Goal: Communication & Community: Answer question/provide support

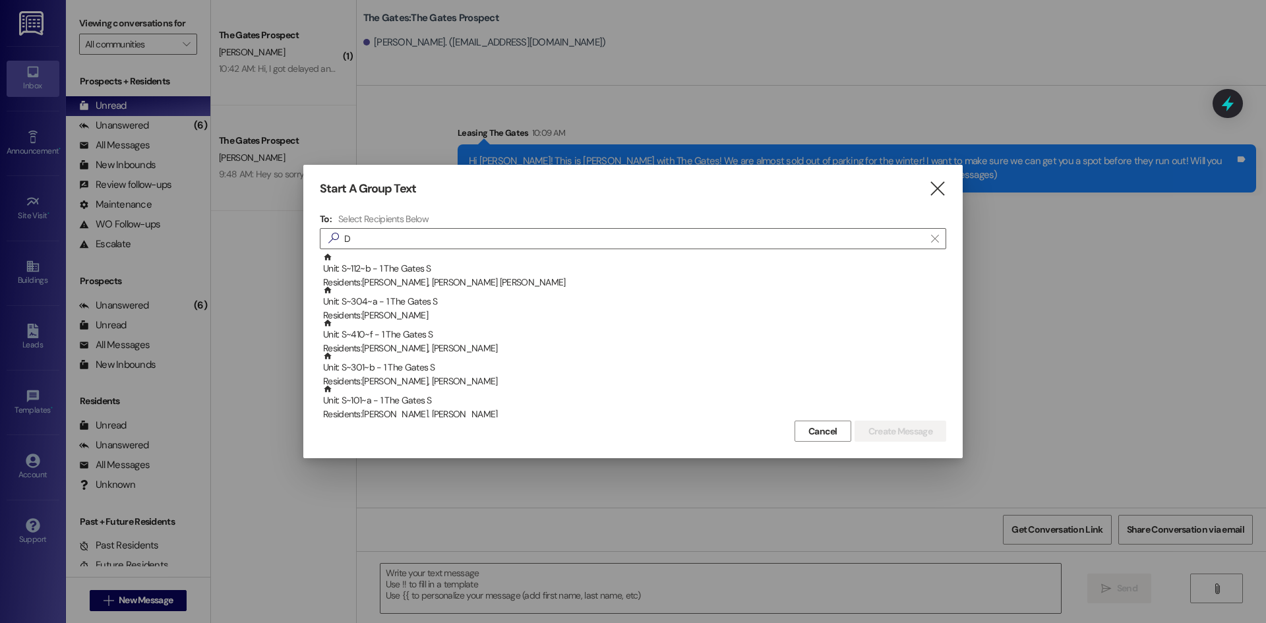
click at [941, 199] on div "Start A Group Text  To: Select Recipients Below  D  Unit: S~112~b - 1 The Ga…" at bounding box center [632, 311] width 659 height 293
click at [941, 193] on icon "" at bounding box center [937, 189] width 18 height 14
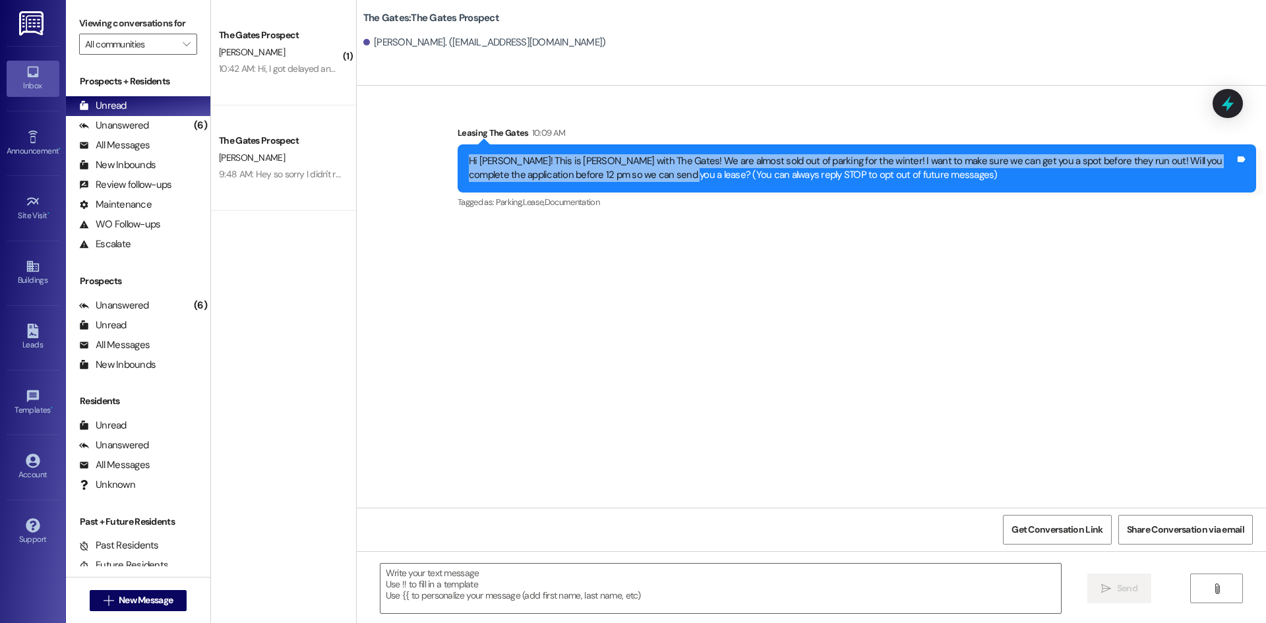
drag, startPoint x: 631, startPoint y: 177, endPoint x: 463, endPoint y: 157, distance: 169.4
click at [469, 157] on div "Hi [PERSON_NAME]! This is [PERSON_NAME] with The Gates! We are almost sold out …" at bounding box center [852, 168] width 766 height 28
copy div "Hi [PERSON_NAME]! This is [PERSON_NAME] with The Gates! We are almost sold out …"
click at [151, 605] on span "New Message" at bounding box center [146, 600] width 54 height 14
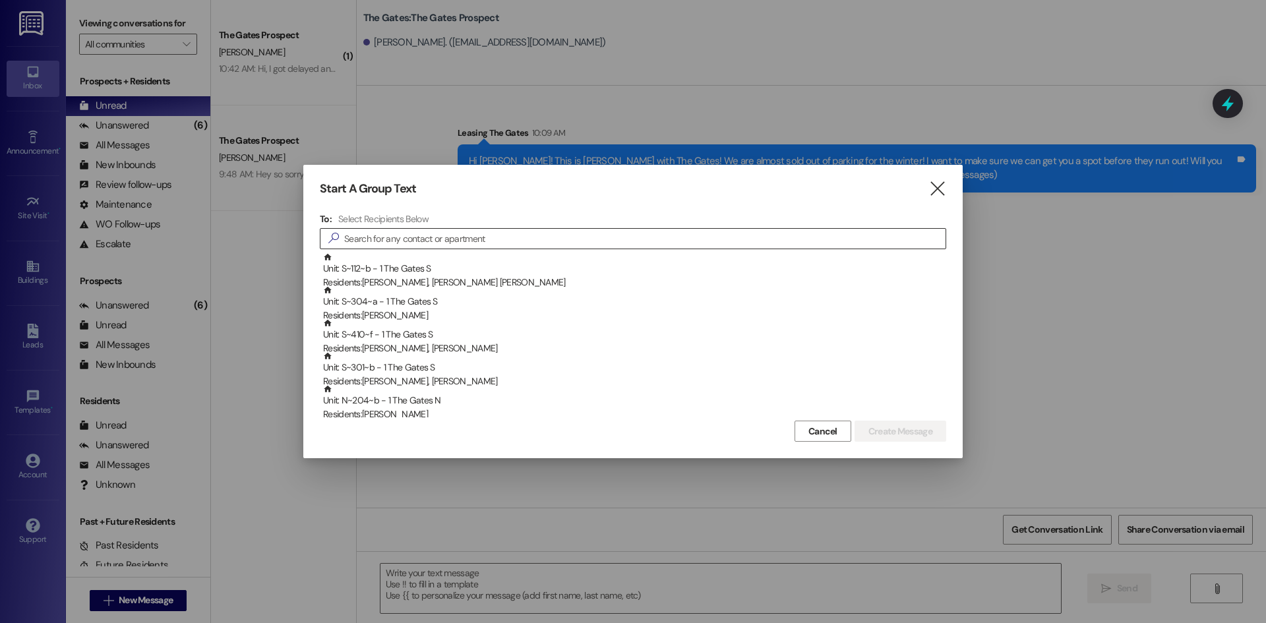
click at [405, 239] on input at bounding box center [644, 238] width 601 height 18
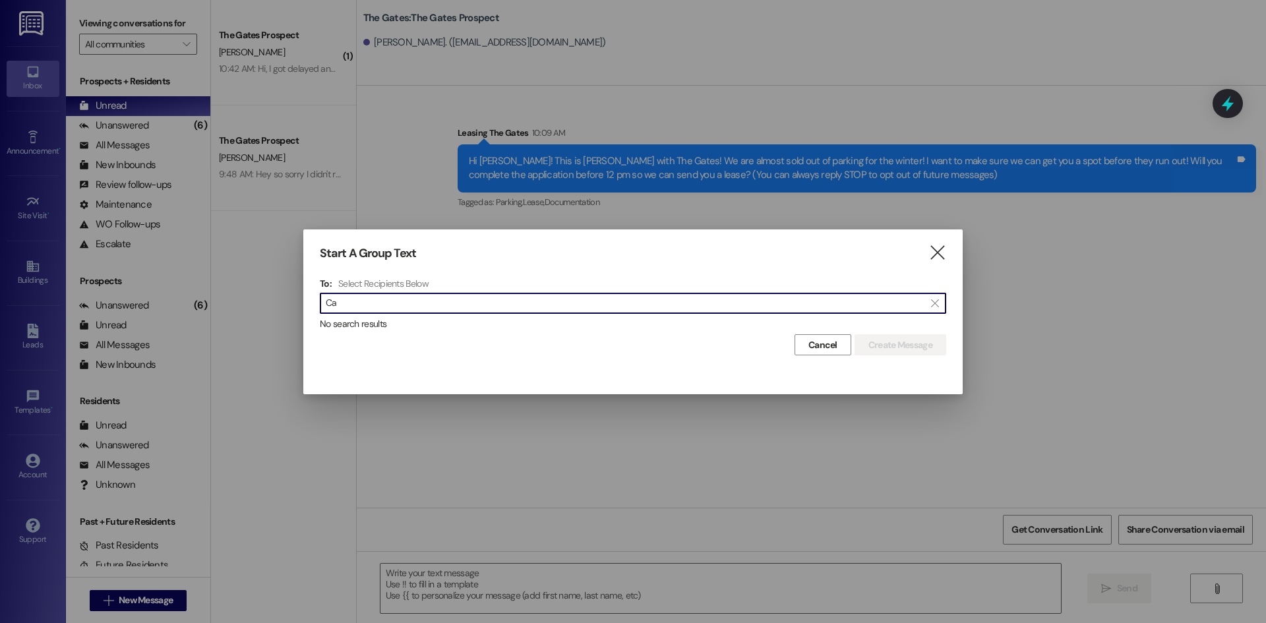
type input "C"
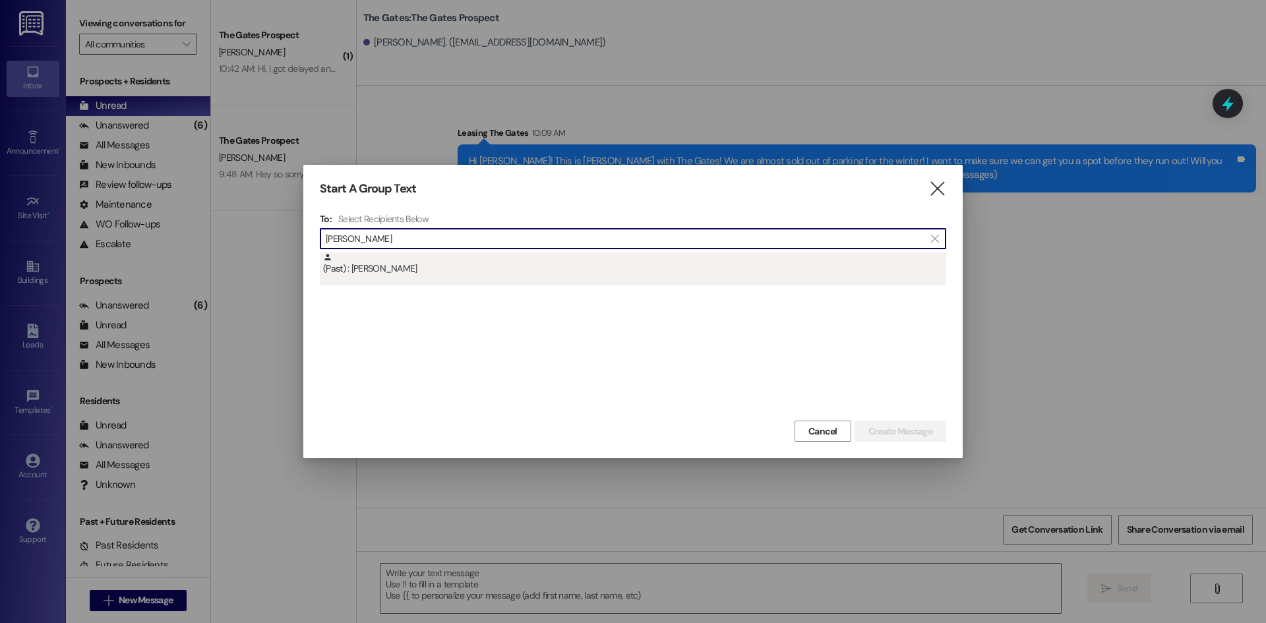
type input "[PERSON_NAME]"
click at [369, 276] on div "(Past) : [PERSON_NAME]" at bounding box center [634, 264] width 623 height 23
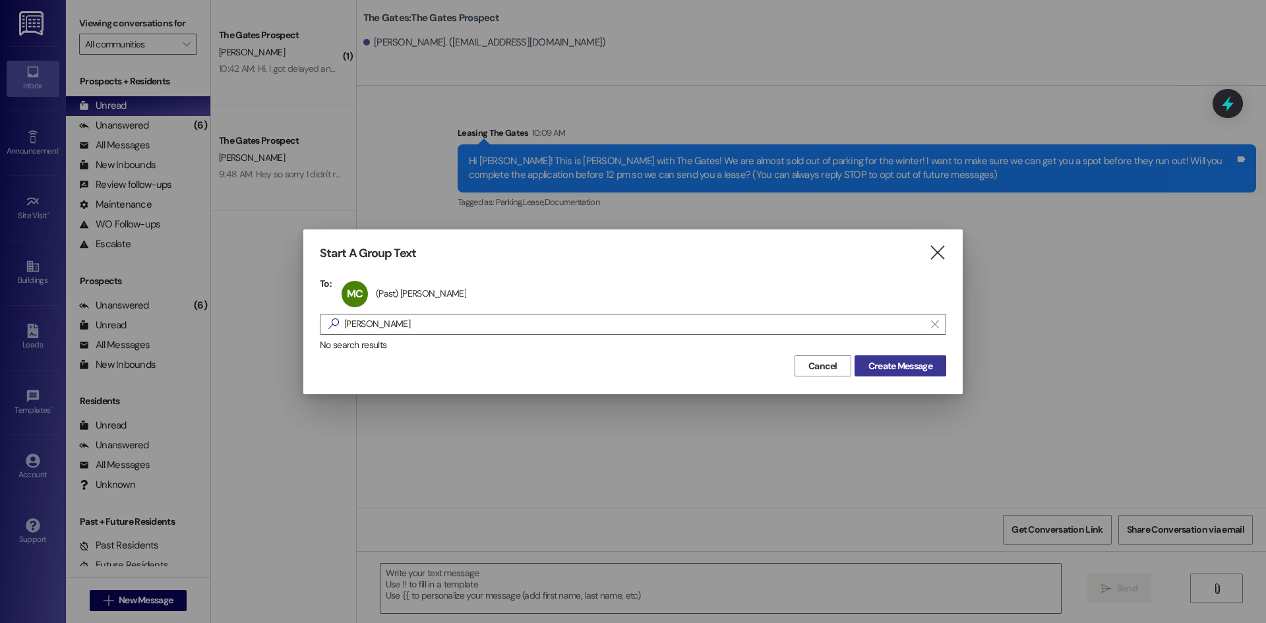
click at [906, 371] on span "Create Message" at bounding box center [900, 366] width 64 height 14
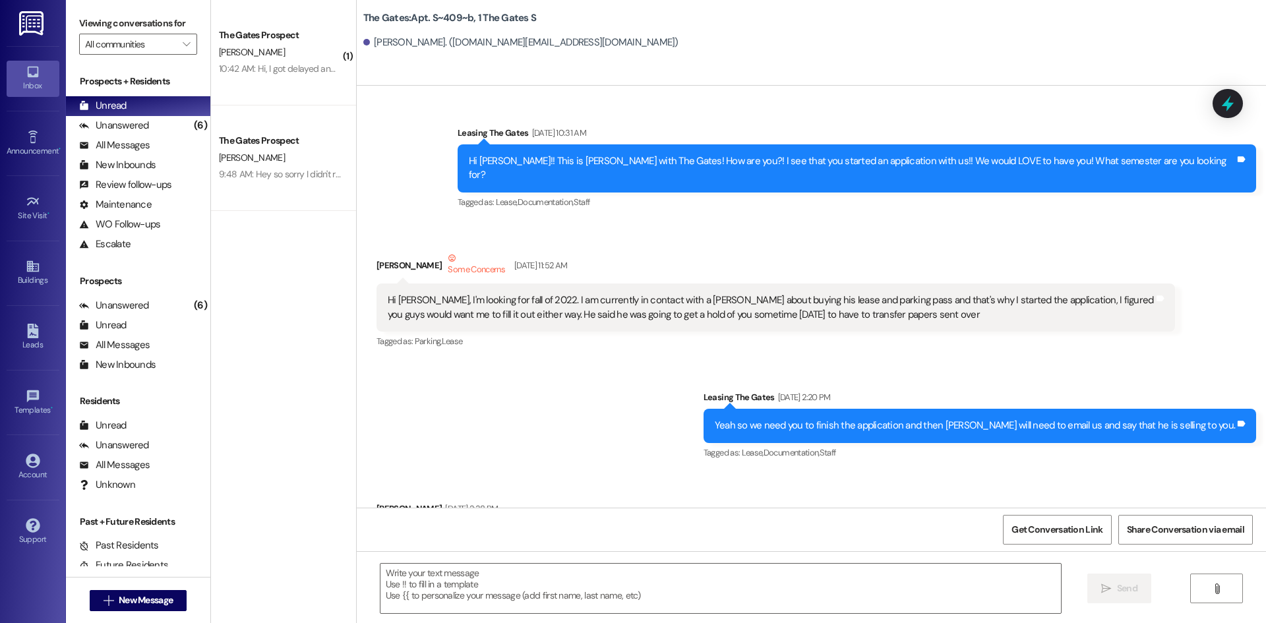
scroll to position [24974, 0]
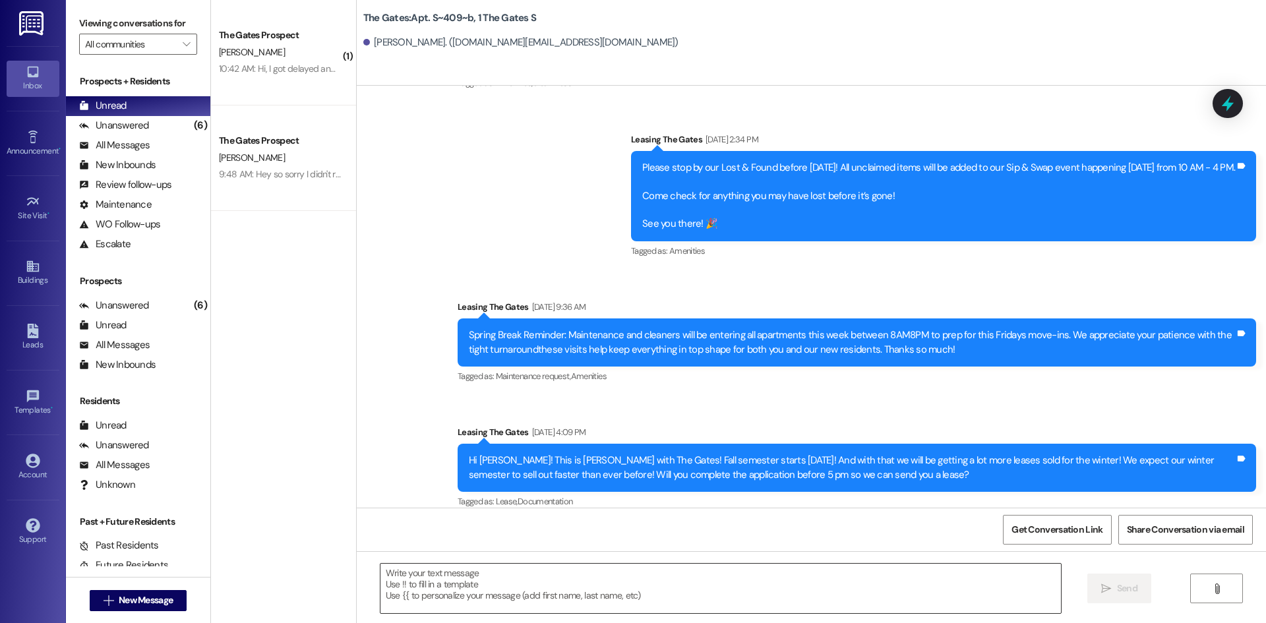
click at [406, 582] on textarea at bounding box center [720, 588] width 680 height 49
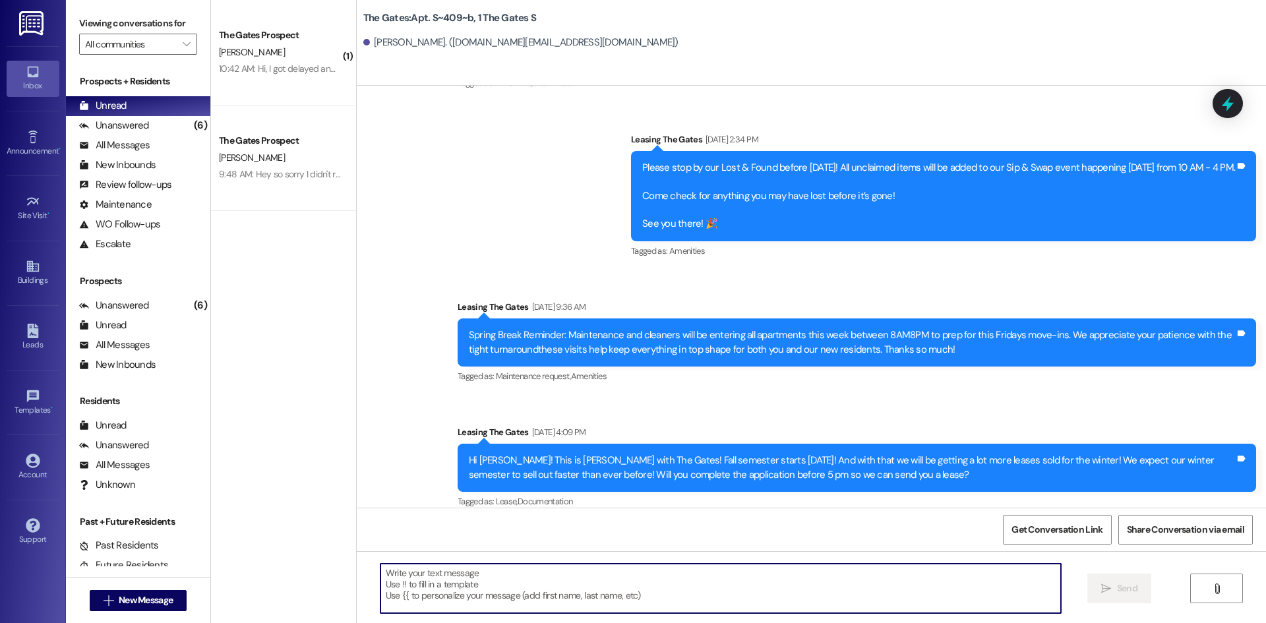
paste textarea "Hi [PERSON_NAME]! This is [PERSON_NAME] with The Gates! We are almost sold out …"
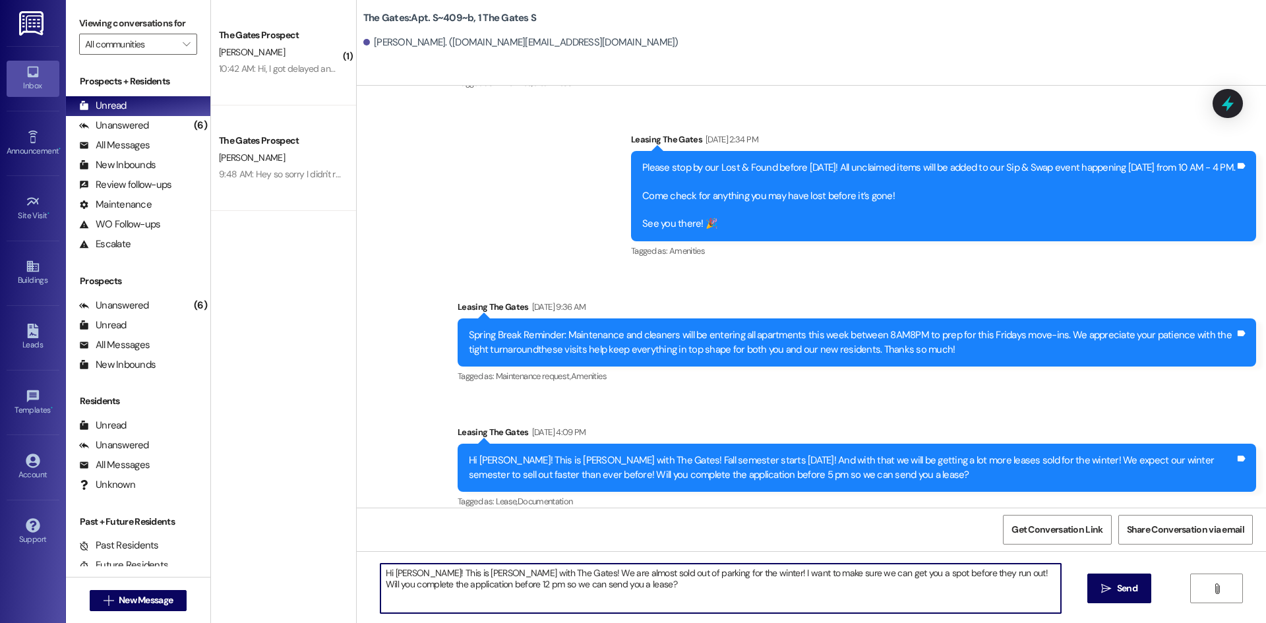
click at [412, 569] on textarea "Hi [PERSON_NAME]! This is [PERSON_NAME] with The Gates! We are almost sold out …" at bounding box center [720, 588] width 680 height 49
type textarea "c"
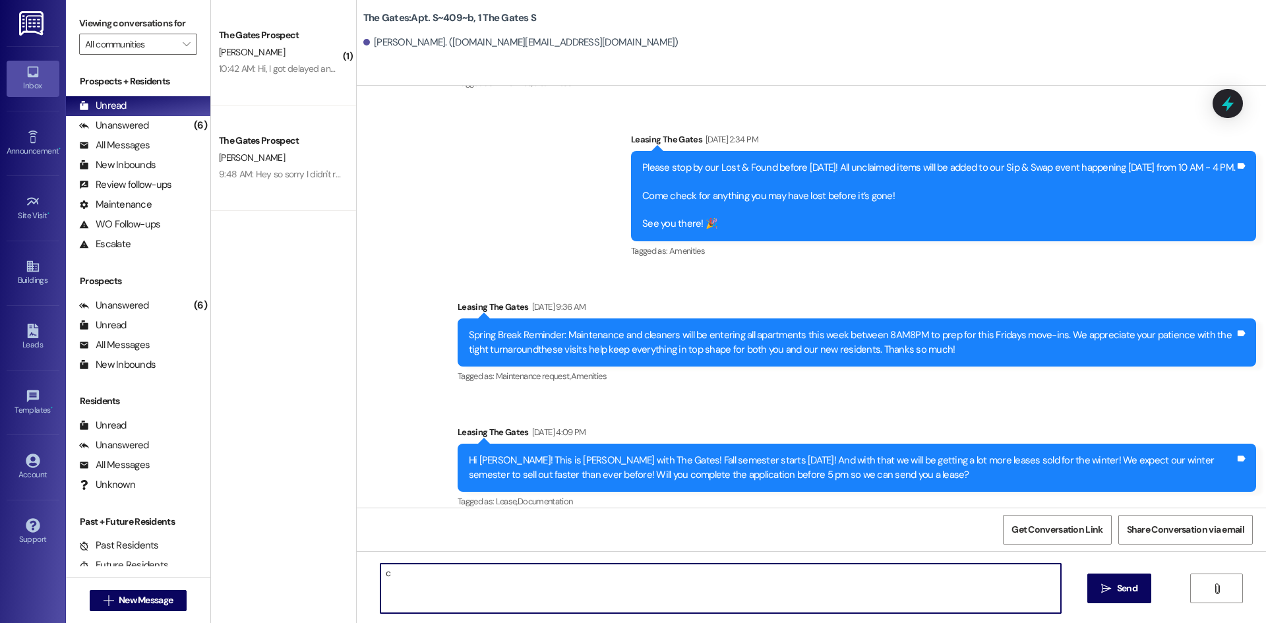
click at [410, 587] on textarea "c" at bounding box center [720, 588] width 680 height 49
paste textarea "Hi [PERSON_NAME]! This is [PERSON_NAME] with The Gates! We are almost sold out …"
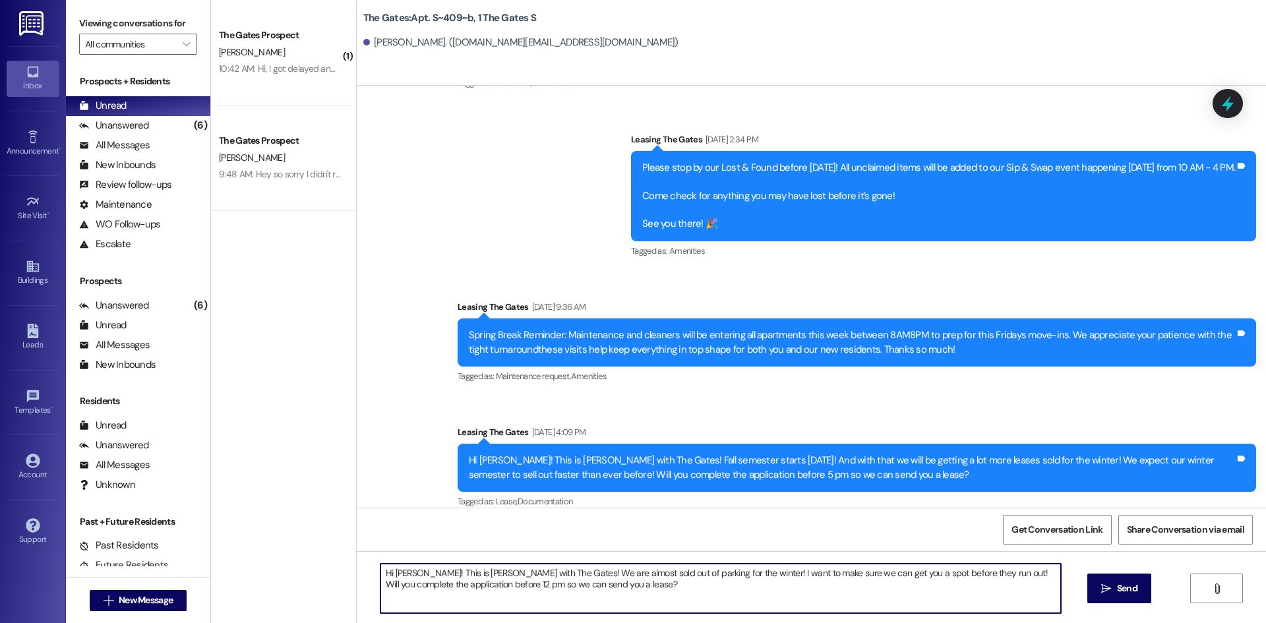
click at [412, 576] on textarea "Hi [PERSON_NAME]! This is [PERSON_NAME] with The Gates! We are almost sold out …" at bounding box center [720, 588] width 680 height 49
type textarea "Hi [PERSON_NAME]! This is [PERSON_NAME] with The Gates! We are almost sold out …"
click at [1106, 585] on icon "" at bounding box center [1106, 588] width 10 height 11
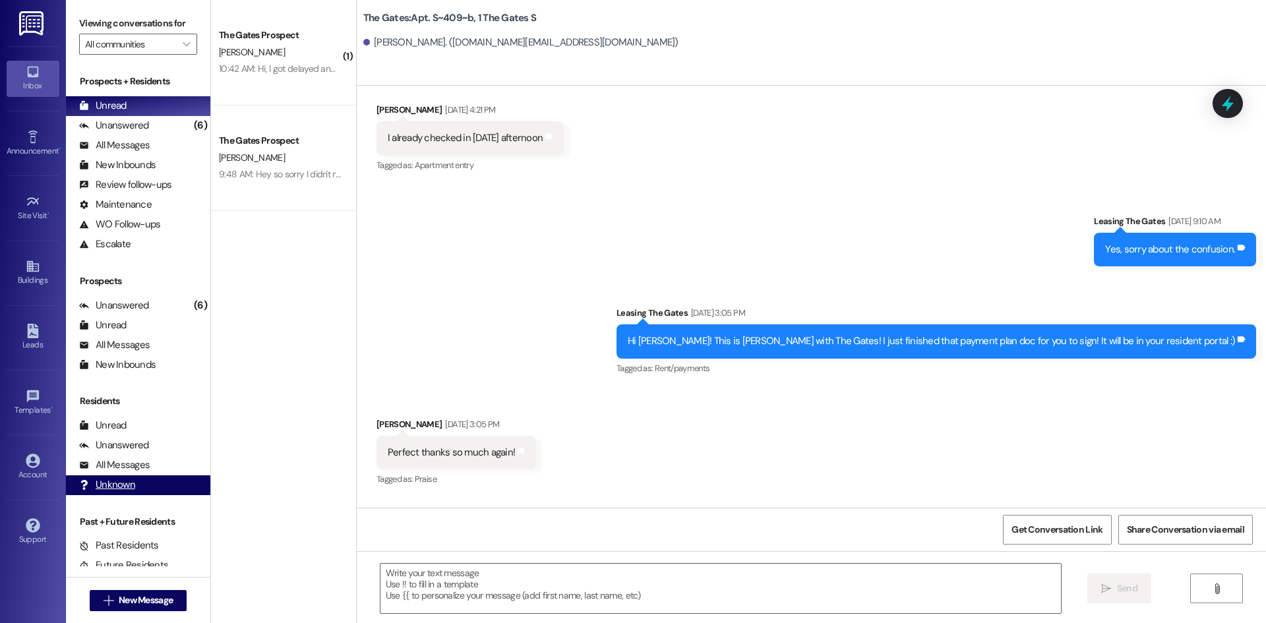
scroll to position [22095, 0]
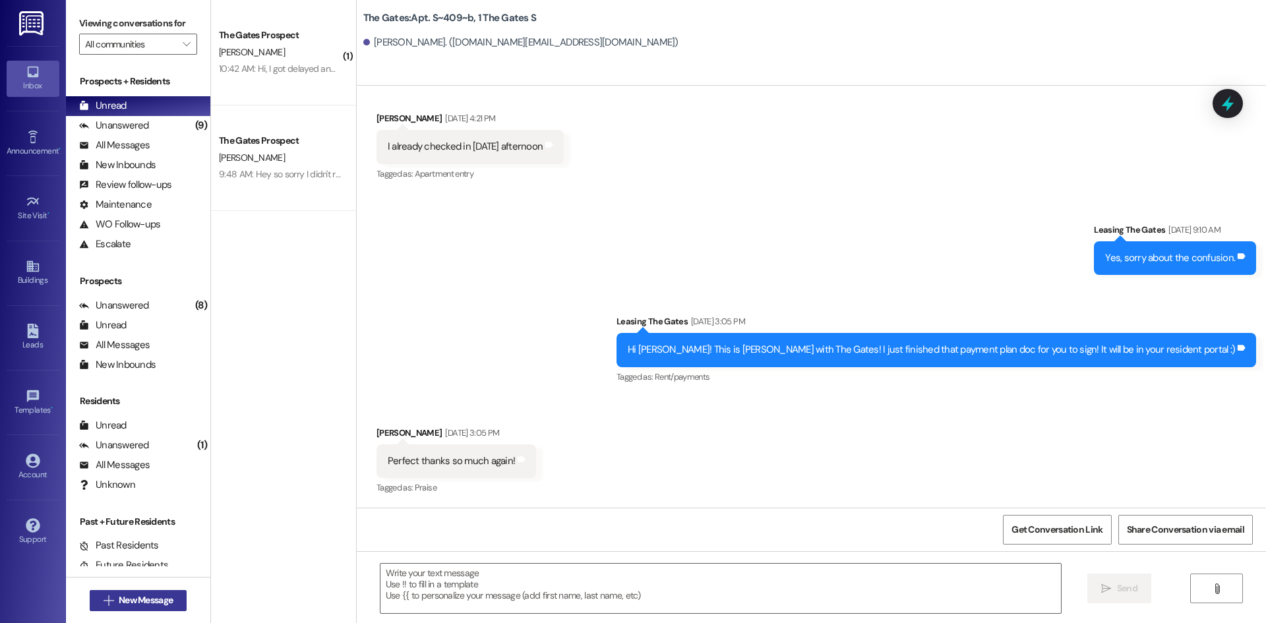
click at [169, 599] on span "New Message" at bounding box center [145, 600] width 59 height 14
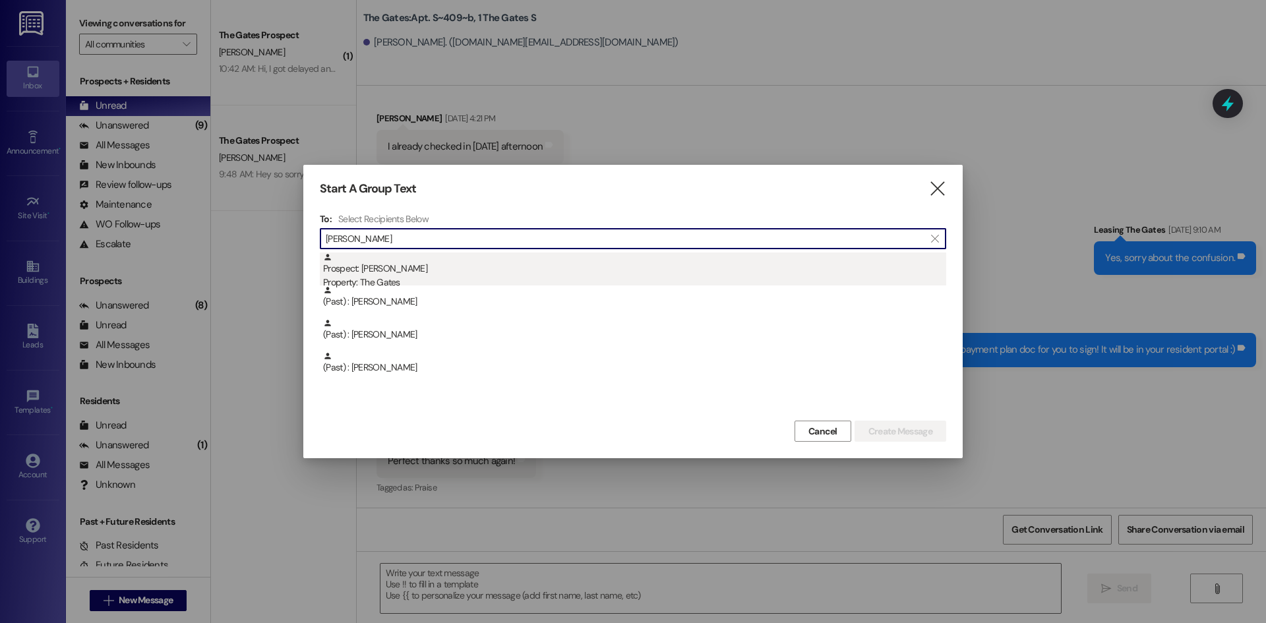
type input "[PERSON_NAME]"
click at [456, 260] on div "Prospect: [PERSON_NAME] Property: The Gates" at bounding box center [634, 272] width 623 height 38
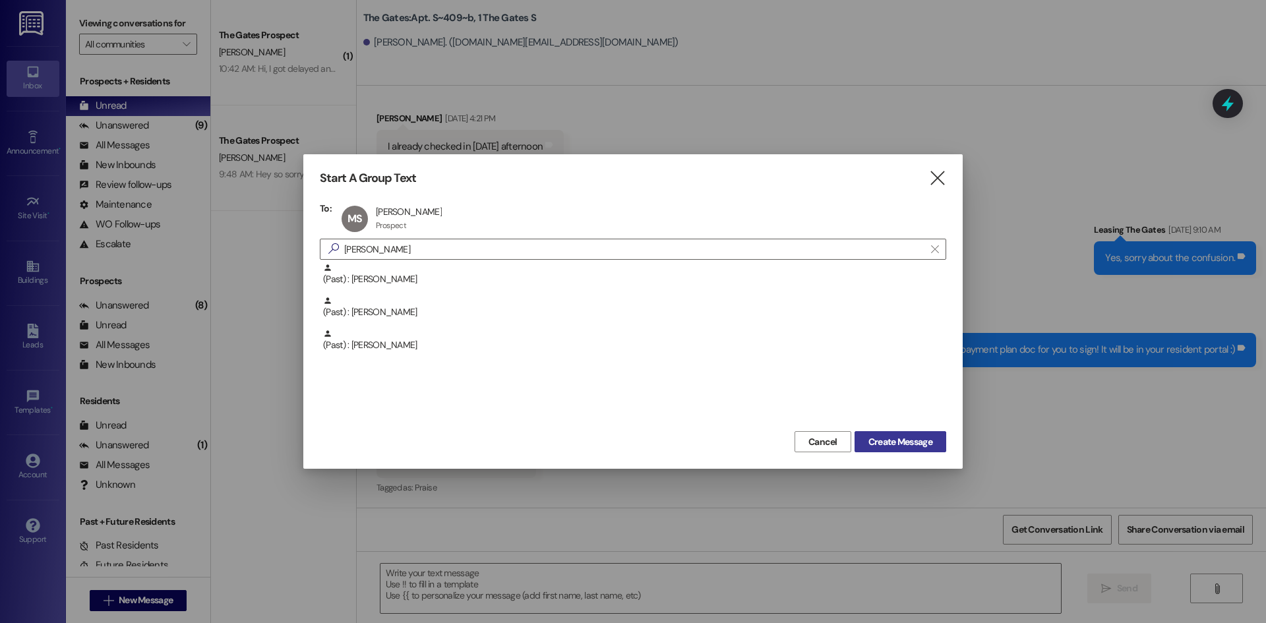
click at [891, 435] on span "Create Message" at bounding box center [900, 442] width 64 height 14
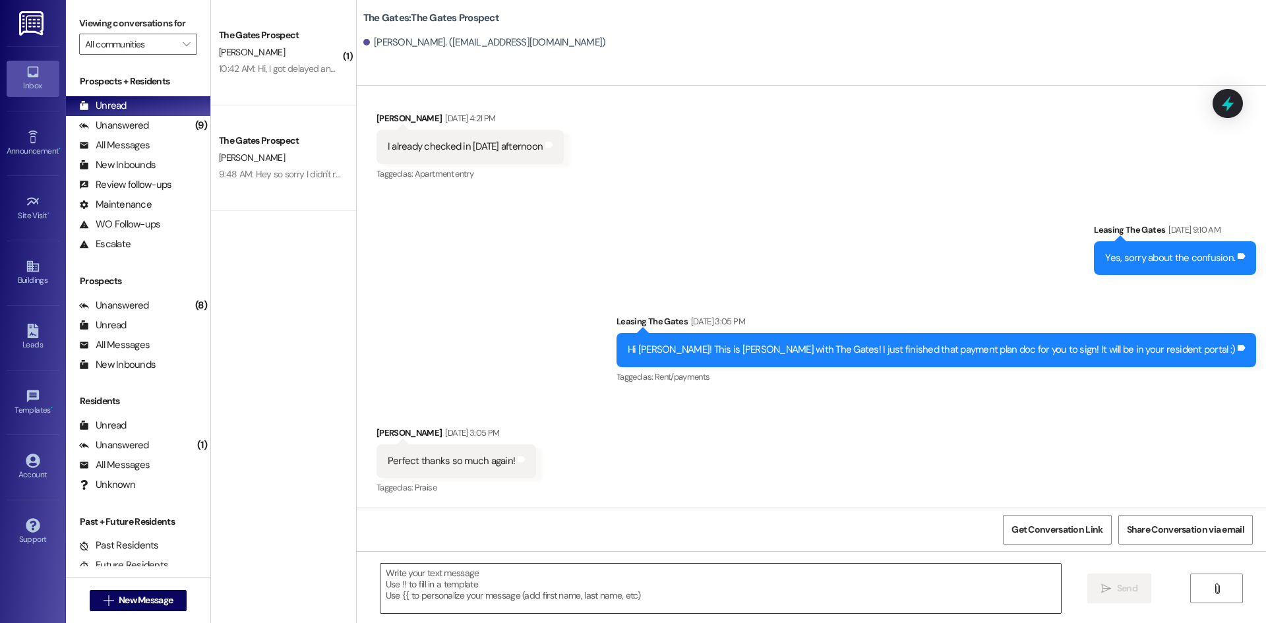
scroll to position [0, 0]
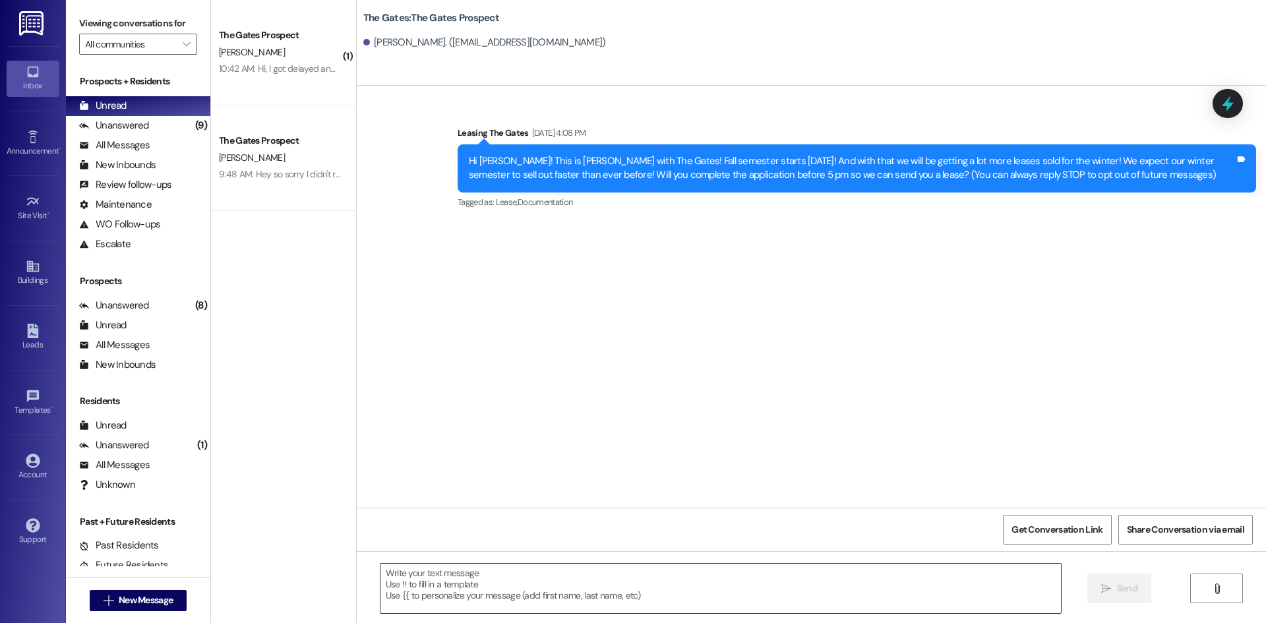
click at [473, 592] on textarea at bounding box center [720, 588] width 680 height 49
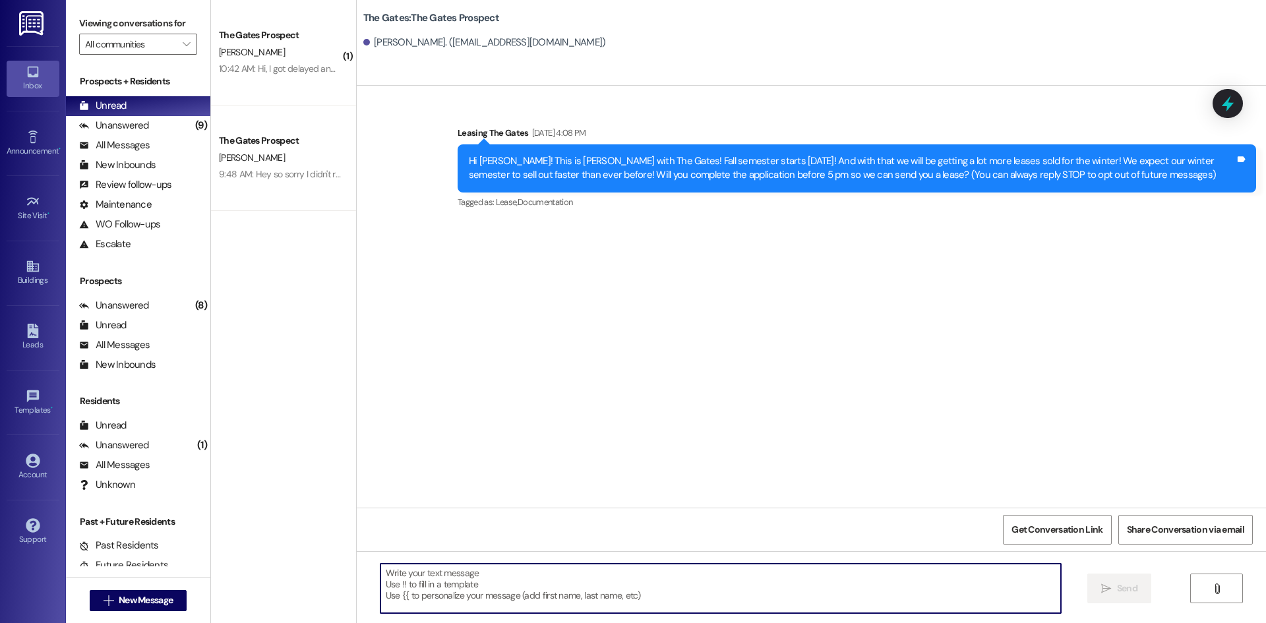
paste textarea "Hi [PERSON_NAME]! This is [PERSON_NAME] with The Gates! We are almost sold out …"
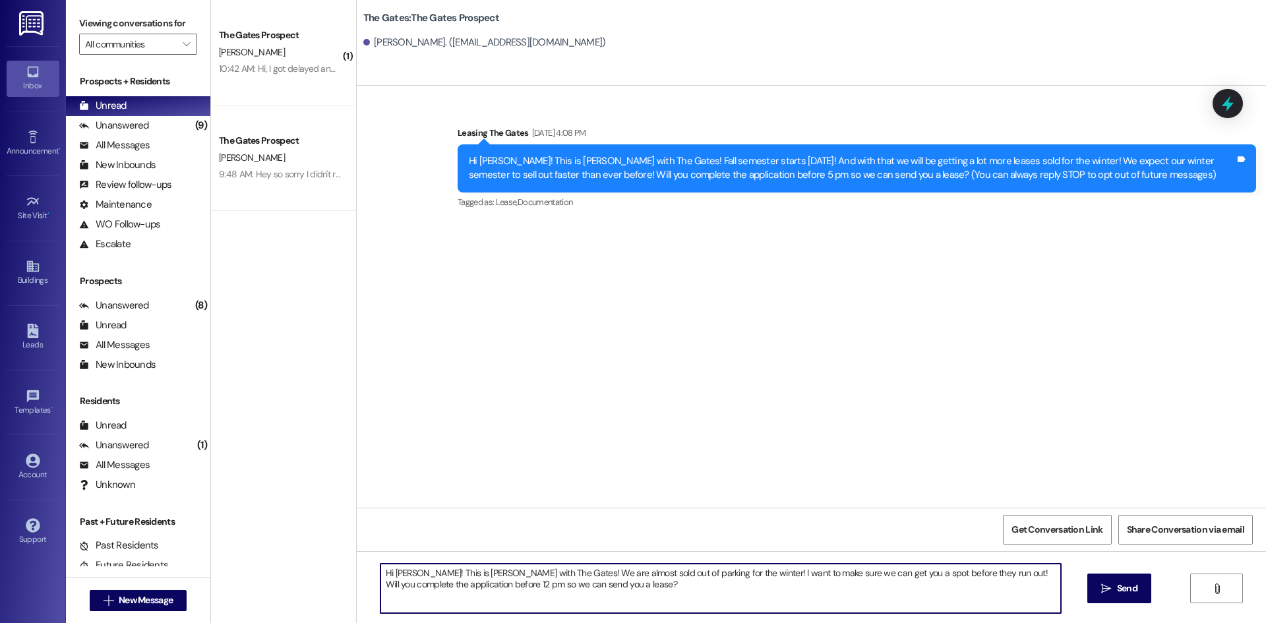
click at [404, 571] on textarea "Hi [PERSON_NAME]! This is [PERSON_NAME] with The Gates! We are almost sold out …" at bounding box center [720, 588] width 680 height 49
type textarea "Hi [PERSON_NAME]! This is [PERSON_NAME] with The Gates! We are almost sold out …"
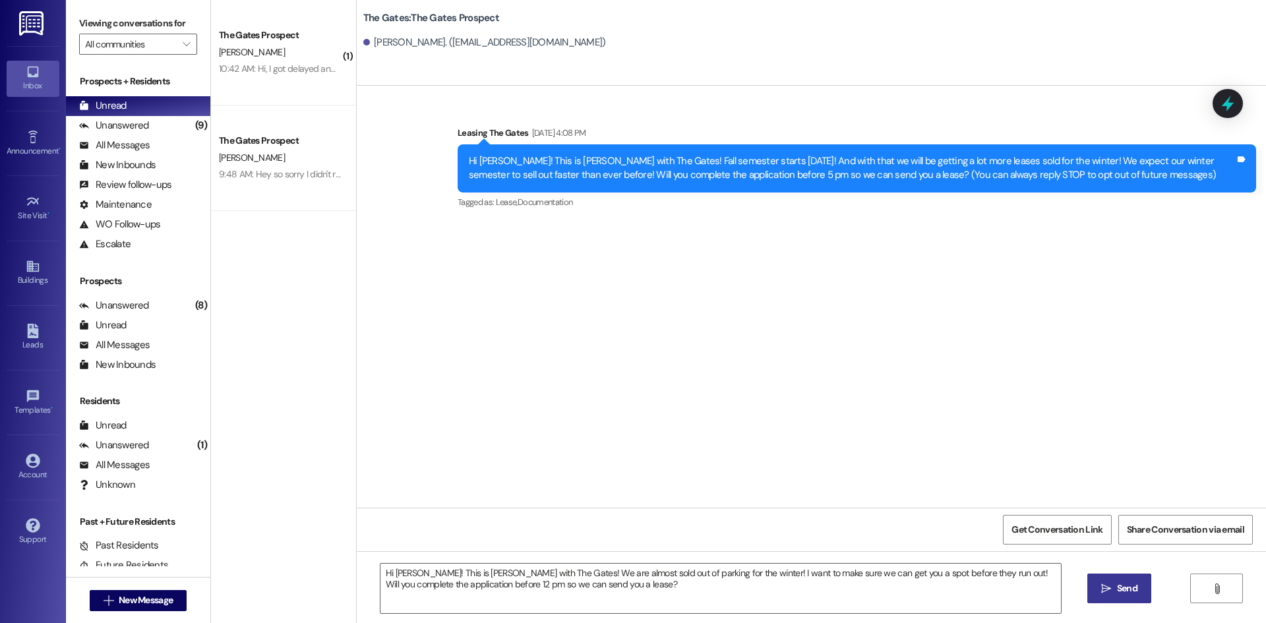
click at [1121, 588] on span "Send" at bounding box center [1127, 589] width 20 height 14
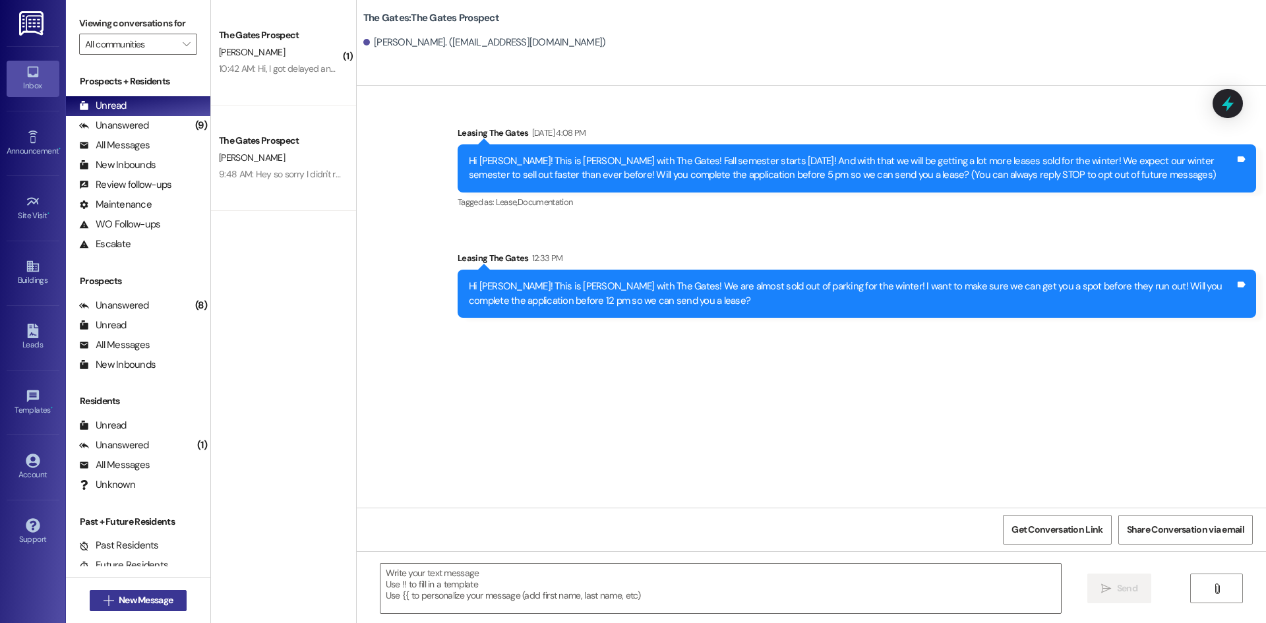
click at [117, 592] on button " New Message" at bounding box center [139, 600] width 98 height 21
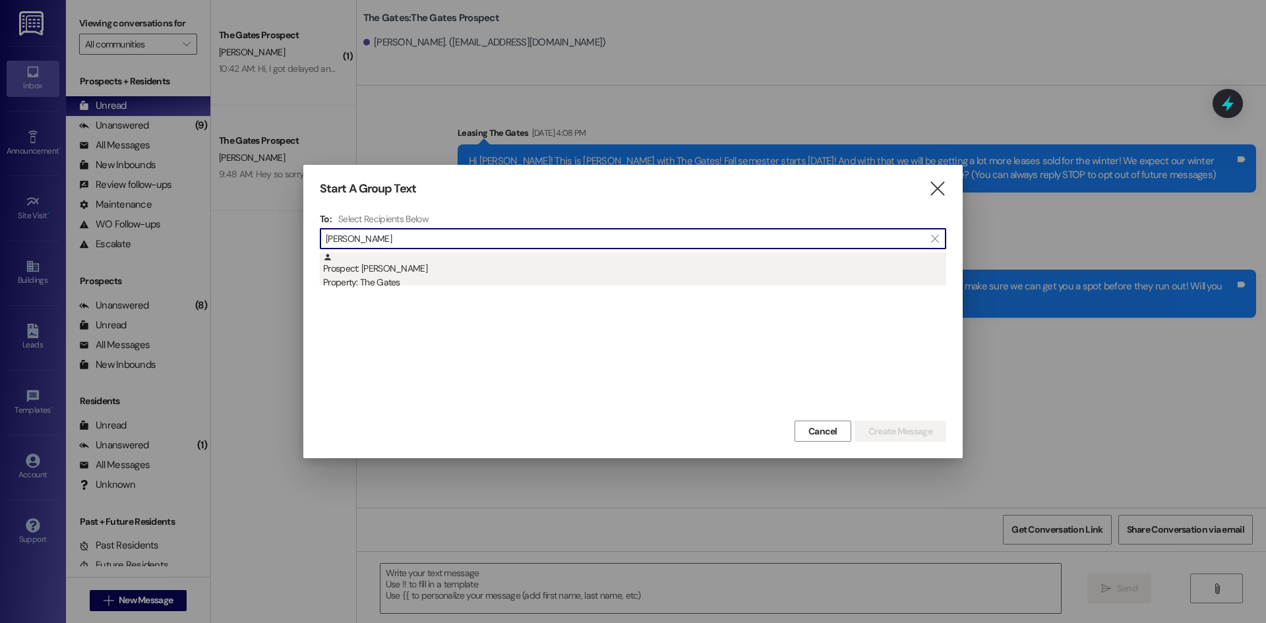
type input "[PERSON_NAME]"
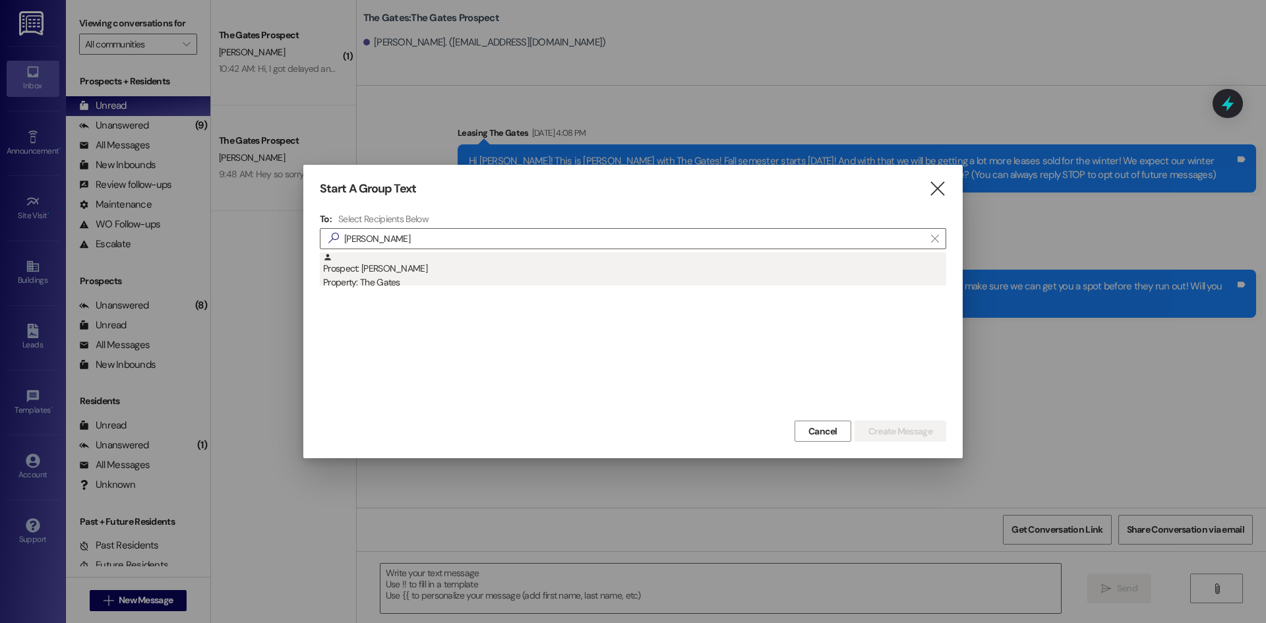
click at [392, 279] on div "Property: The Gates" at bounding box center [634, 283] width 623 height 14
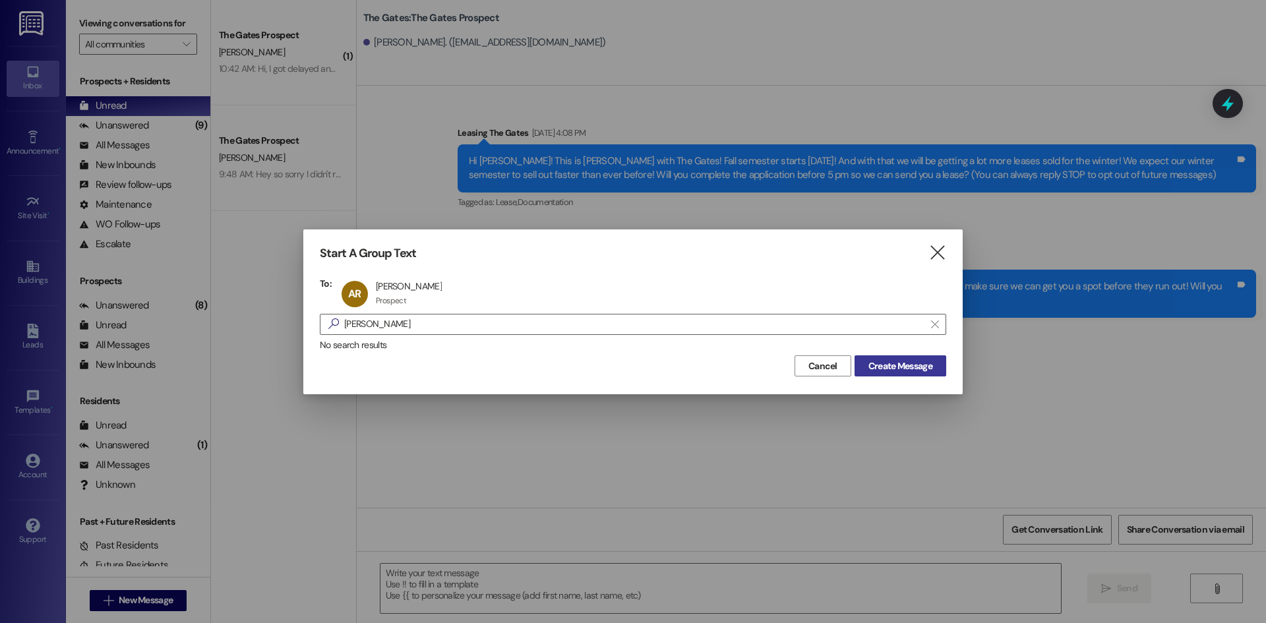
click at [887, 365] on span "Create Message" at bounding box center [900, 366] width 64 height 14
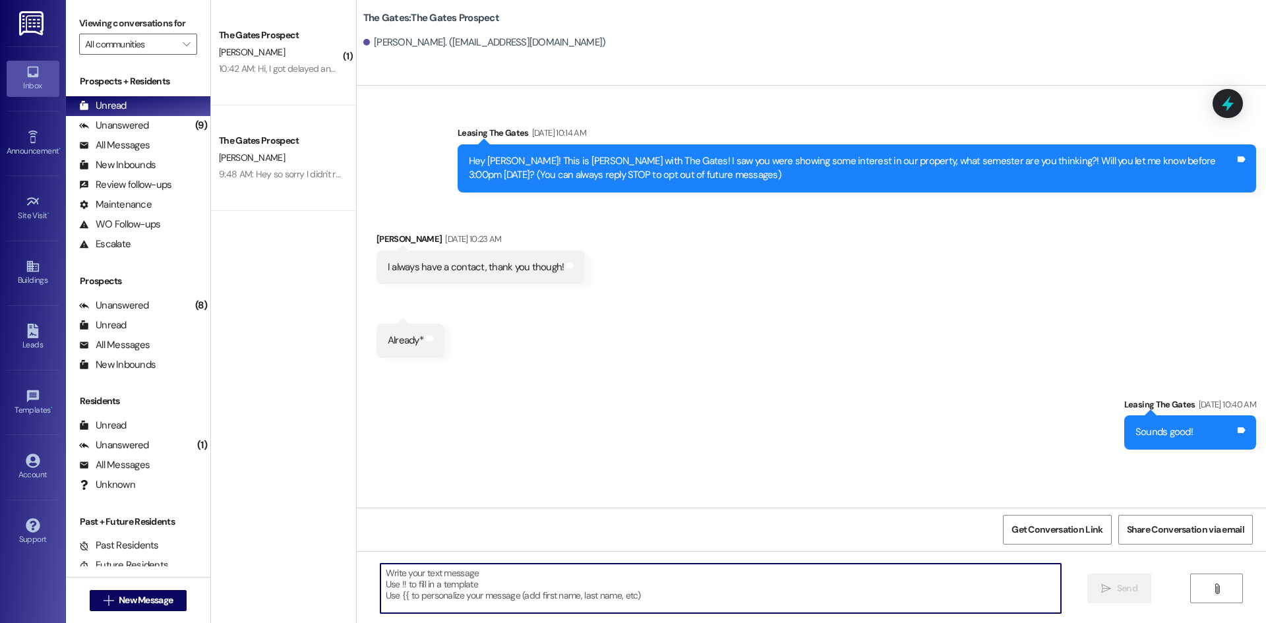
click at [450, 581] on textarea at bounding box center [720, 588] width 680 height 49
paste textarea "Hi [PERSON_NAME]! This is [PERSON_NAME] with The Gates! We are almost sold out …"
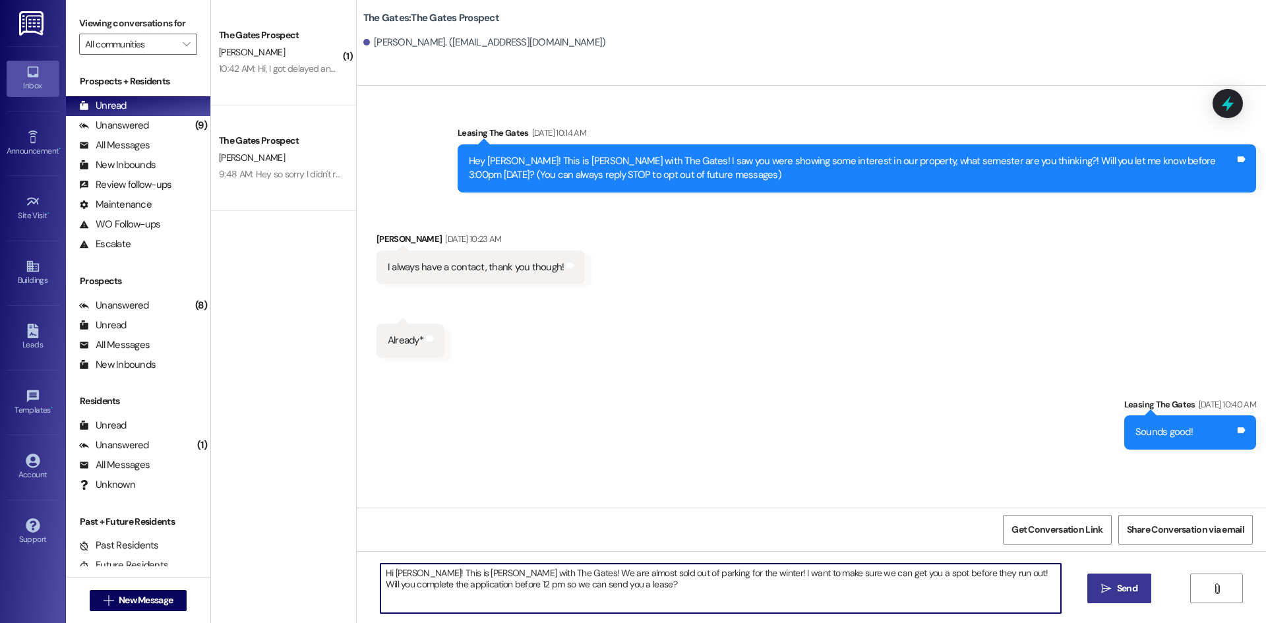
click at [415, 571] on textarea "Hi [PERSON_NAME]! This is [PERSON_NAME] with The Gates! We are almost sold out …" at bounding box center [720, 588] width 680 height 49
type textarea "Hi [PERSON_NAME]! This is [PERSON_NAME] with The Gates! We are almost sold out …"
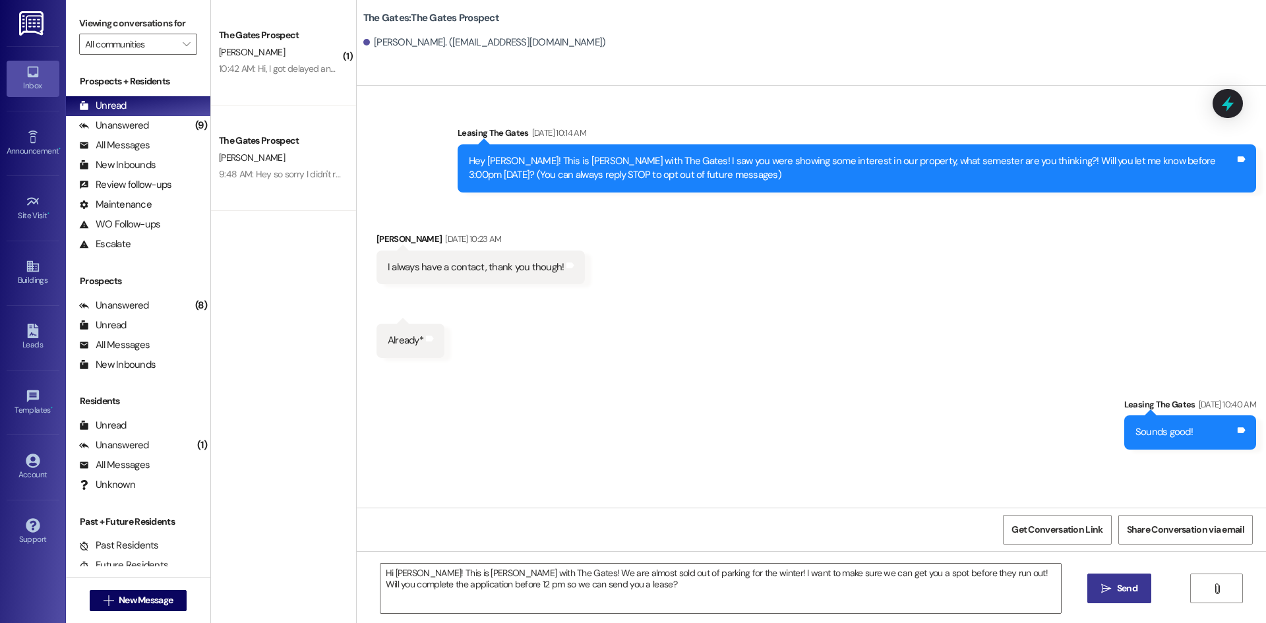
click at [1152, 589] on div "Hi [PERSON_NAME]! This is [PERSON_NAME] with The Gates! We are almost sold out …" at bounding box center [811, 600] width 909 height 99
click at [1127, 593] on span "Send" at bounding box center [1127, 589] width 20 height 14
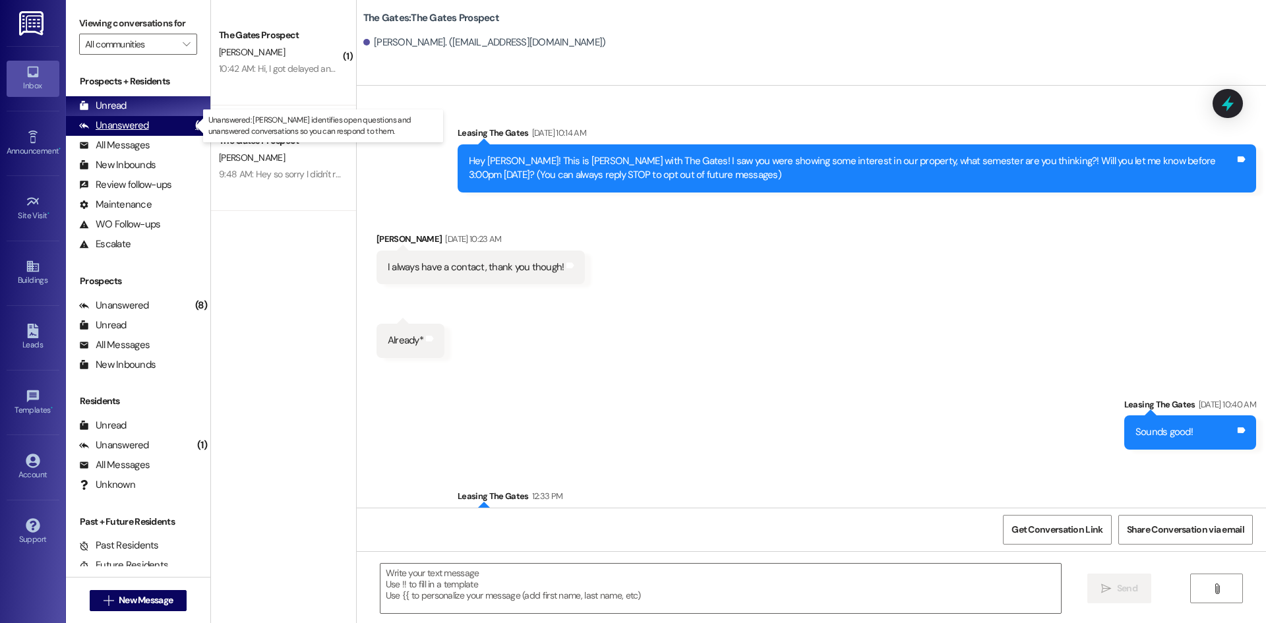
click at [130, 121] on div "Unanswered" at bounding box center [114, 126] width 70 height 14
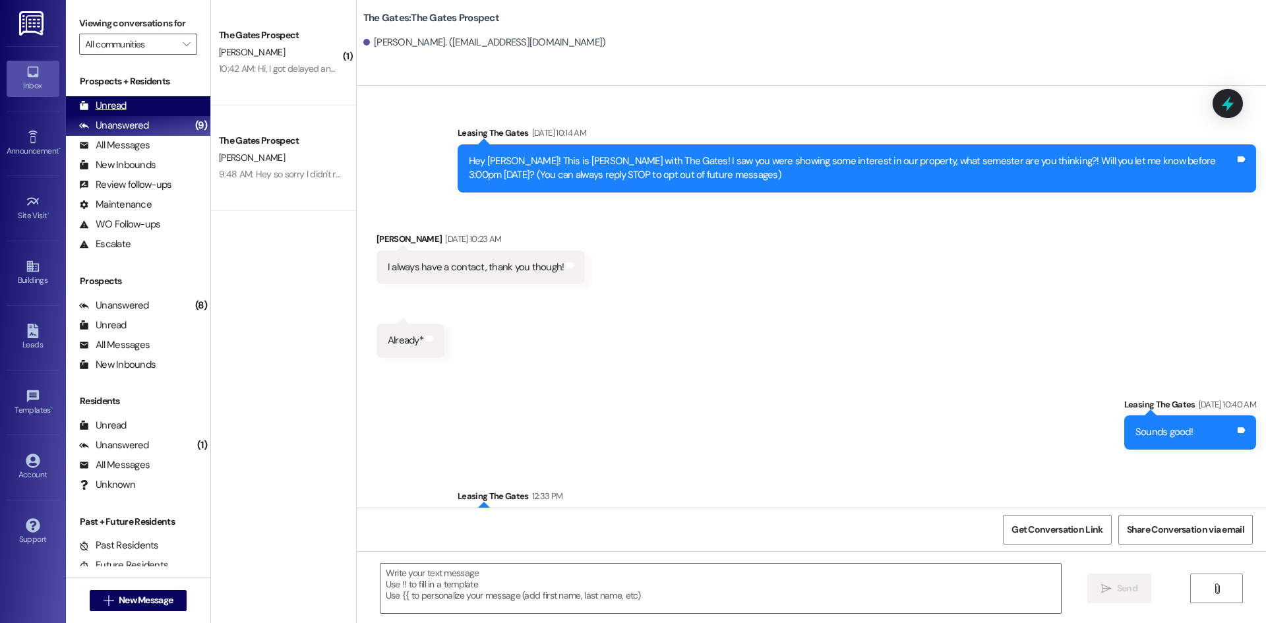
click at [129, 108] on div "Unread (0)" at bounding box center [138, 106] width 144 height 20
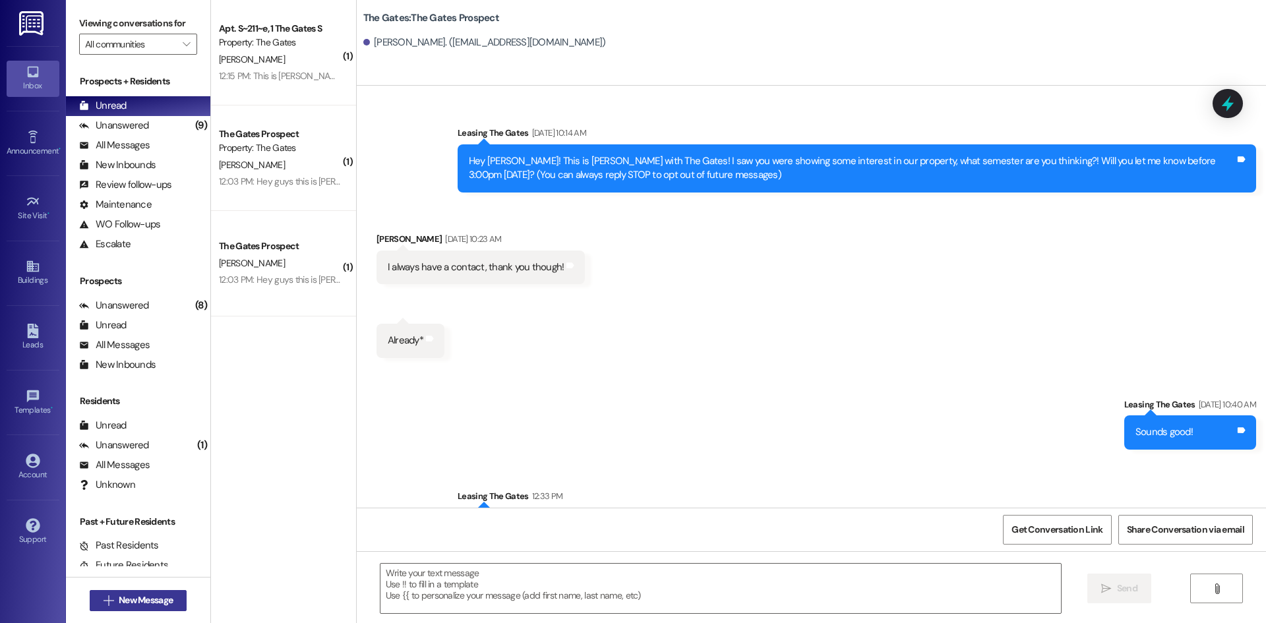
click at [153, 601] on span "New Message" at bounding box center [146, 600] width 54 height 14
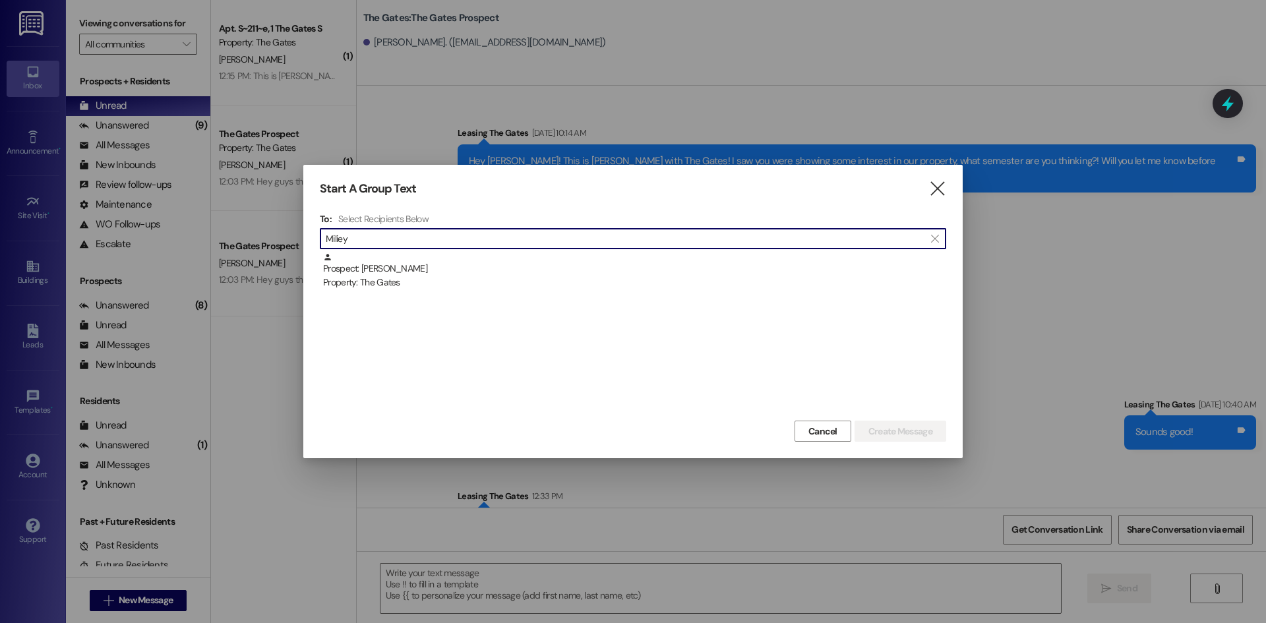
type input "Miliey"
click at [410, 276] on div "Prospect: [PERSON_NAME] Property: The Gates" at bounding box center [634, 272] width 623 height 38
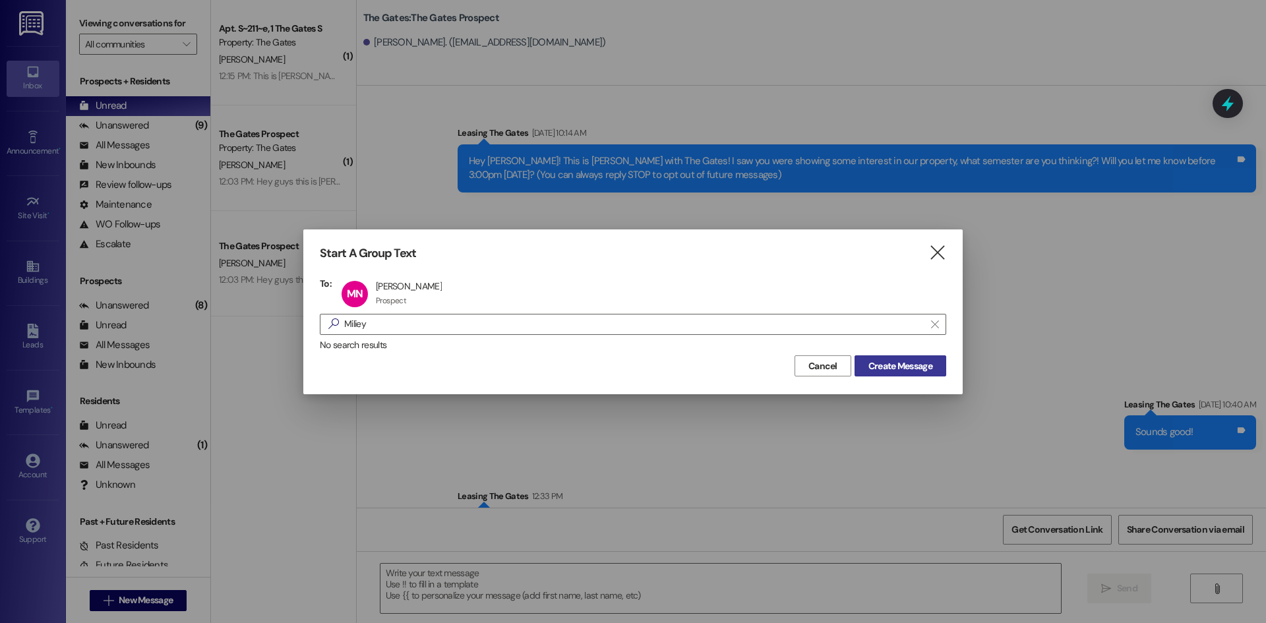
click at [895, 373] on span "Create Message" at bounding box center [900, 366] width 64 height 14
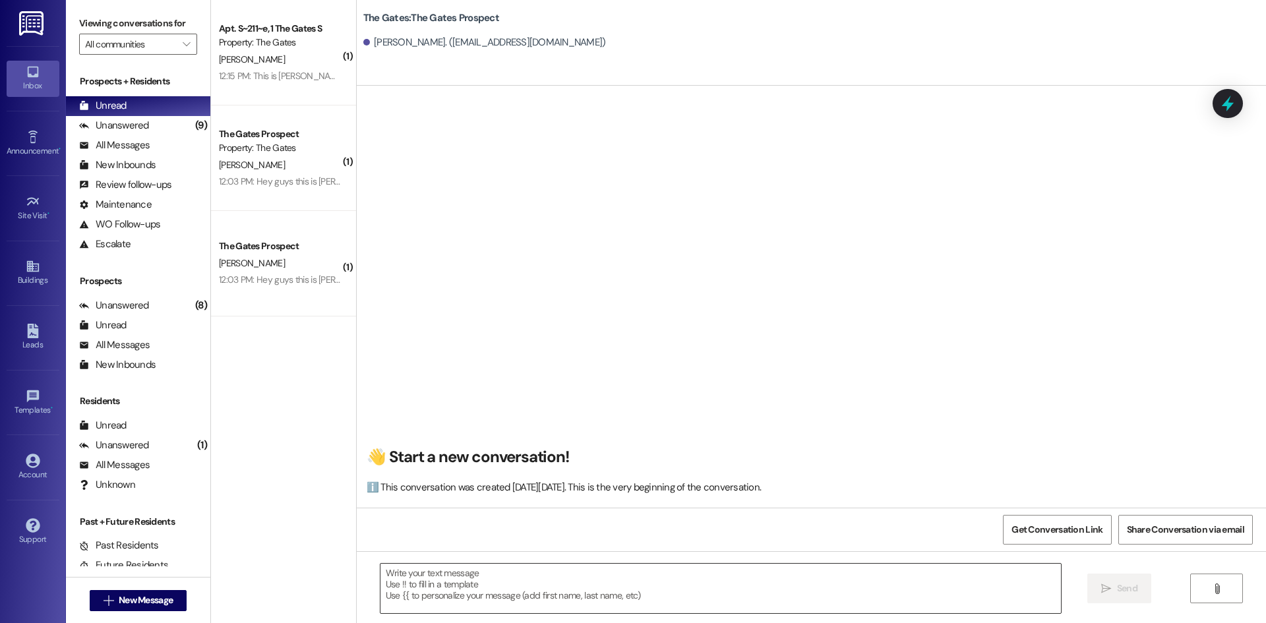
click at [444, 586] on textarea at bounding box center [720, 588] width 680 height 49
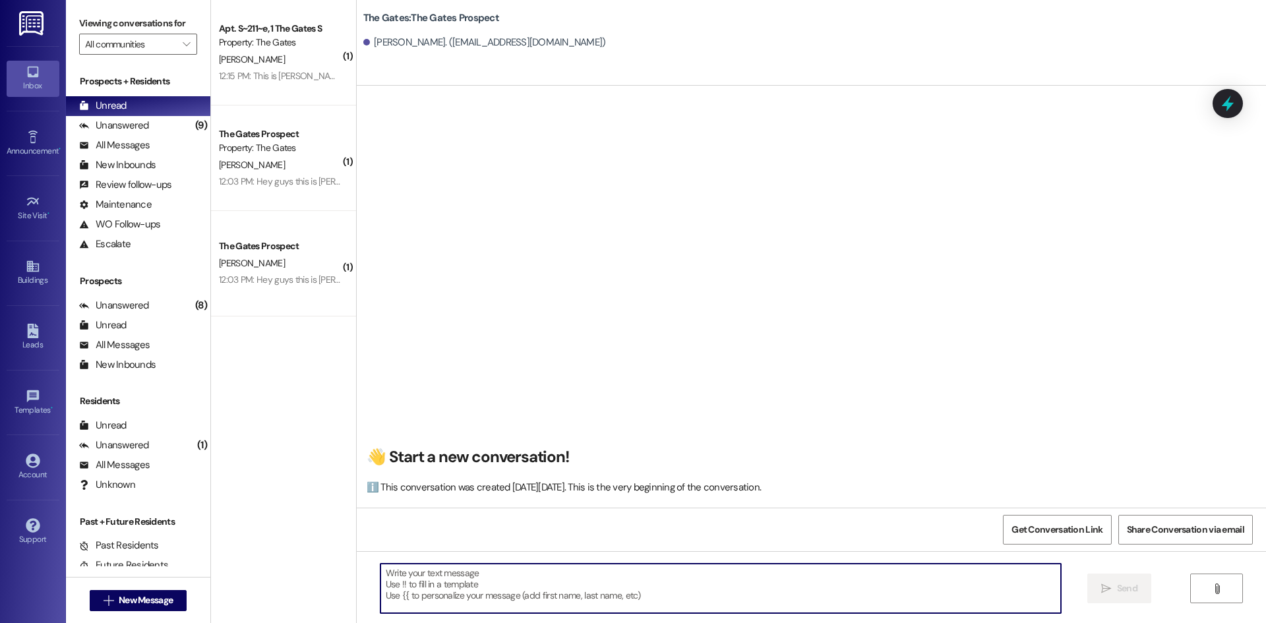
paste textarea "Hi [PERSON_NAME]! This is [PERSON_NAME] with The Gates! We are almost sold out …"
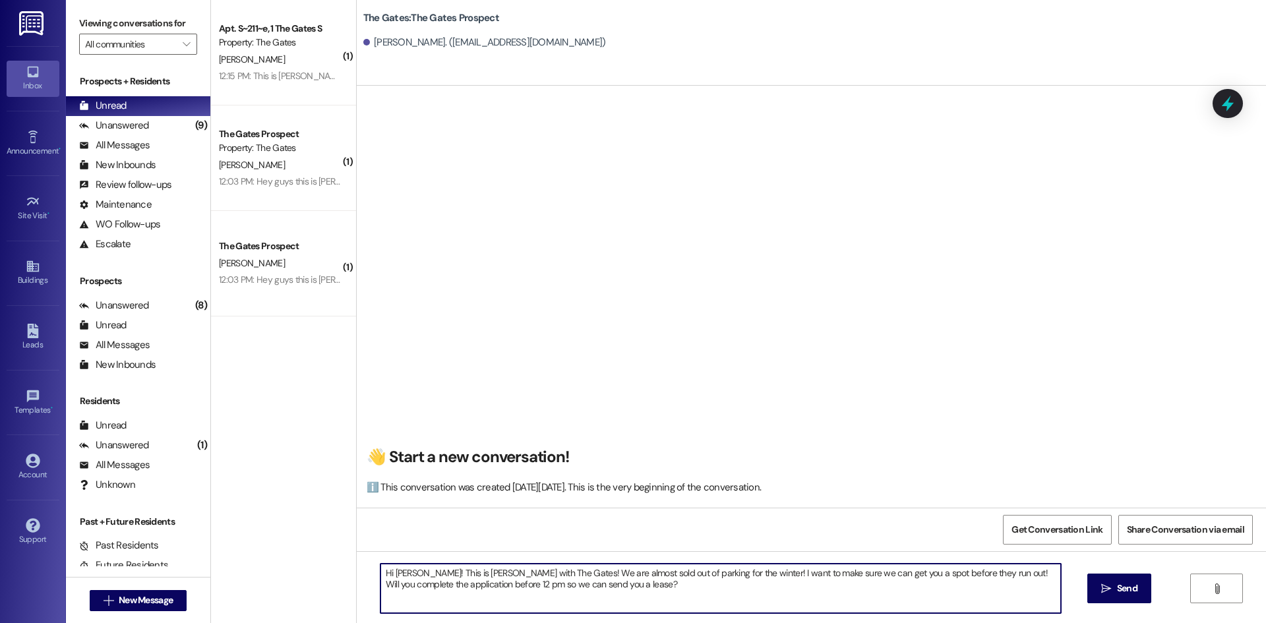
click at [423, 570] on textarea "Hi [PERSON_NAME]! This is [PERSON_NAME] with The Gates! We are almost sold out …" at bounding box center [720, 588] width 680 height 49
type textarea "Hi Miliey1! This is [PERSON_NAME] with The Gates! We are almost sold out of par…"
click at [753, 601] on textarea "Hi Miliey1! This is [PERSON_NAME] with The Gates! We are almost sold out of par…" at bounding box center [720, 588] width 680 height 49
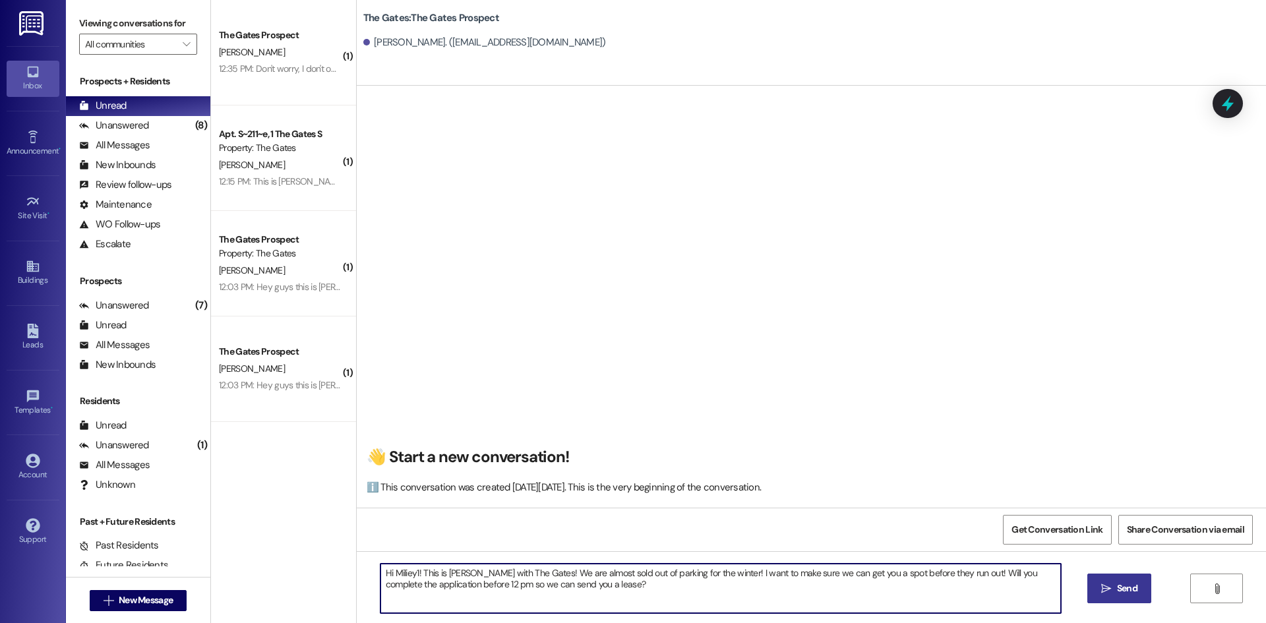
click at [1135, 599] on button " Send" at bounding box center [1119, 589] width 64 height 30
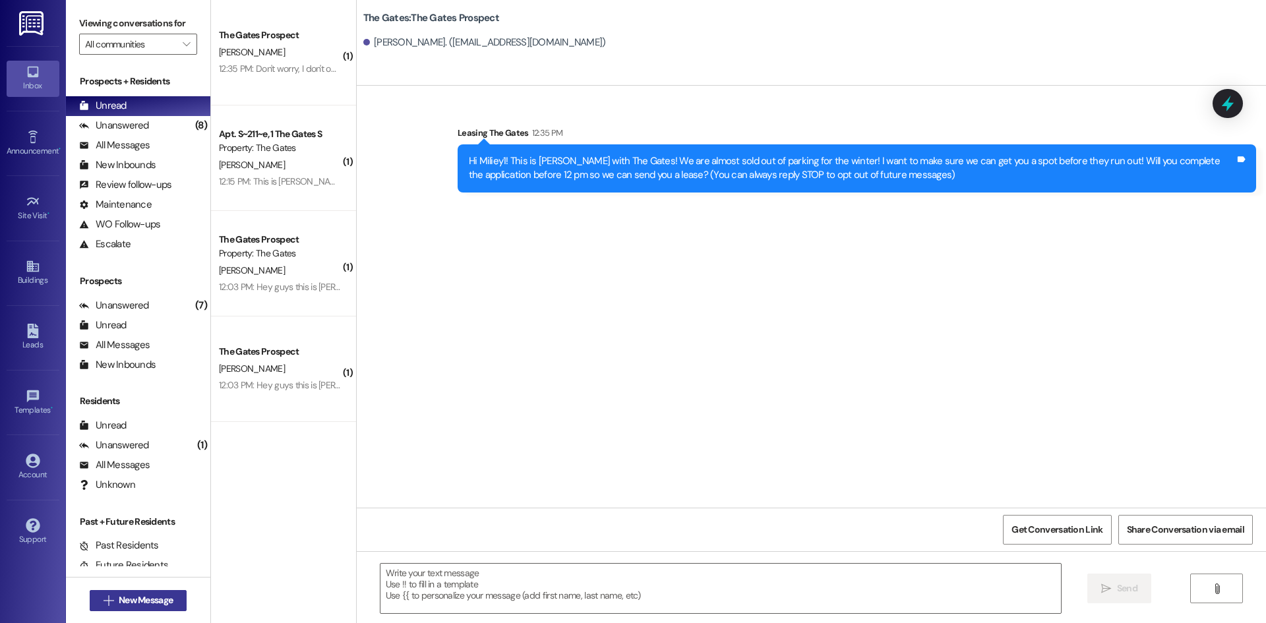
click at [163, 601] on span "New Message" at bounding box center [146, 600] width 54 height 14
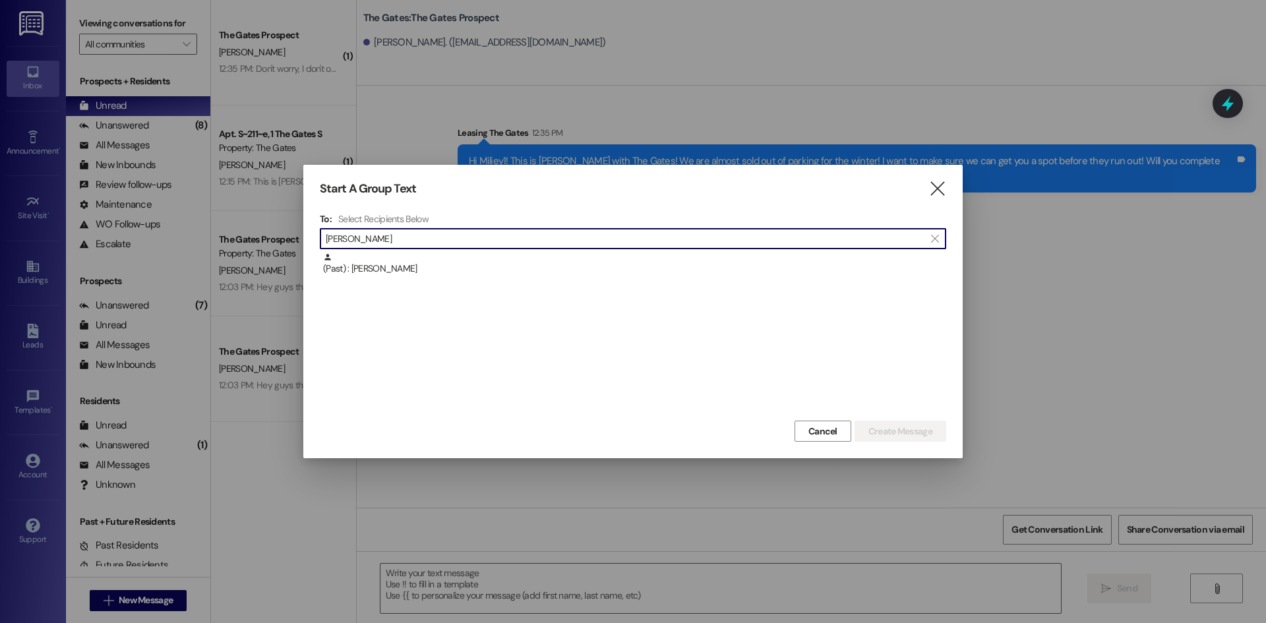
type input "[PERSON_NAME]"
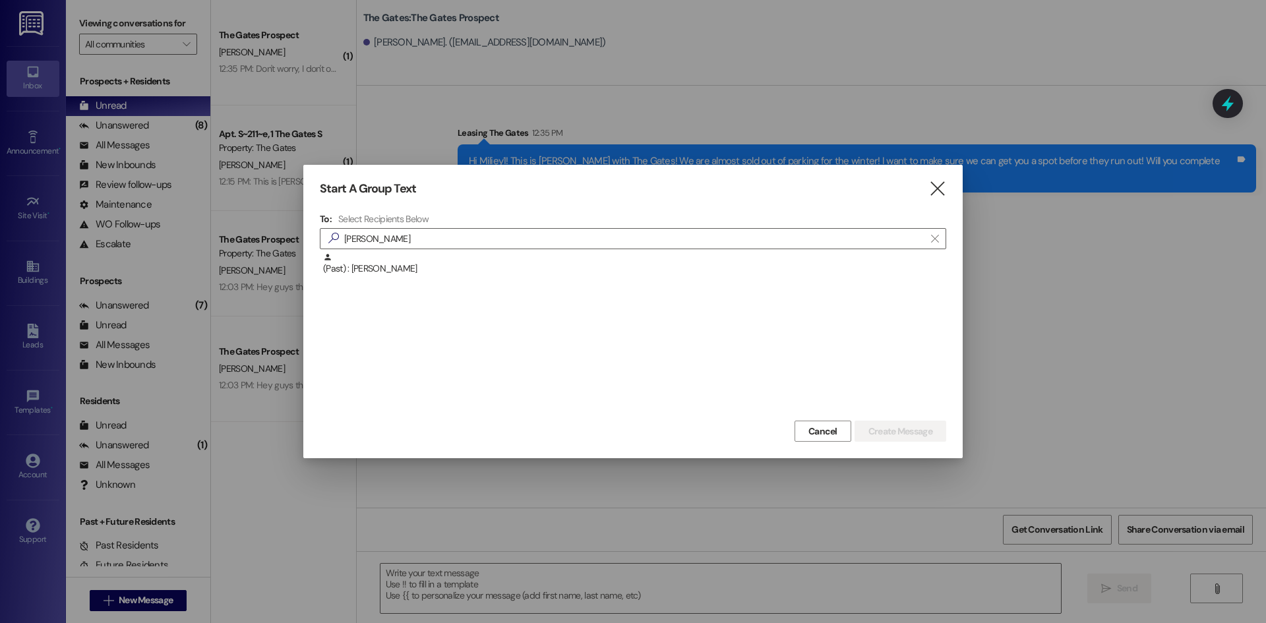
drag, startPoint x: 408, startPoint y: 236, endPoint x: 222, endPoint y: 222, distance: 187.1
click at [221, 223] on div "Start A Group Text  To: Select Recipients Below  [PERSON_NAME]  (Past) : [PE…" at bounding box center [633, 311] width 1266 height 623
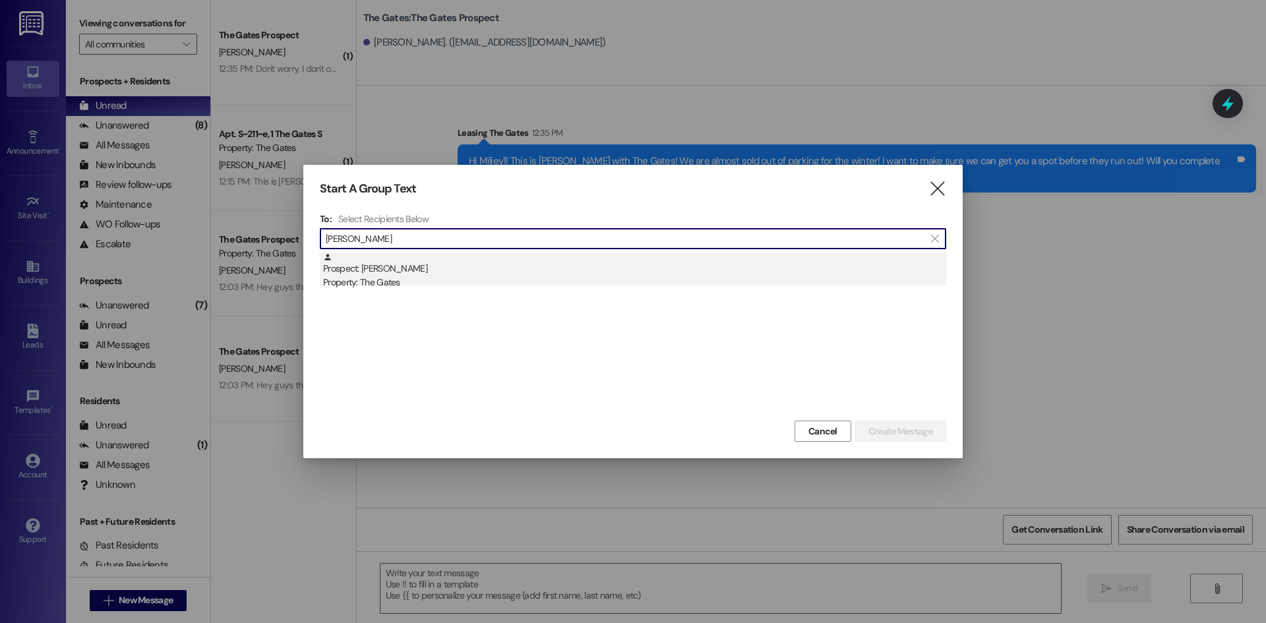
type input "[PERSON_NAME]"
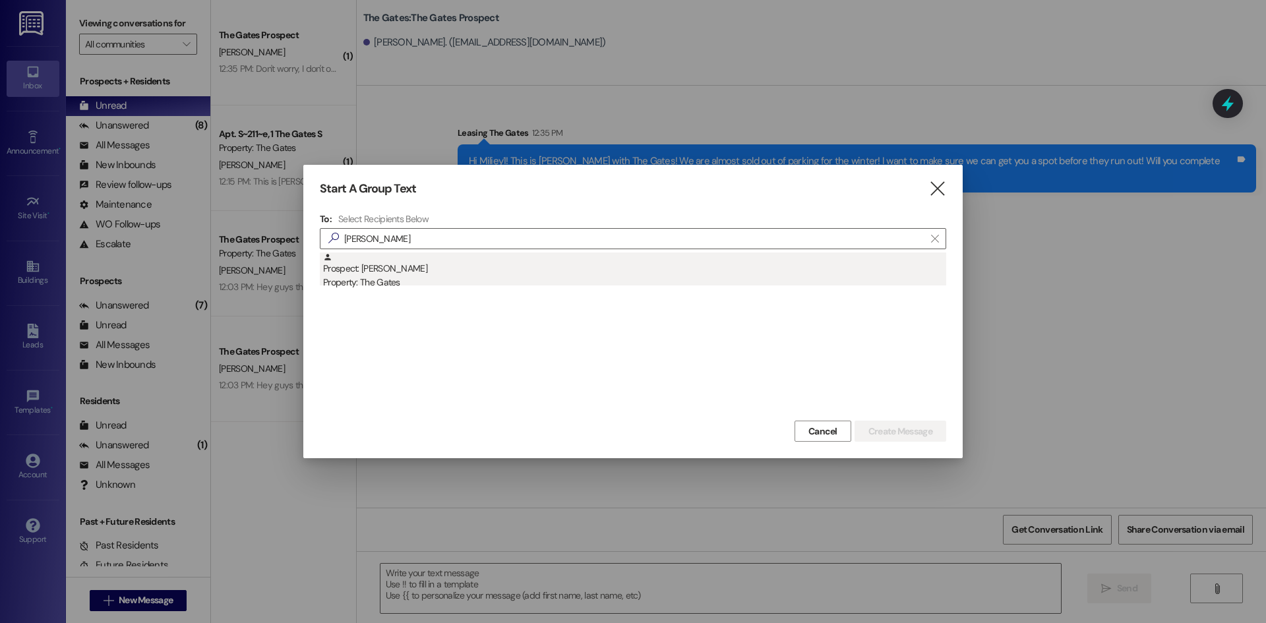
click at [388, 272] on div "Prospect: [PERSON_NAME] Property: The Gates" at bounding box center [634, 272] width 623 height 38
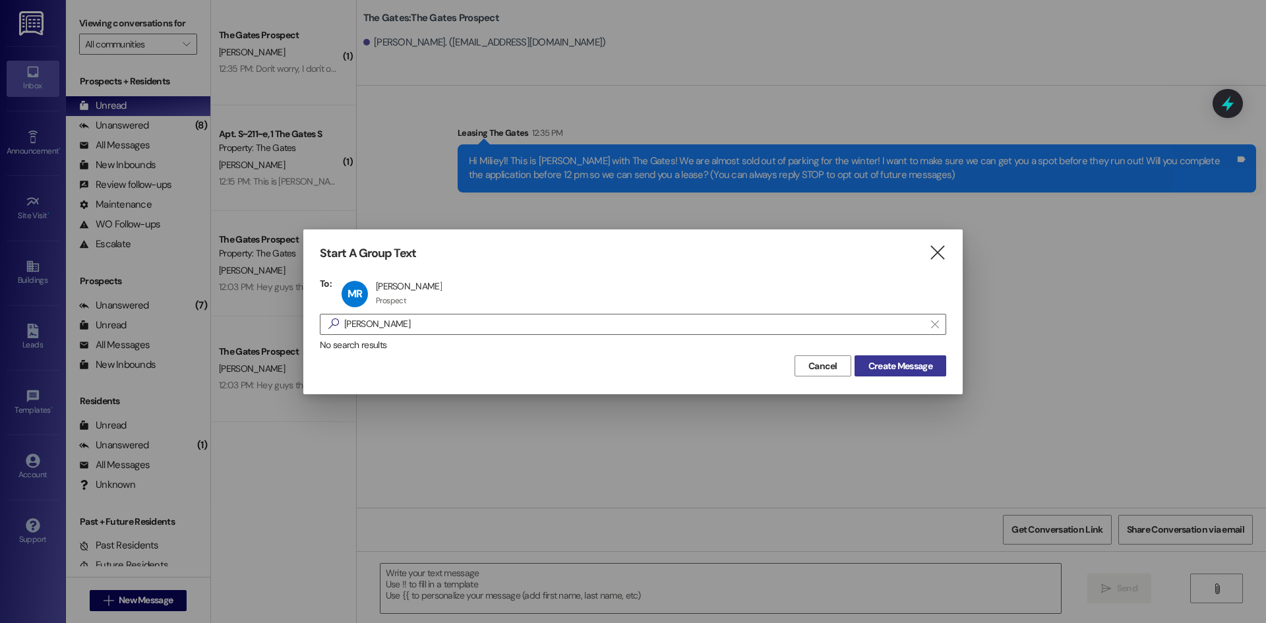
click at [886, 359] on span "Create Message" at bounding box center [900, 366] width 64 height 14
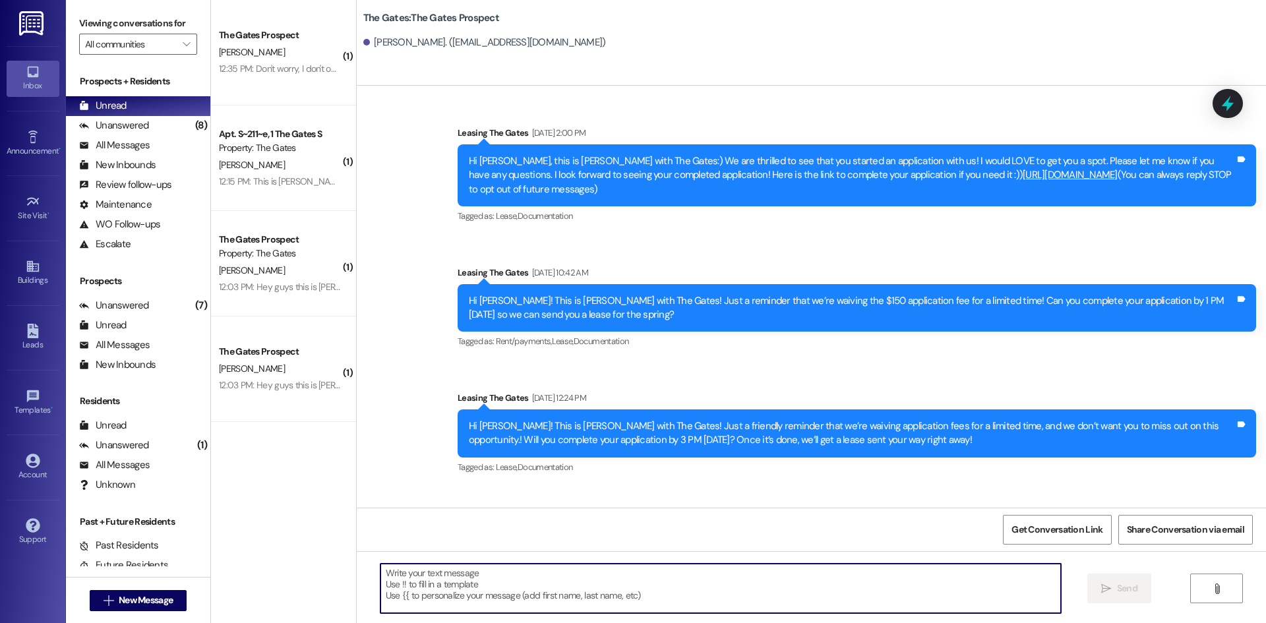
click at [437, 585] on textarea at bounding box center [720, 588] width 680 height 49
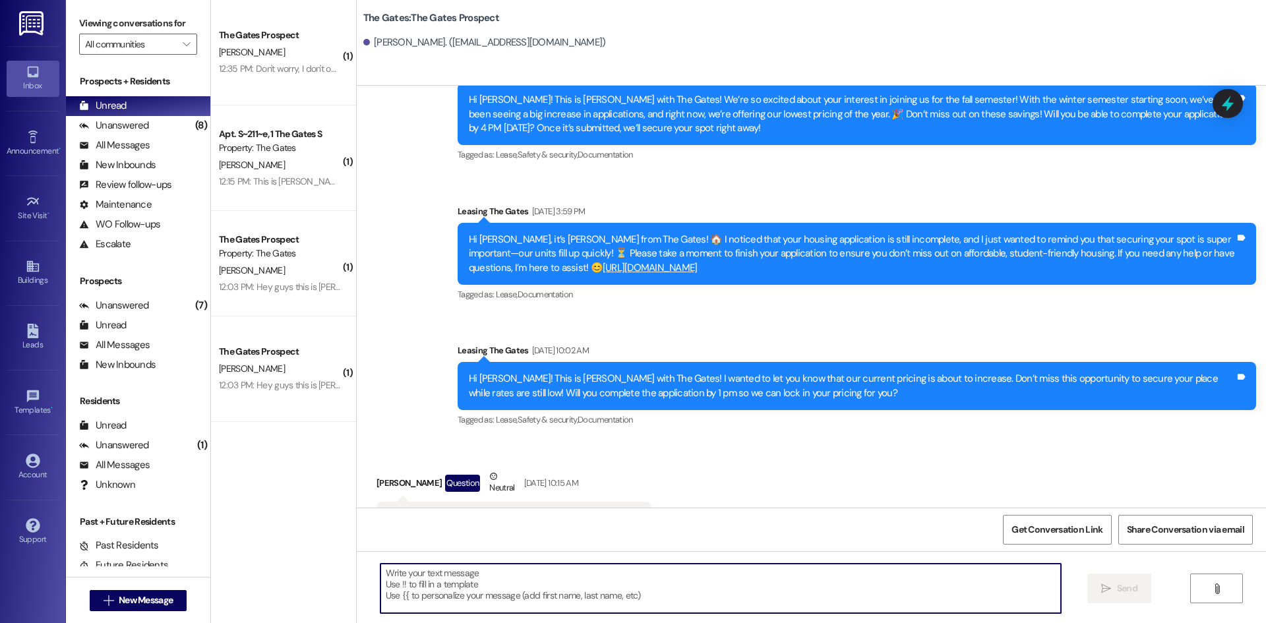
paste textarea "Hi Miliey1! This is [PERSON_NAME] with The Gates! We are almost sold out of par…"
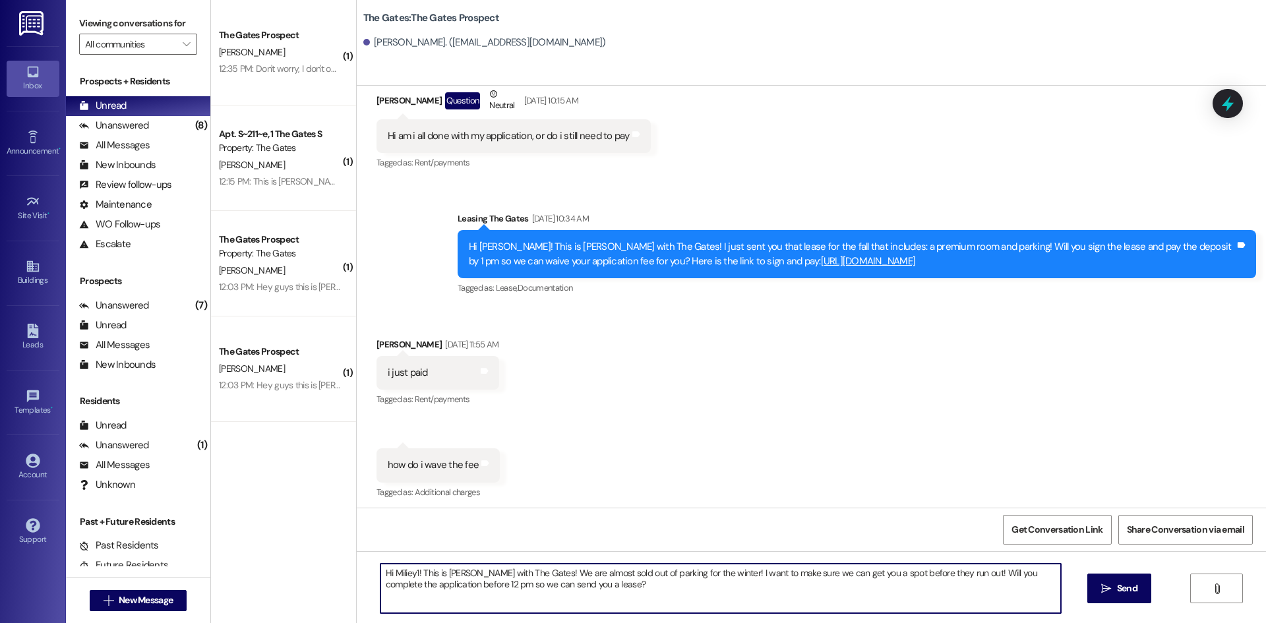
scroll to position [1720, 0]
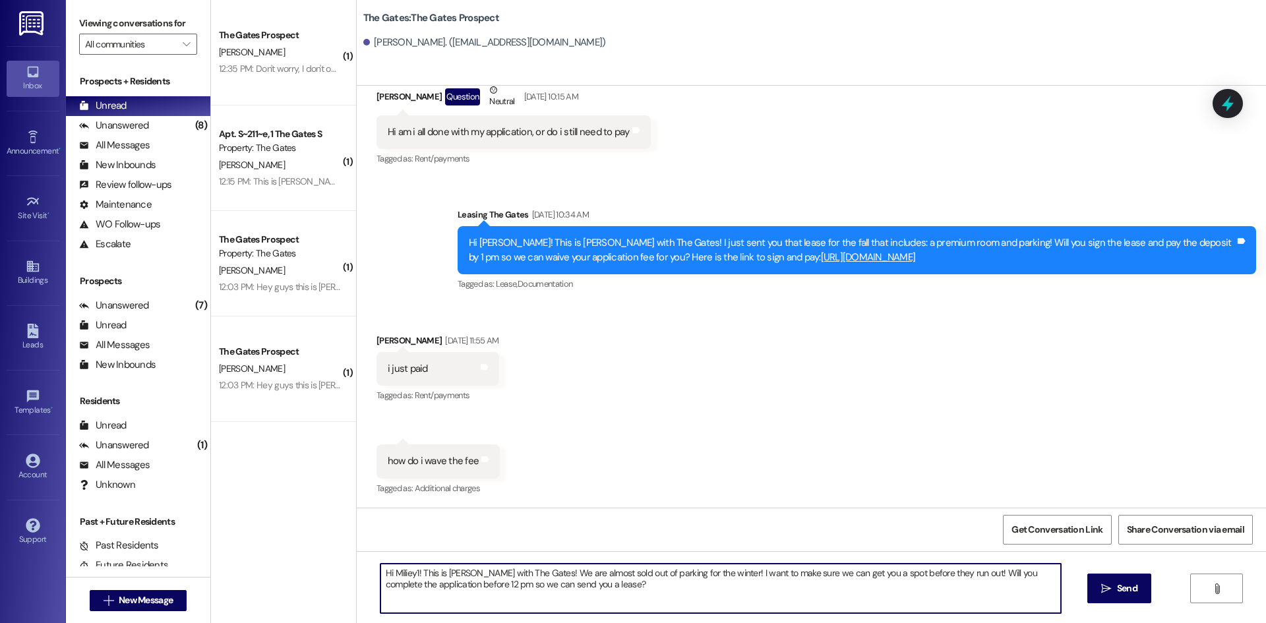
click at [407, 572] on textarea "Hi Miliey1! This is [PERSON_NAME] with The Gates! We are almost sold out of par…" at bounding box center [720, 588] width 680 height 49
type textarea "Hi Miriam1! This is [PERSON_NAME] with The Gates! We are almost sold out of par…"
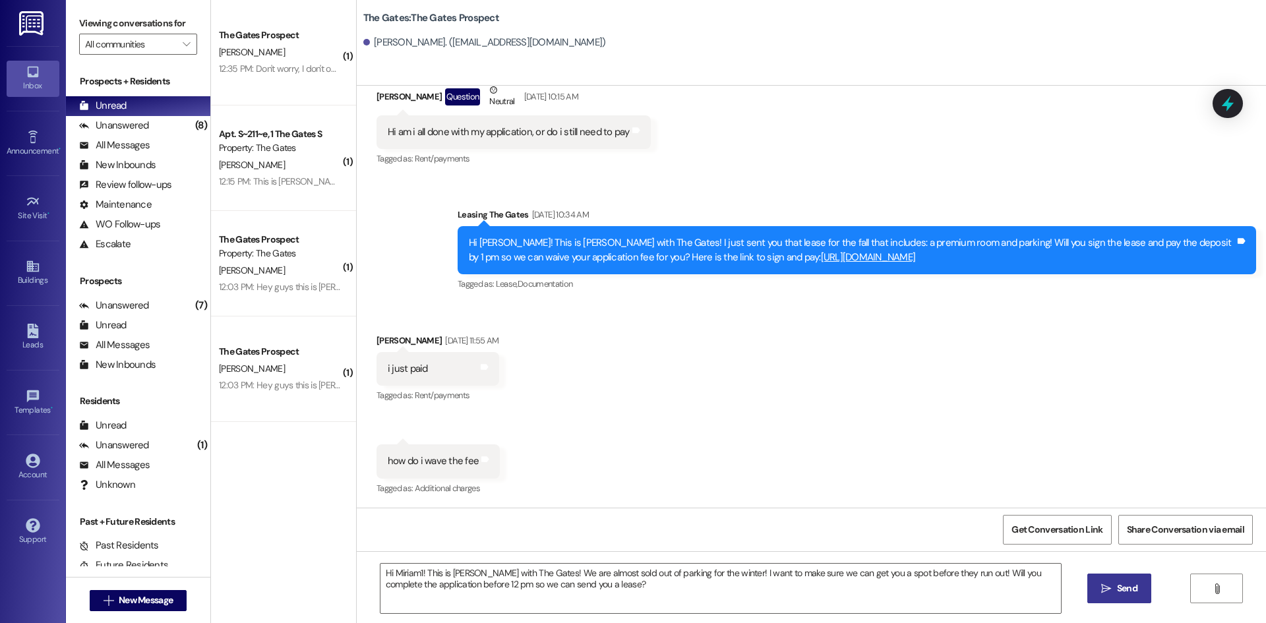
click at [1114, 582] on span "Send" at bounding box center [1127, 589] width 26 height 14
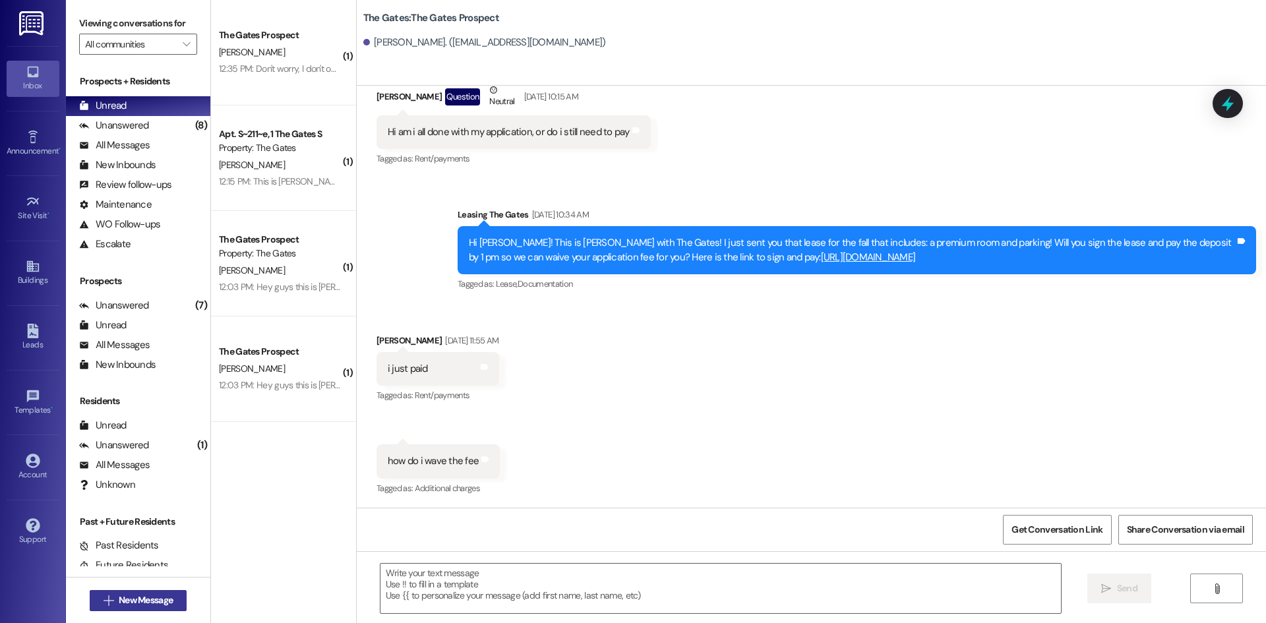
click at [116, 598] on span "New Message" at bounding box center [145, 600] width 59 height 14
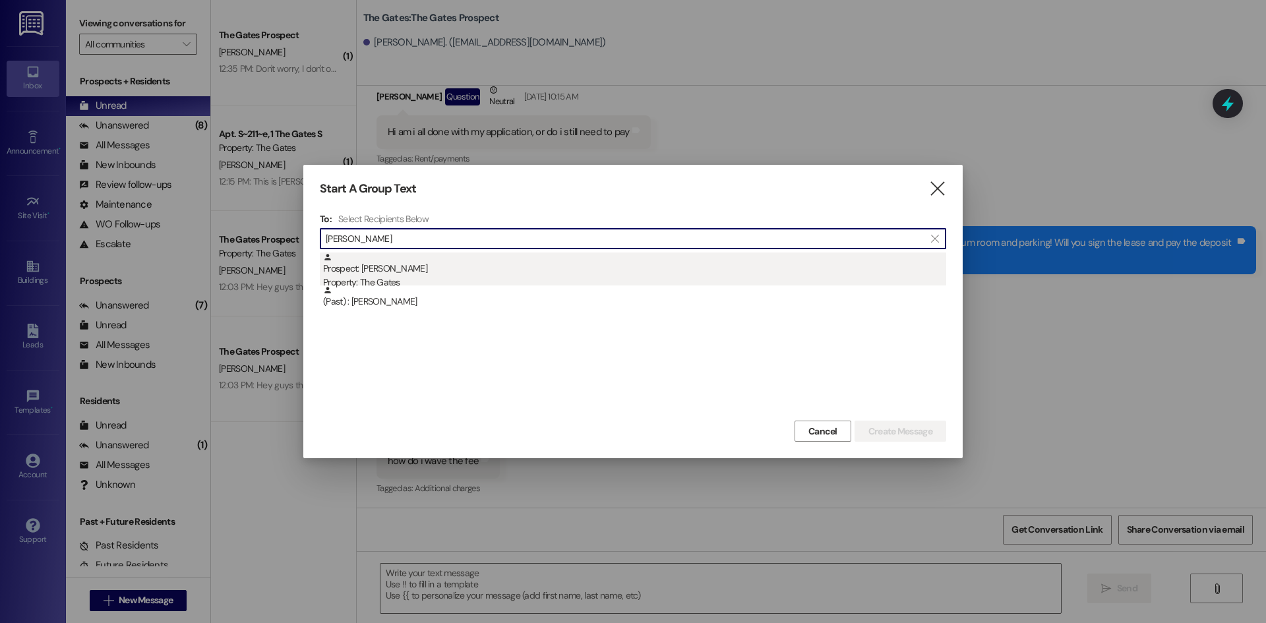
type input "[PERSON_NAME]"
click at [397, 270] on div "Prospect: [PERSON_NAME] Property: The Gates" at bounding box center [634, 272] width 623 height 38
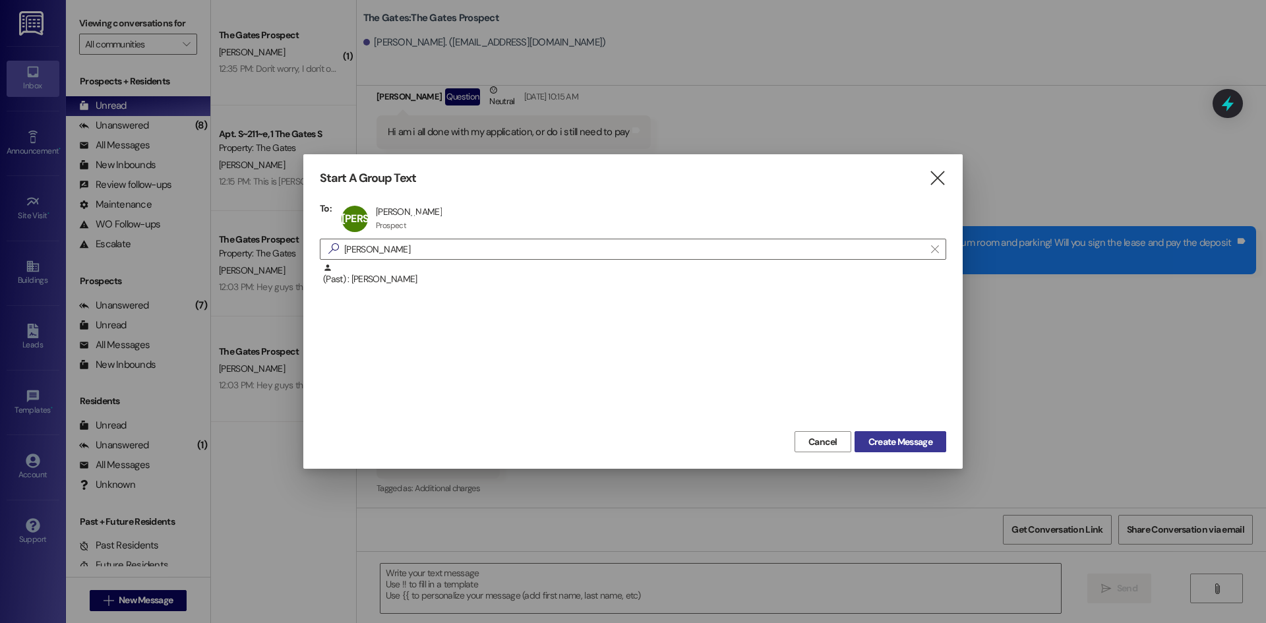
click at [926, 446] on span "Create Message" at bounding box center [900, 442] width 64 height 14
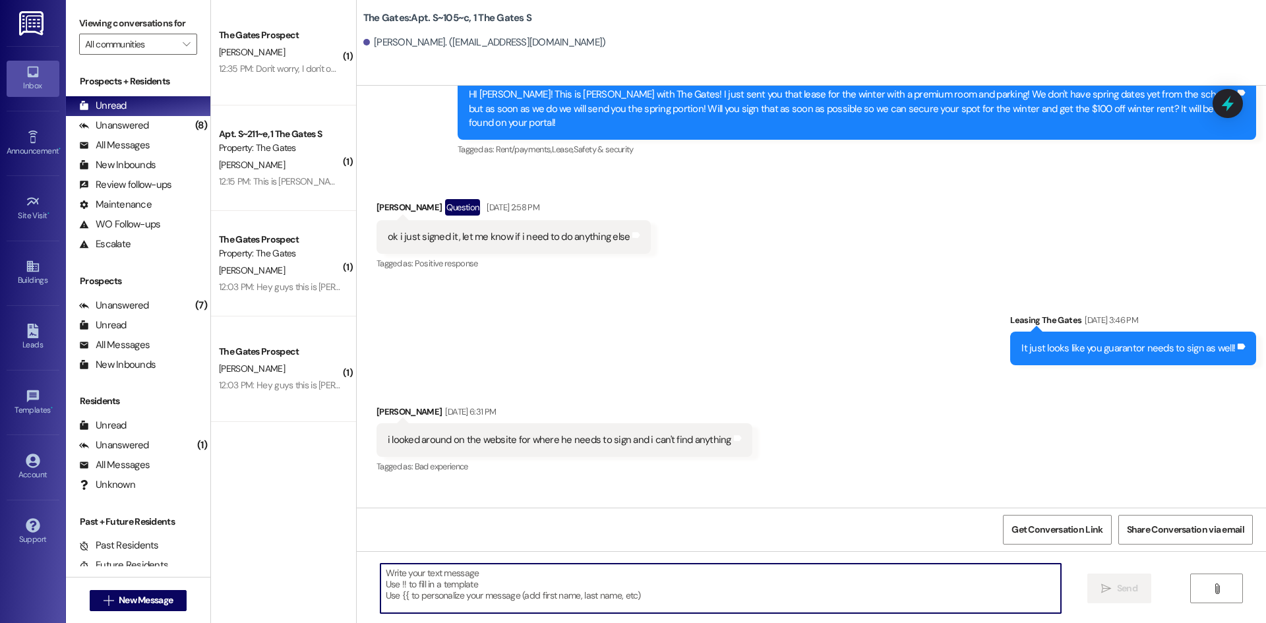
paste textarea "Hi Miriam1! This is [PERSON_NAME] with The Gates! We are almost sold out of par…"
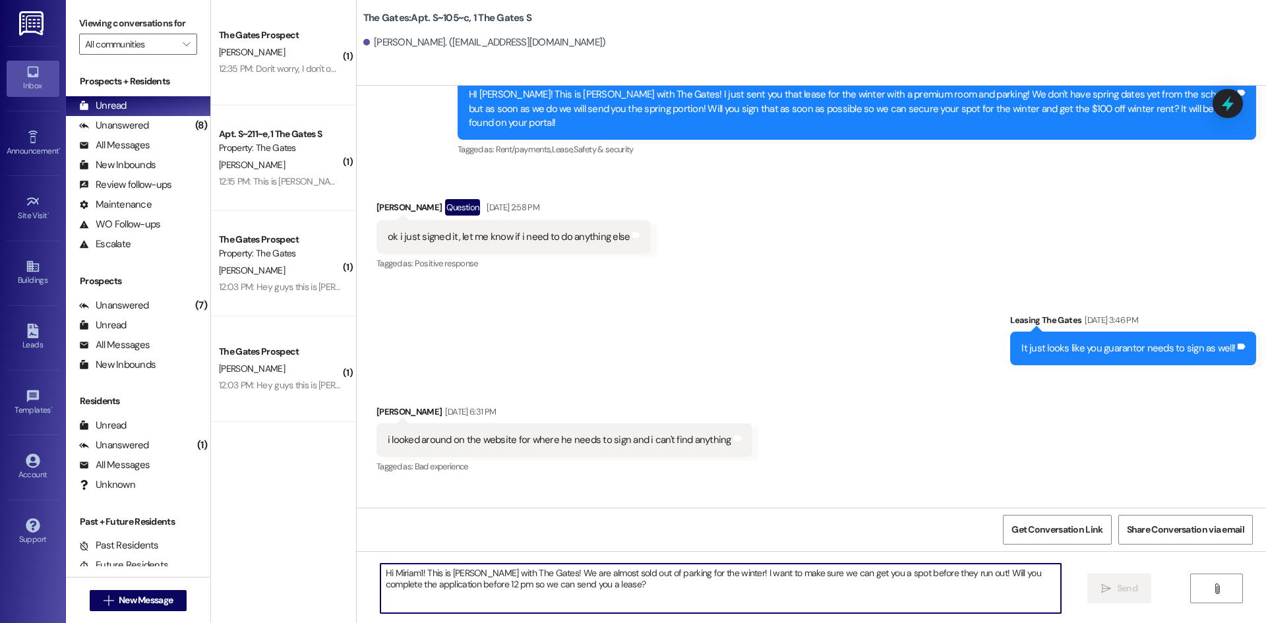
drag, startPoint x: 419, startPoint y: 582, endPoint x: 408, endPoint y: 580, distance: 11.5
click at [417, 582] on textarea "Hi Miriam1! This is [PERSON_NAME] with The Gates! We are almost sold out of par…" at bounding box center [720, 588] width 680 height 49
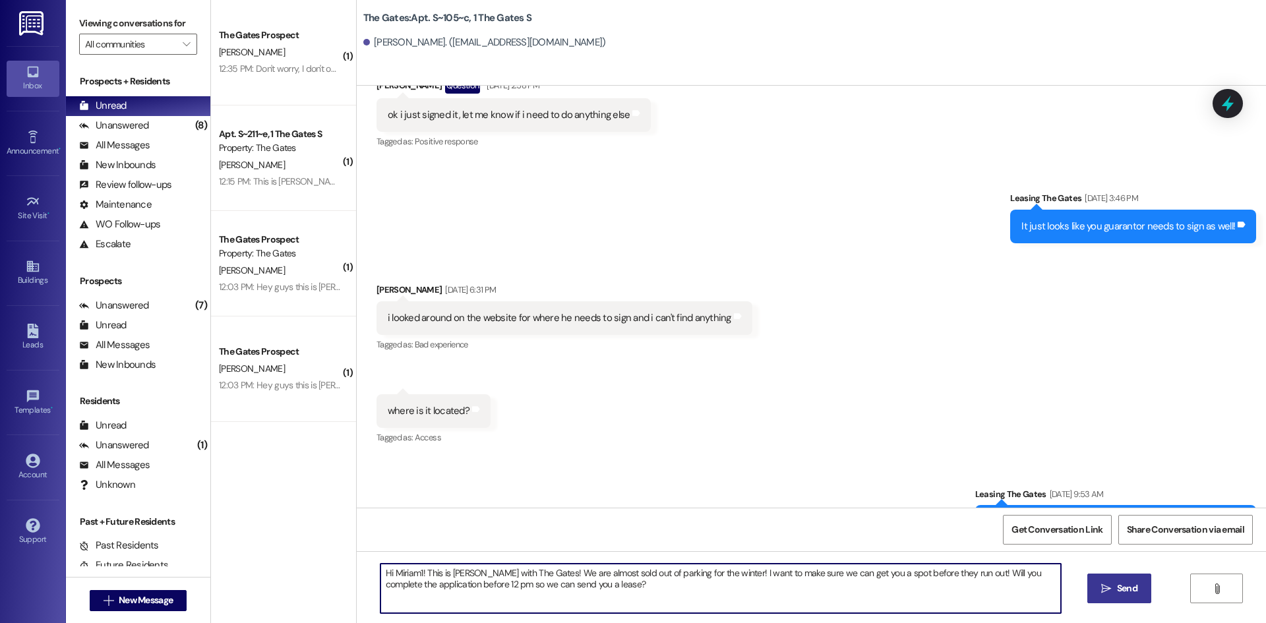
click at [413, 568] on textarea "Hi Miriam1! This is [PERSON_NAME] with The Gates! We are almost sold out of par…" at bounding box center [720, 588] width 680 height 49
type textarea "Hi [PERSON_NAME]! This is [PERSON_NAME] with The Gates! We are almost sold out …"
click at [1128, 586] on span "Send" at bounding box center [1127, 589] width 20 height 14
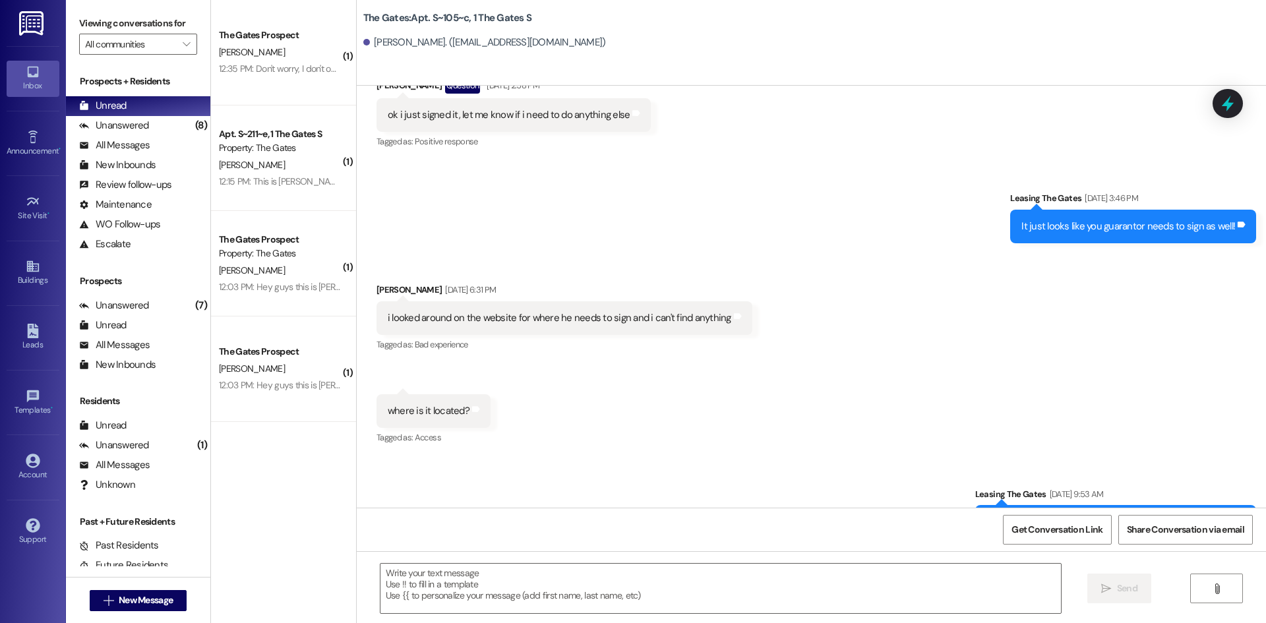
scroll to position [7218, 0]
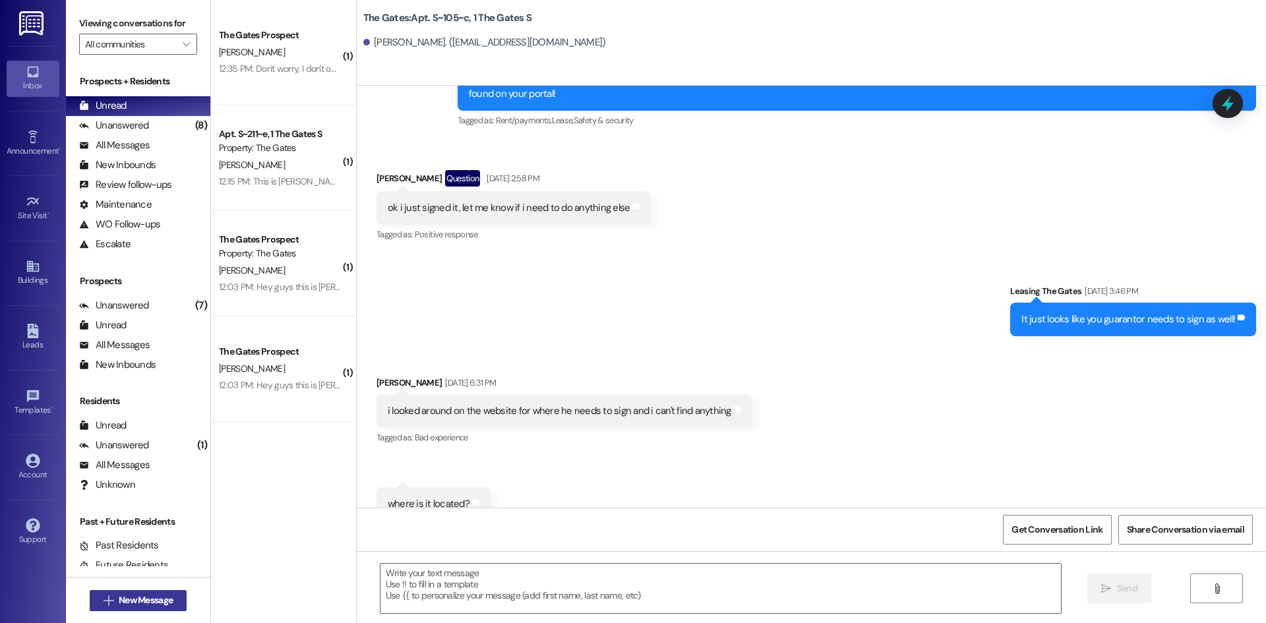
click at [119, 601] on span "New Message" at bounding box center [146, 600] width 54 height 14
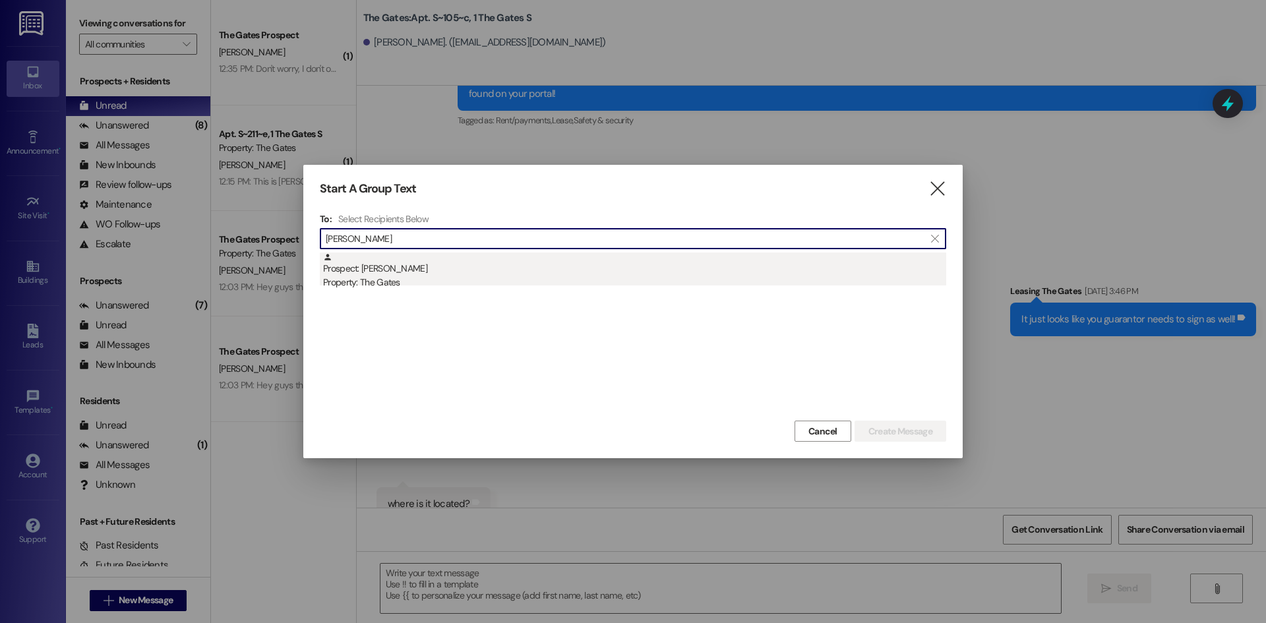
type input "[PERSON_NAME]"
click at [377, 288] on div "Property: The Gates" at bounding box center [634, 283] width 623 height 14
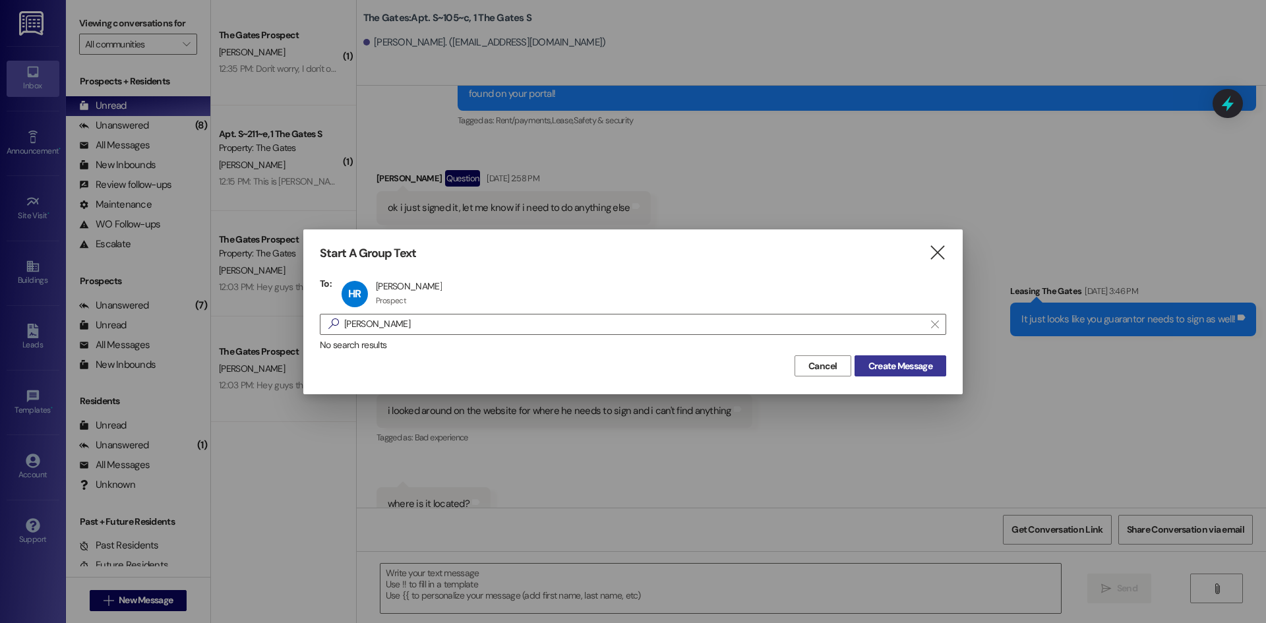
click at [921, 373] on span "Create Message" at bounding box center [900, 366] width 64 height 14
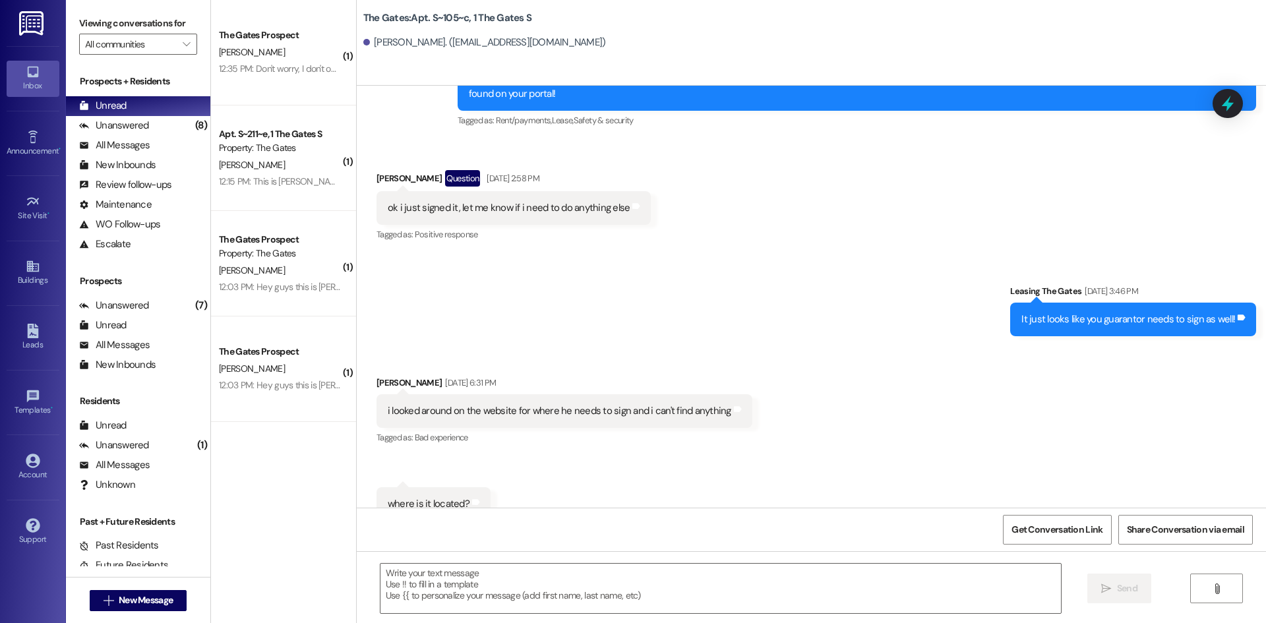
scroll to position [1, 0]
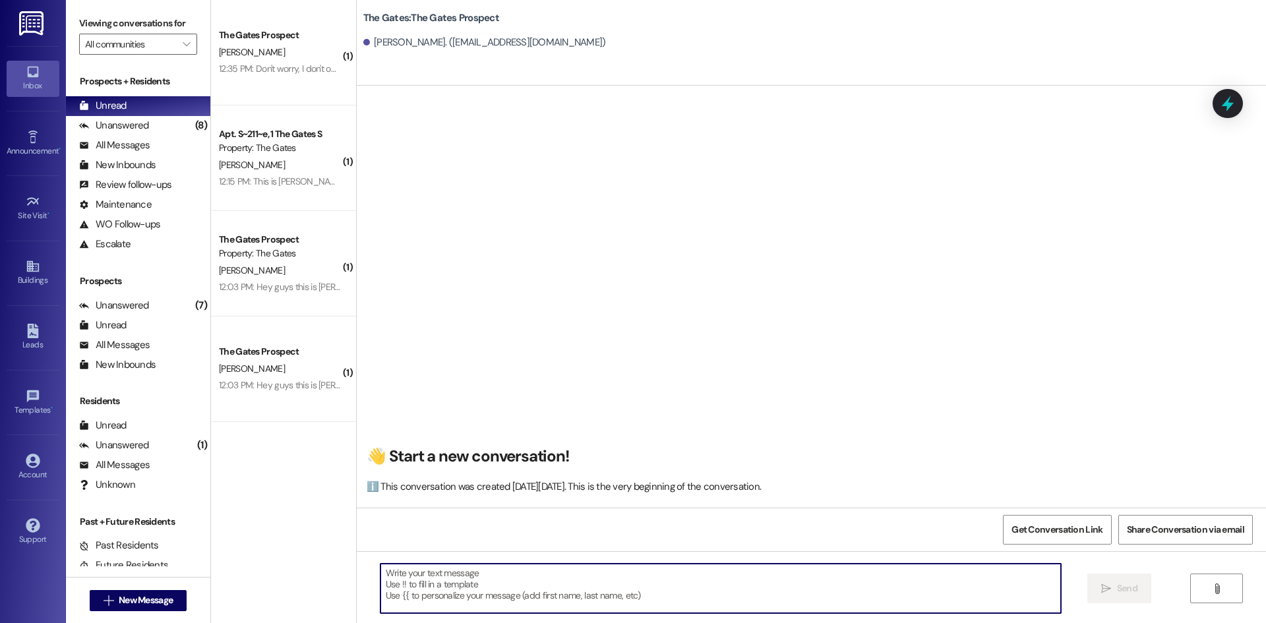
click at [506, 603] on textarea at bounding box center [720, 588] width 680 height 49
paste textarea "Hi [PERSON_NAME]! This is [PERSON_NAME] with The Gates! We are almost sold out …"
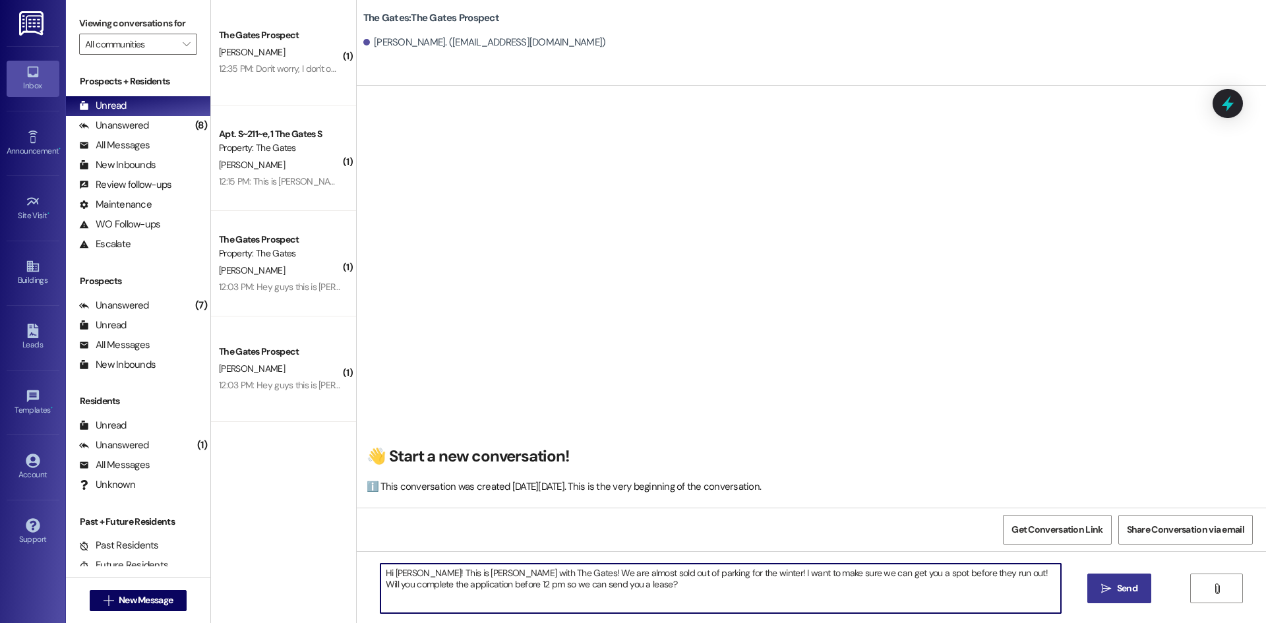
click at [403, 571] on textarea "Hi [PERSON_NAME]! This is [PERSON_NAME] with The Gates! We are almost sold out …" at bounding box center [720, 588] width 680 height 49
type textarea "Hi [PERSON_NAME]! This is [PERSON_NAME] with The Gates! We are almost sold out …"
click at [1117, 582] on span "Send" at bounding box center [1127, 589] width 20 height 14
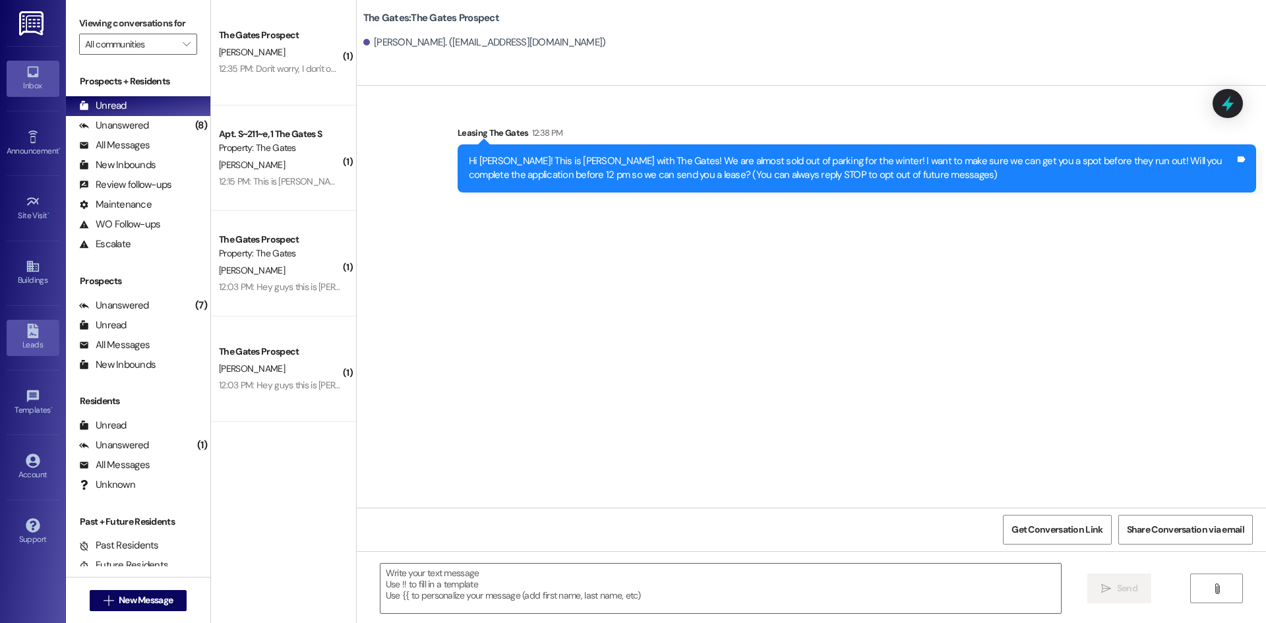
scroll to position [0, 0]
click at [119, 597] on span "New Message" at bounding box center [146, 600] width 54 height 14
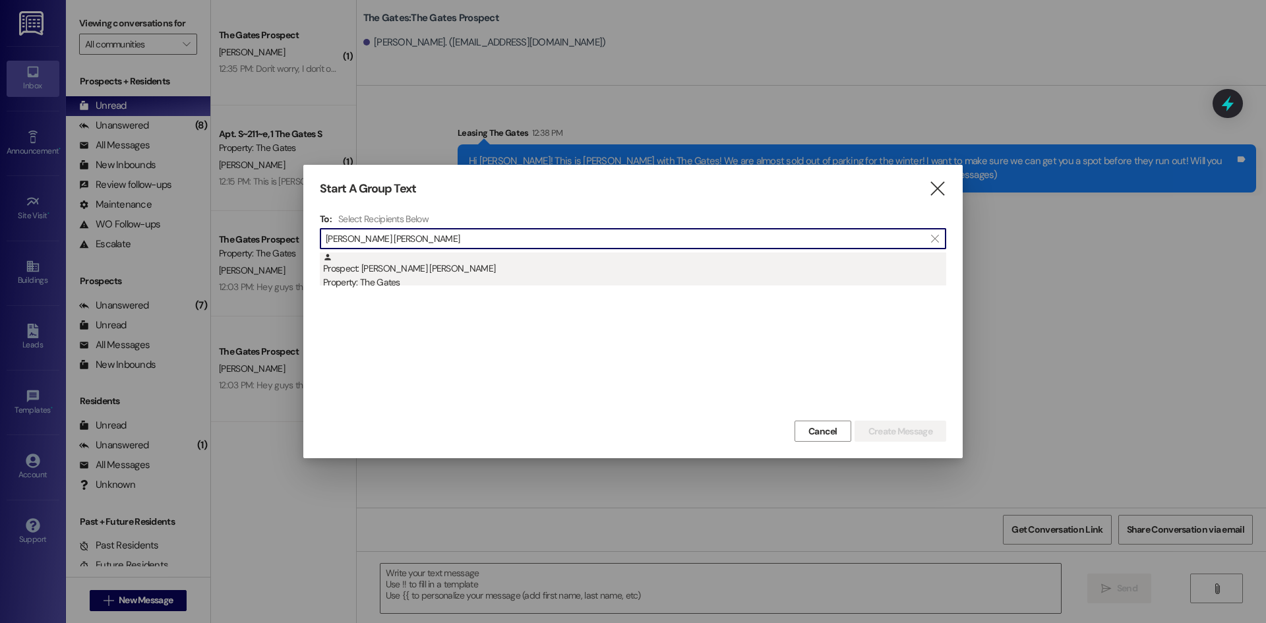
type input "[PERSON_NAME] [PERSON_NAME]"
click at [410, 269] on div "Prospect: [PERSON_NAME] [PERSON_NAME] Property: The Gates" at bounding box center [634, 272] width 623 height 38
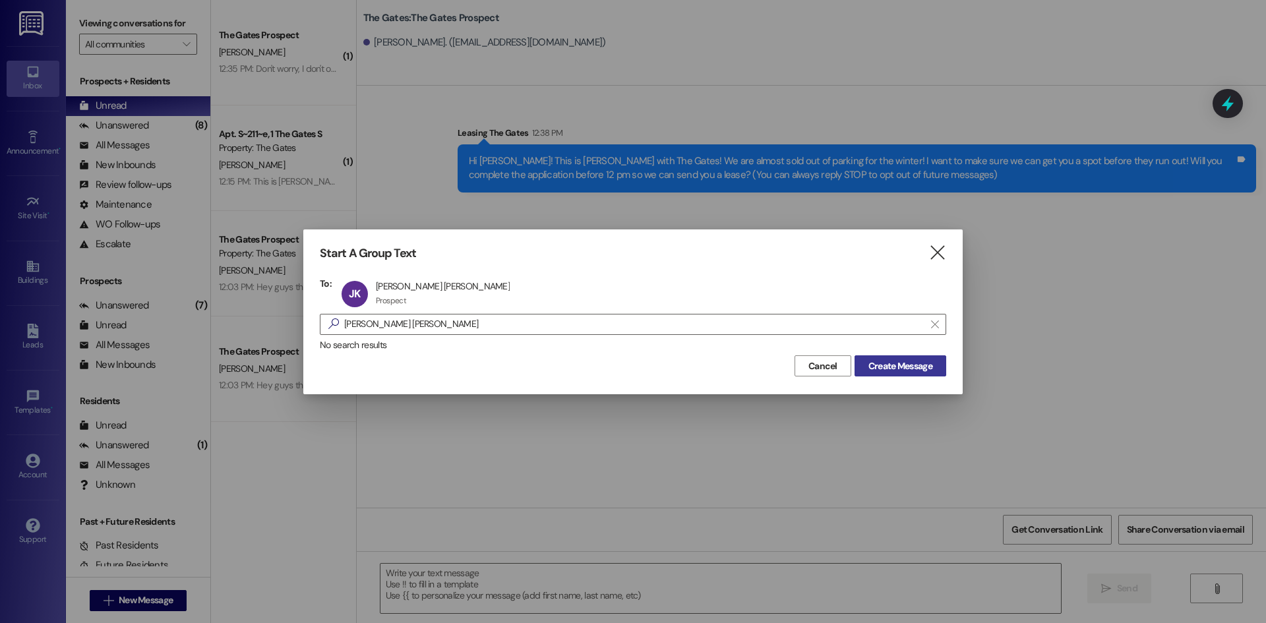
click at [890, 360] on span "Create Message" at bounding box center [900, 366] width 64 height 14
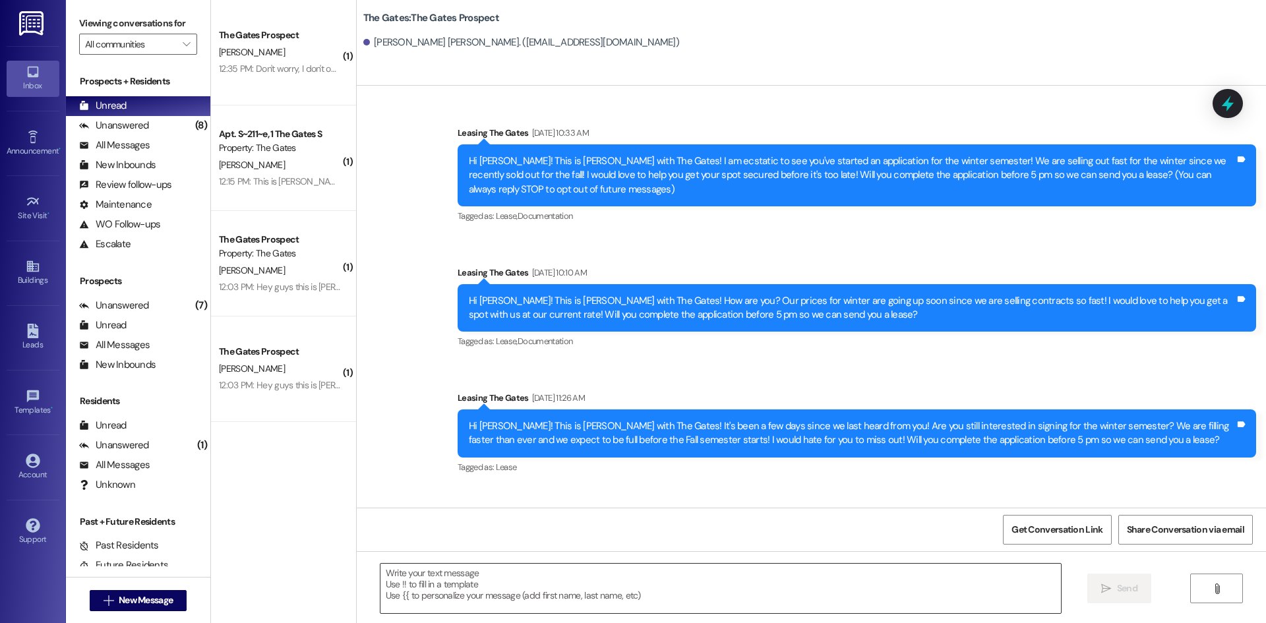
click at [465, 576] on textarea at bounding box center [720, 588] width 680 height 49
paste textarea "Hi [PERSON_NAME]! This is [PERSON_NAME] with The Gates! We are almost sold out …"
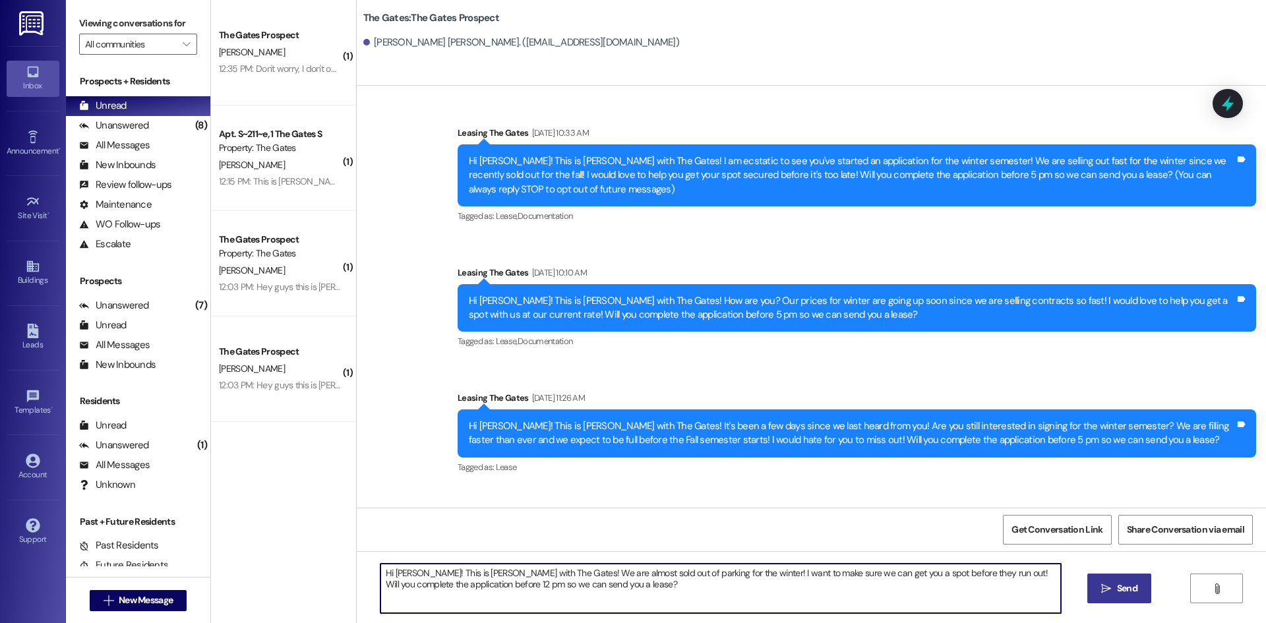
click at [405, 573] on textarea "Hi [PERSON_NAME]! This is [PERSON_NAME] with The Gates! We are almost sold out …" at bounding box center [720, 588] width 680 height 49
type textarea "Hi [PERSON_NAME]! This is [PERSON_NAME] with The Gates! We are almost sold out …"
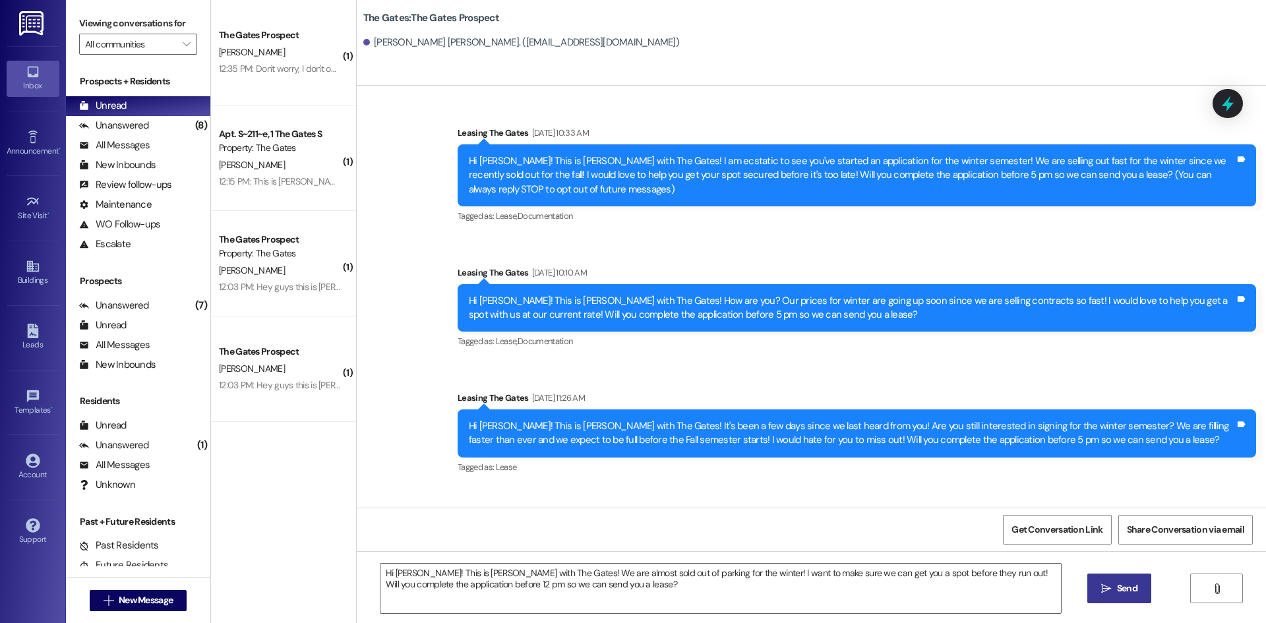
click at [1145, 582] on button " Send" at bounding box center [1119, 589] width 64 height 30
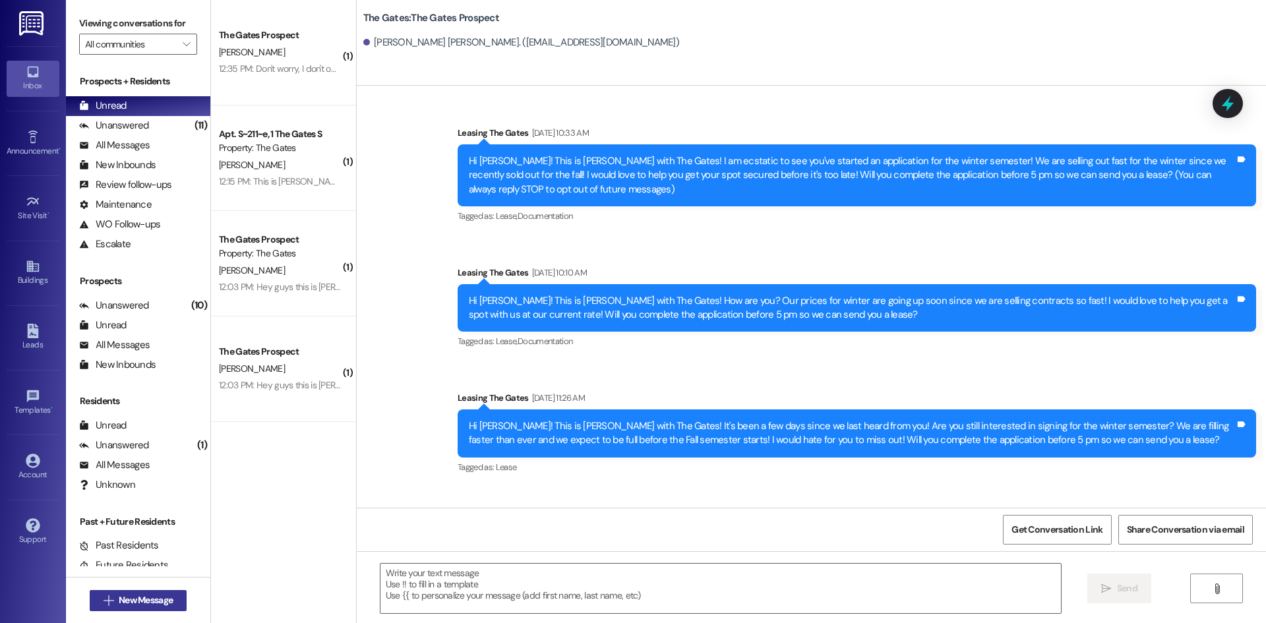
click at [144, 602] on span "New Message" at bounding box center [146, 600] width 54 height 14
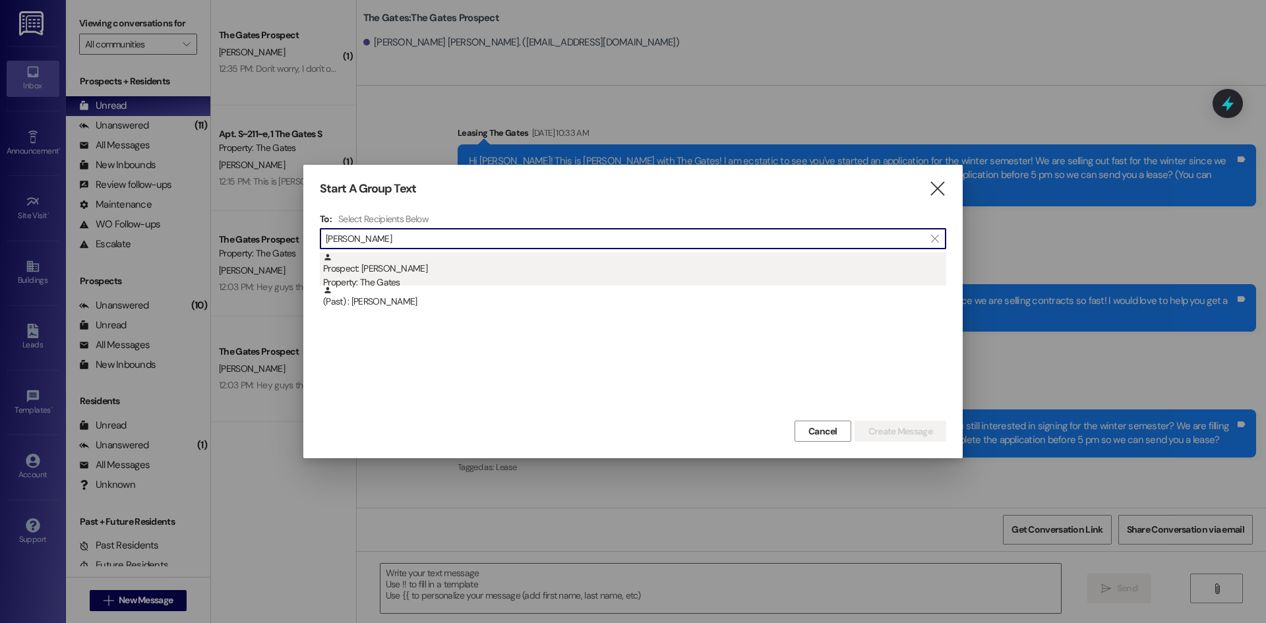
type input "[PERSON_NAME]"
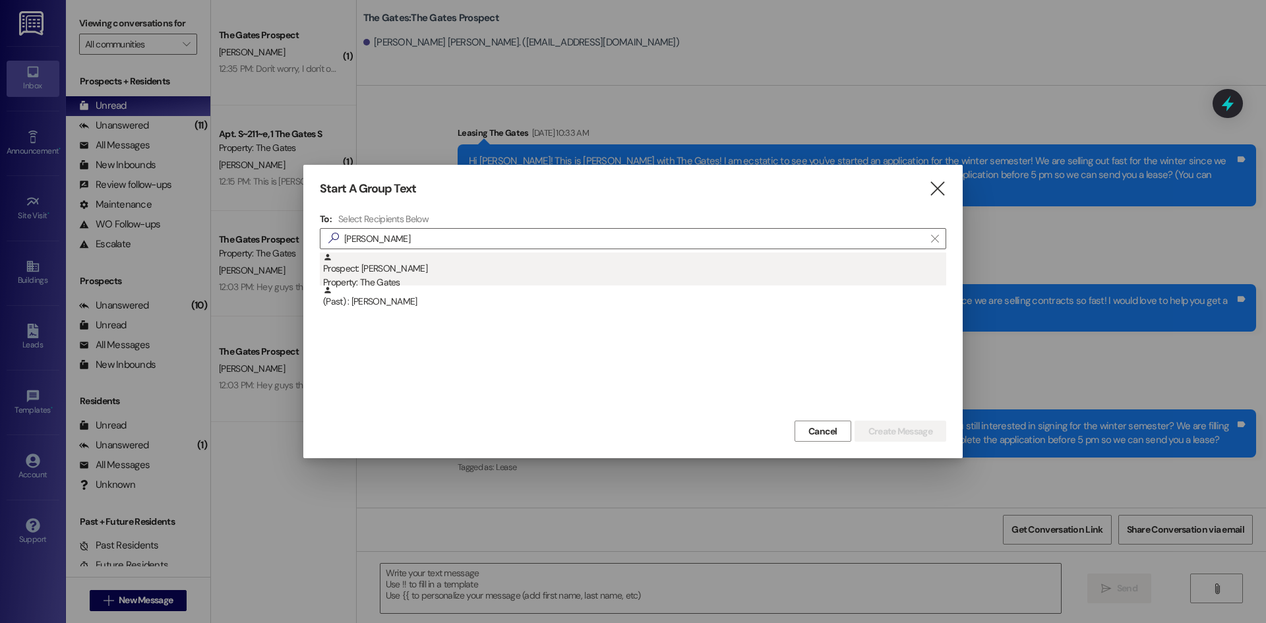
click at [399, 282] on div "Property: The Gates" at bounding box center [634, 283] width 623 height 14
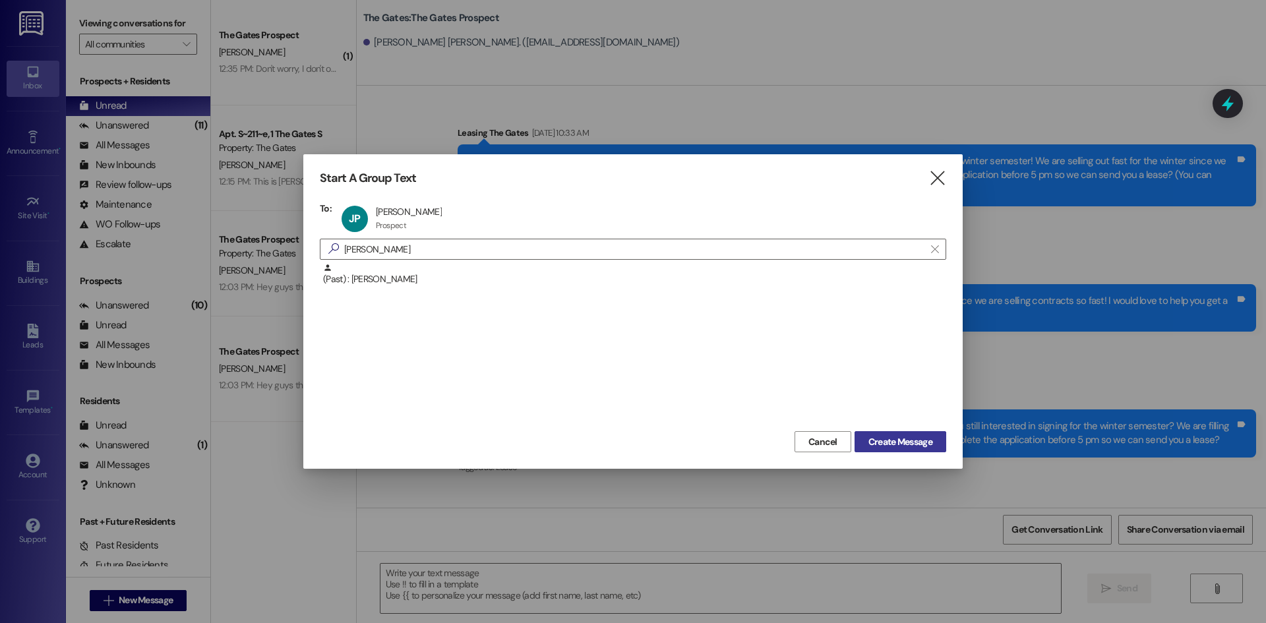
click at [881, 436] on span "Create Message" at bounding box center [900, 442] width 64 height 14
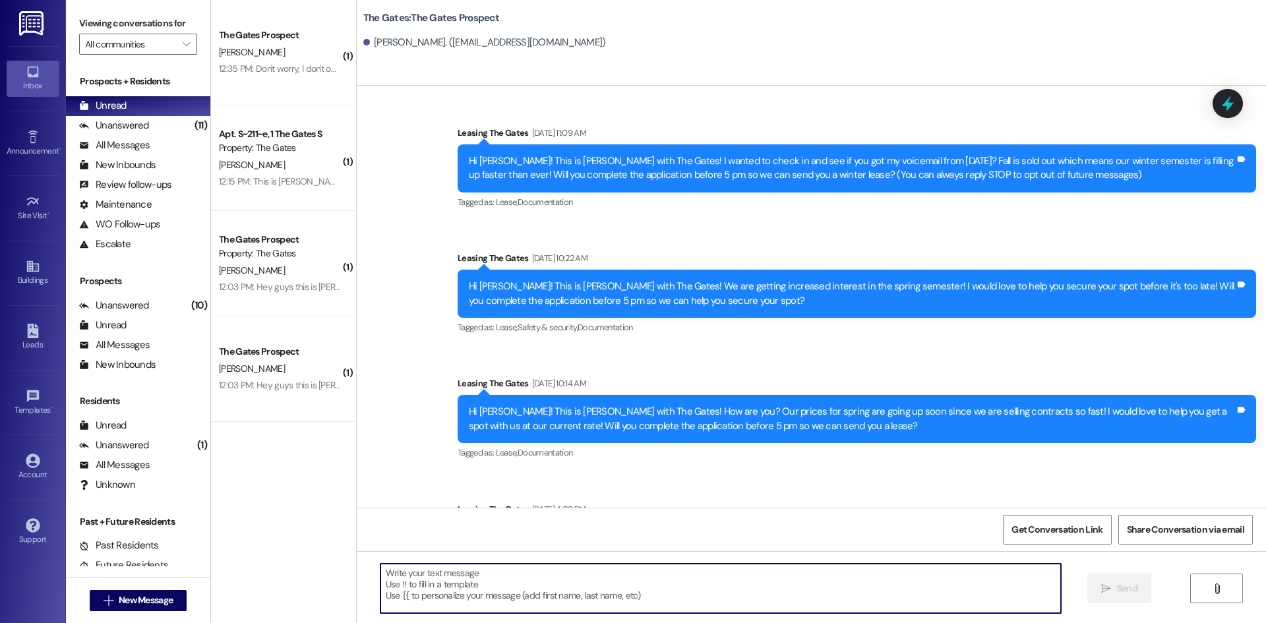
click at [483, 581] on textarea at bounding box center [720, 588] width 680 height 49
paste textarea "Hi [PERSON_NAME]! This is [PERSON_NAME] with The Gates! We are almost sold out …"
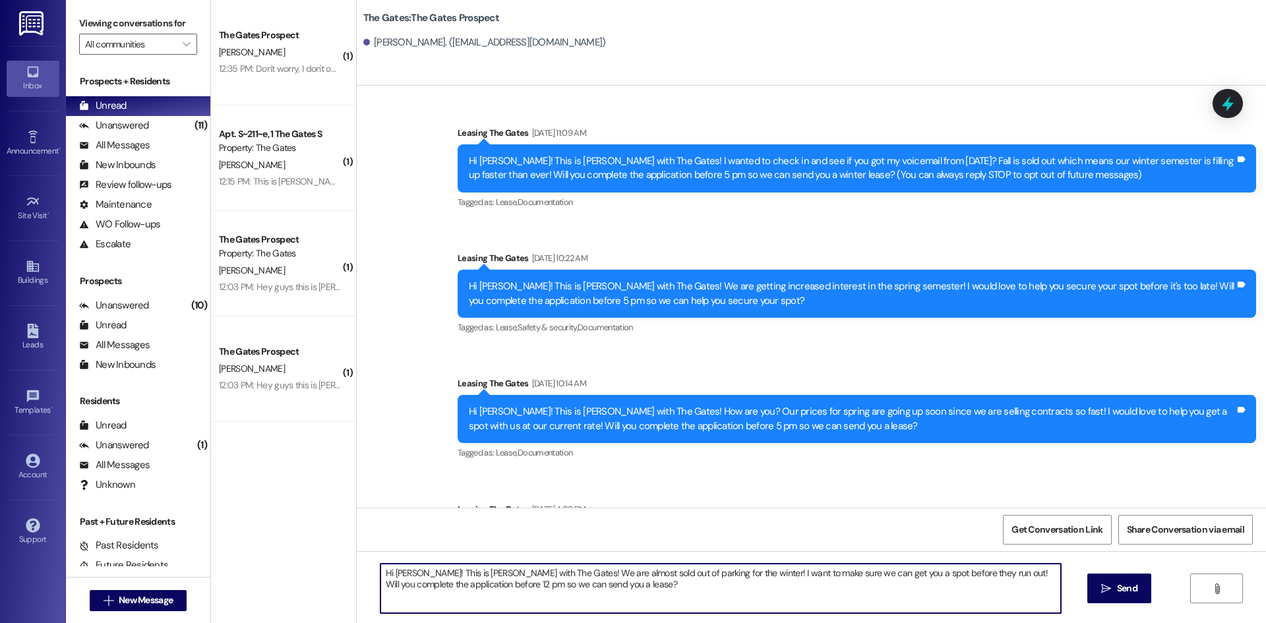
click at [725, 570] on textarea "Hi [PERSON_NAME]! This is [PERSON_NAME] with The Gates! We are almost sold out …" at bounding box center [720, 588] width 680 height 49
type textarea "Hi [PERSON_NAME]! This is [PERSON_NAME] with The Gates! We are almost sold out …"
click at [1134, 596] on button " Send" at bounding box center [1119, 589] width 64 height 30
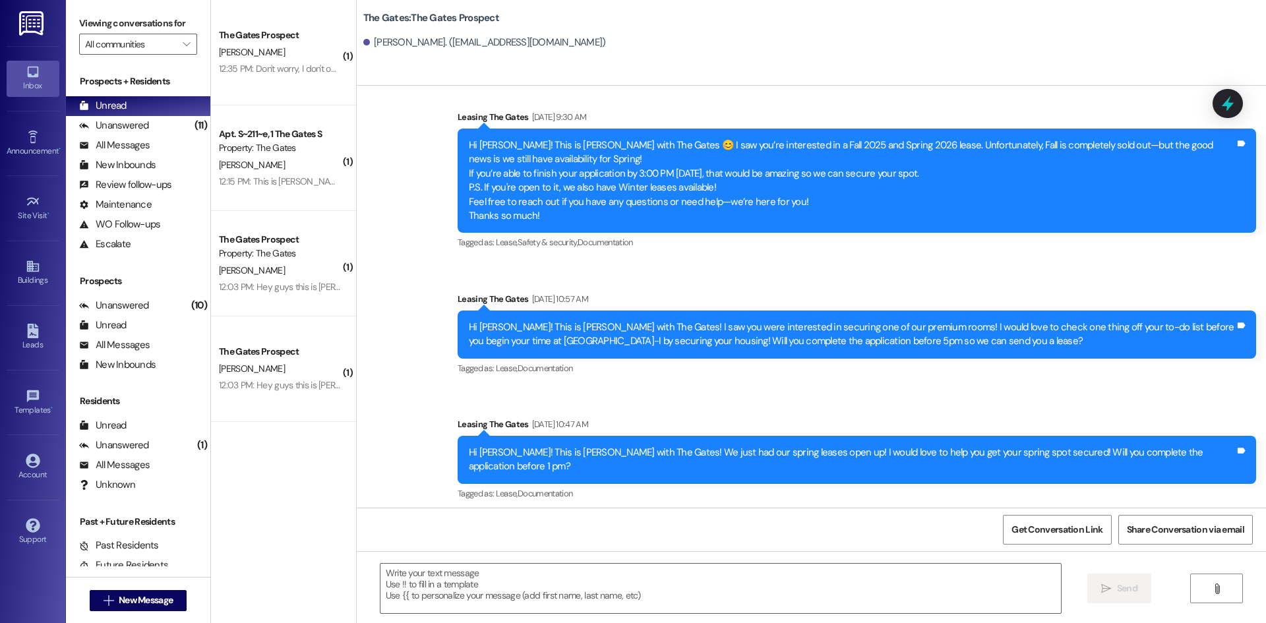
scroll to position [880, 0]
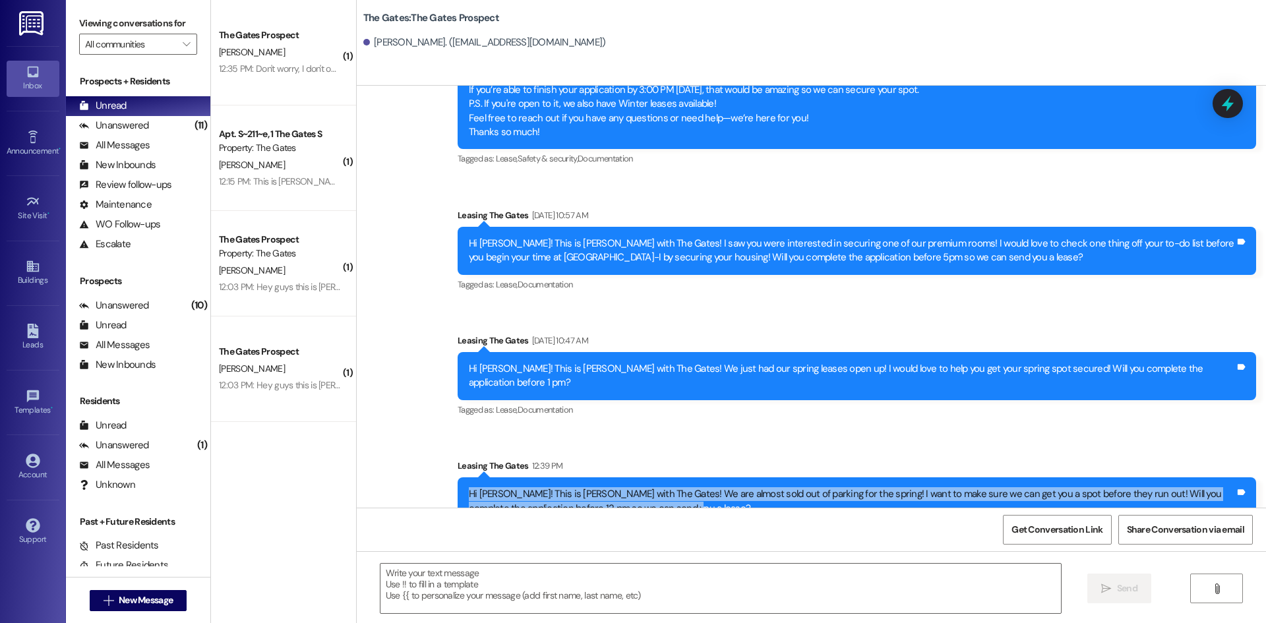
drag, startPoint x: 680, startPoint y: 481, endPoint x: 458, endPoint y: 466, distance: 222.7
click at [467, 487] on div "Hi [PERSON_NAME]! This is [PERSON_NAME] with The Gates! We are almost sold out …" at bounding box center [851, 501] width 769 height 28
copy div "Hi [PERSON_NAME]! This is [PERSON_NAME] with The Gates! We are almost sold out …"
click at [135, 601] on span "New Message" at bounding box center [146, 600] width 54 height 14
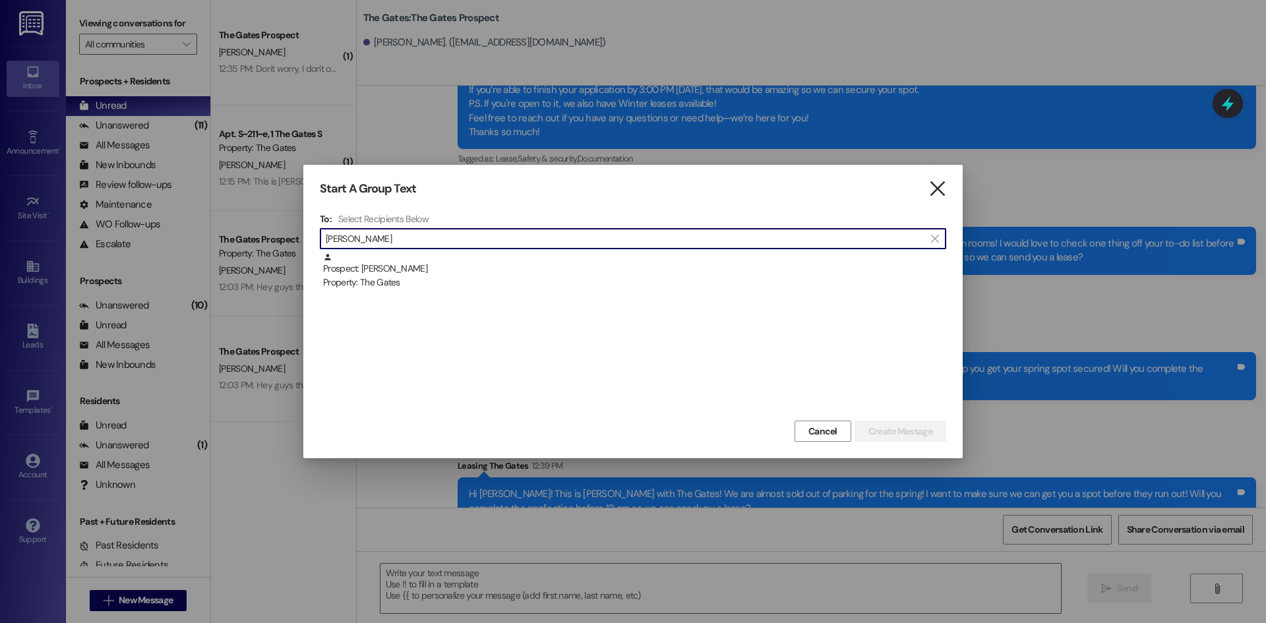
type input "[PERSON_NAME]"
click at [936, 188] on icon "" at bounding box center [937, 189] width 18 height 14
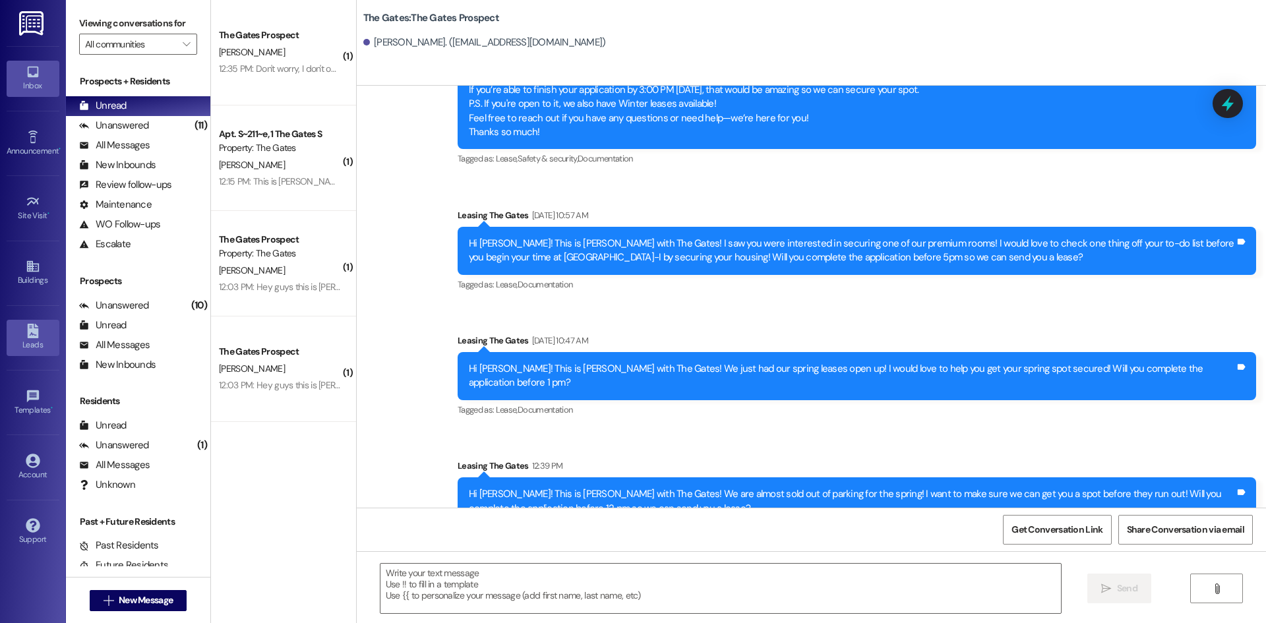
click at [43, 338] on link "Leads" at bounding box center [33, 338] width 53 height 36
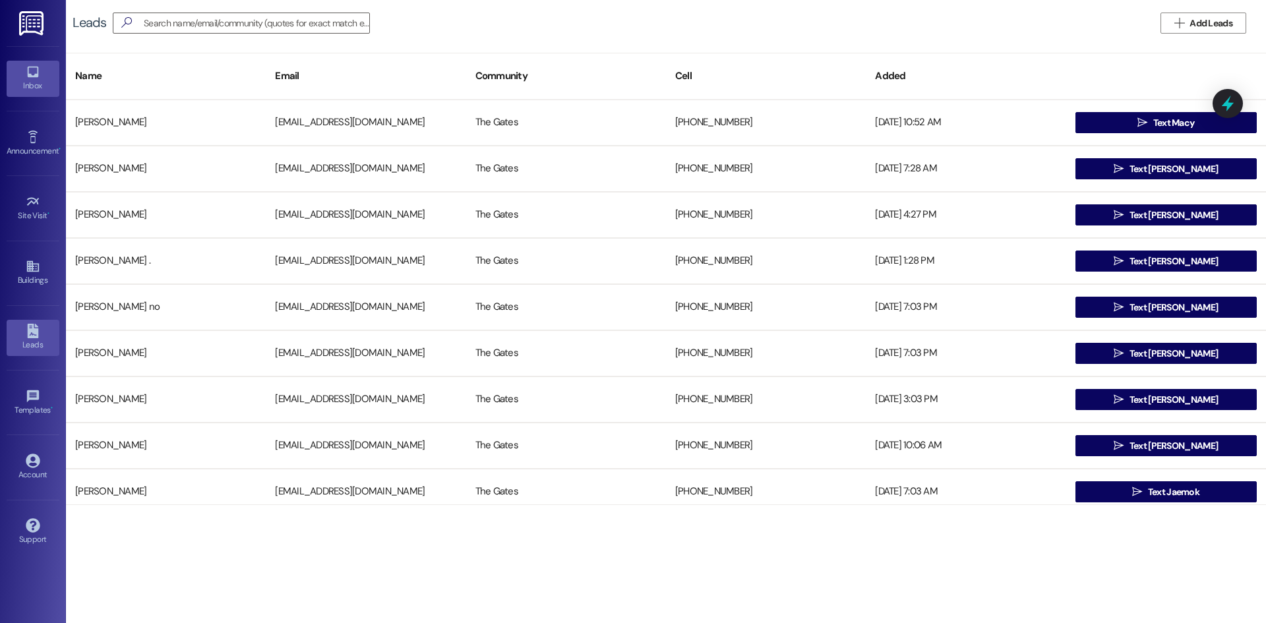
click at [24, 80] on div "Inbox" at bounding box center [33, 85] width 66 height 13
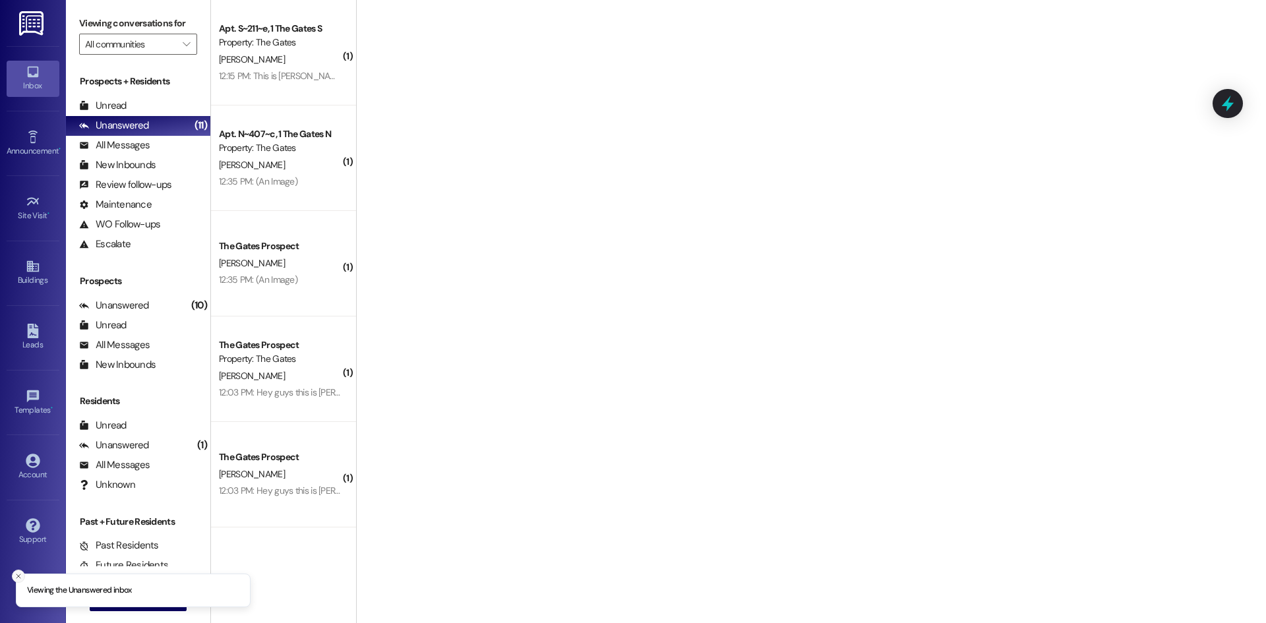
click at [16, 578] on icon "Close toast" at bounding box center [19, 576] width 8 height 8
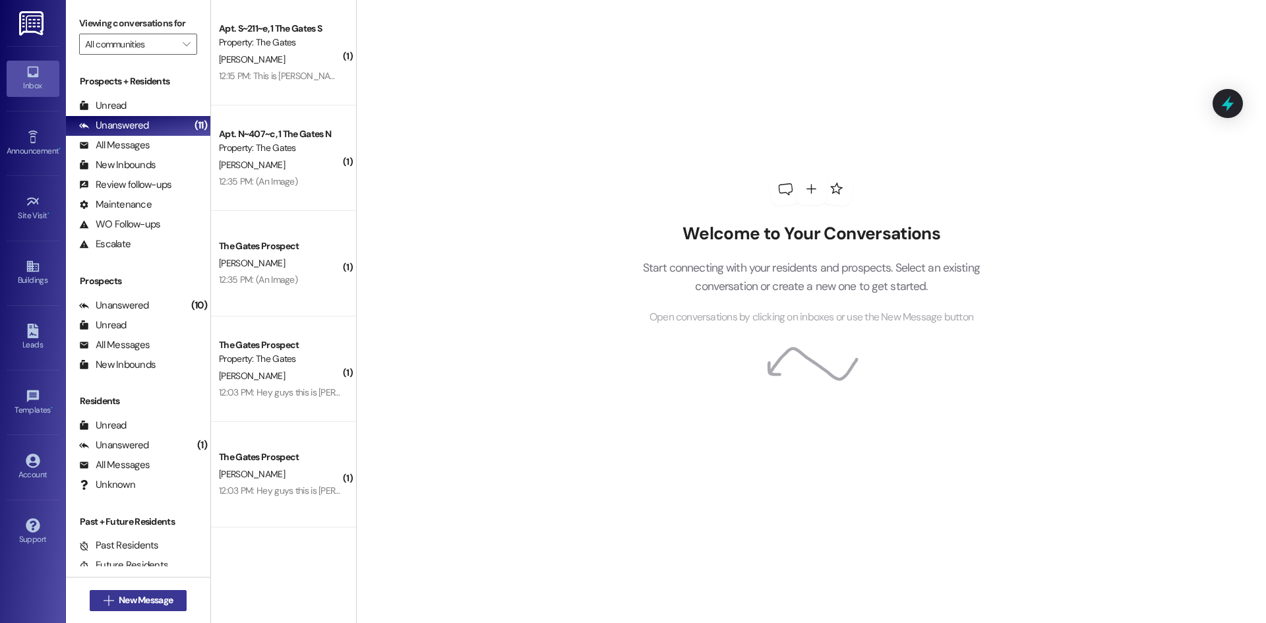
click at [127, 605] on span "New Message" at bounding box center [146, 600] width 54 height 14
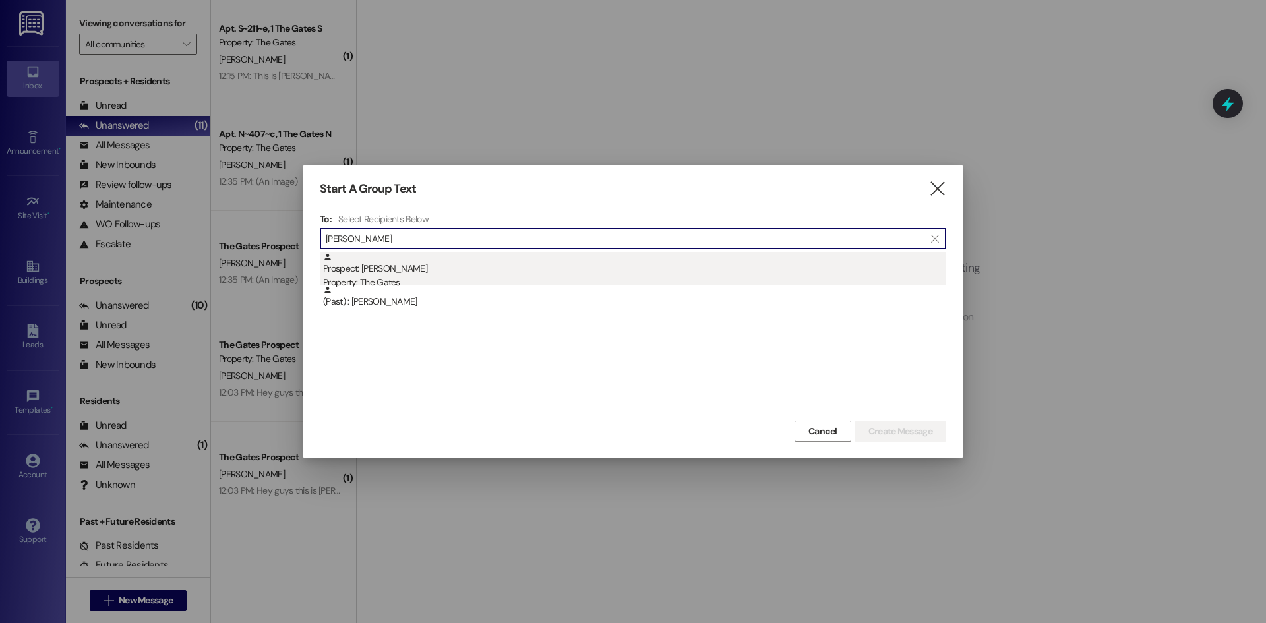
type input "[PERSON_NAME]"
click at [415, 274] on div "Prospect: [PERSON_NAME] Property: The Gates" at bounding box center [634, 272] width 623 height 38
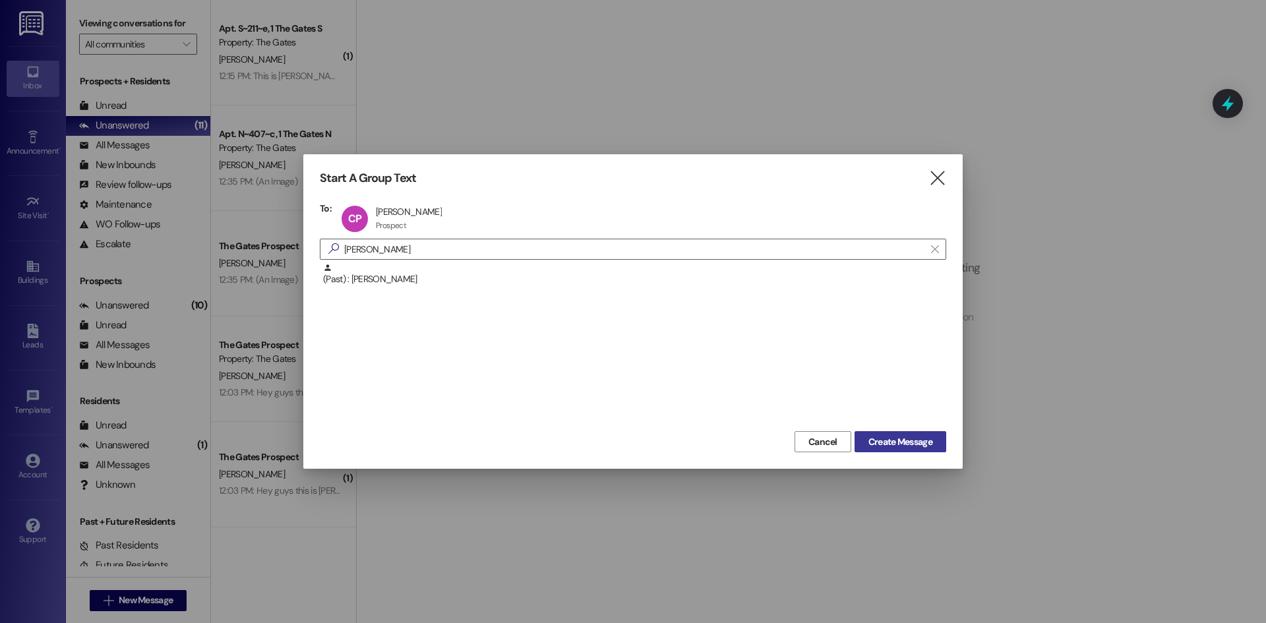
click at [889, 440] on span "Create Message" at bounding box center [900, 442] width 64 height 14
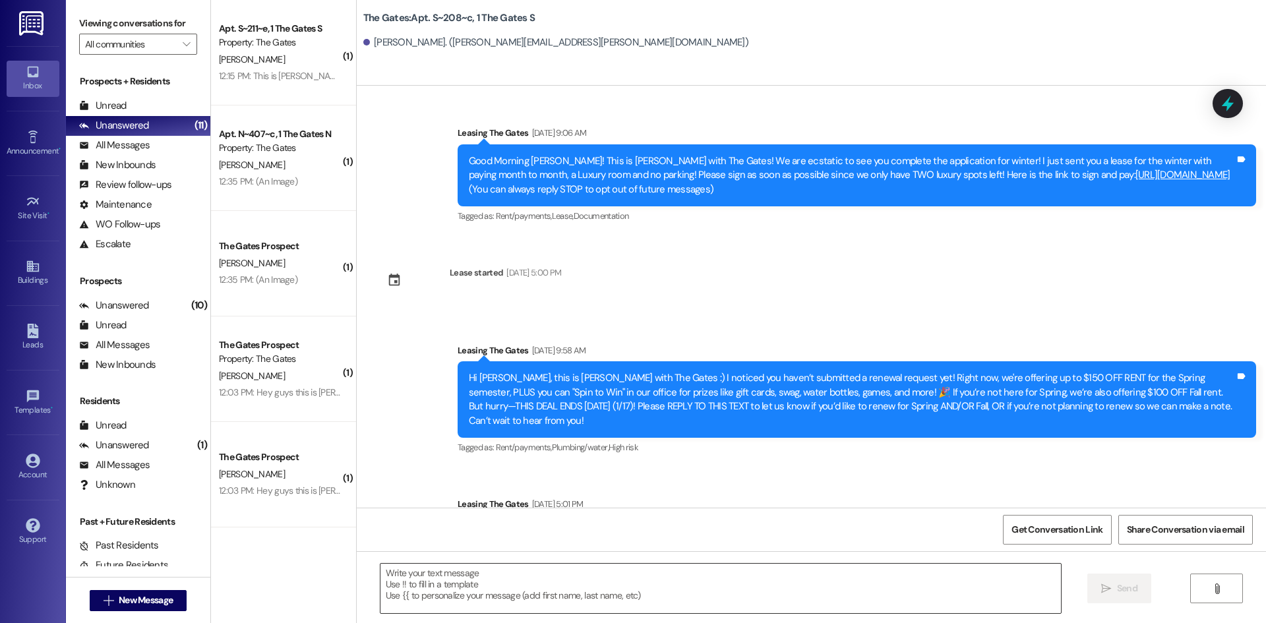
scroll to position [4478, 0]
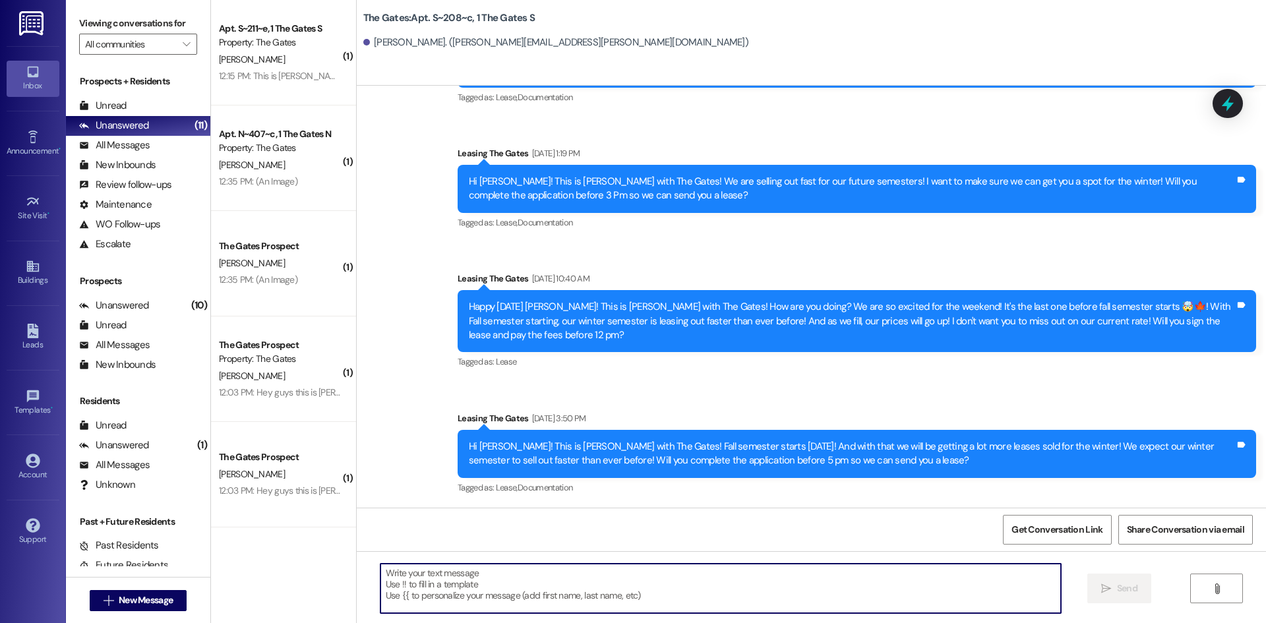
click at [462, 578] on textarea at bounding box center [720, 588] width 680 height 49
paste textarea "Hi [PERSON_NAME]! This is [PERSON_NAME] with The Gates! We are almost sold out …"
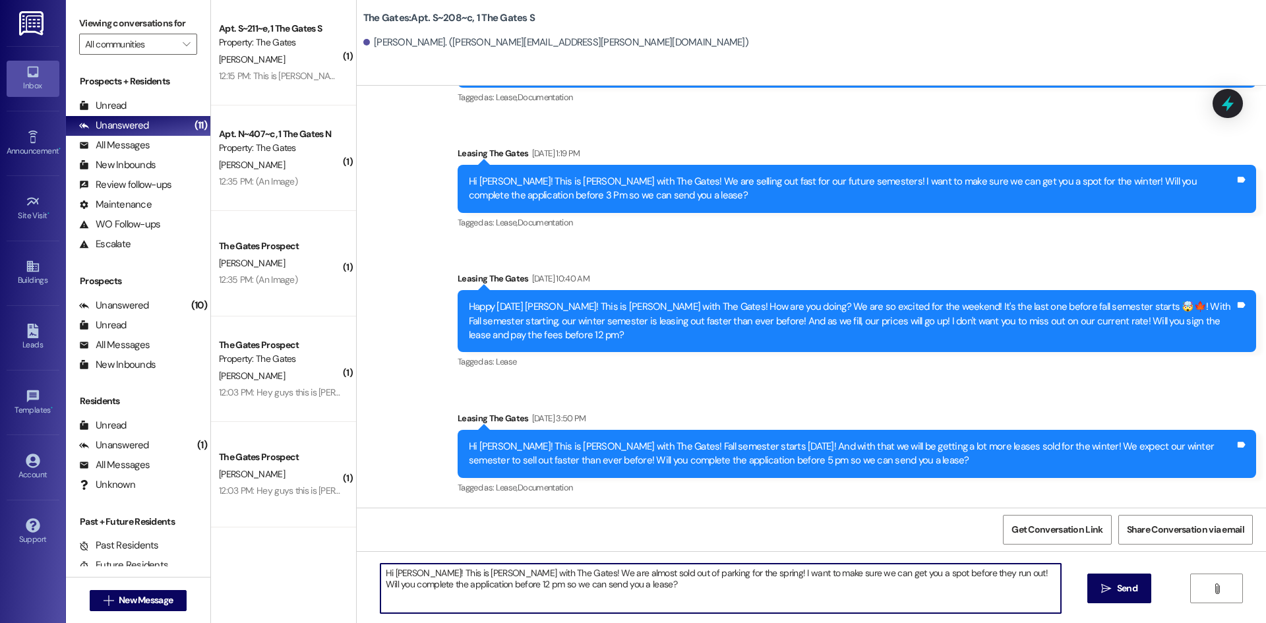
click at [410, 575] on textarea "Hi [PERSON_NAME]! This is [PERSON_NAME] with The Gates! We are almost sold out …" at bounding box center [720, 588] width 680 height 49
type textarea "Hi [PERSON_NAME]! This is [PERSON_NAME] with The Gates! We are almost sold out …"
click at [1096, 590] on button " Send" at bounding box center [1119, 589] width 64 height 30
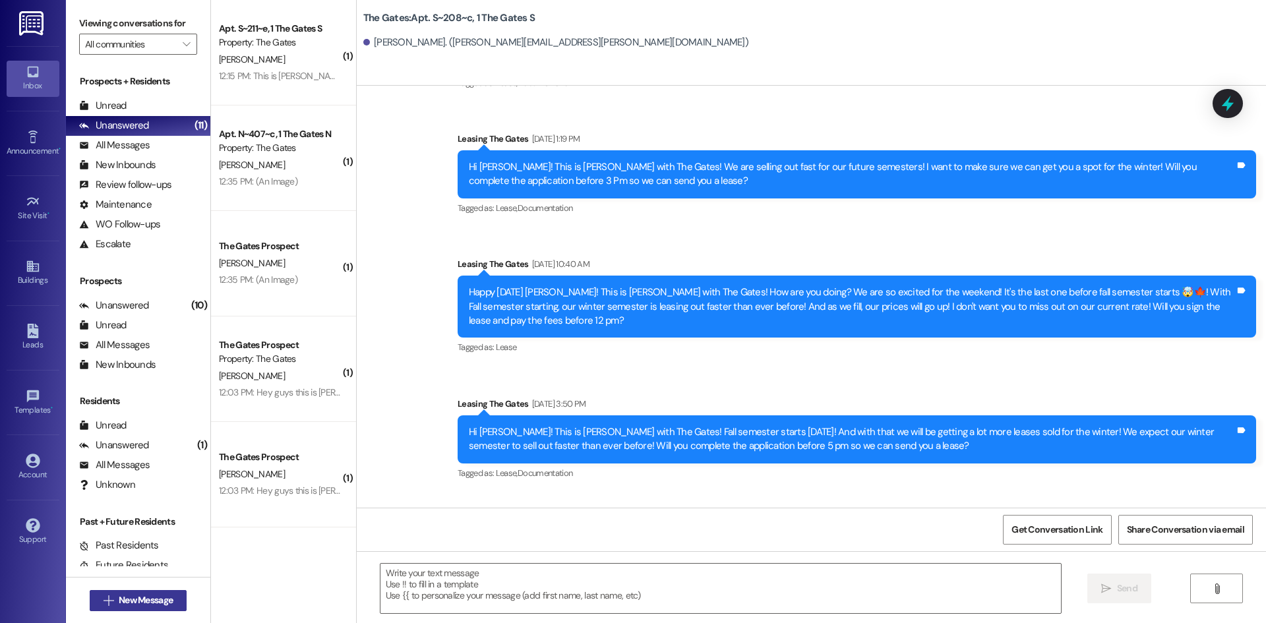
click at [121, 601] on span "New Message" at bounding box center [146, 600] width 54 height 14
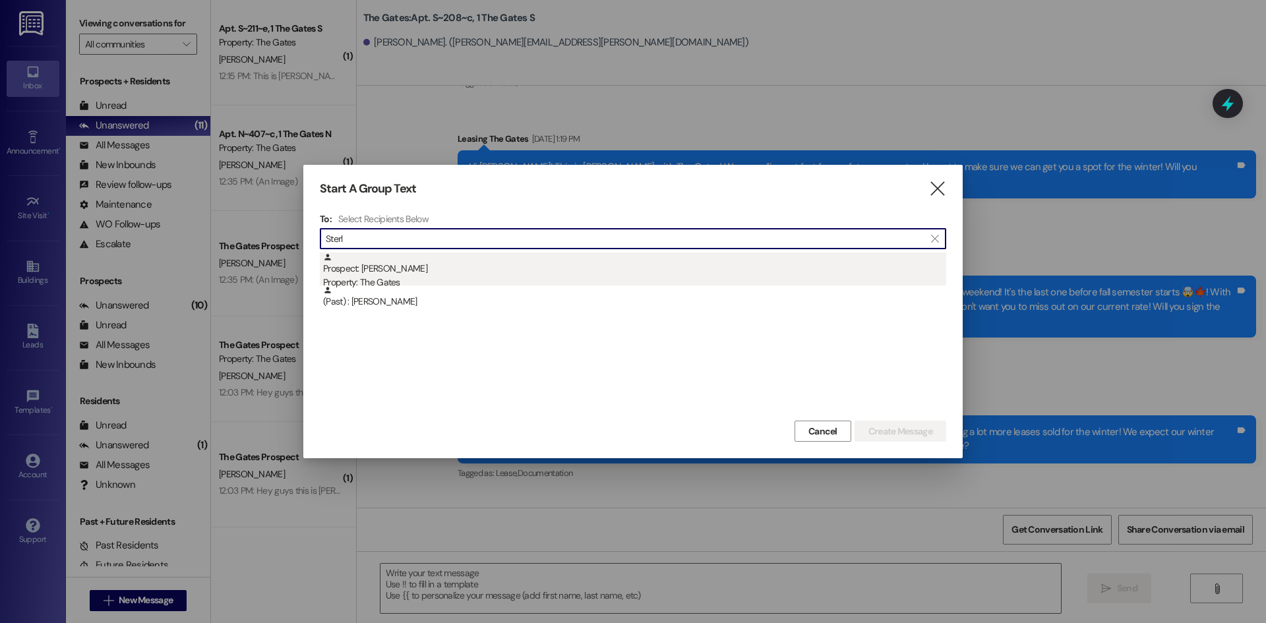
type input "Sterl"
click at [508, 273] on div "Prospect: [PERSON_NAME] Property: The Gates" at bounding box center [634, 272] width 623 height 38
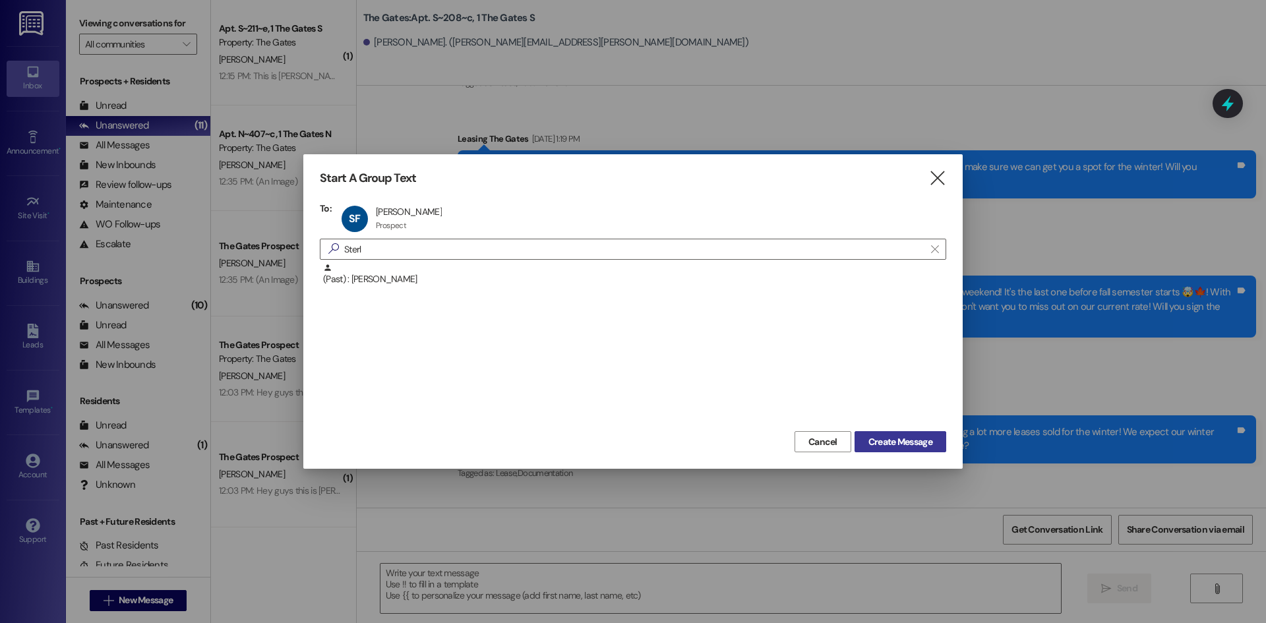
click at [895, 446] on span "Create Message" at bounding box center [900, 442] width 64 height 14
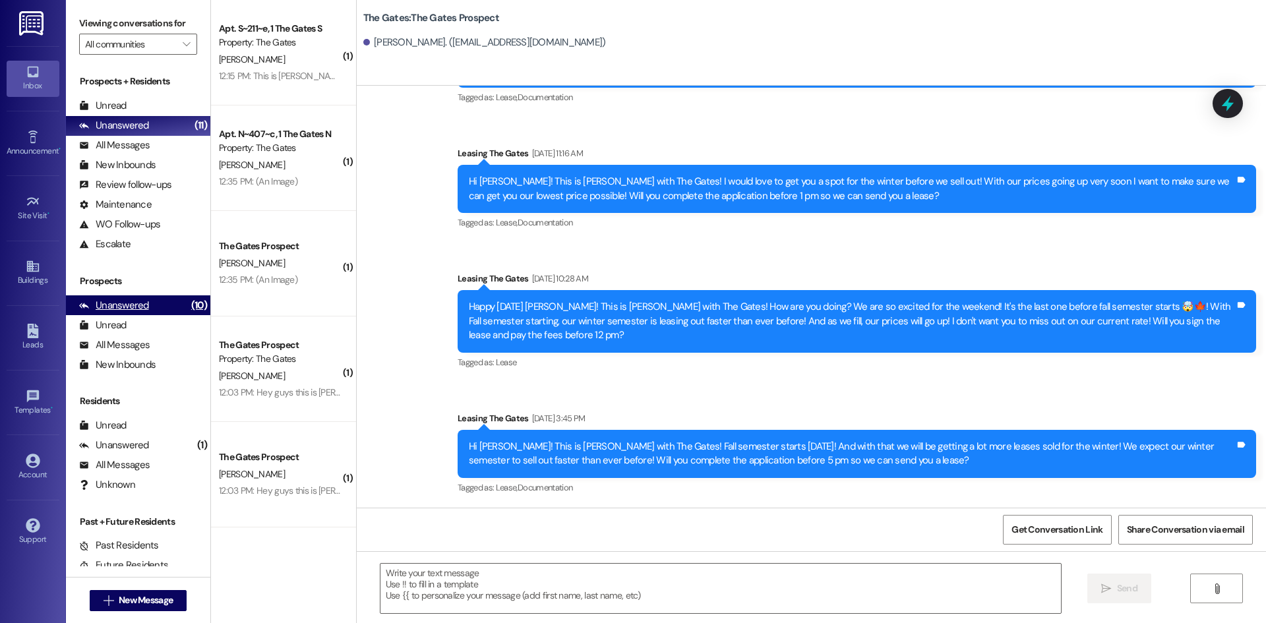
scroll to position [693, 0]
click at [448, 595] on textarea at bounding box center [720, 588] width 680 height 49
paste textarea "Hi [PERSON_NAME]! This is [PERSON_NAME] with The Gates! We are almost sold out …"
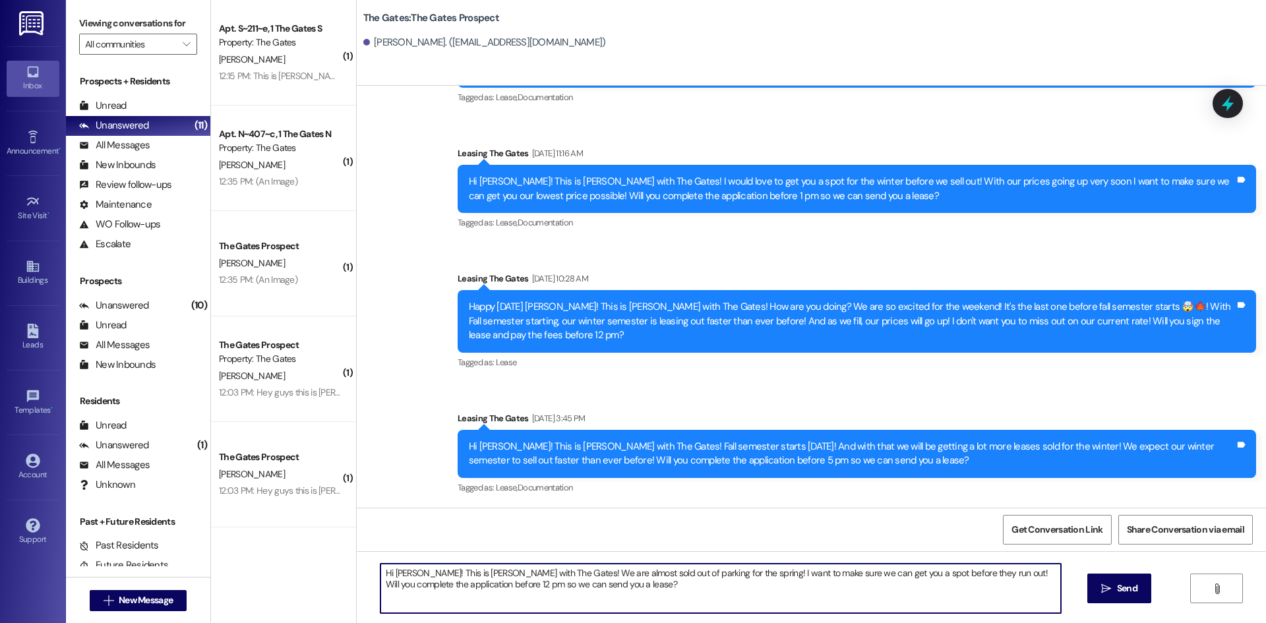
click at [419, 574] on textarea "Hi [PERSON_NAME]! This is [PERSON_NAME] with The Gates! We are almost sold out …" at bounding box center [720, 588] width 680 height 49
type textarea "Hi [PERSON_NAME]! This is [PERSON_NAME] with The Gates! We are almost sold out …"
click at [1118, 596] on button " Send" at bounding box center [1119, 589] width 64 height 30
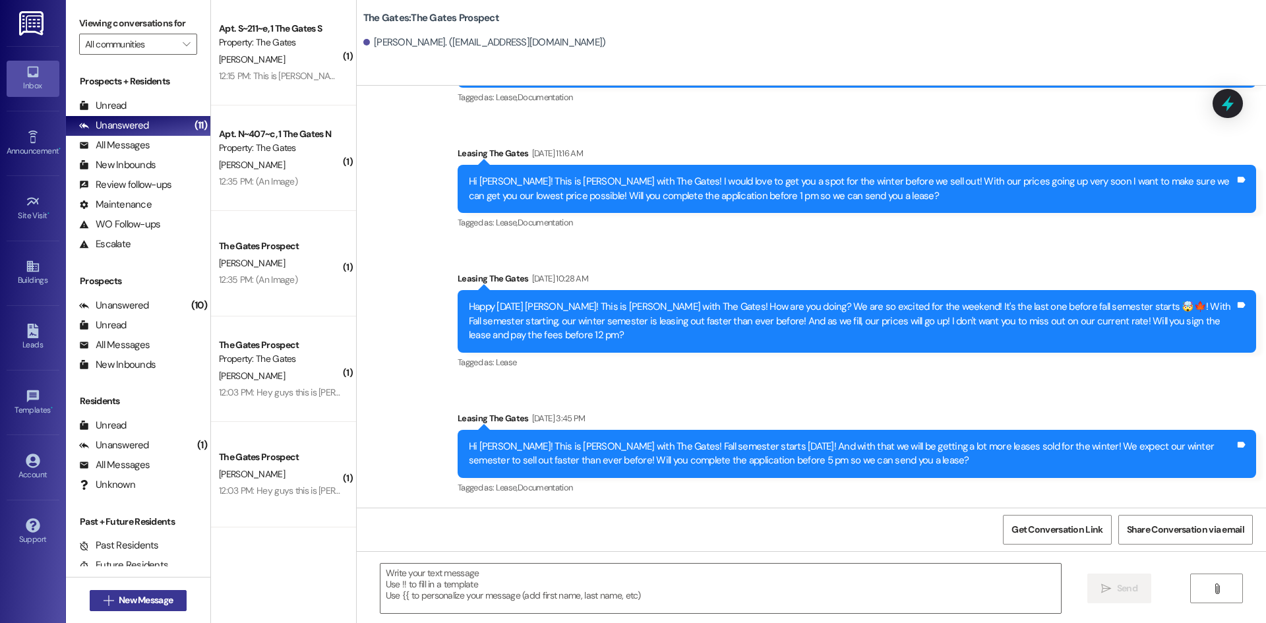
click at [135, 603] on span "New Message" at bounding box center [146, 600] width 54 height 14
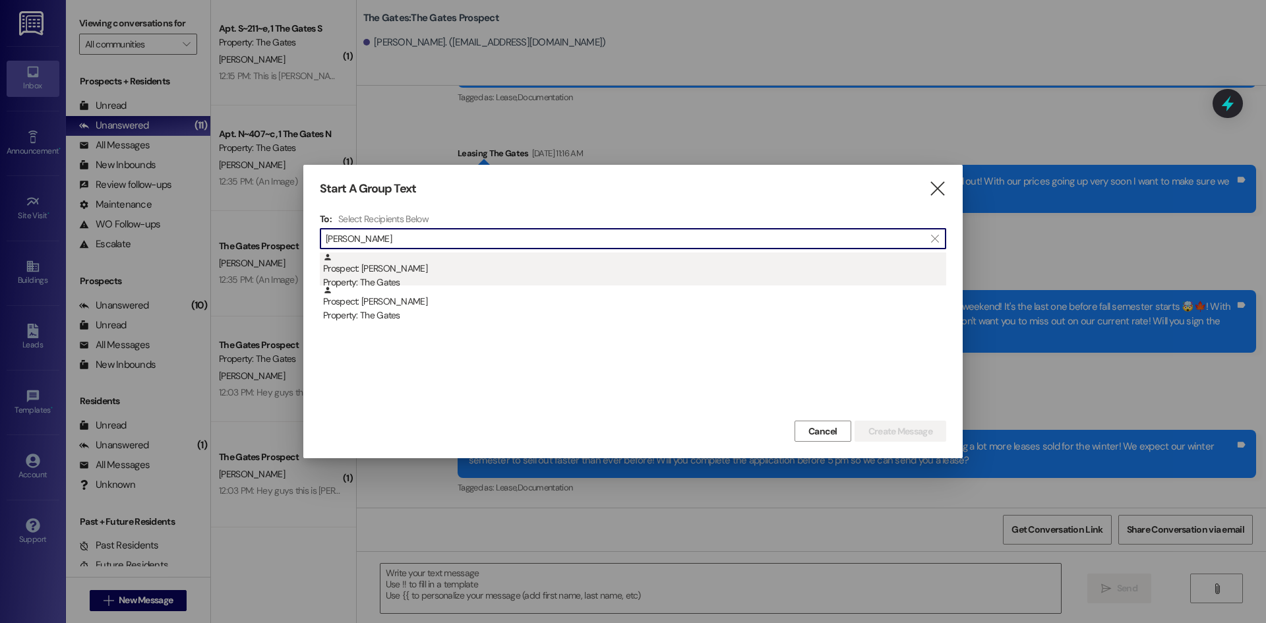
type input "[PERSON_NAME]"
click at [386, 270] on div "Prospect: [PERSON_NAME] Property: The Gates" at bounding box center [634, 272] width 623 height 38
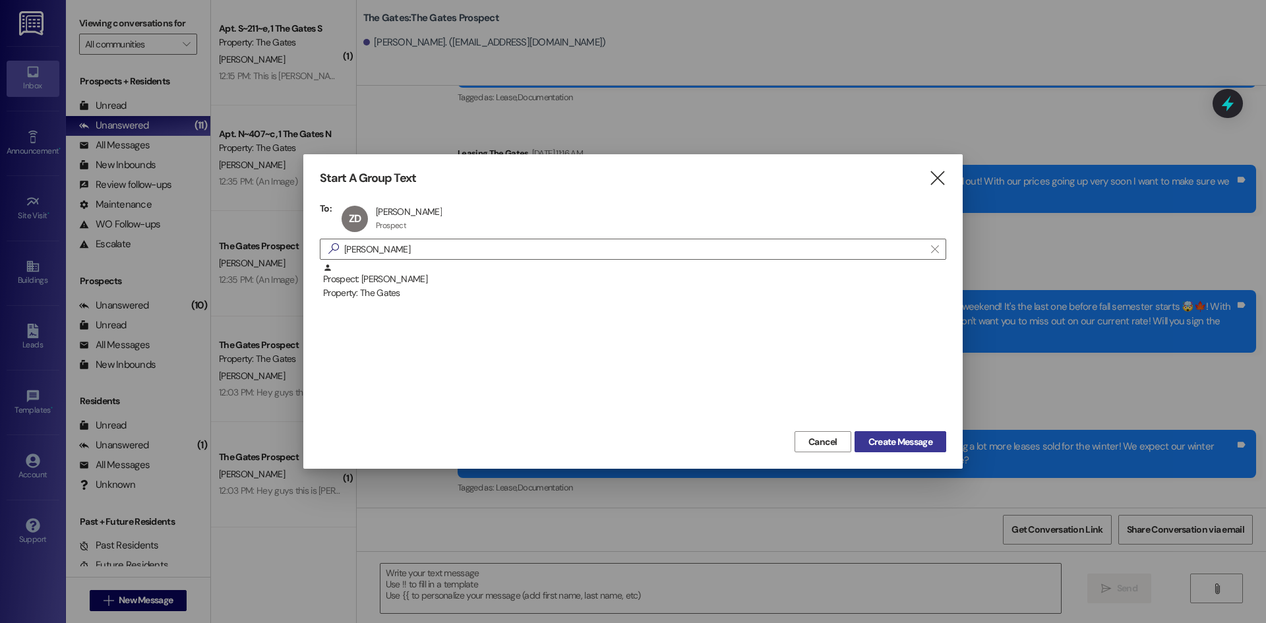
click at [882, 434] on button "Create Message" at bounding box center [900, 441] width 92 height 21
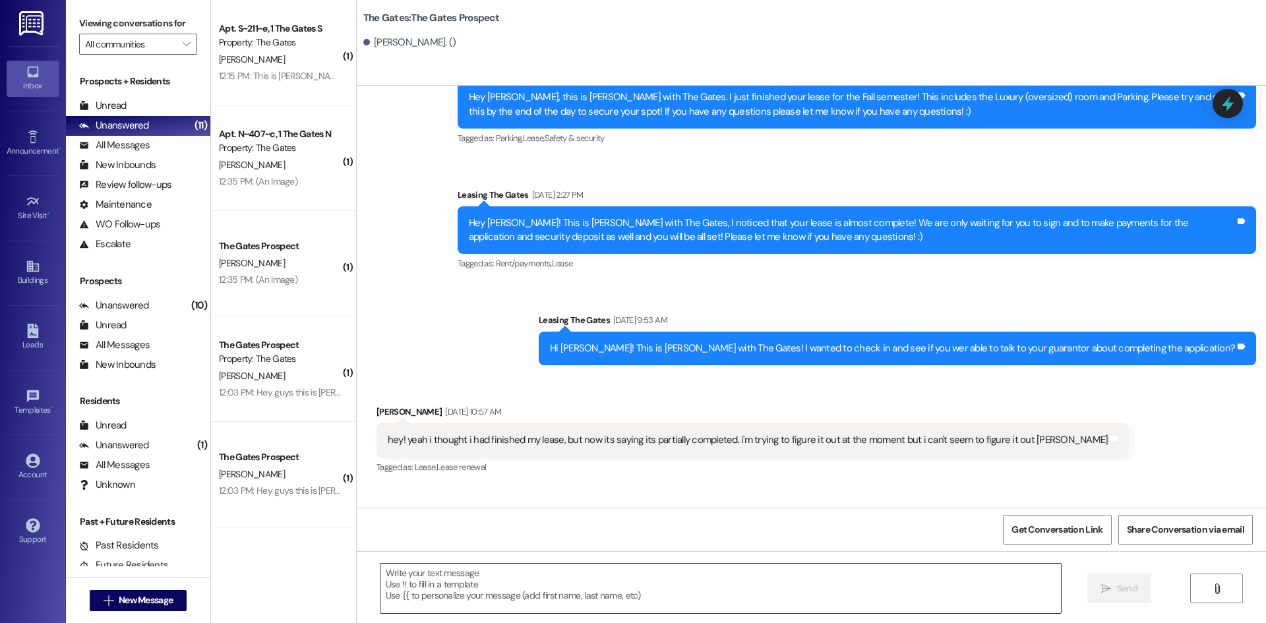
click at [471, 585] on textarea at bounding box center [720, 588] width 680 height 49
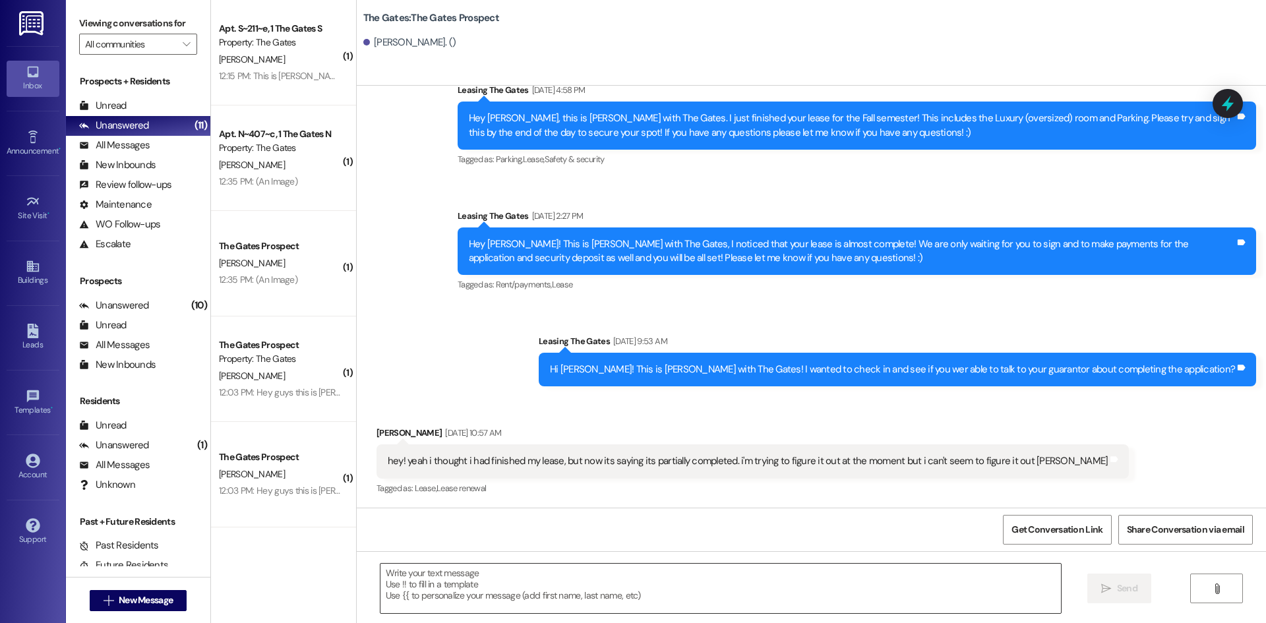
paste textarea "Hi [PERSON_NAME]! This is [PERSON_NAME] with The Gates! We are almost sold out …"
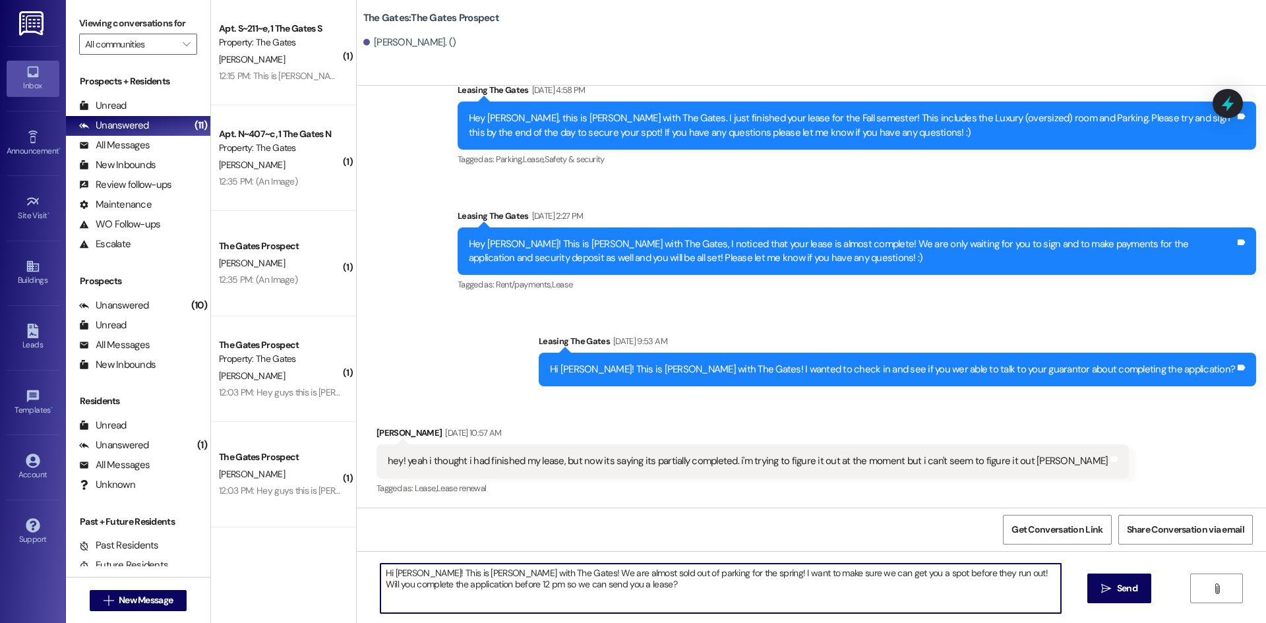
click at [415, 572] on textarea "Hi [PERSON_NAME]! This is [PERSON_NAME] with The Gates! We are almost sold out …" at bounding box center [720, 588] width 680 height 49
type textarea "Hi [PERSON_NAME]! This is [PERSON_NAME] with The Gates! We are almost sold out …"
click at [1114, 589] on span "Send" at bounding box center [1127, 589] width 26 height 14
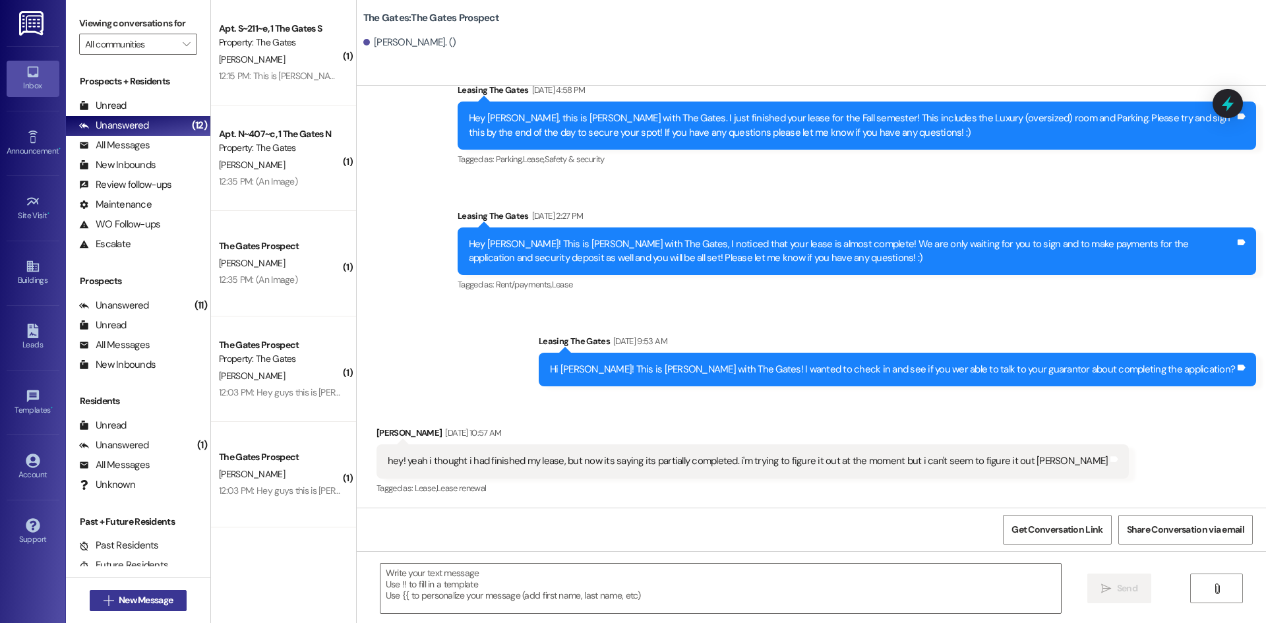
click at [119, 601] on span "New Message" at bounding box center [146, 600] width 54 height 14
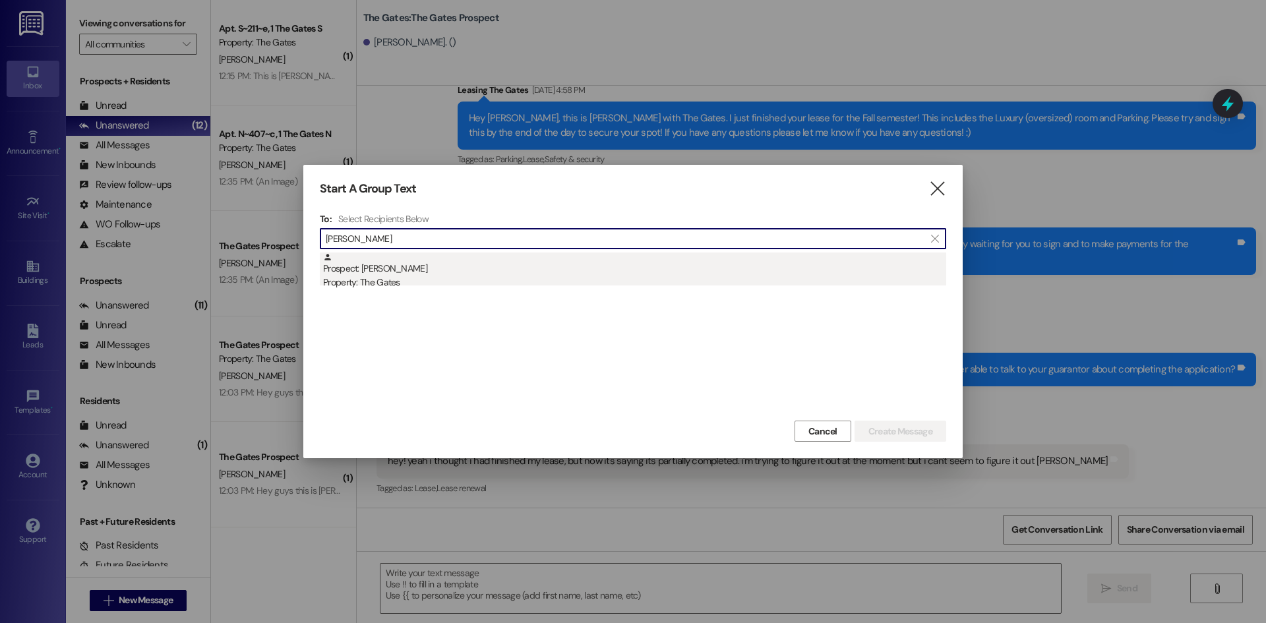
type input "[PERSON_NAME]"
click at [443, 270] on div "Prospect: [PERSON_NAME] Property: The Gates" at bounding box center [634, 272] width 623 height 38
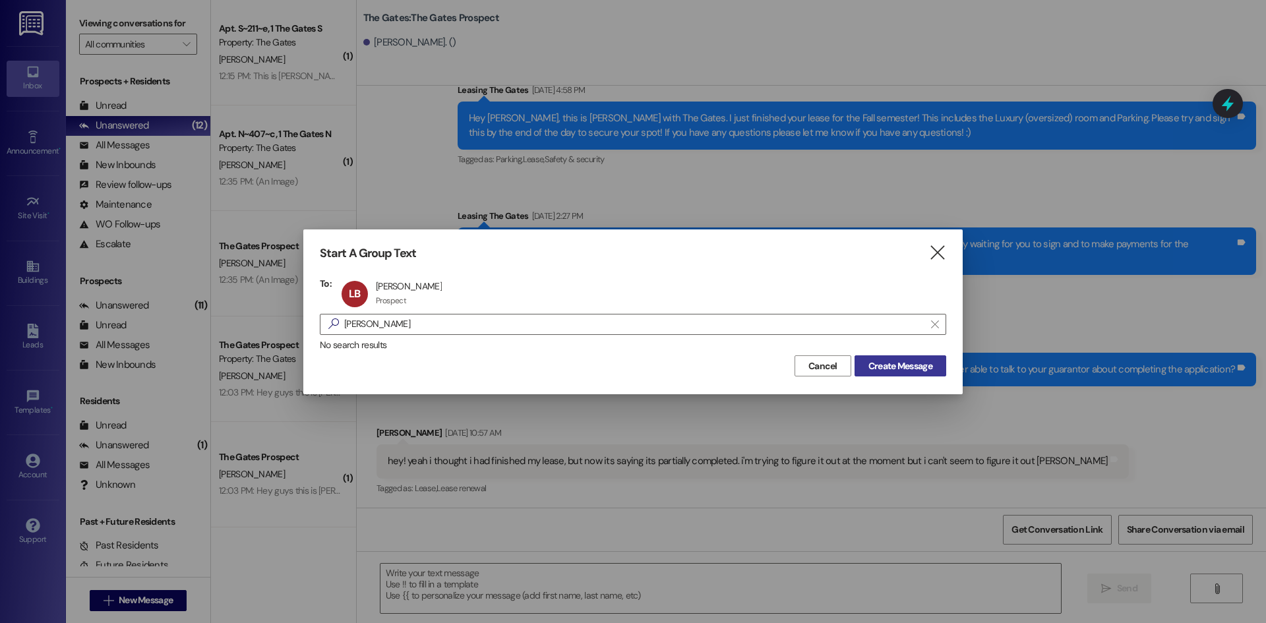
click at [905, 362] on span "Create Message" at bounding box center [900, 366] width 64 height 14
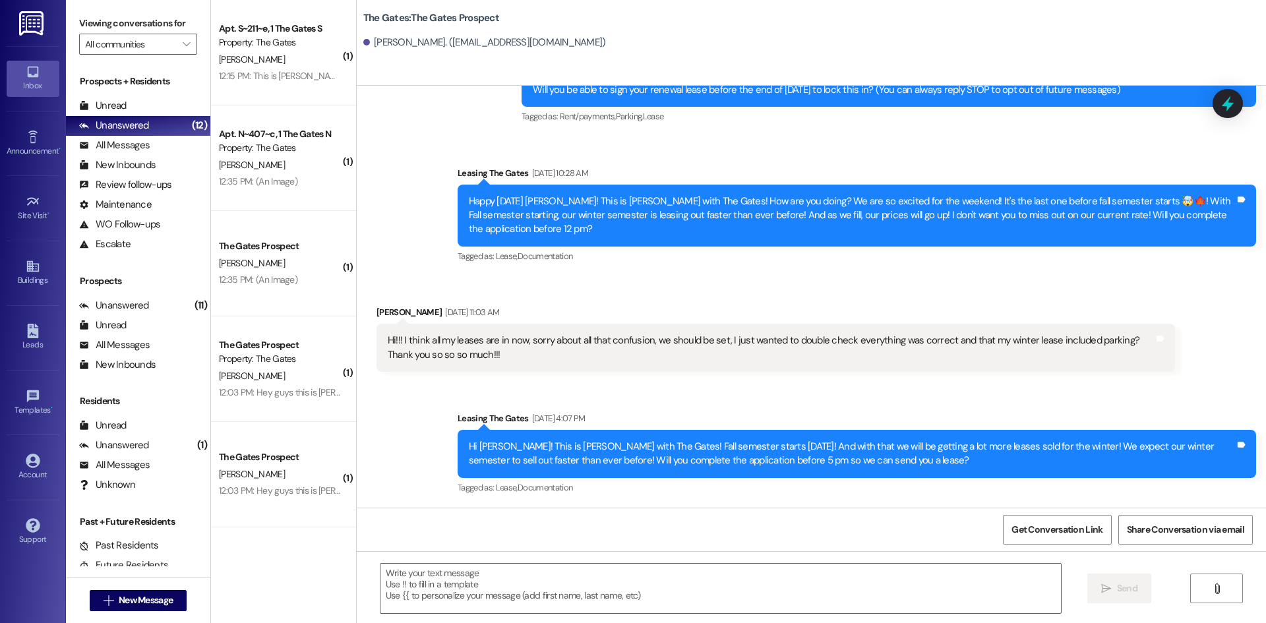
scroll to position [86, 0]
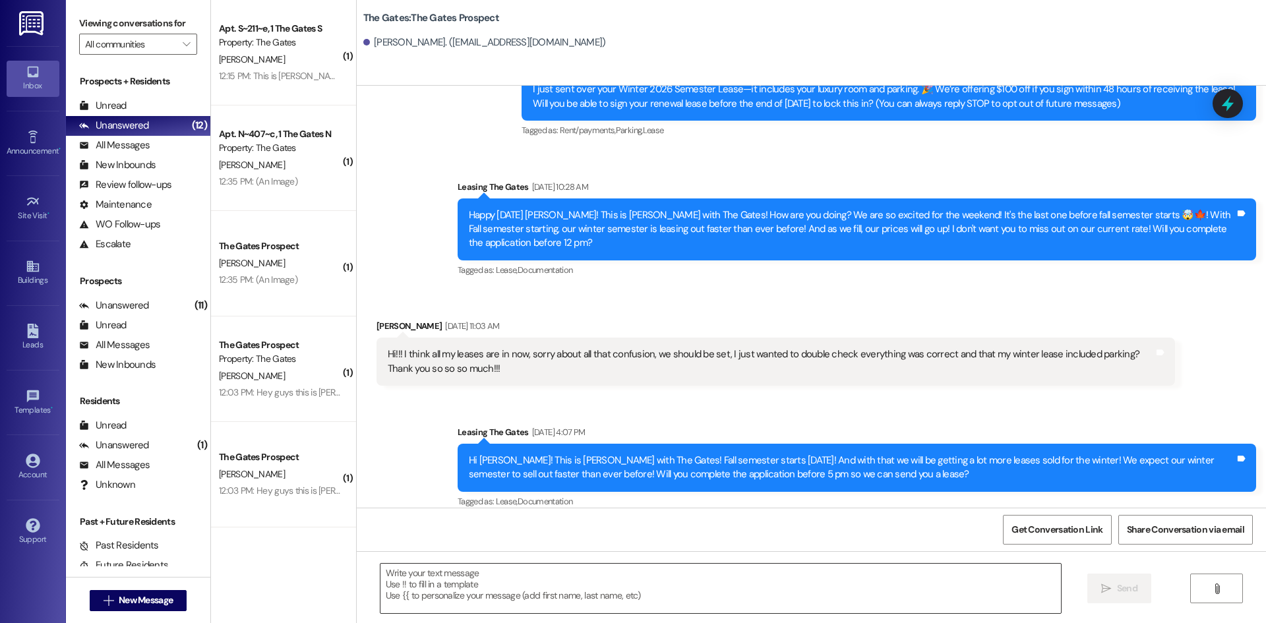
click at [402, 579] on textarea at bounding box center [720, 588] width 680 height 49
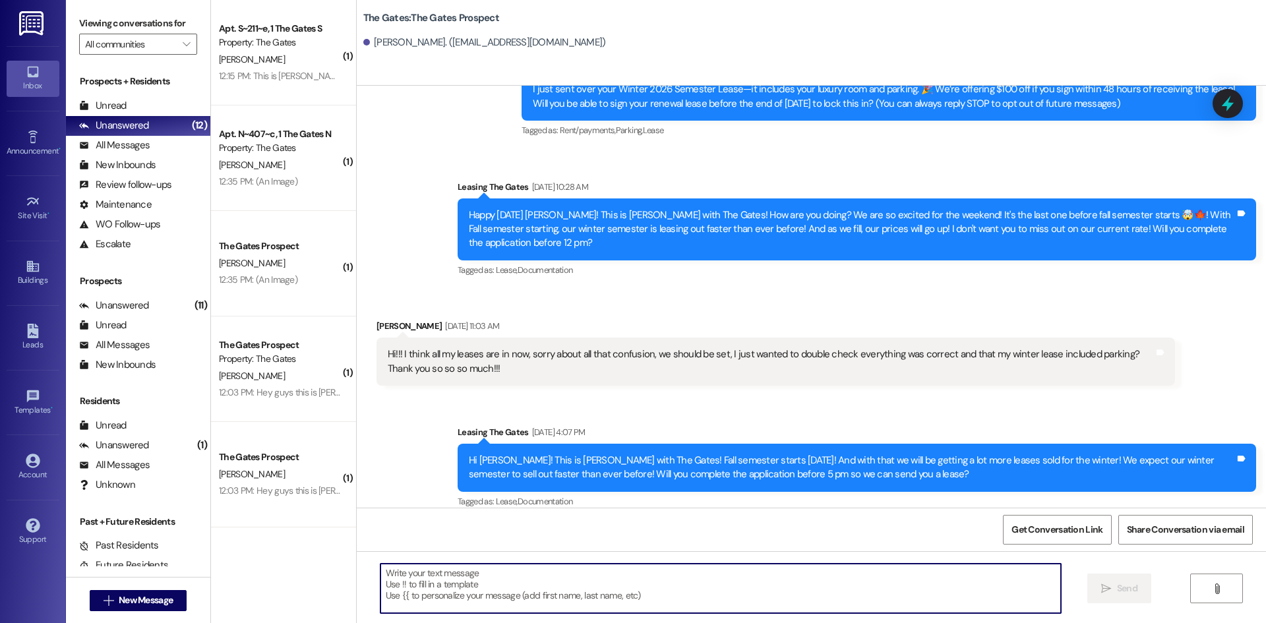
paste textarea "H"
click at [420, 584] on textarea at bounding box center [720, 588] width 680 height 49
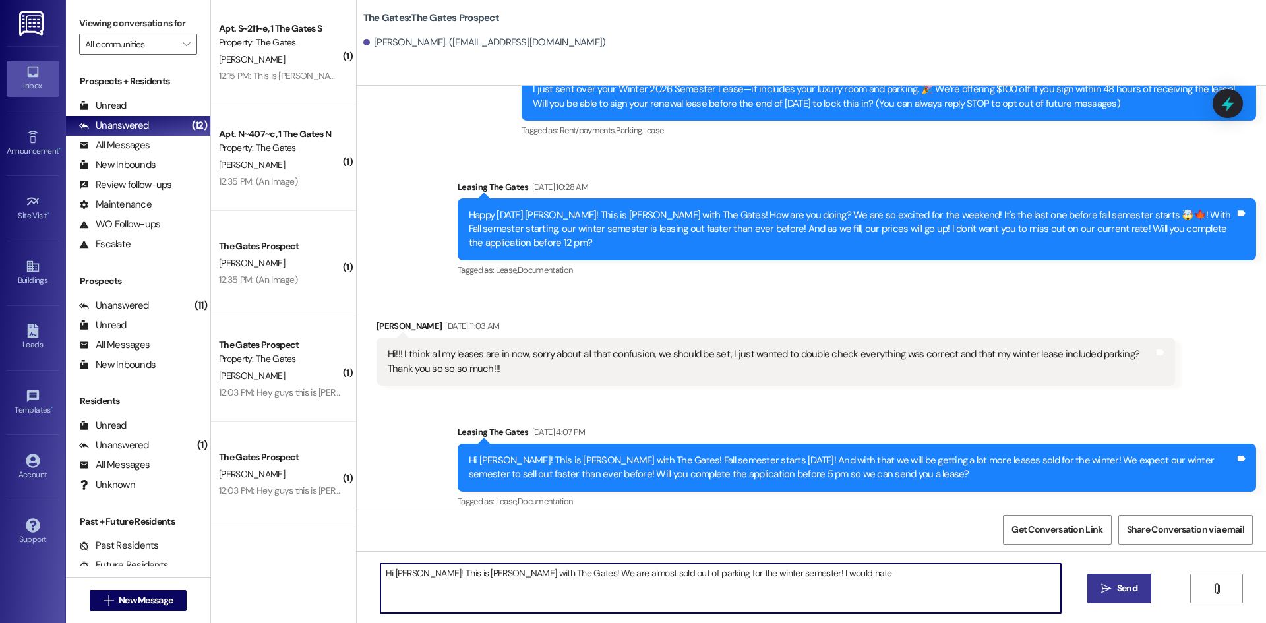
click at [815, 566] on textarea "Hi [PERSON_NAME]! This is [PERSON_NAME] with The Gates! We are almost sold out …" at bounding box center [720, 588] width 680 height 49
click at [827, 570] on textarea "Hi [PERSON_NAME]! This is [PERSON_NAME] with The Gates! We are almost sold out …" at bounding box center [720, 588] width 680 height 49
click at [938, 568] on textarea "Hi [PERSON_NAME]! This is [PERSON_NAME] with The Gates! We are almost sold out …" at bounding box center [720, 588] width 680 height 49
type textarea "Hi [PERSON_NAME]! This is [PERSON_NAME] with The Gates! We are almost sold out …"
click at [1139, 590] on button " Send" at bounding box center [1119, 589] width 64 height 30
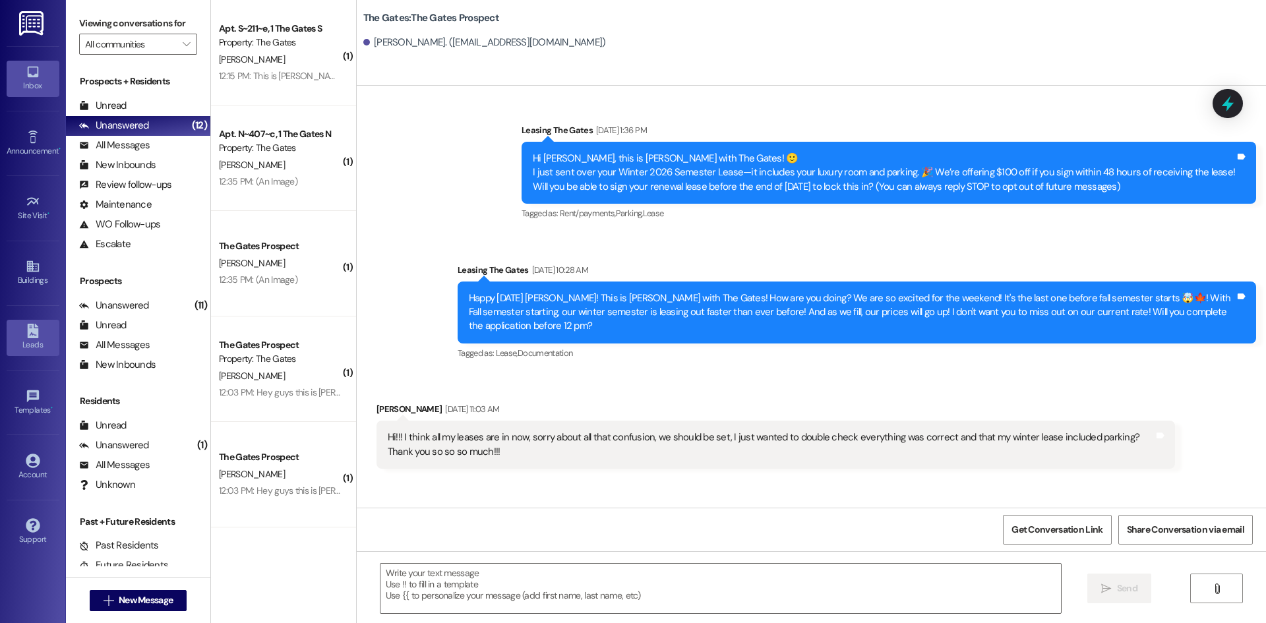
scroll to position [0, 0]
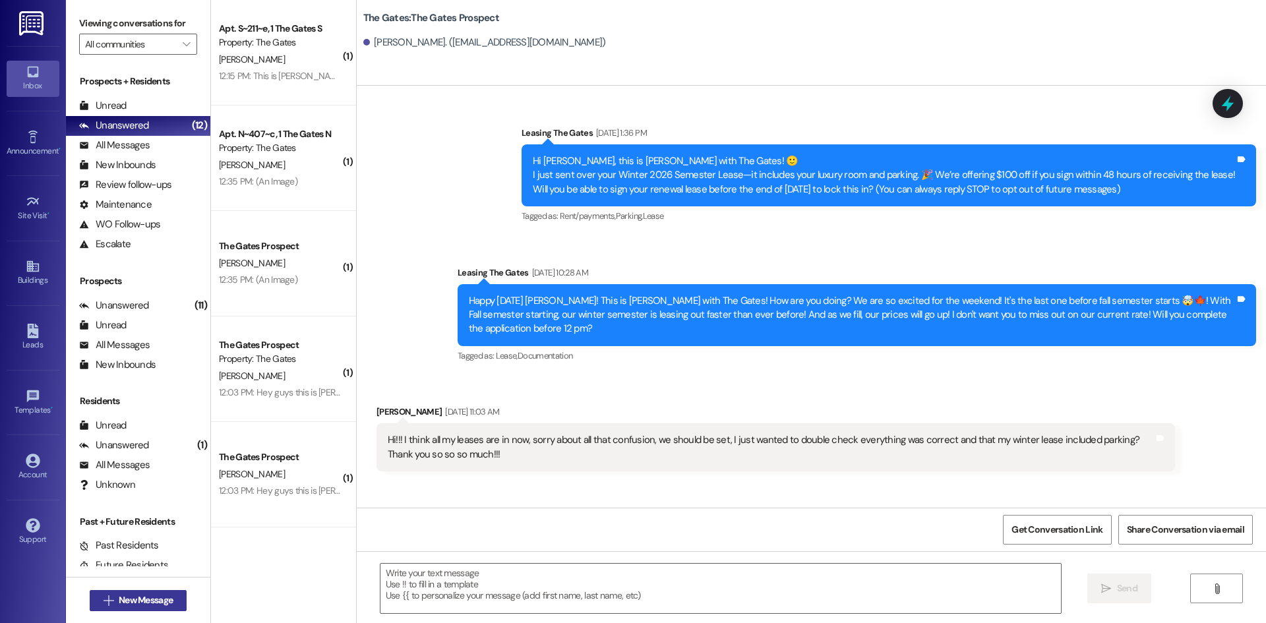
click at [119, 600] on span "New Message" at bounding box center [146, 600] width 54 height 14
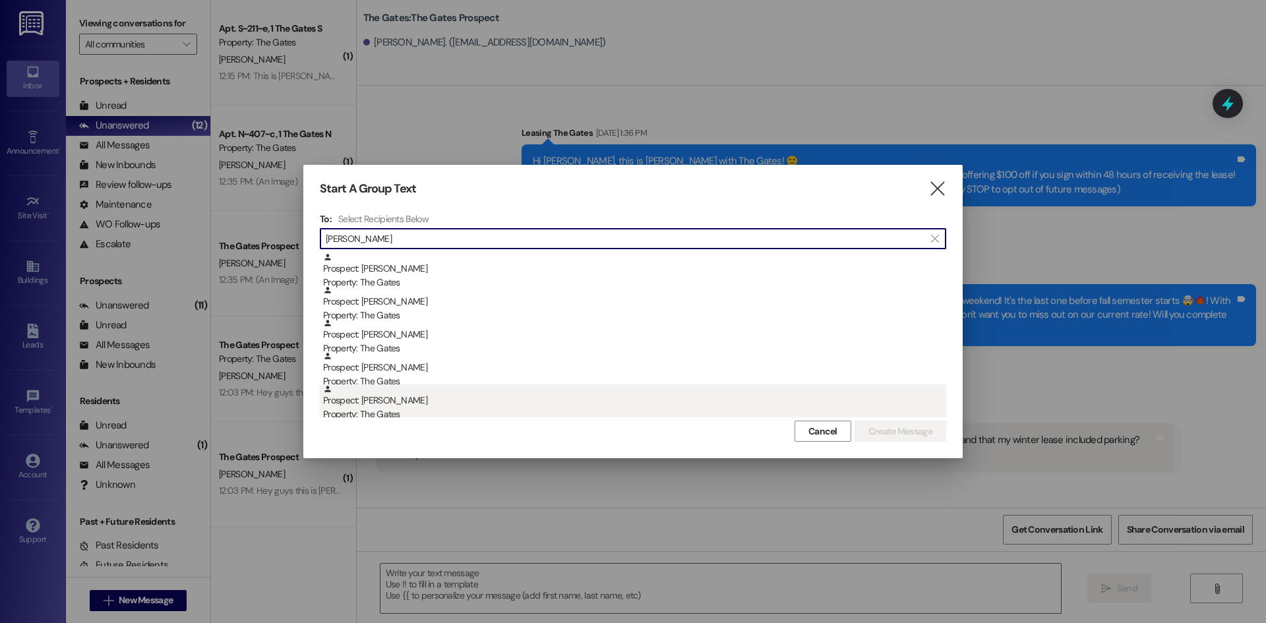
type input "[PERSON_NAME]"
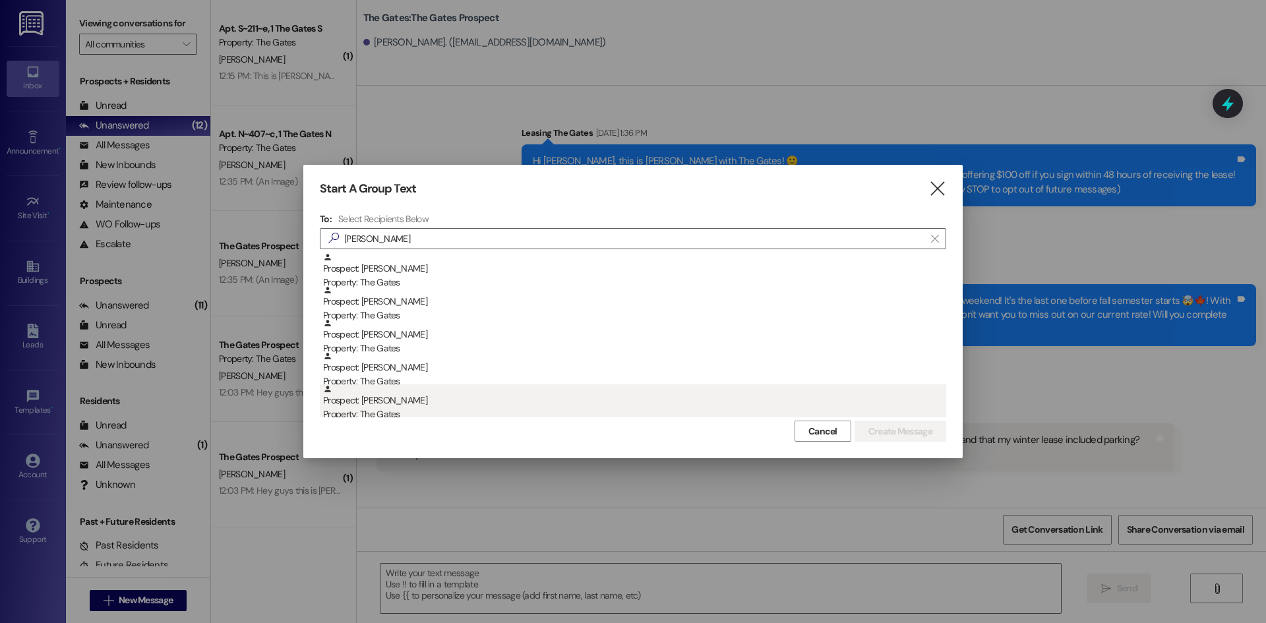
click at [371, 397] on div "Prospect: [PERSON_NAME] Property: The Gates" at bounding box center [634, 403] width 623 height 38
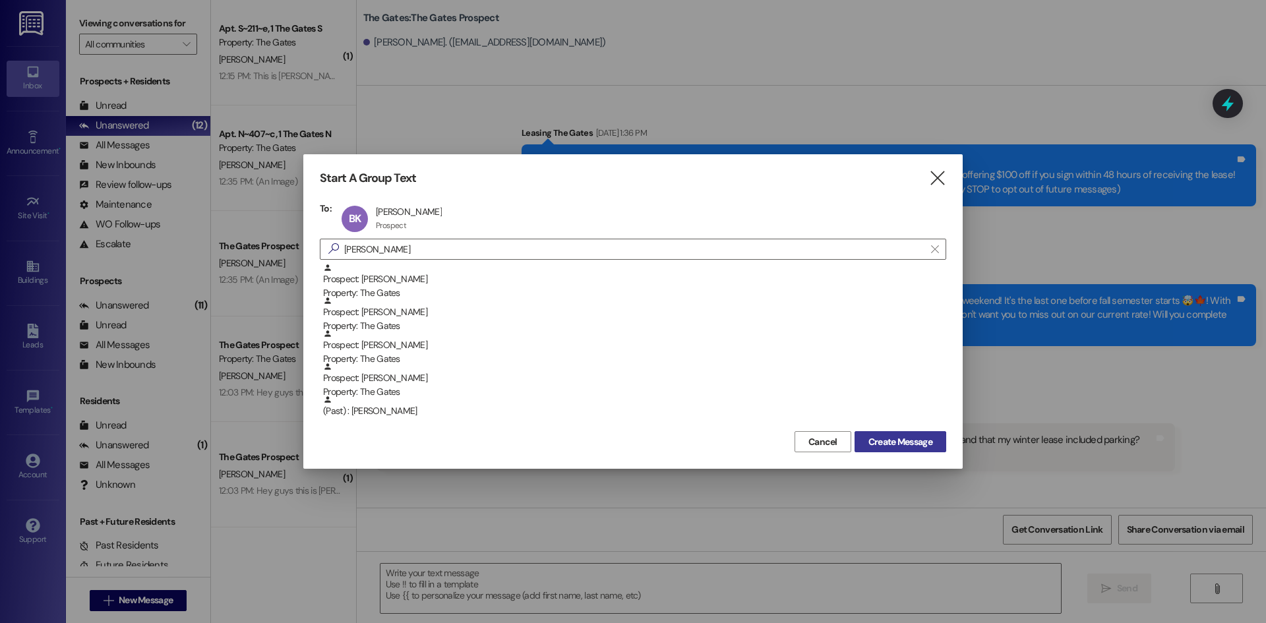
click at [870, 438] on span "Create Message" at bounding box center [900, 442] width 64 height 14
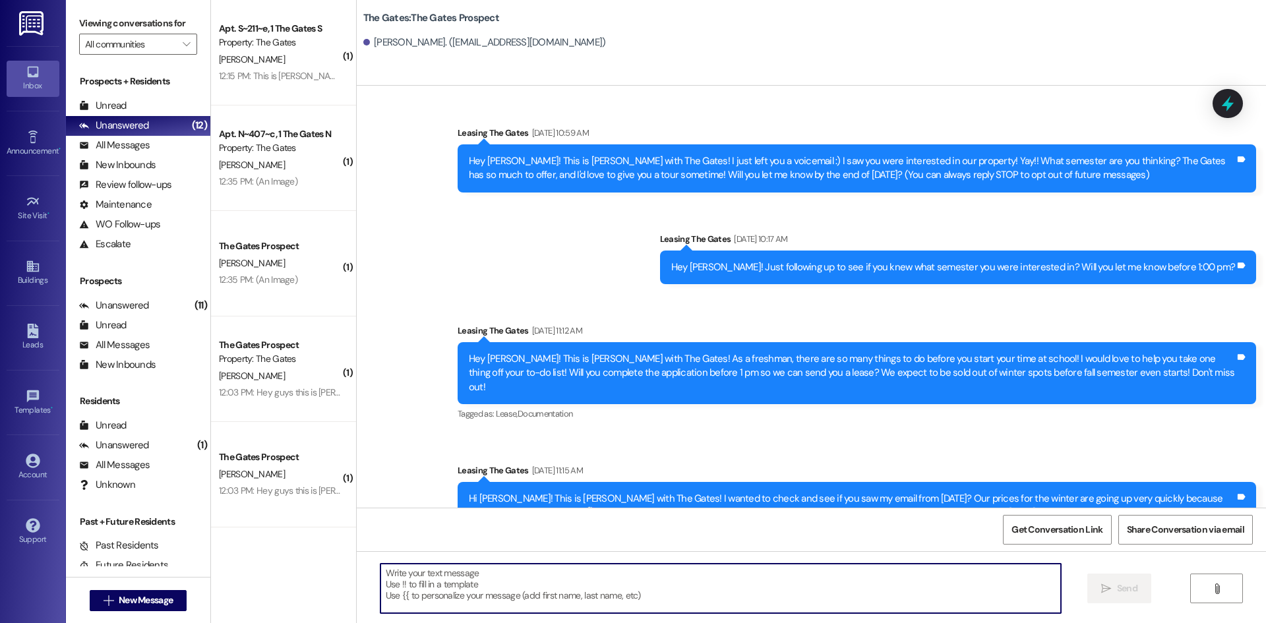
click at [428, 586] on textarea at bounding box center [720, 588] width 680 height 49
paste textarea "Hi [PERSON_NAME]! This is [PERSON_NAME] with The Gates! We are almost sold out …"
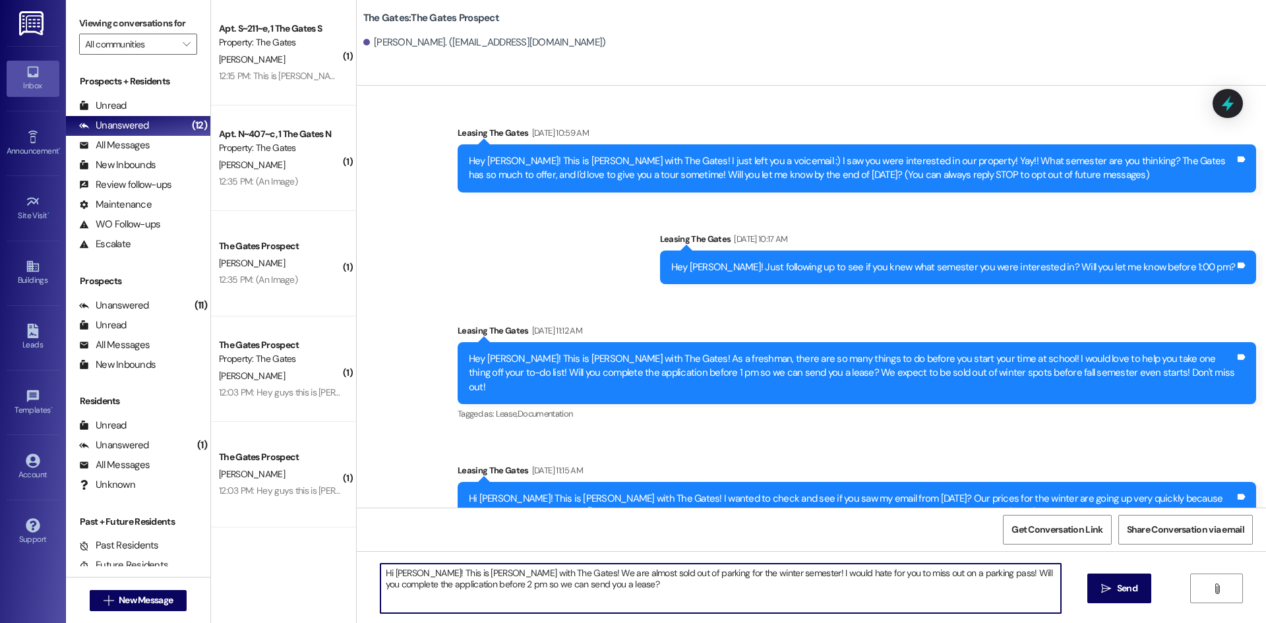
click at [407, 571] on textarea "Hi [PERSON_NAME]! This is [PERSON_NAME] with The Gates! We are almost sold out …" at bounding box center [720, 588] width 680 height 49
type textarea "Hi [PERSON_NAME]! This is [PERSON_NAME] with The Gates! We are almost sold out …"
click at [1117, 594] on span "Send" at bounding box center [1127, 589] width 20 height 14
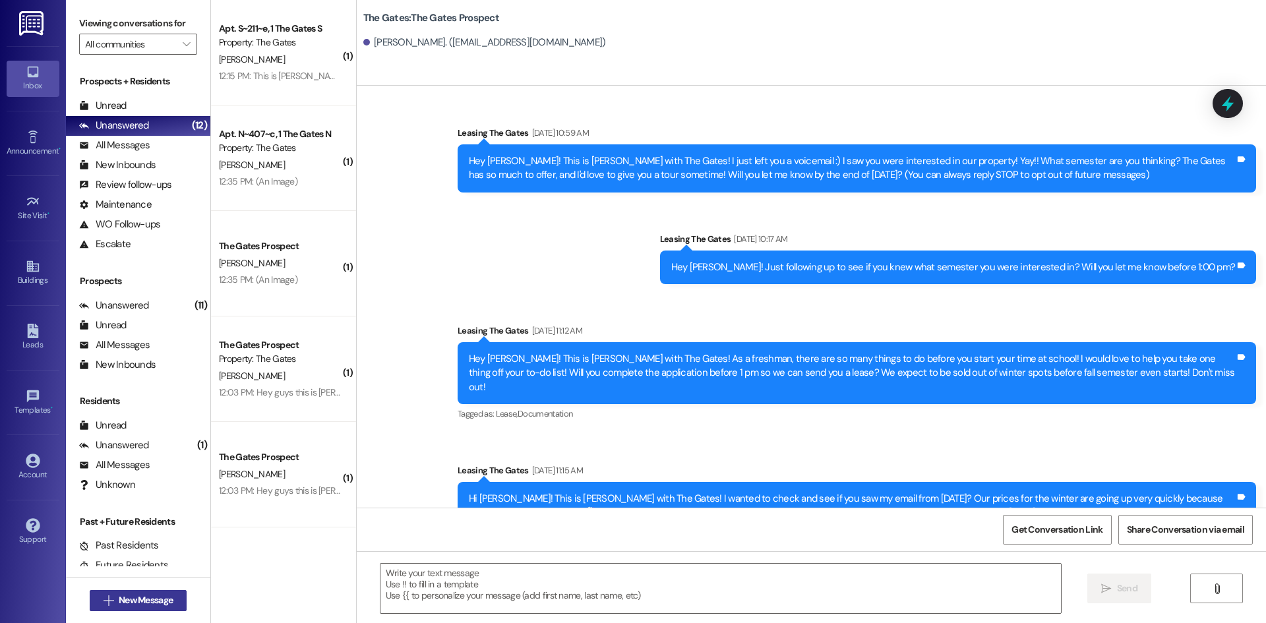
click at [175, 604] on button " New Message" at bounding box center [139, 600] width 98 height 21
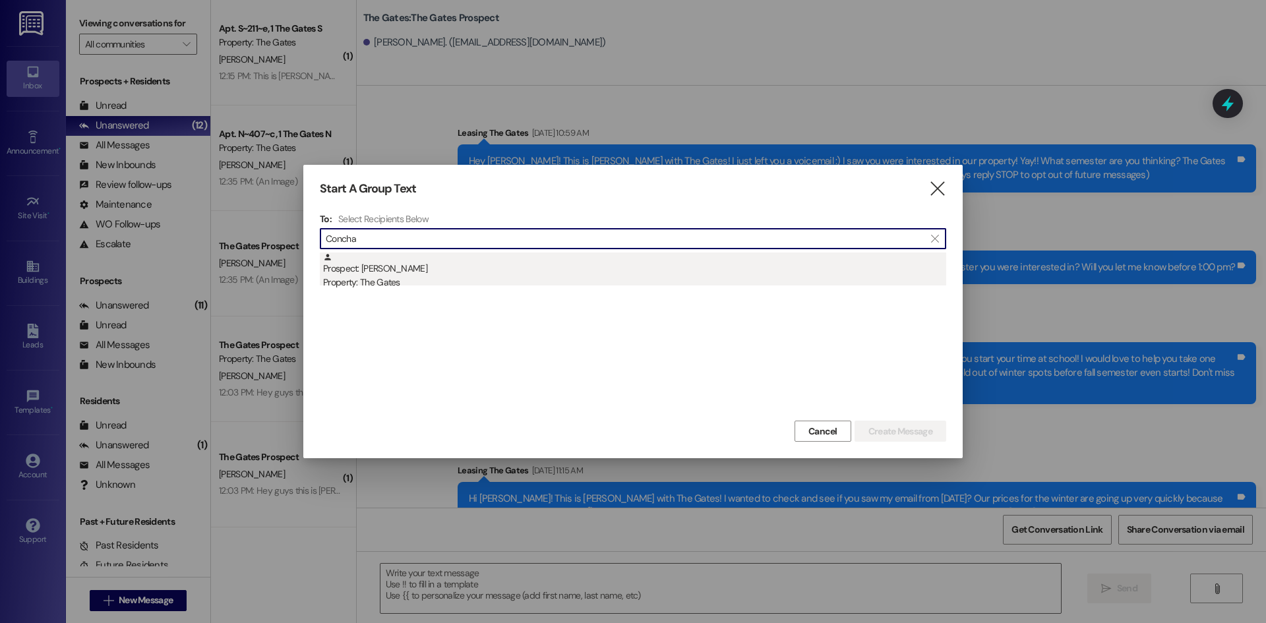
type input "Concha"
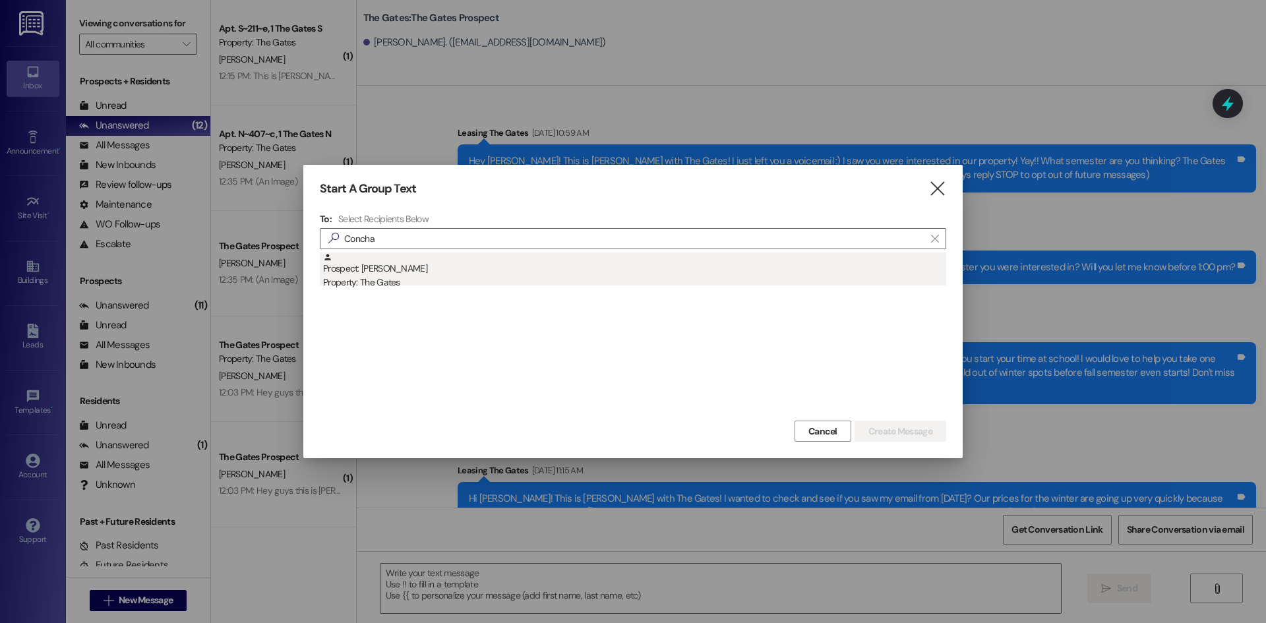
click at [431, 268] on div "Prospect: [PERSON_NAME] Property: The Gates" at bounding box center [634, 272] width 623 height 38
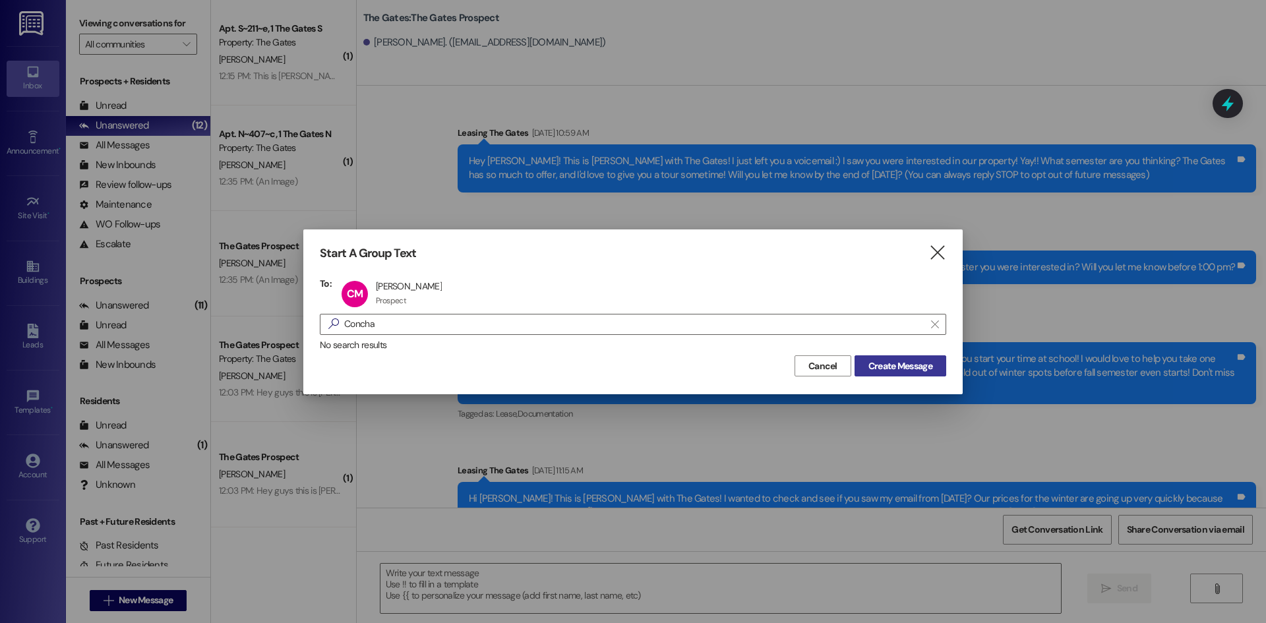
click at [895, 363] on span "Create Message" at bounding box center [900, 366] width 64 height 14
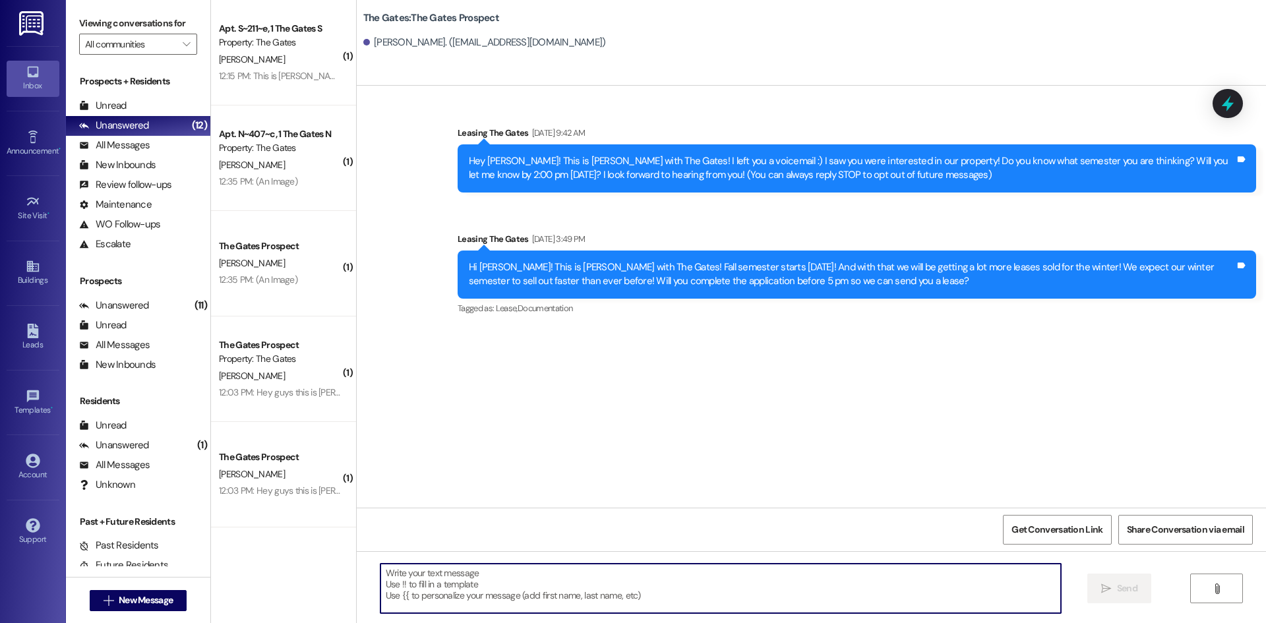
click at [421, 583] on textarea at bounding box center [720, 588] width 680 height 49
paste textarea "Hi [PERSON_NAME]! This is [PERSON_NAME] with The Gates! We are almost sold out …"
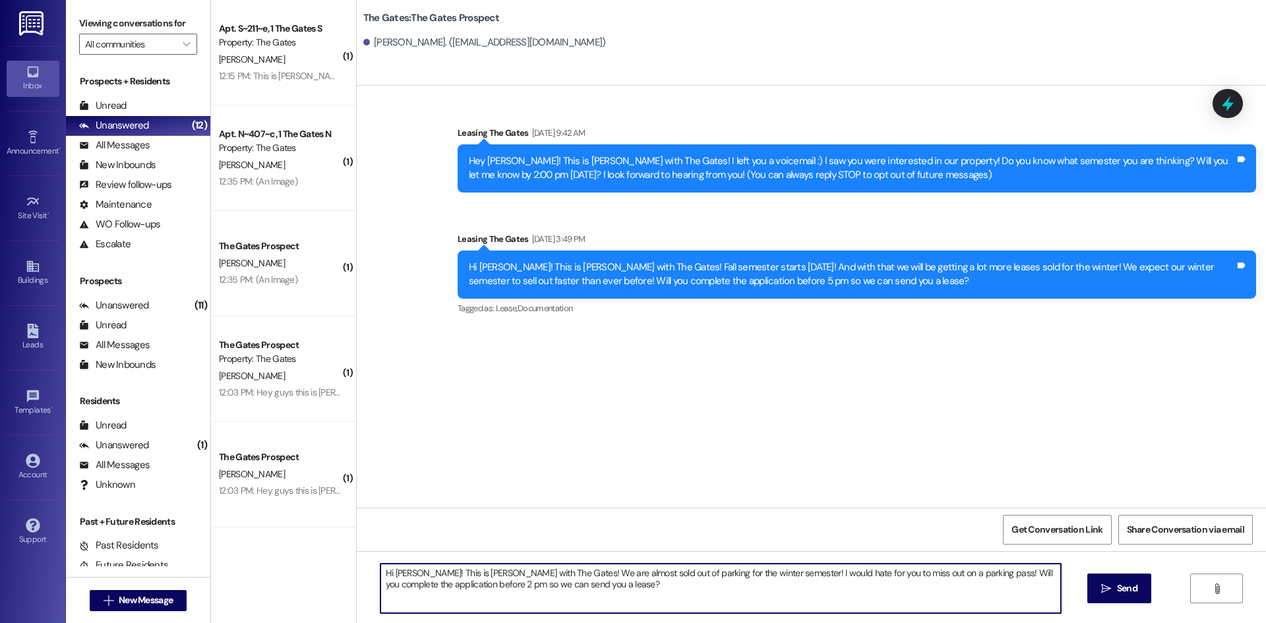
click at [407, 571] on textarea "Hi [PERSON_NAME]! This is [PERSON_NAME] with The Gates! We are almost sold out …" at bounding box center [720, 588] width 680 height 49
type textarea "Hi [PERSON_NAME]! This is [PERSON_NAME] with The Gates! We are almost sold out …"
click at [1107, 588] on icon "" at bounding box center [1106, 588] width 10 height 11
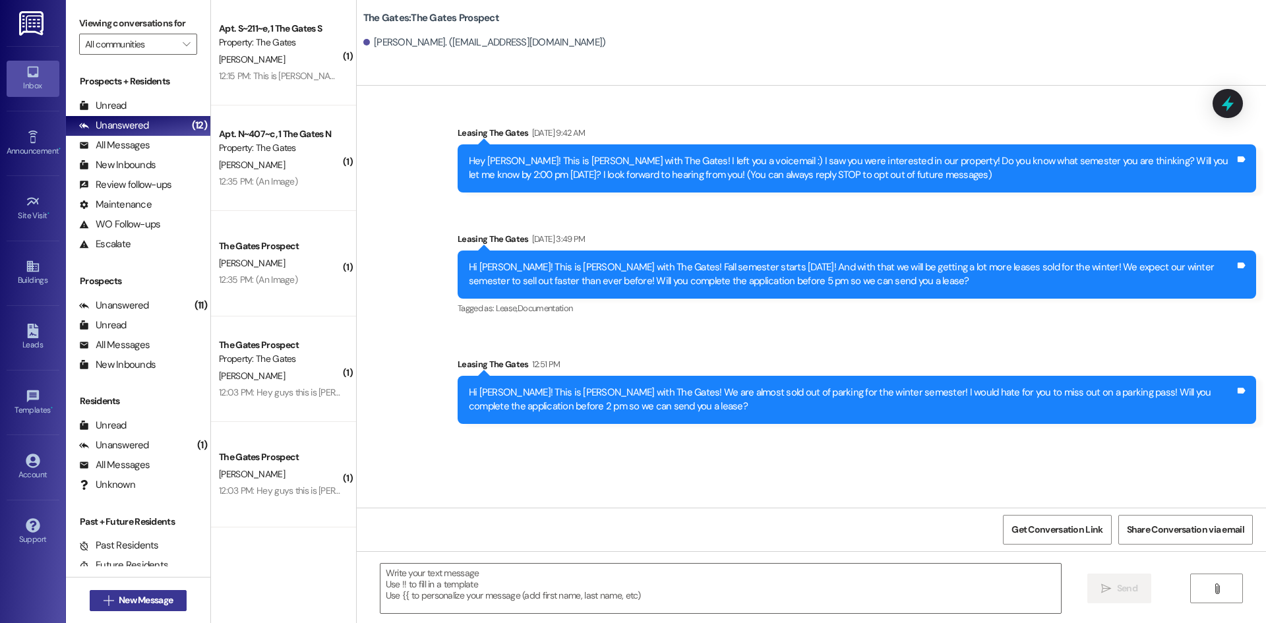
click at [148, 593] on span "New Message" at bounding box center [146, 600] width 54 height 14
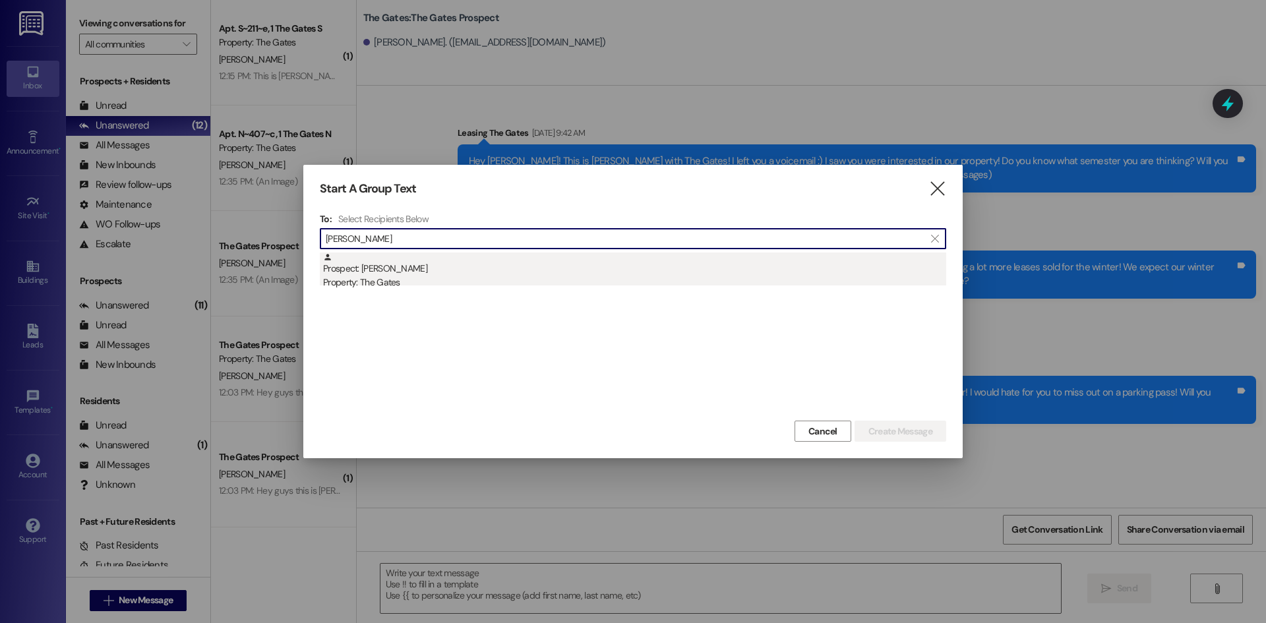
type input "[PERSON_NAME]"
click at [400, 287] on div "Property: The Gates" at bounding box center [634, 283] width 623 height 14
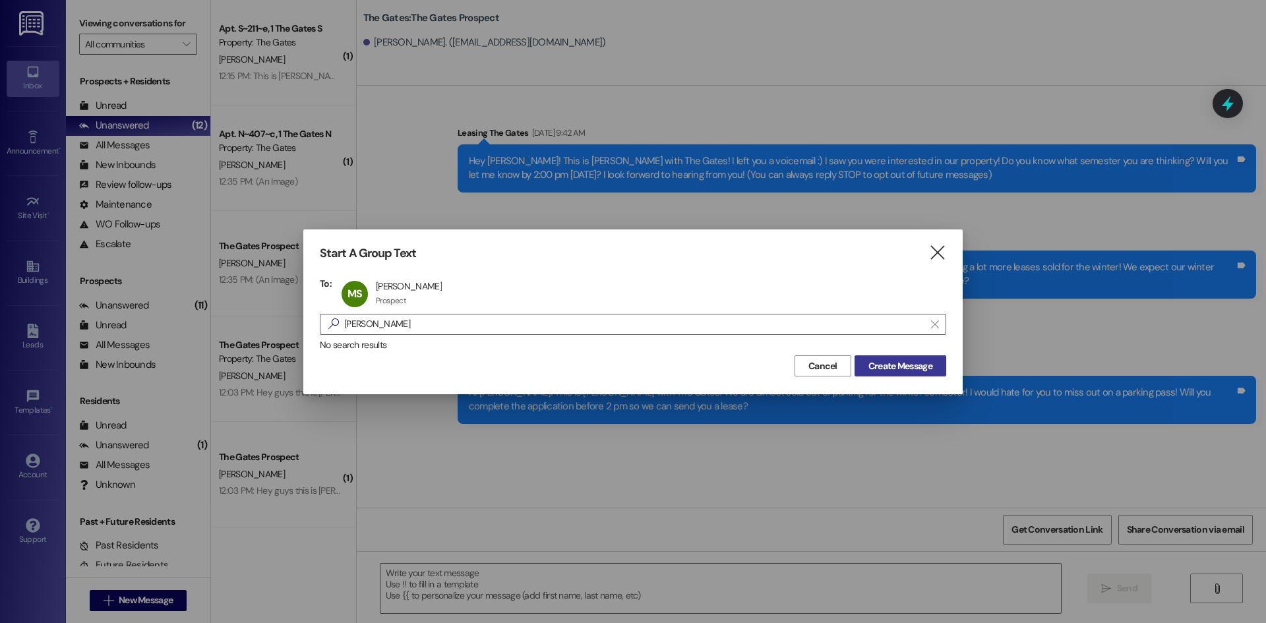
click at [899, 363] on span "Create Message" at bounding box center [900, 366] width 64 height 14
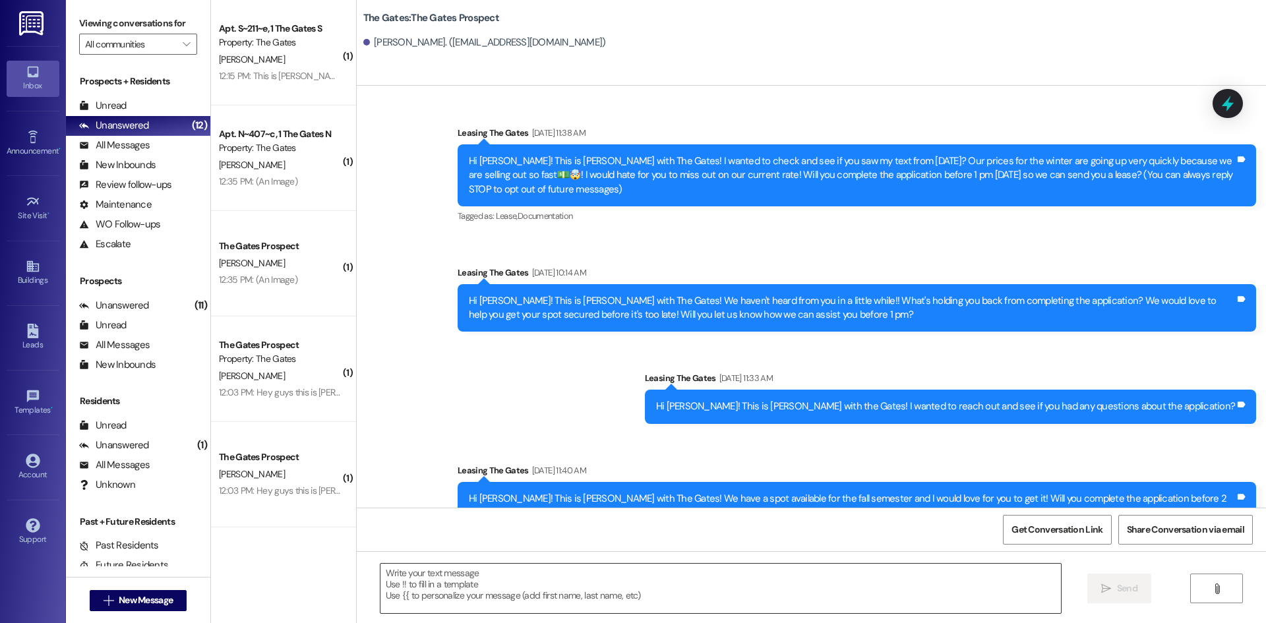
click at [417, 583] on textarea at bounding box center [720, 588] width 680 height 49
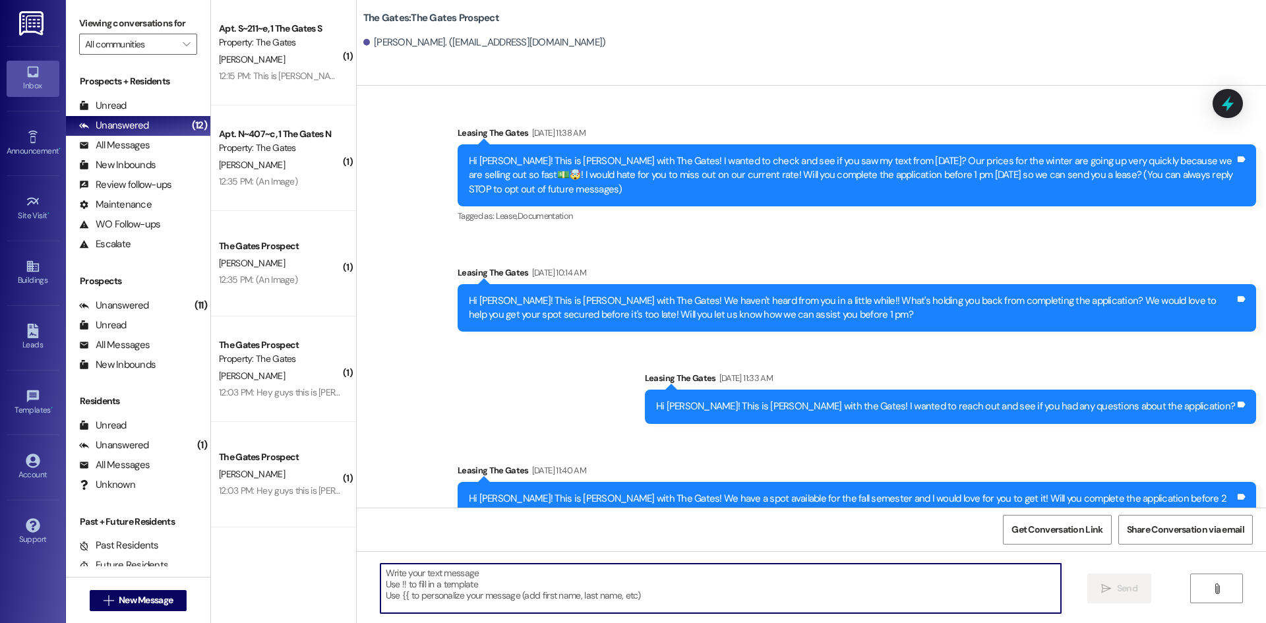
paste textarea "Hi [PERSON_NAME]! This is [PERSON_NAME] with The Gates! We are almost sold out …"
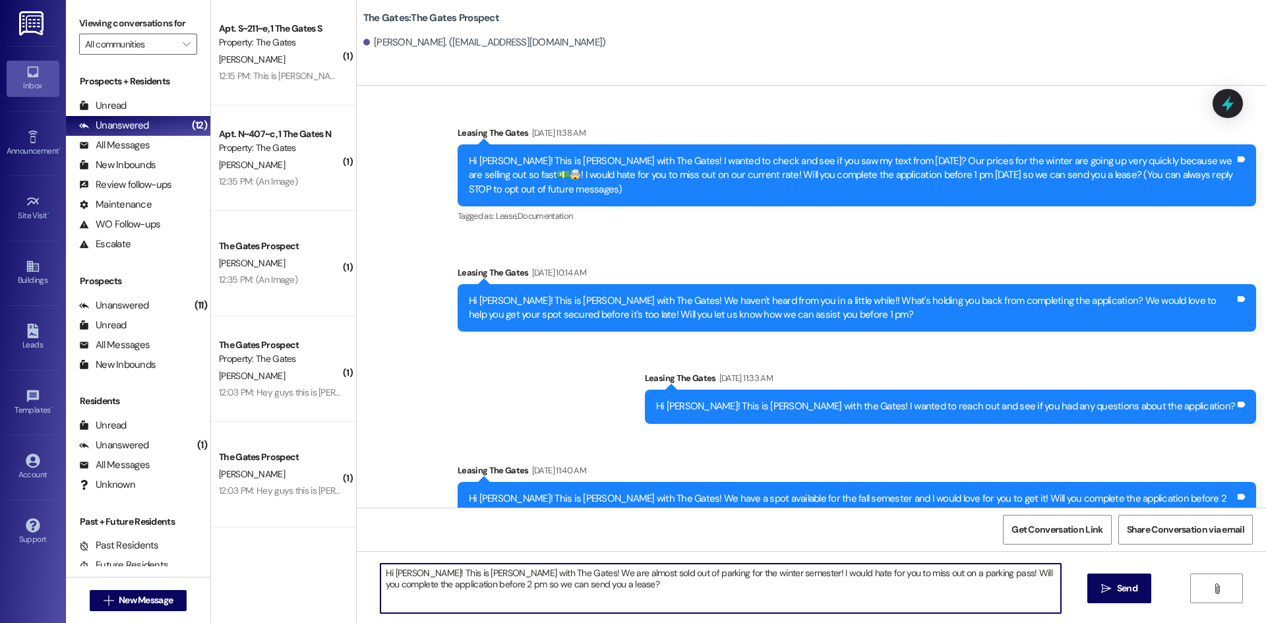
drag, startPoint x: 419, startPoint y: 574, endPoint x: 388, endPoint y: 572, distance: 30.4
click at [388, 572] on textarea "Hi [PERSON_NAME]! This is [PERSON_NAME] with The Gates! We are almost sold out …" at bounding box center [720, 588] width 680 height 49
type textarea "Hi [PERSON_NAME]! This is [PERSON_NAME] with The Gates! We are almost sold out …"
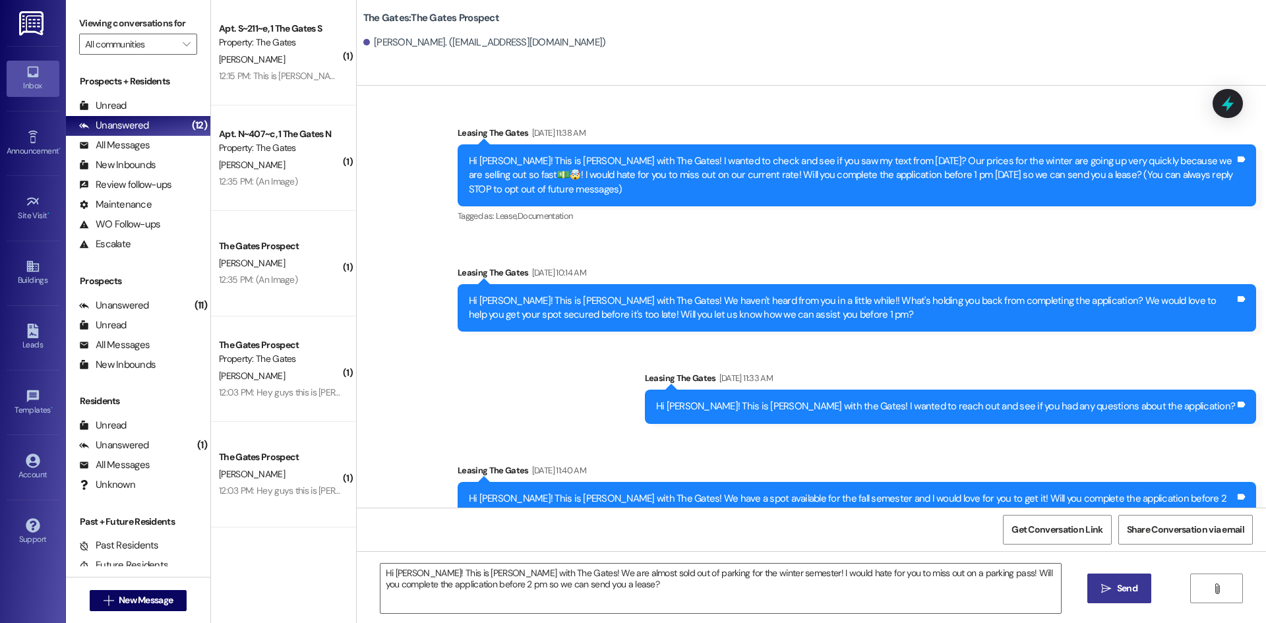
click at [1128, 585] on span "Send" at bounding box center [1127, 589] width 20 height 14
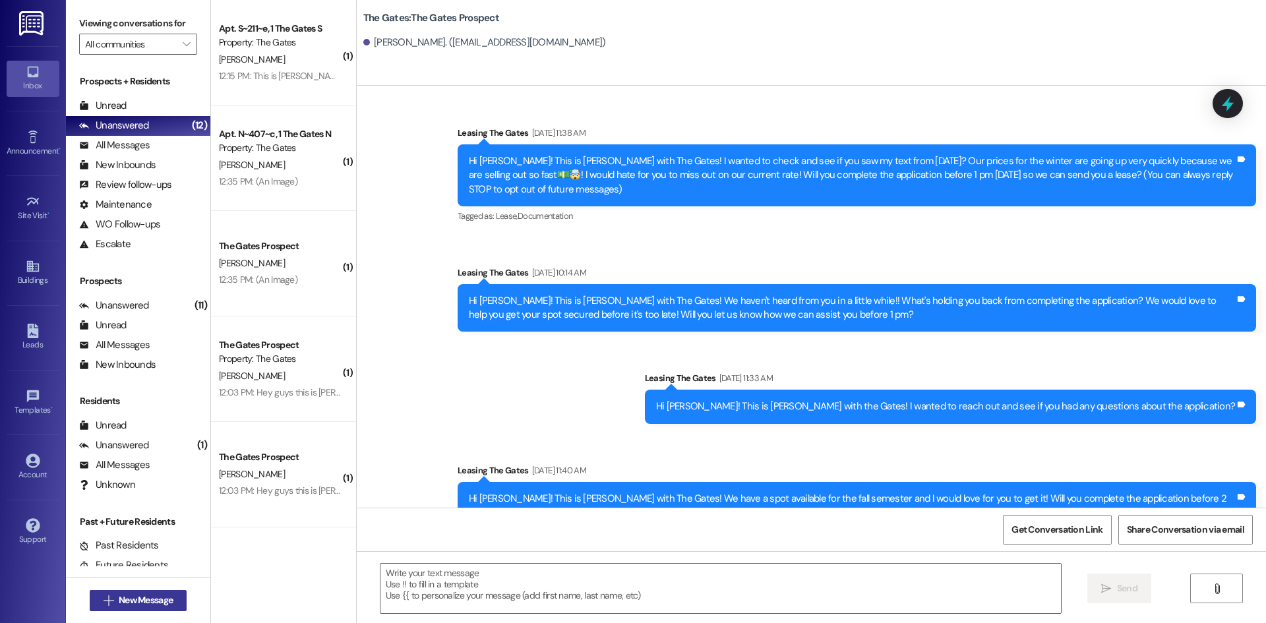
click at [165, 604] on span "New Message" at bounding box center [146, 600] width 54 height 14
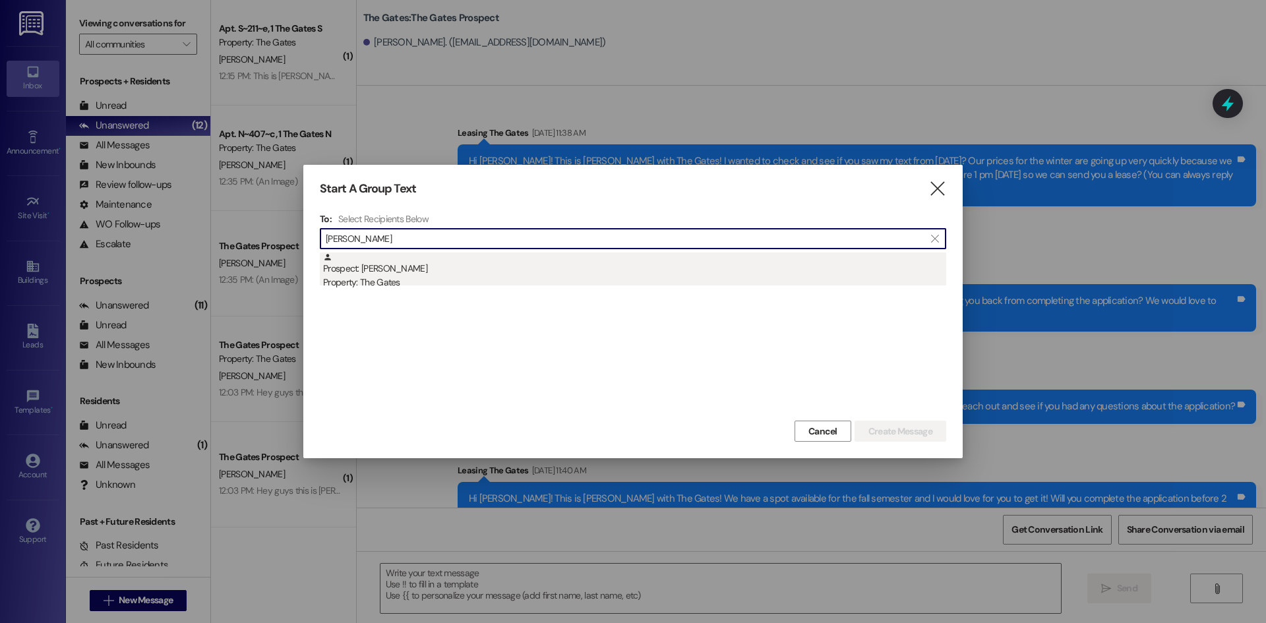
type input "[PERSON_NAME]"
click at [415, 264] on div "Prospect: [PERSON_NAME] Property: The Gates" at bounding box center [634, 272] width 623 height 38
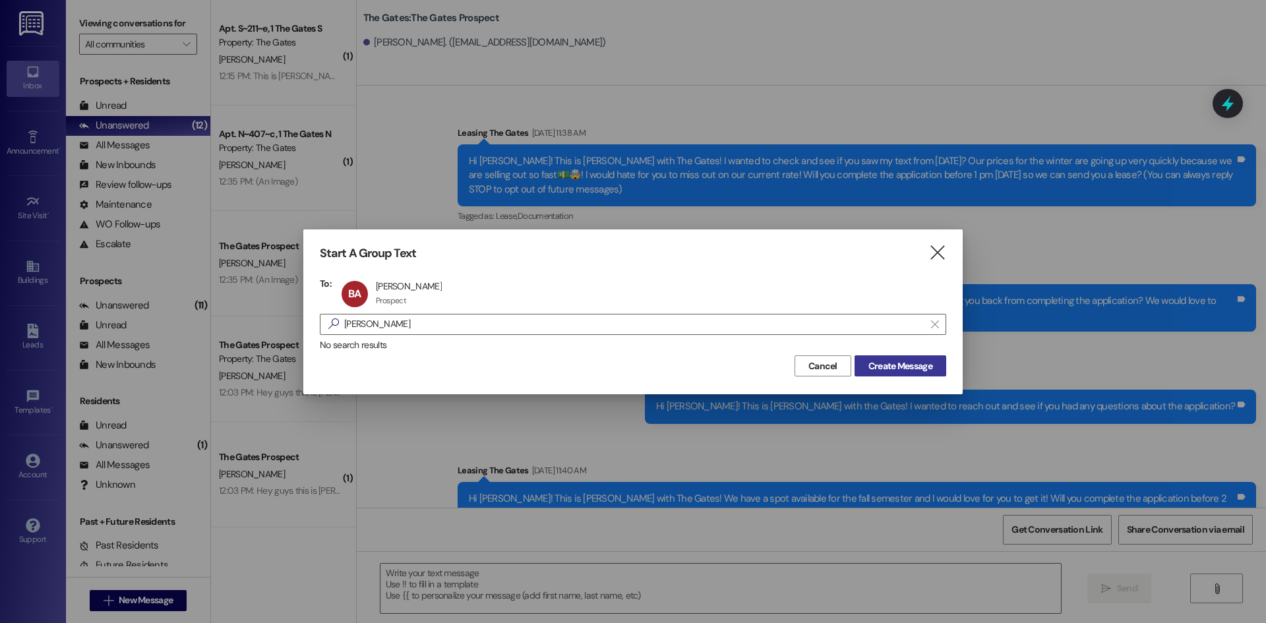
click at [912, 367] on span "Create Message" at bounding box center [900, 366] width 64 height 14
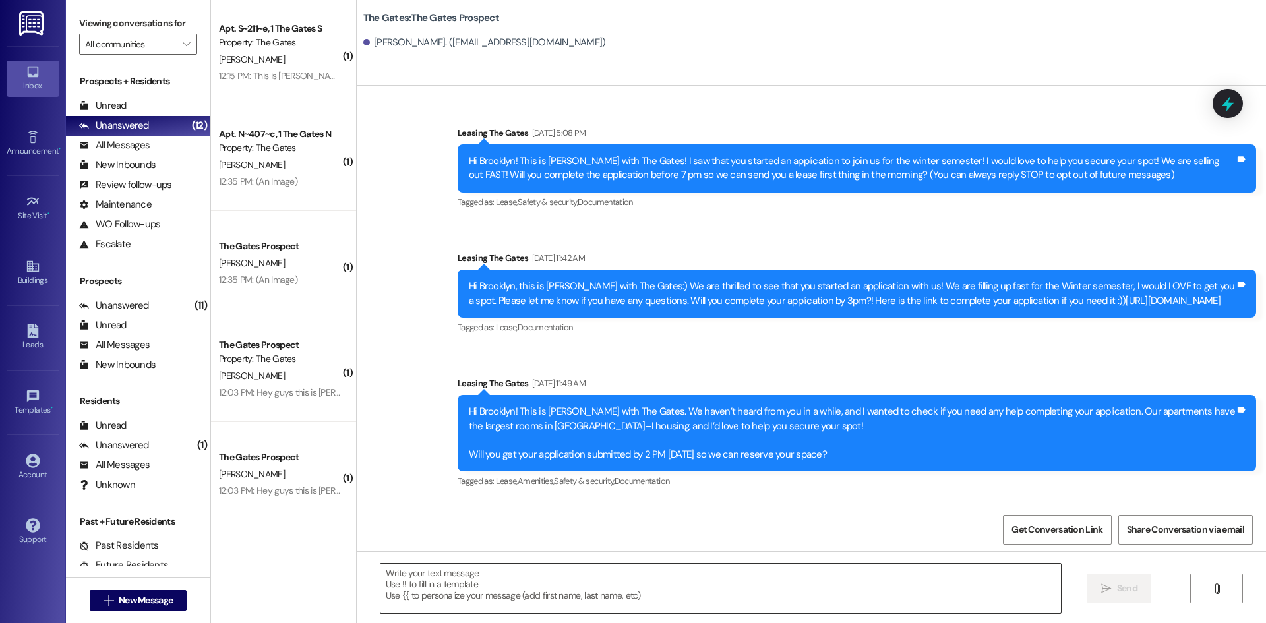
click at [392, 588] on textarea at bounding box center [720, 588] width 680 height 49
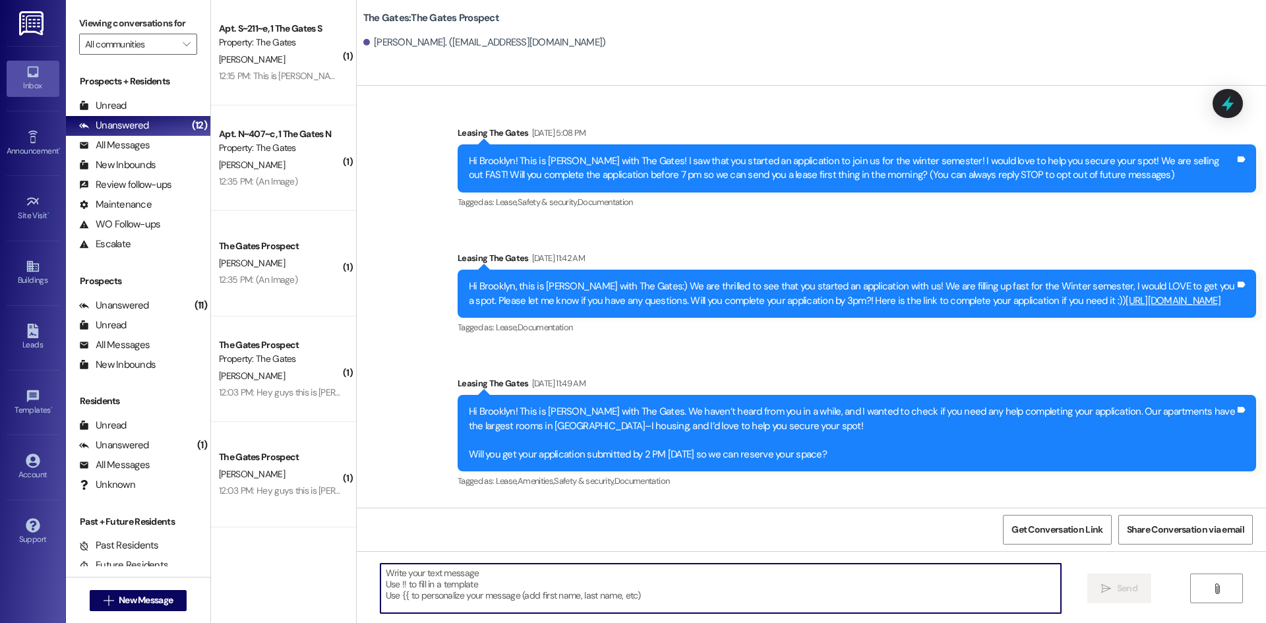
paste textarea "Hi [PERSON_NAME]! This is [PERSON_NAME] with The Gates! We are almost sold out …"
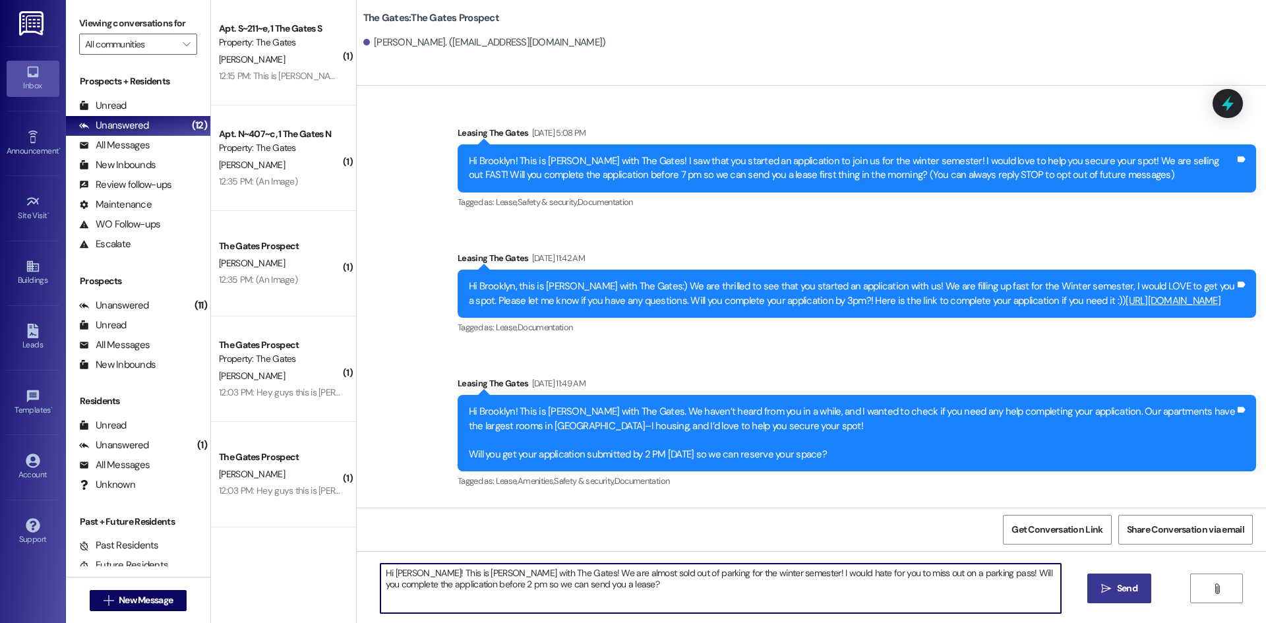
click at [411, 572] on textarea "Hi [PERSON_NAME]! This is [PERSON_NAME] with The Gates! We are almost sold out …" at bounding box center [720, 588] width 680 height 49
type textarea "Hi Brooklyn! This is [PERSON_NAME] with The Gates! We are almost sold out of pa…"
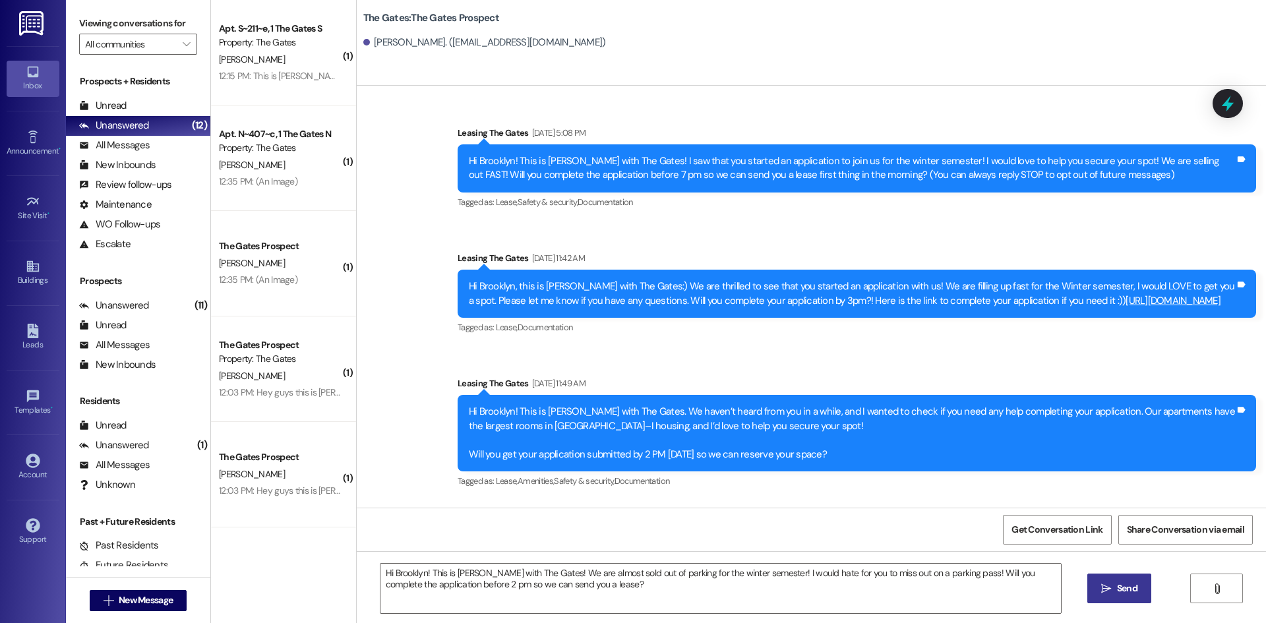
click at [1133, 595] on span "Send" at bounding box center [1127, 589] width 20 height 14
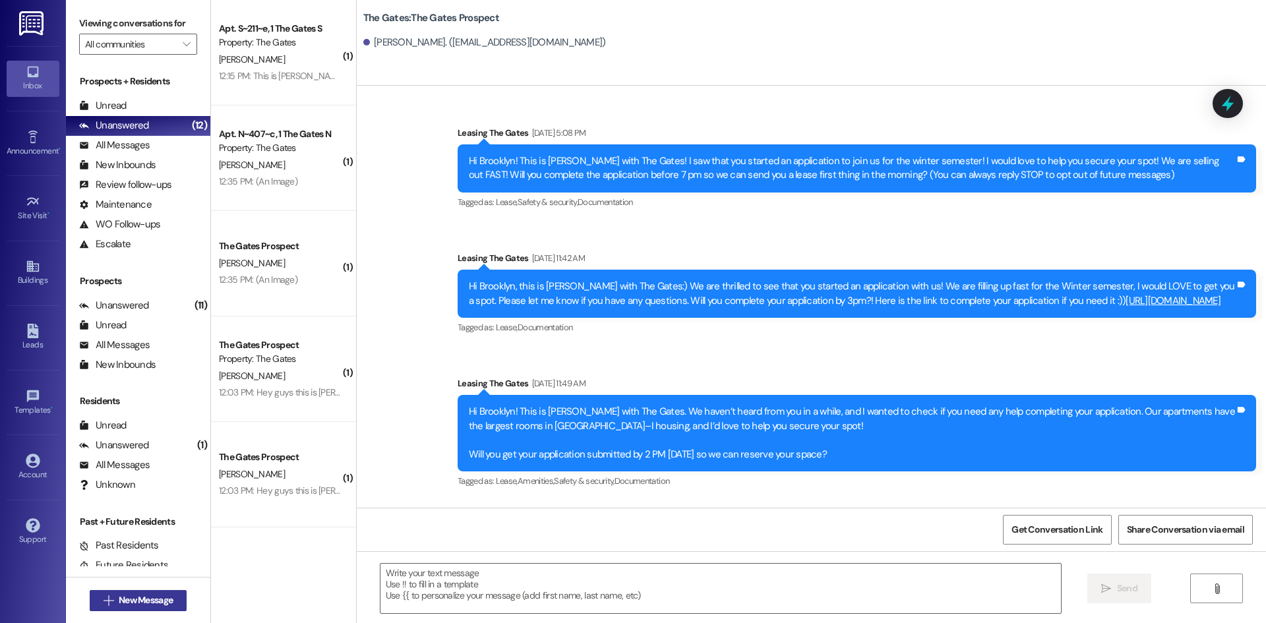
click at [121, 598] on span "New Message" at bounding box center [146, 600] width 54 height 14
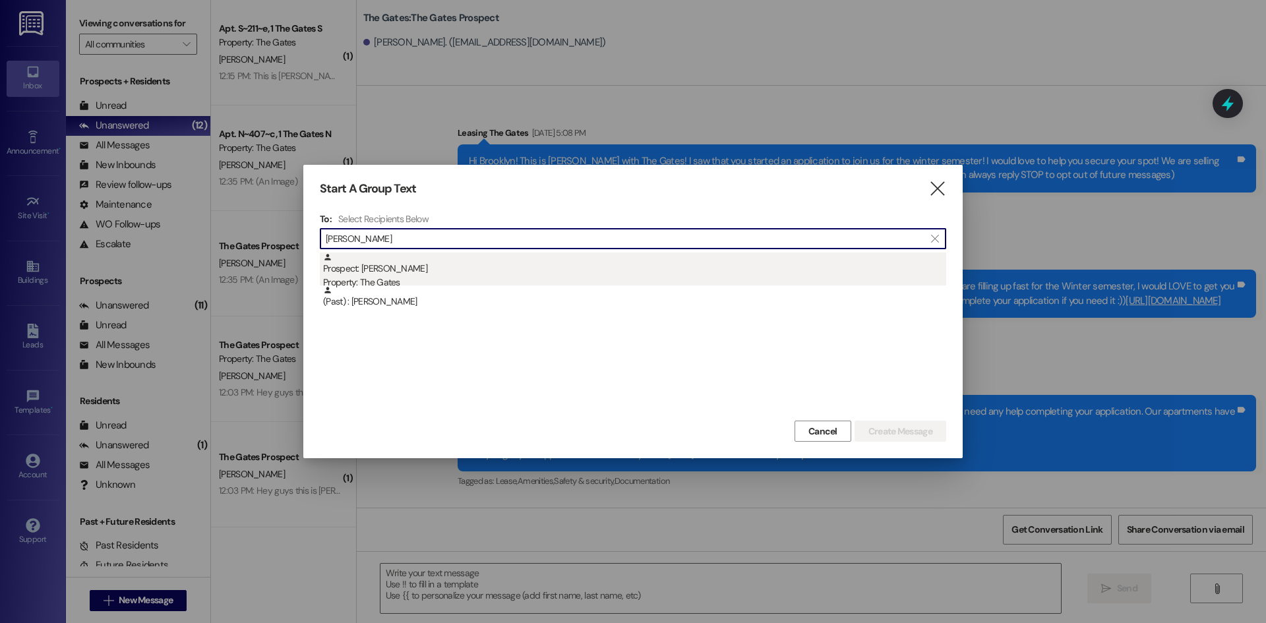
type input "[PERSON_NAME]"
click at [367, 274] on div "Prospect: [PERSON_NAME] Property: The Gates" at bounding box center [634, 272] width 623 height 38
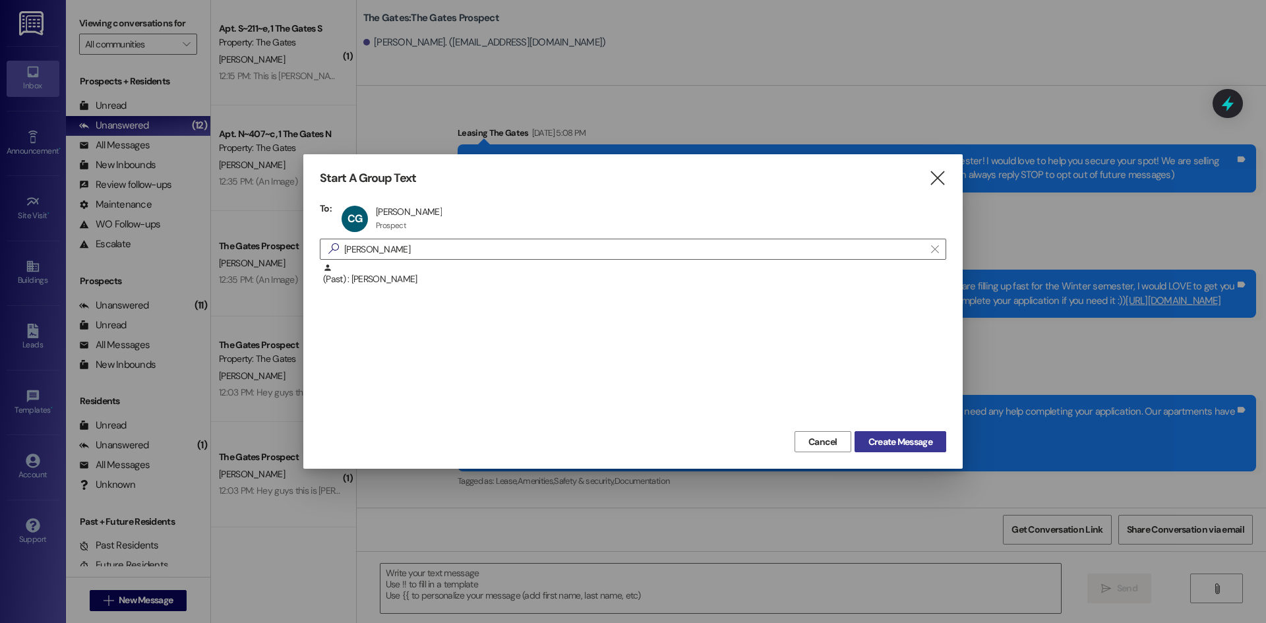
click at [913, 436] on span "Create Message" at bounding box center [900, 442] width 64 height 14
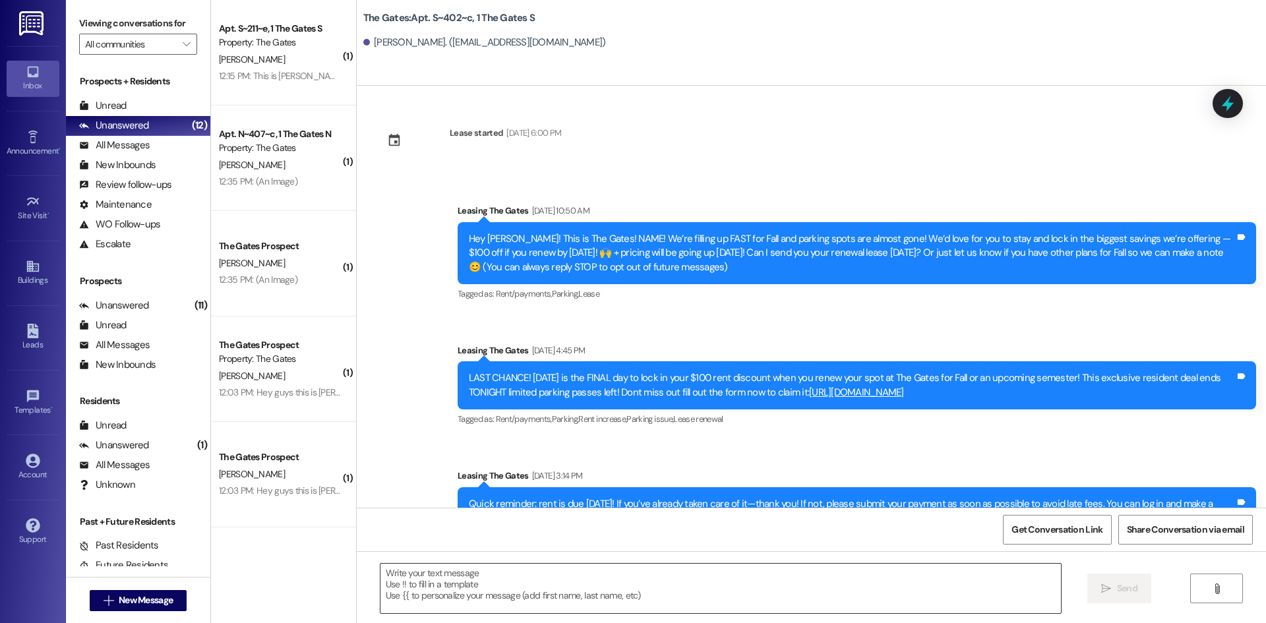
scroll to position [5112, 0]
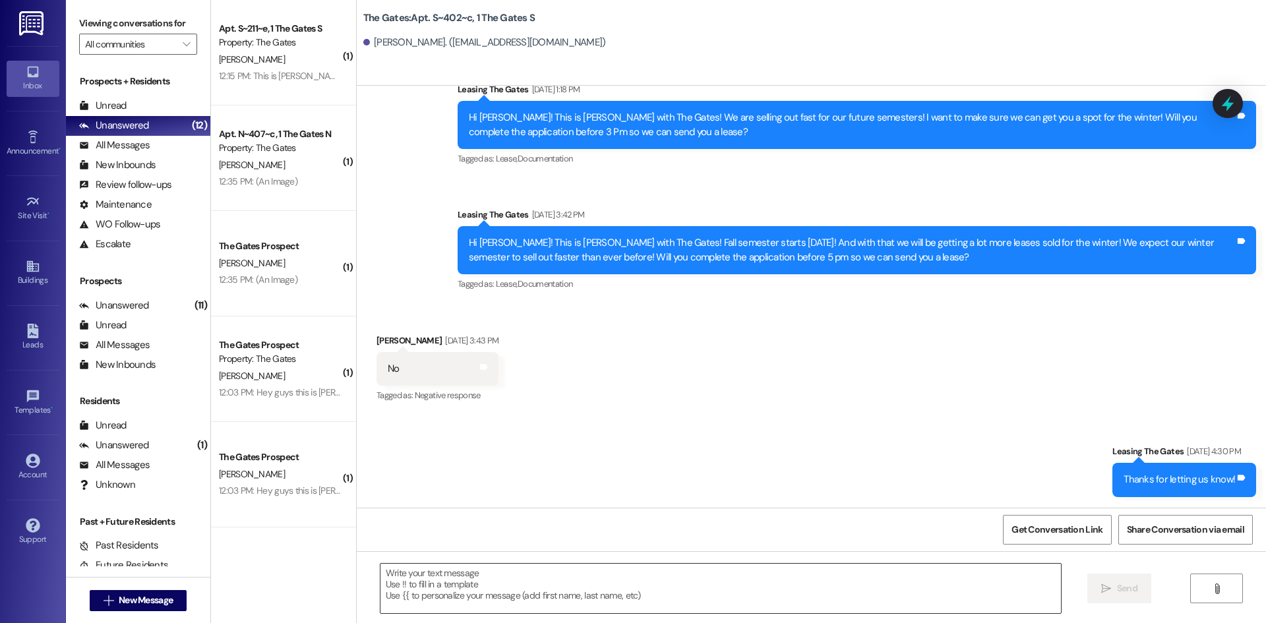
click at [481, 596] on textarea at bounding box center [720, 588] width 680 height 49
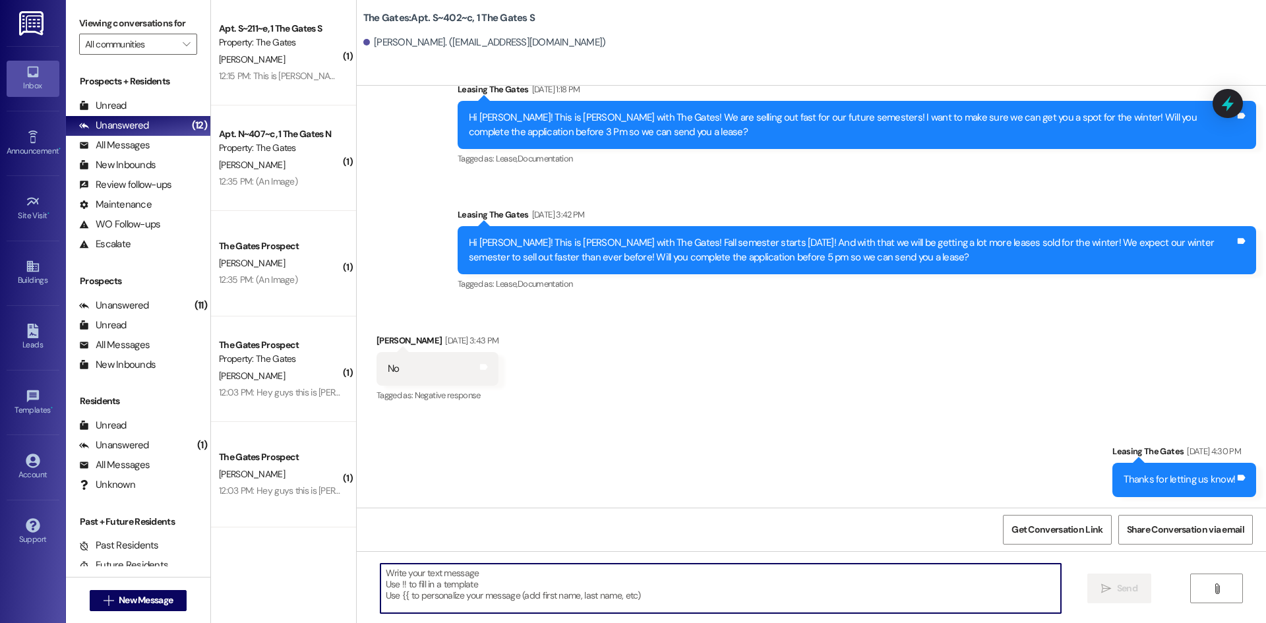
paste textarea "Hi Brooklyn! This is [PERSON_NAME] with The Gates! We are almost sold out of pa…"
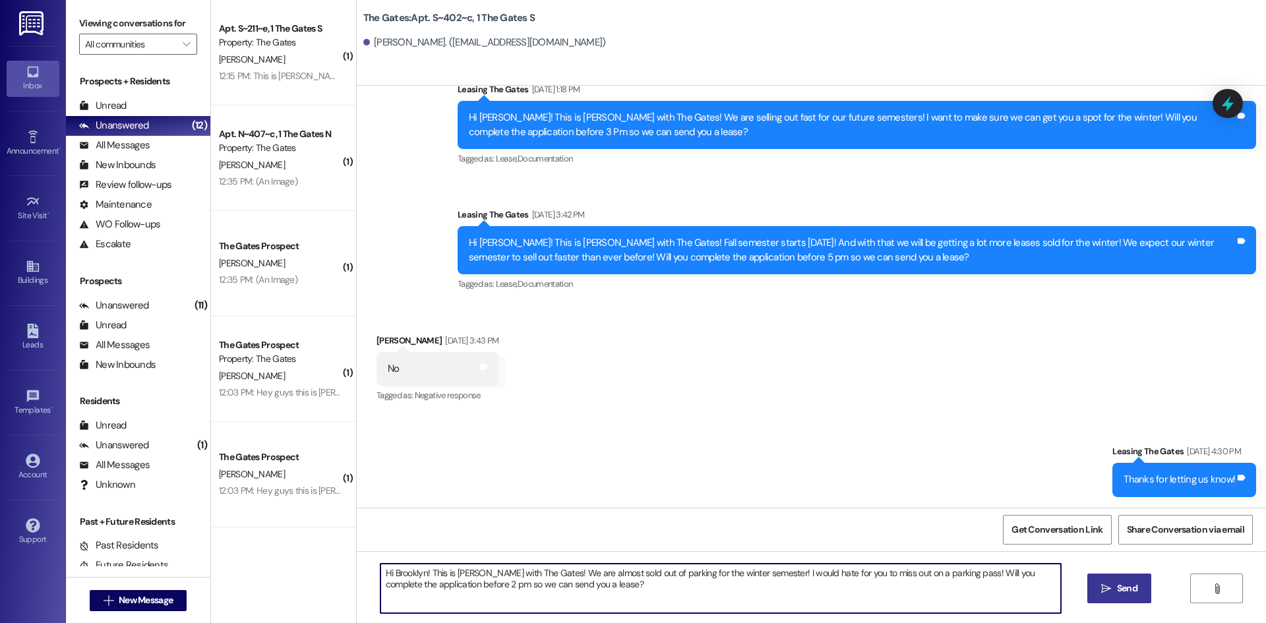
click at [417, 568] on textarea "Hi Brooklyn! This is [PERSON_NAME] with The Gates! We are almost sold out of pa…" at bounding box center [720, 588] width 680 height 49
type textarea "Hi [PERSON_NAME]! This is [PERSON_NAME] with The Gates! We are almost sold out …"
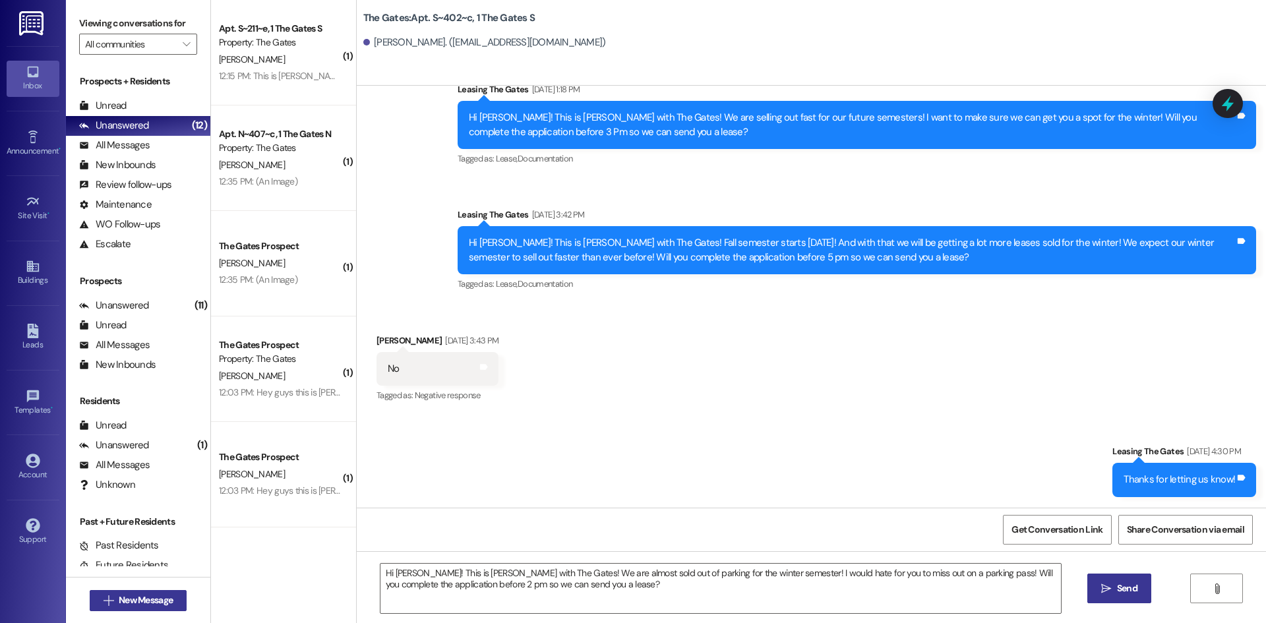
click at [126, 599] on span "New Message" at bounding box center [146, 600] width 54 height 14
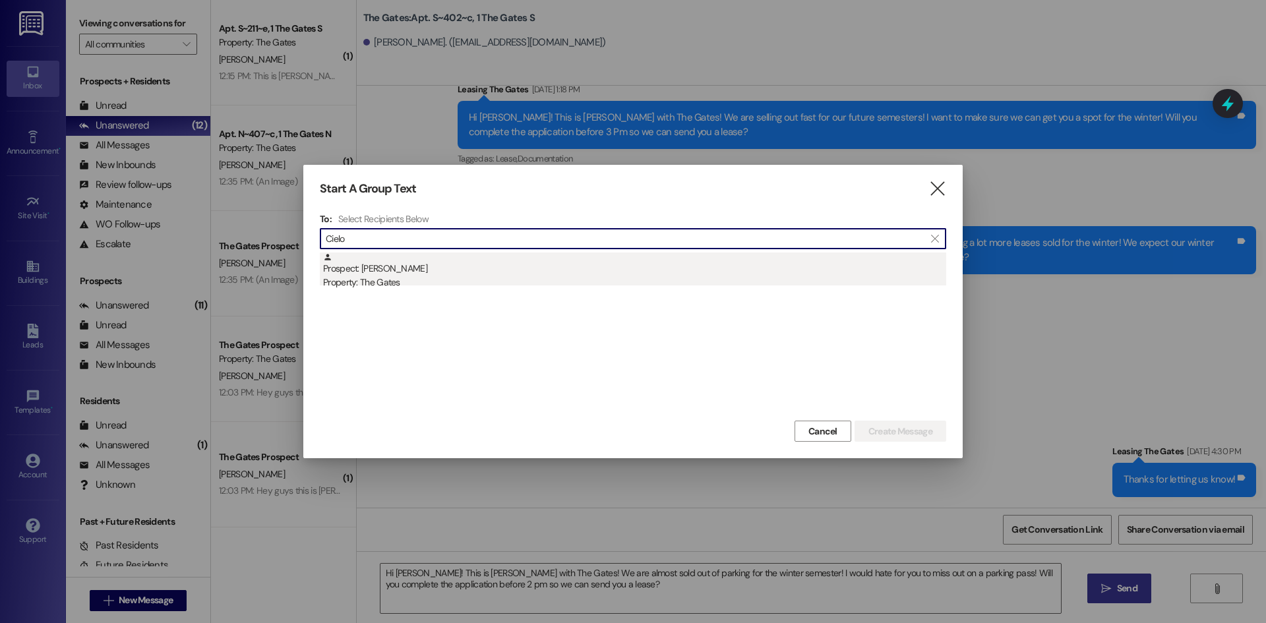
type input "Cielo"
click at [431, 280] on div "Property: The Gates" at bounding box center [634, 283] width 623 height 14
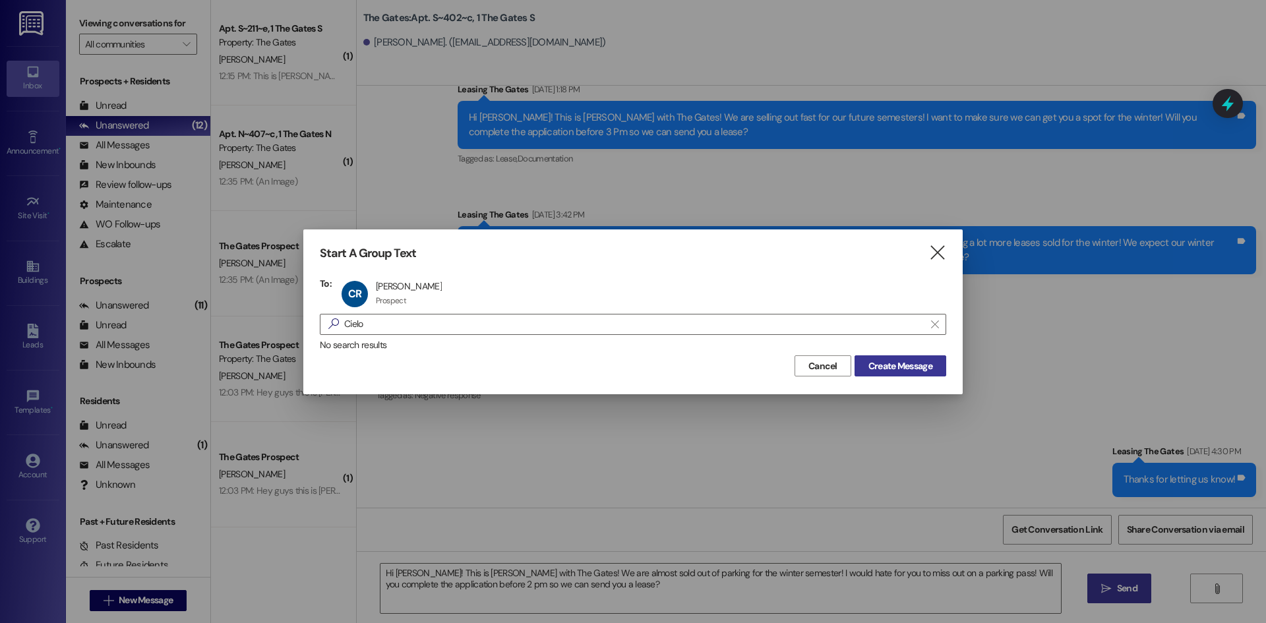
click at [923, 374] on button "Create Message" at bounding box center [900, 365] width 92 height 21
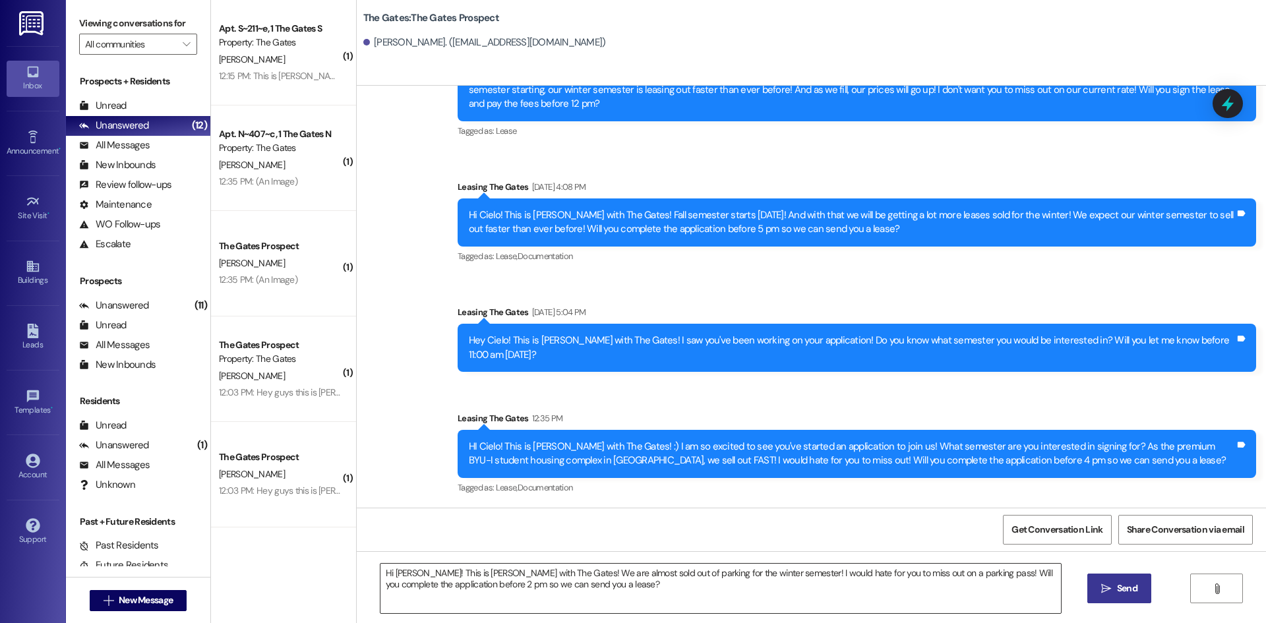
scroll to position [727, 0]
click at [409, 571] on textarea "Hi [PERSON_NAME]! This is [PERSON_NAME] with The Gates! We are almost sold out …" at bounding box center [720, 588] width 680 height 49
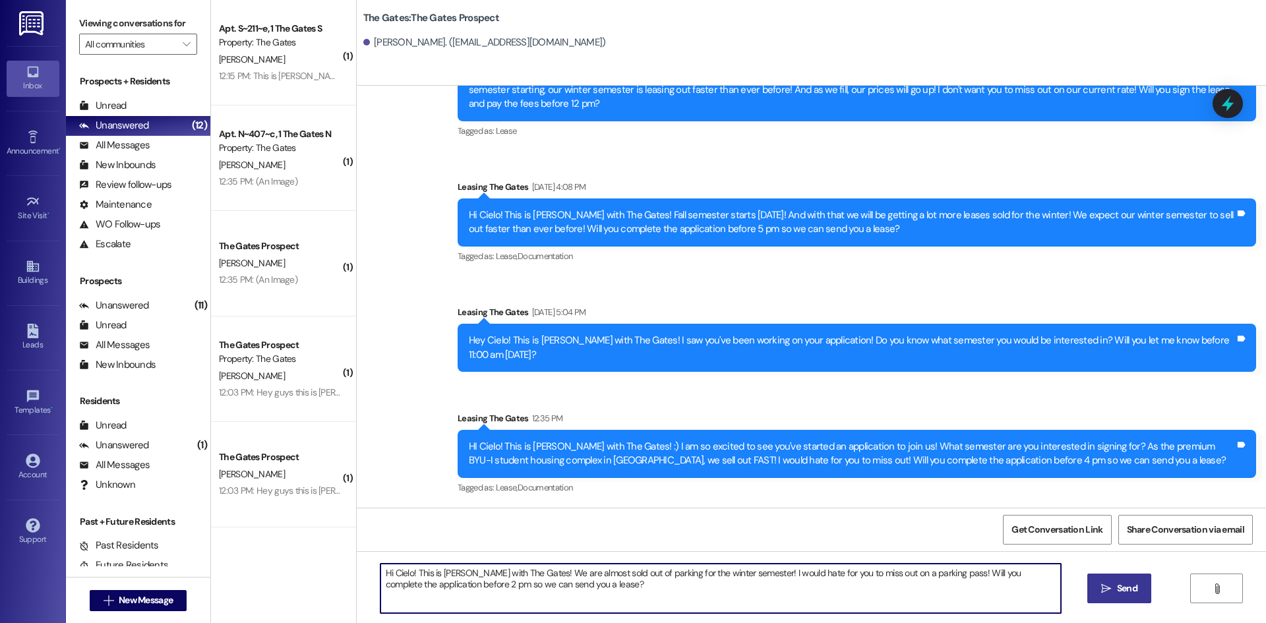
type textarea "Hi Cielo! This is [PERSON_NAME] with The Gates! We are almost sold out of parki…"
click at [1117, 587] on span "Send" at bounding box center [1127, 589] width 20 height 14
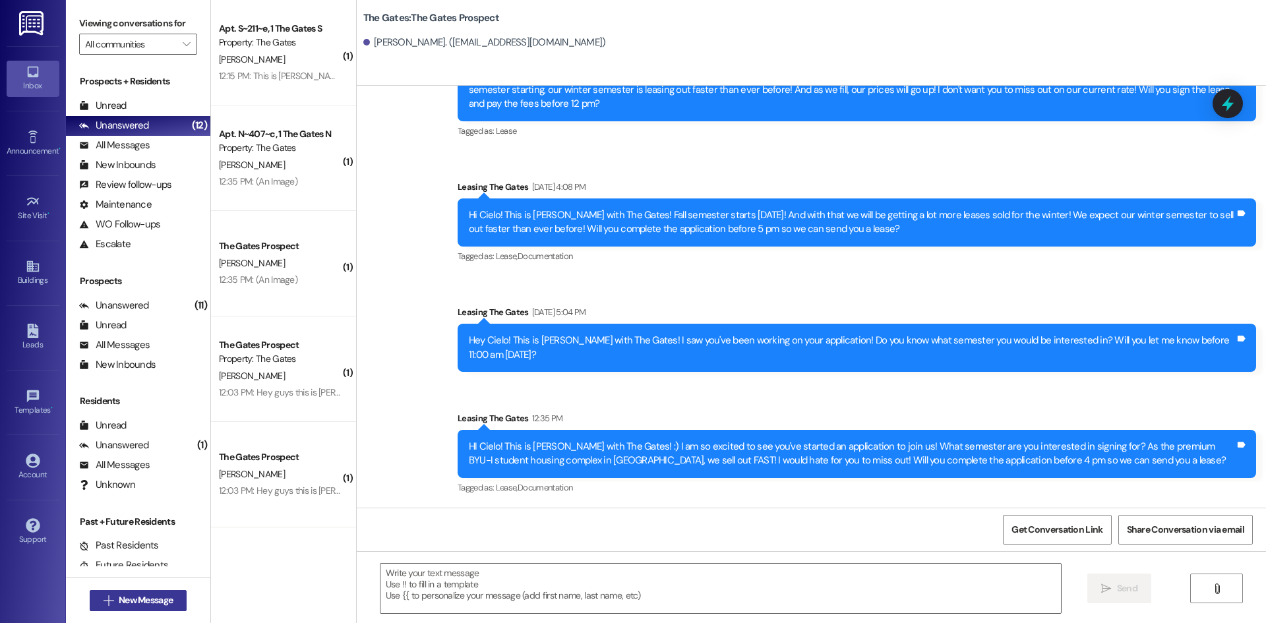
click at [119, 599] on span "New Message" at bounding box center [146, 600] width 54 height 14
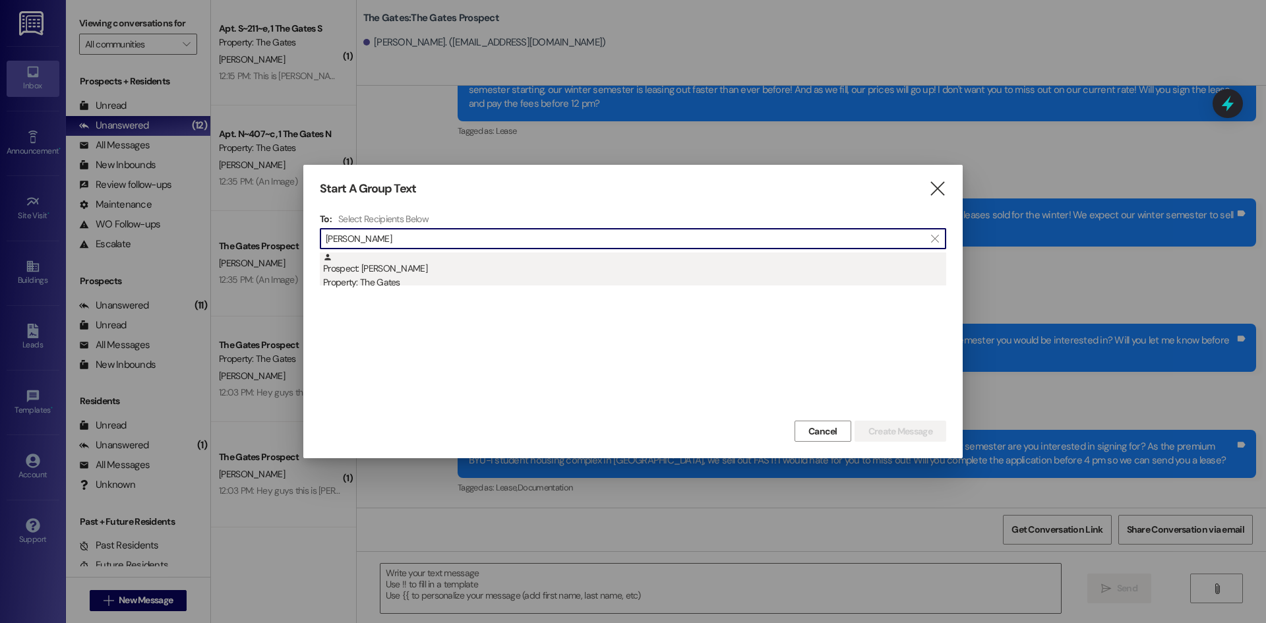
type input "[PERSON_NAME]"
click at [398, 282] on div "Property: The Gates" at bounding box center [634, 283] width 623 height 14
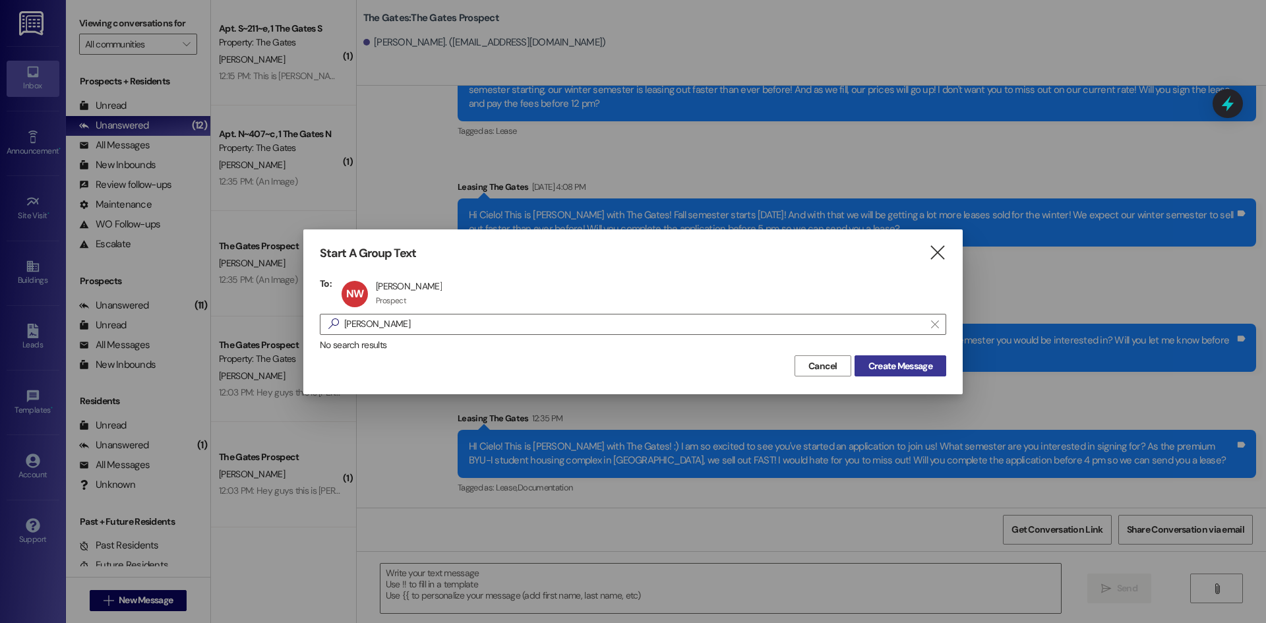
click at [903, 369] on span "Create Message" at bounding box center [900, 366] width 64 height 14
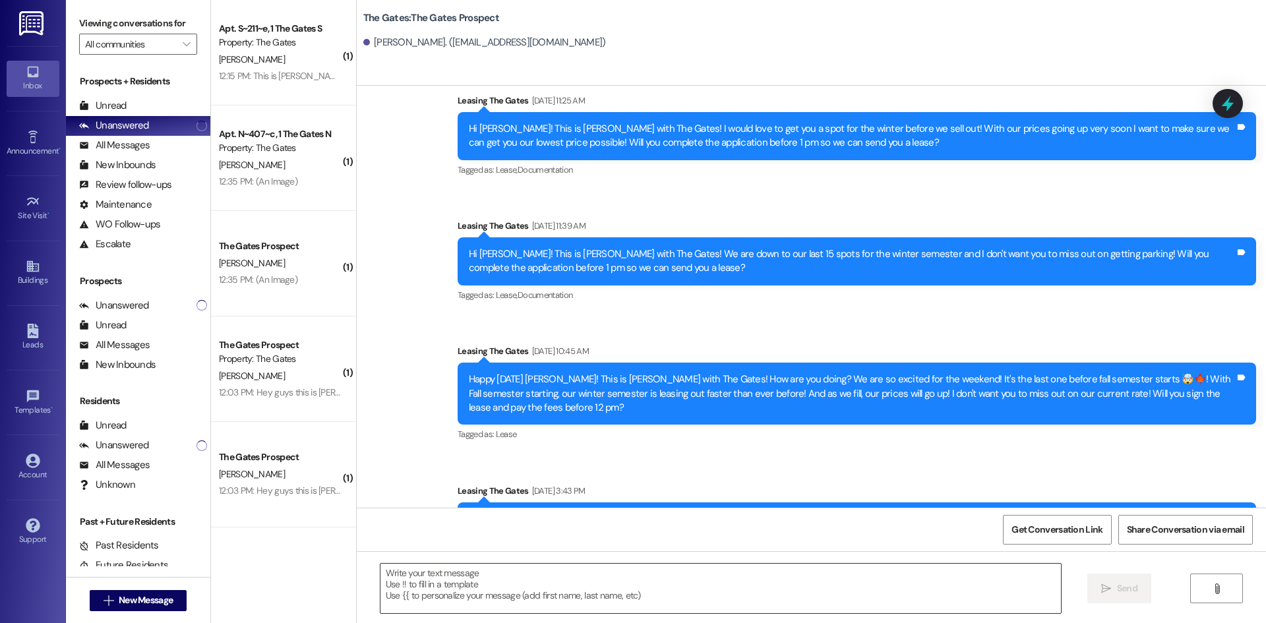
click at [387, 582] on textarea at bounding box center [720, 588] width 680 height 49
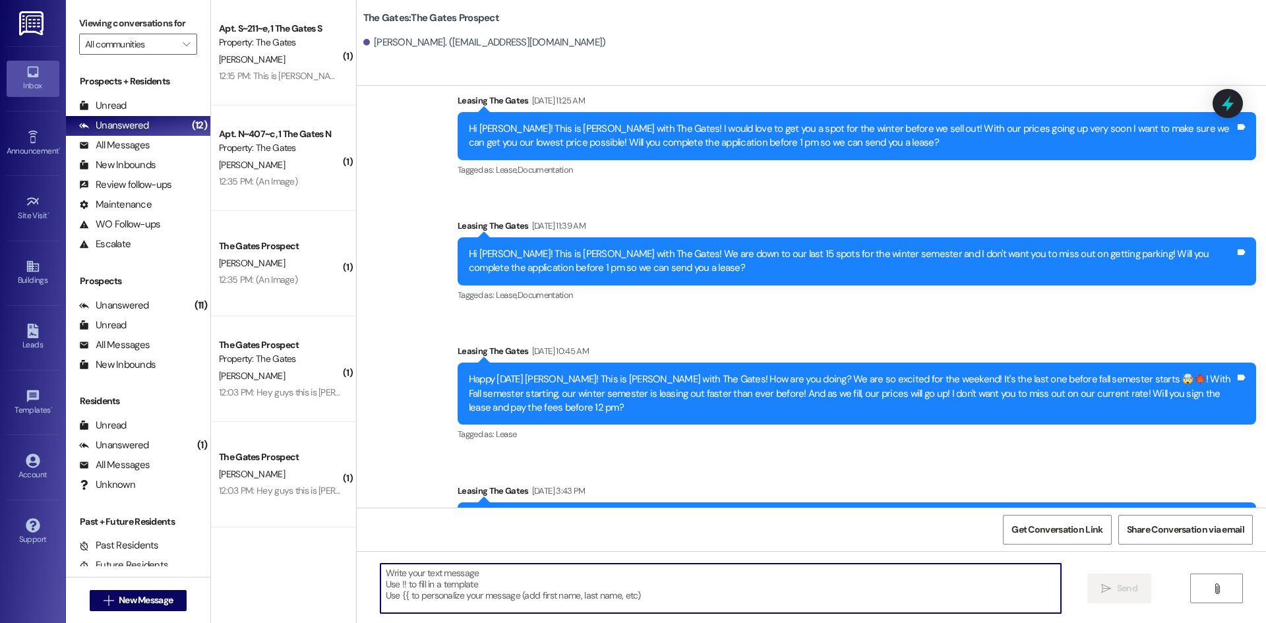
paste textarea "Hi Cielo! This is [PERSON_NAME] with The Gates! We are almost sold out of parki…"
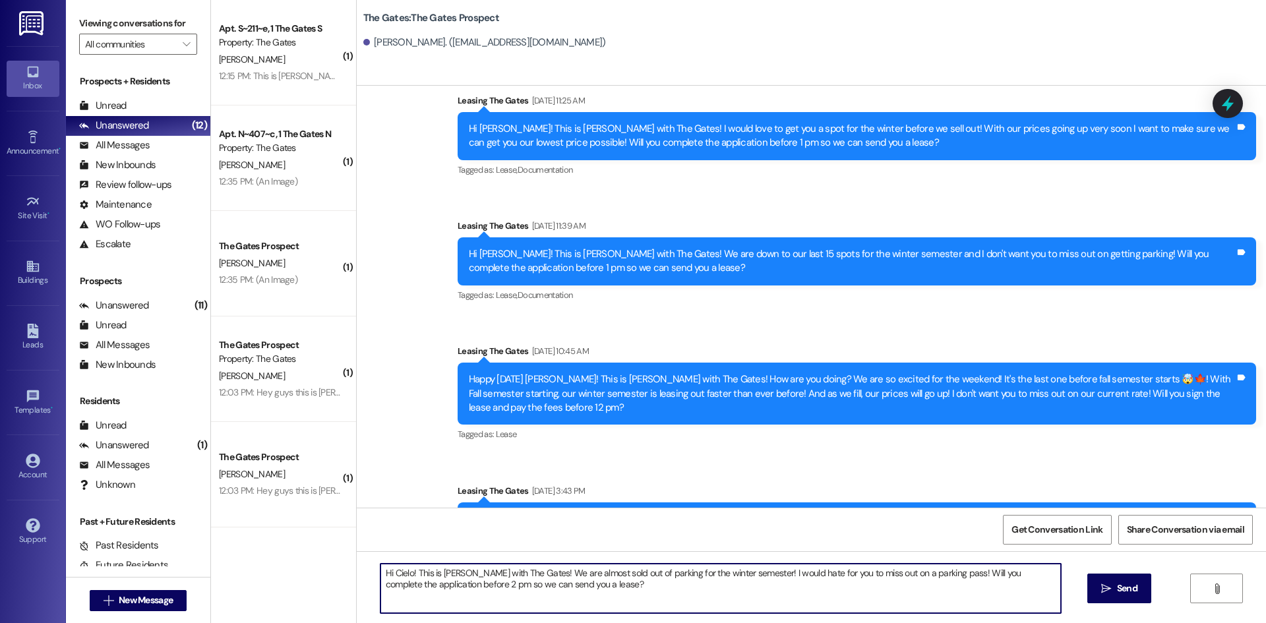
click at [403, 572] on textarea "Hi Cielo! This is [PERSON_NAME] with The Gates! We are almost sold out of parki…" at bounding box center [720, 588] width 680 height 49
type textarea "Hi [PERSON_NAME]! This is [PERSON_NAME] with The Gates! We are almost sold out …"
click at [1128, 585] on span "Send" at bounding box center [1127, 589] width 20 height 14
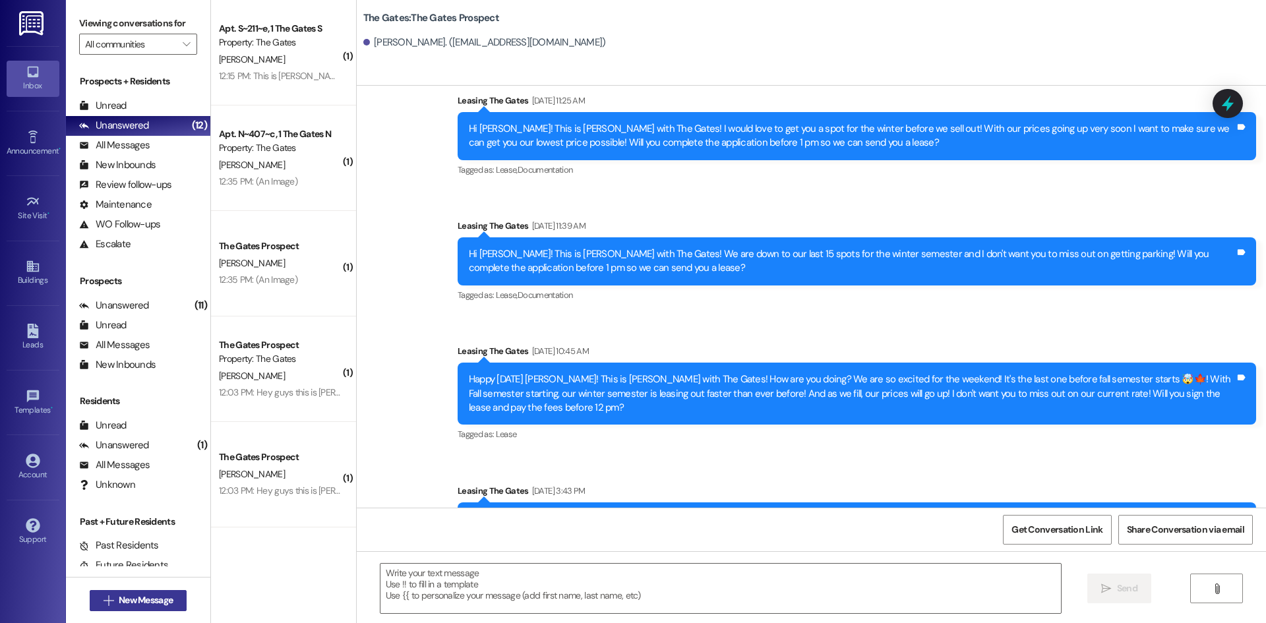
click at [148, 600] on span "New Message" at bounding box center [146, 600] width 54 height 14
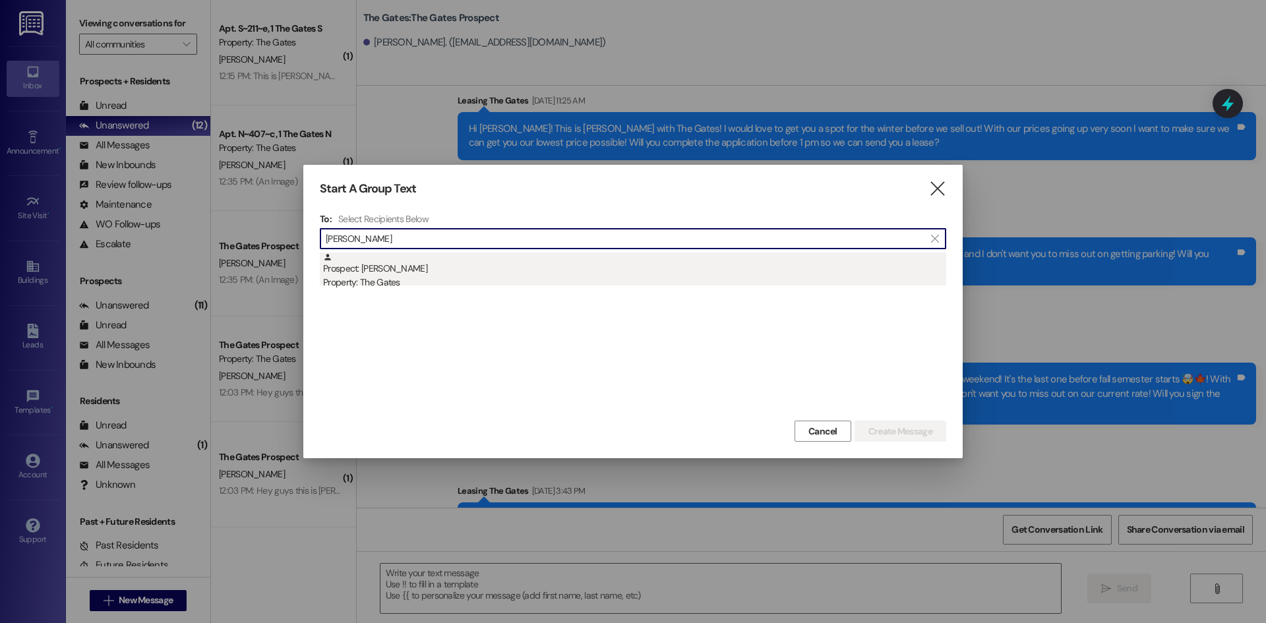
type input "[PERSON_NAME]"
click at [399, 280] on div "Property: The Gates" at bounding box center [634, 283] width 623 height 14
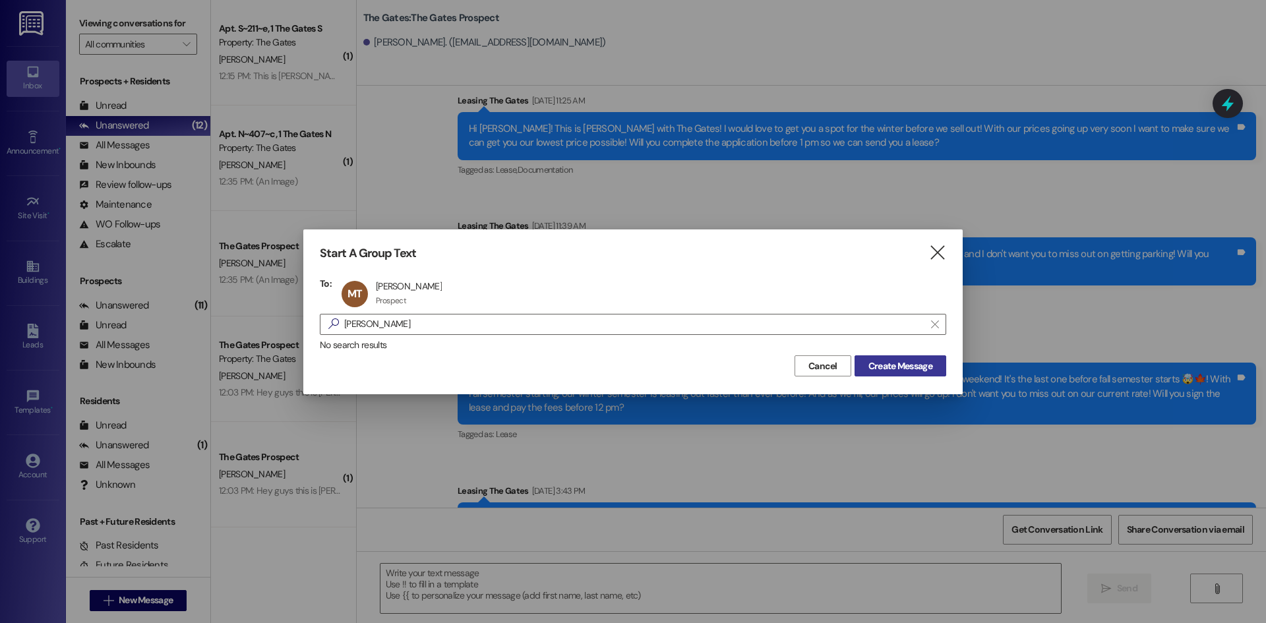
click at [903, 365] on span "Create Message" at bounding box center [900, 366] width 64 height 14
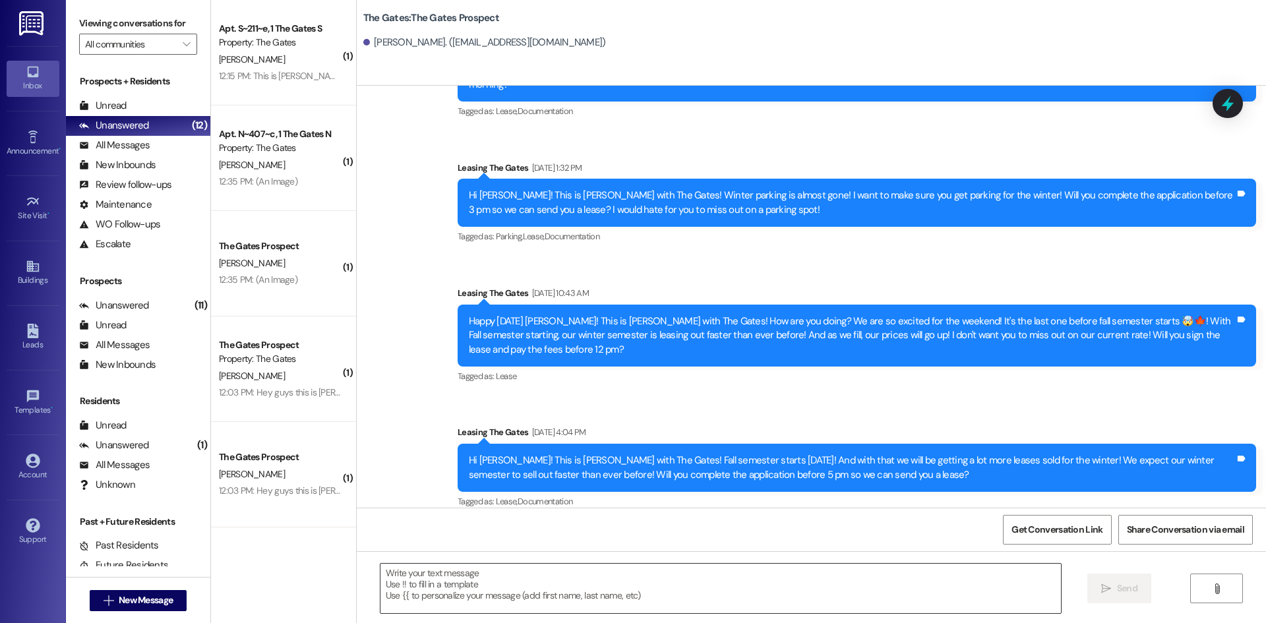
scroll to position [741, 0]
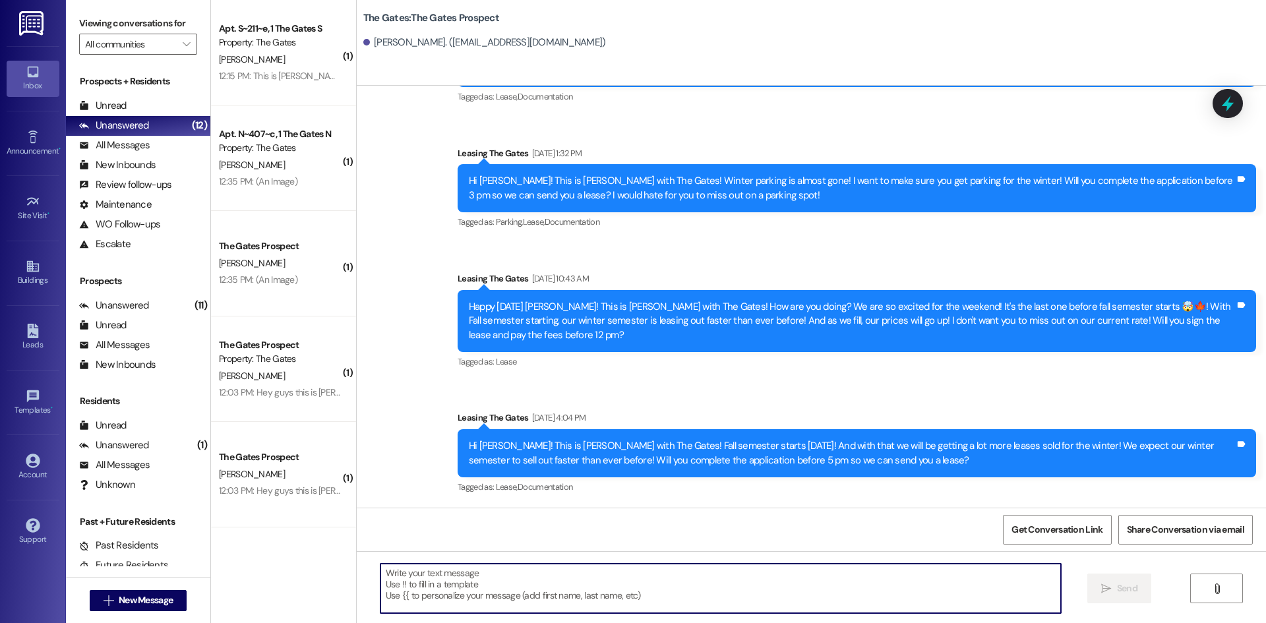
click at [465, 580] on textarea at bounding box center [720, 588] width 680 height 49
paste textarea "Hi [PERSON_NAME]! This is [PERSON_NAME] with The Gates! We are almost sold out …"
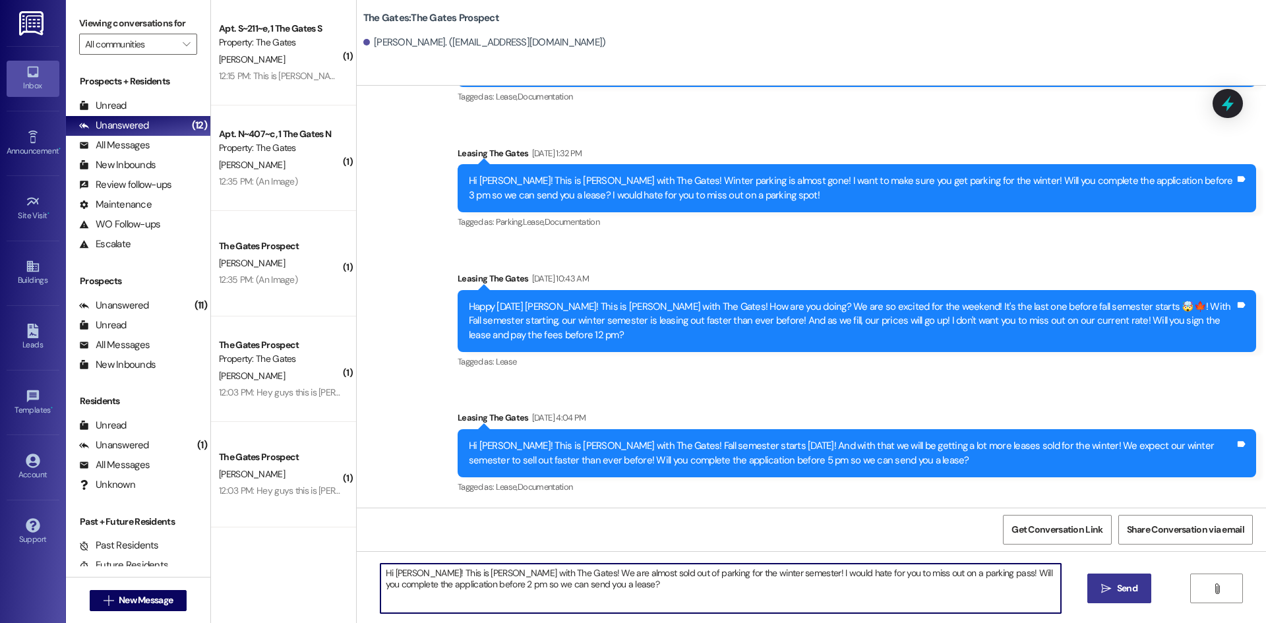
click at [412, 572] on textarea "Hi [PERSON_NAME]! This is [PERSON_NAME] with The Gates! We are almost sold out …" at bounding box center [720, 588] width 680 height 49
type textarea "Hi [PERSON_NAME]! This is [PERSON_NAME] with The Gates! We are almost sold out …"
click at [1118, 593] on span "Send" at bounding box center [1127, 589] width 20 height 14
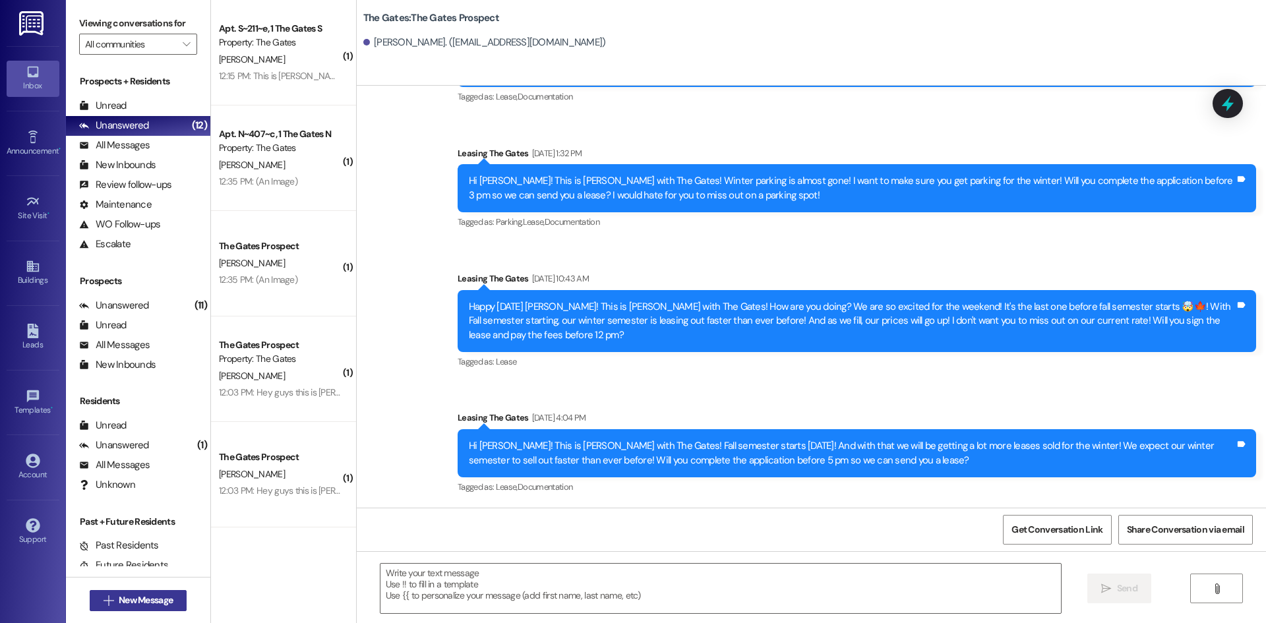
click at [150, 593] on button " New Message" at bounding box center [139, 600] width 98 height 21
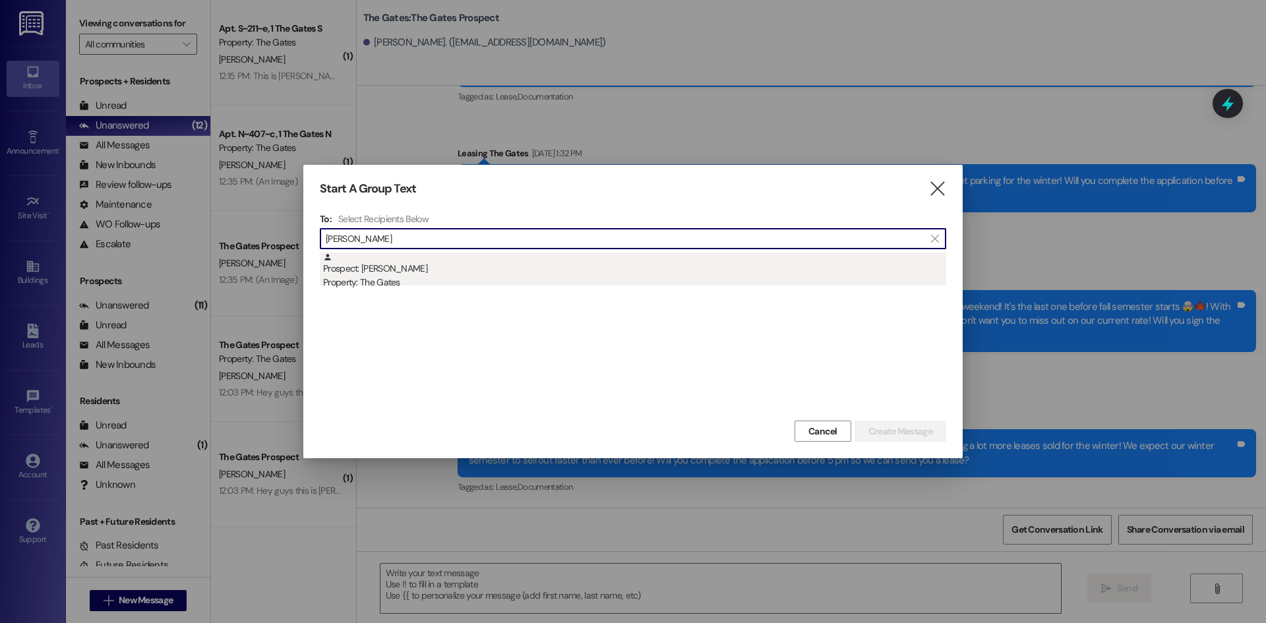
type input "[PERSON_NAME]"
click at [401, 276] on div "Property: The Gates" at bounding box center [634, 283] width 623 height 14
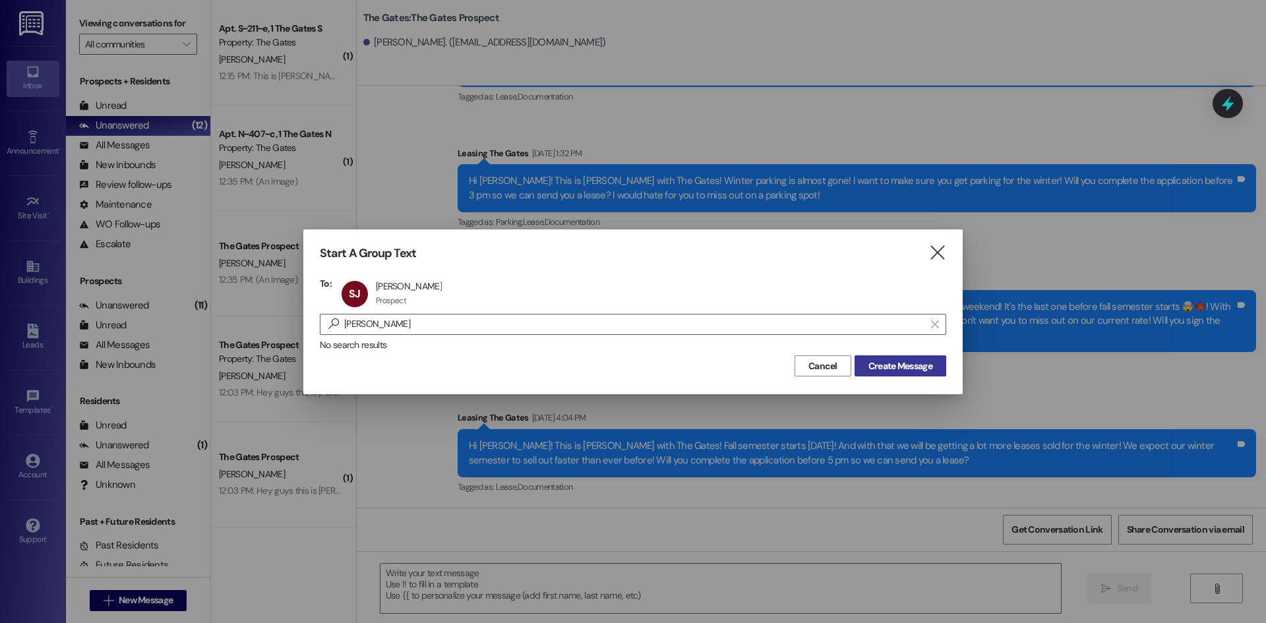
click at [889, 368] on span "Create Message" at bounding box center [900, 366] width 64 height 14
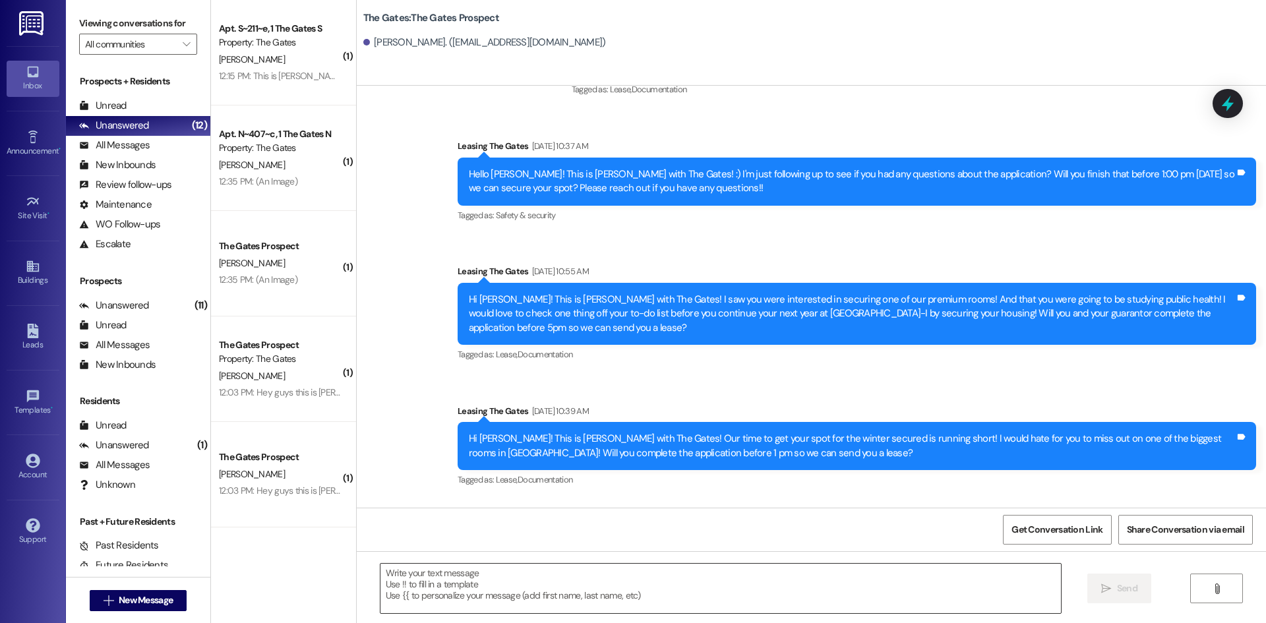
scroll to position [755, 0]
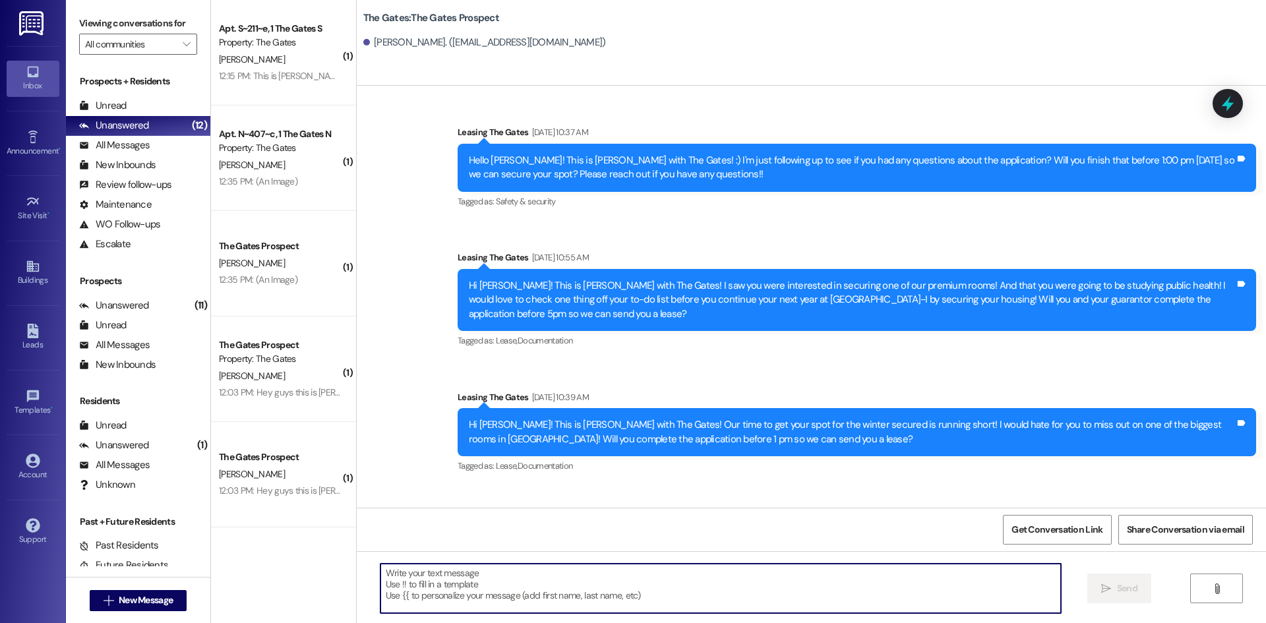
click at [463, 587] on textarea at bounding box center [720, 588] width 680 height 49
paste textarea "Hi [PERSON_NAME]! This is [PERSON_NAME] with The Gates! We are almost sold out …"
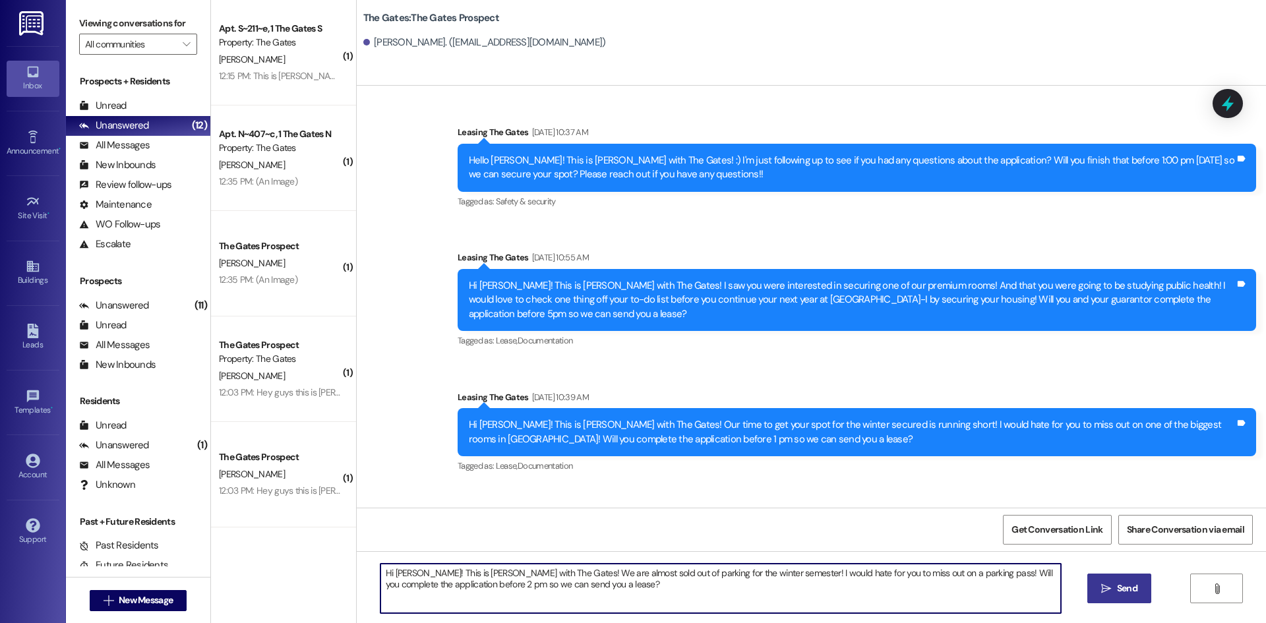
click at [413, 571] on textarea "Hi [PERSON_NAME]! This is [PERSON_NAME] with The Gates! We are almost sold out …" at bounding box center [720, 588] width 680 height 49
type textarea "Hi [PERSON_NAME]! This is [PERSON_NAME] with The Gates! We are almost sold out …"
click at [1103, 591] on icon "" at bounding box center [1106, 588] width 10 height 11
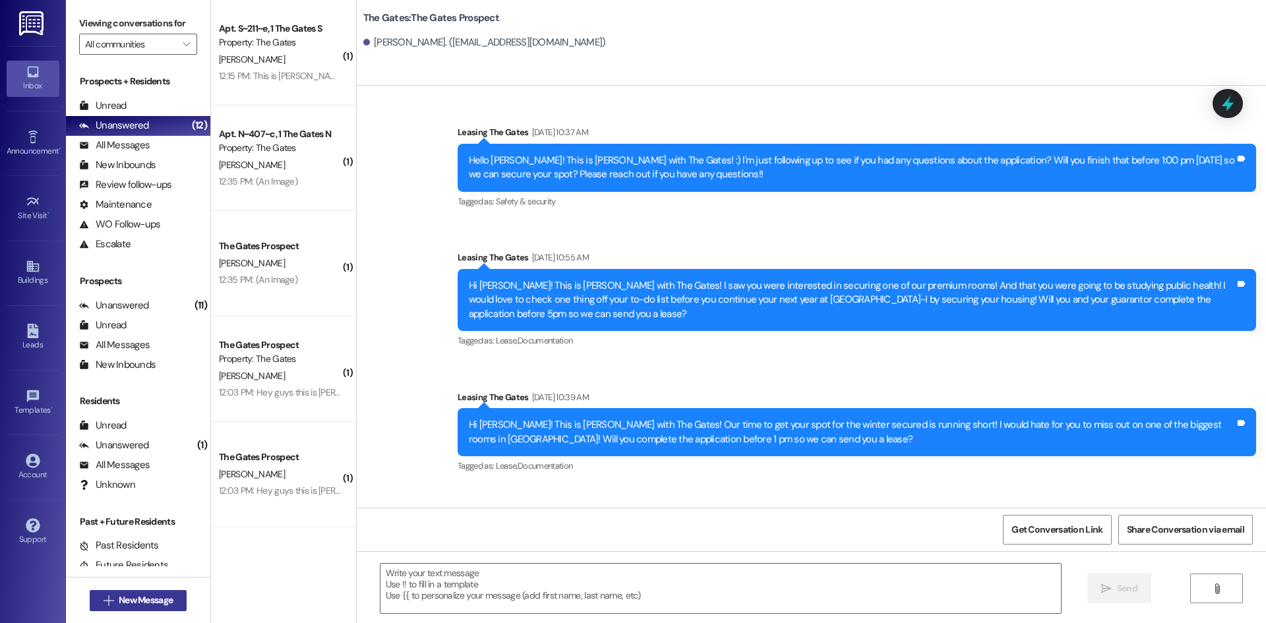
click at [120, 599] on span "New Message" at bounding box center [146, 600] width 54 height 14
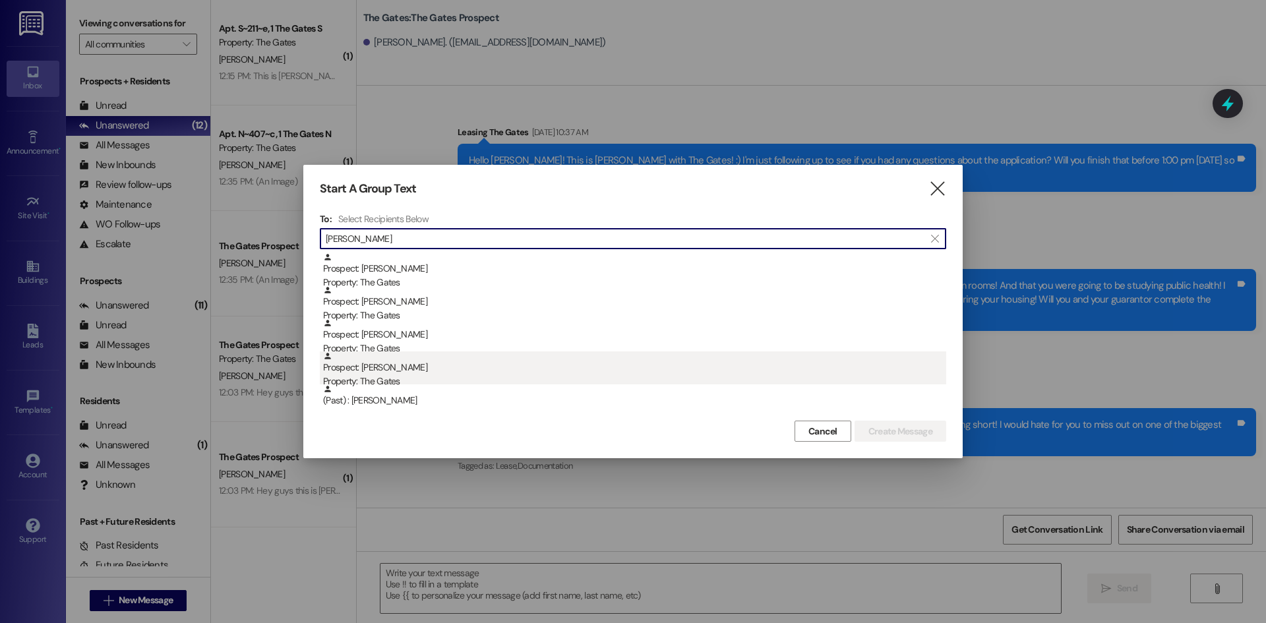
type input "[PERSON_NAME]"
click at [399, 366] on div "Prospect: [PERSON_NAME] Property: The Gates" at bounding box center [634, 370] width 623 height 38
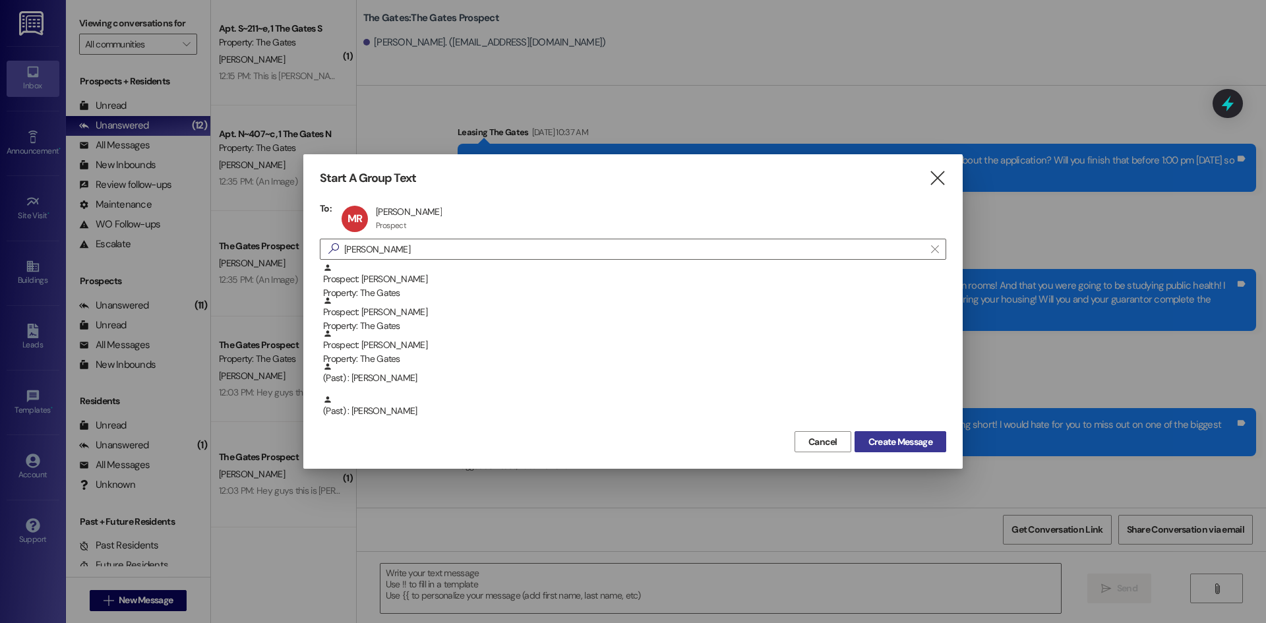
click at [874, 449] on button "Create Message" at bounding box center [900, 441] width 92 height 21
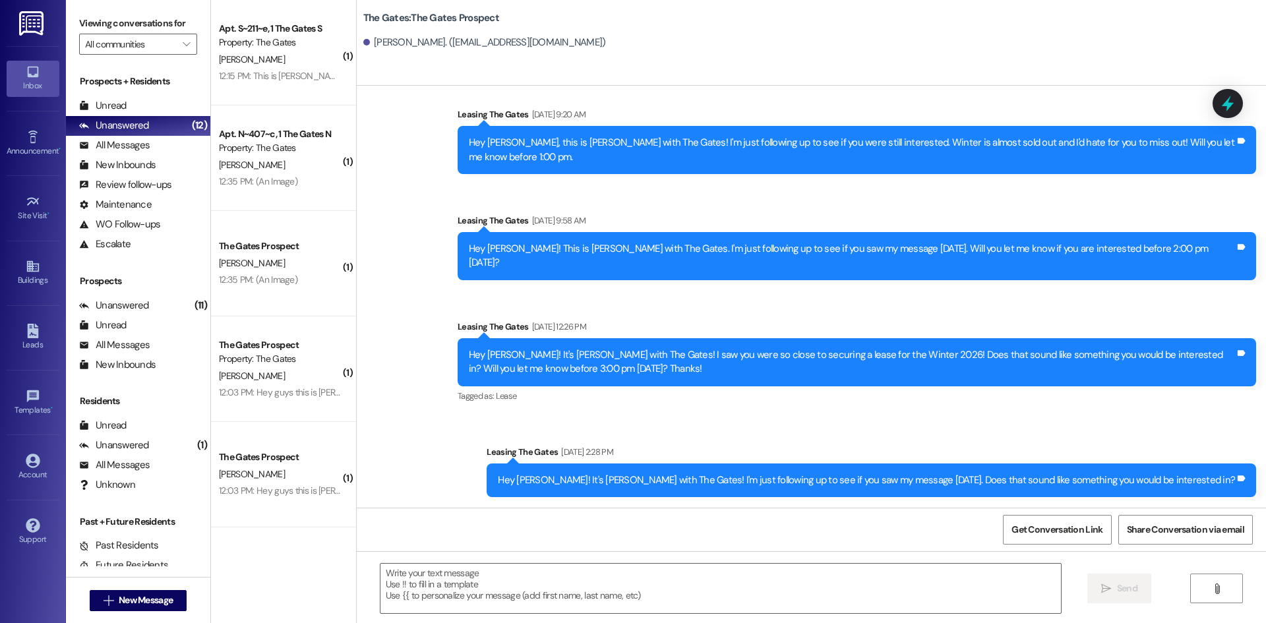
scroll to position [589, 0]
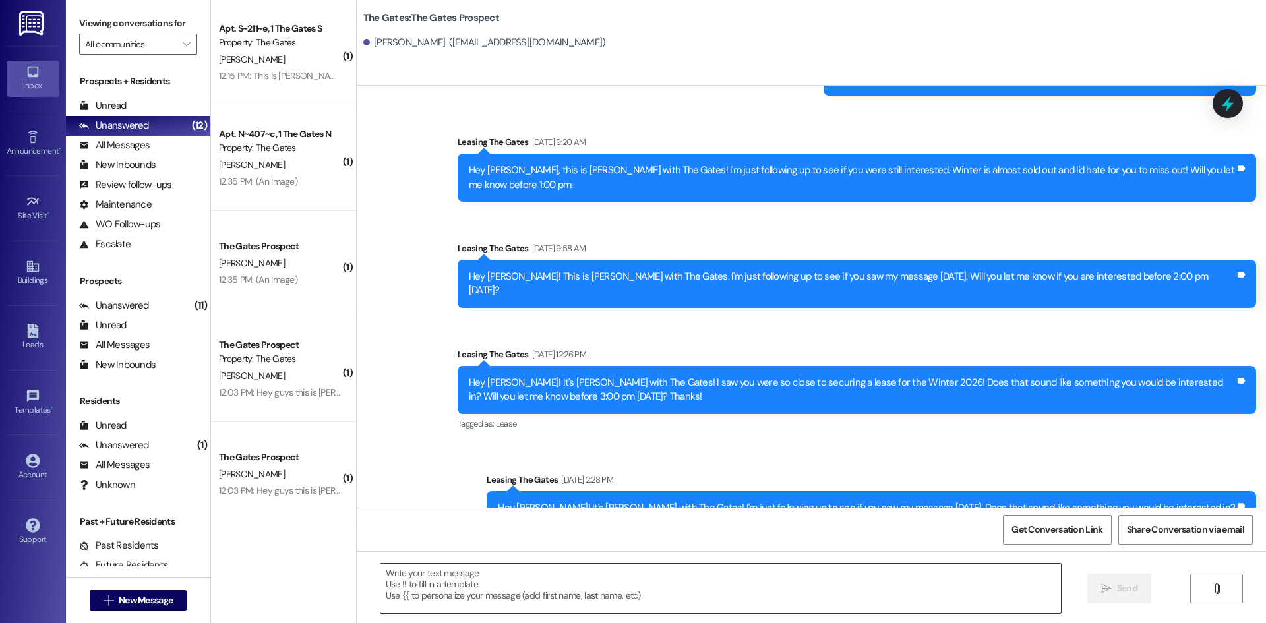
click at [469, 590] on textarea at bounding box center [720, 588] width 680 height 49
paste textarea "Hi [PERSON_NAME]! This is [PERSON_NAME] with The Gates! We are almost sold out …"
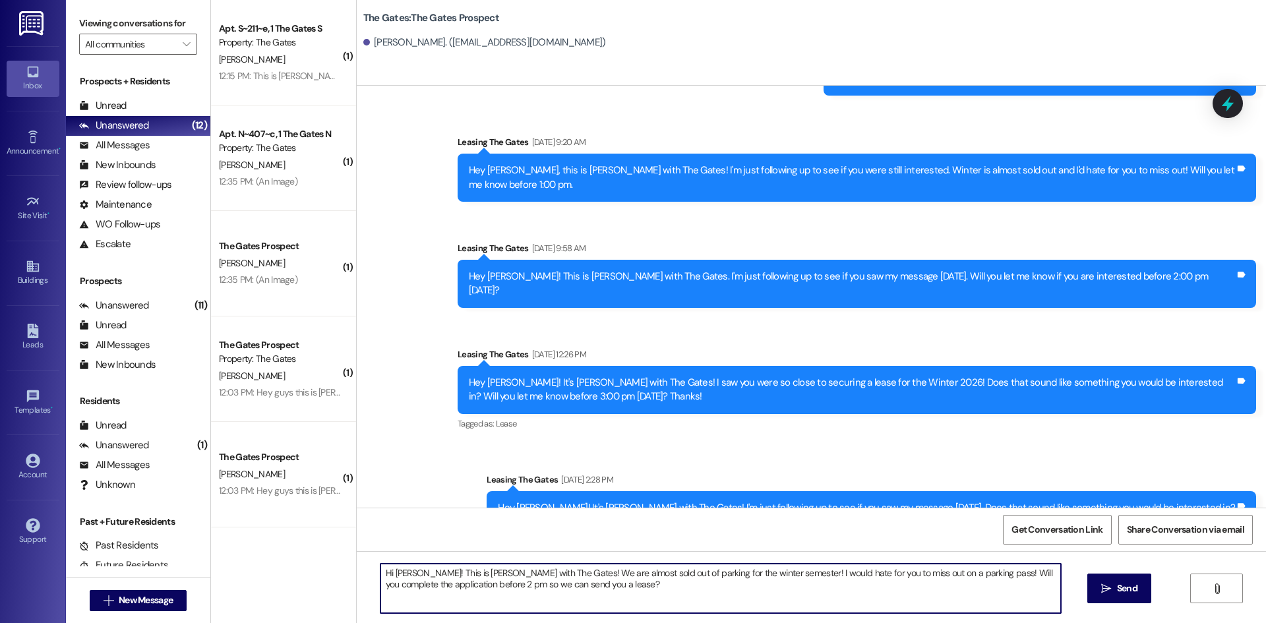
click at [412, 572] on textarea "Hi [PERSON_NAME]! This is [PERSON_NAME] with The Gates! We are almost sold out …" at bounding box center [720, 588] width 680 height 49
type textarea "Hi [PERSON_NAME]! This is [PERSON_NAME] with The Gates! We are almost sold out …"
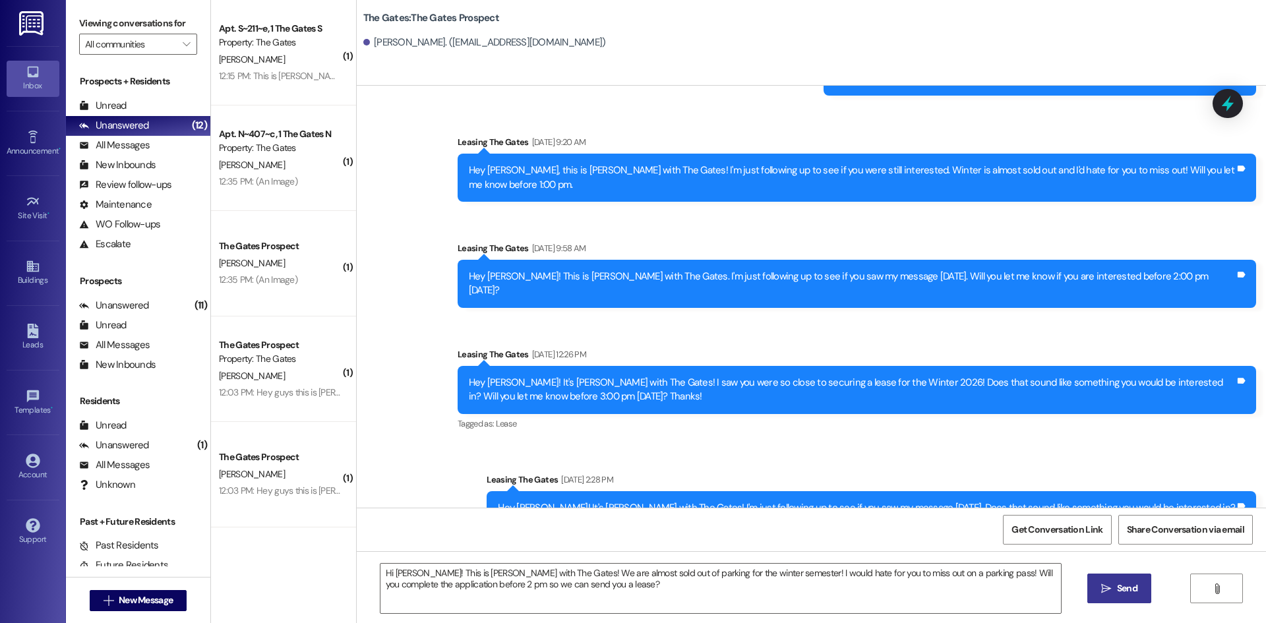
click at [1130, 587] on span "Send" at bounding box center [1127, 589] width 20 height 14
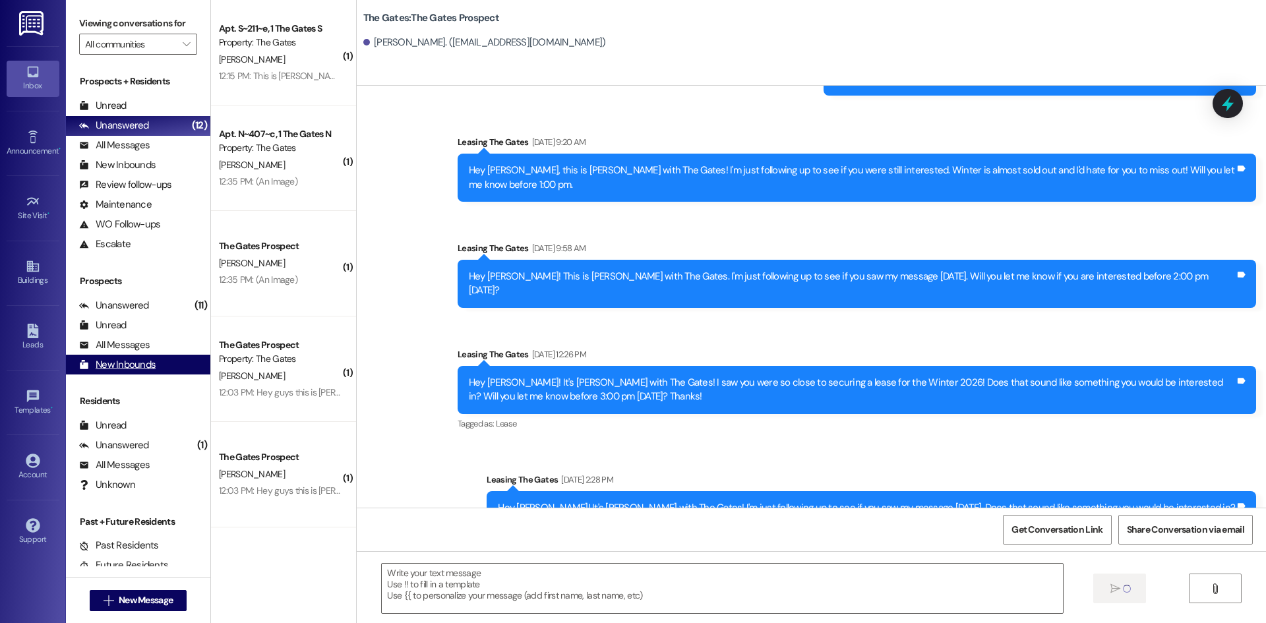
scroll to position [695, 0]
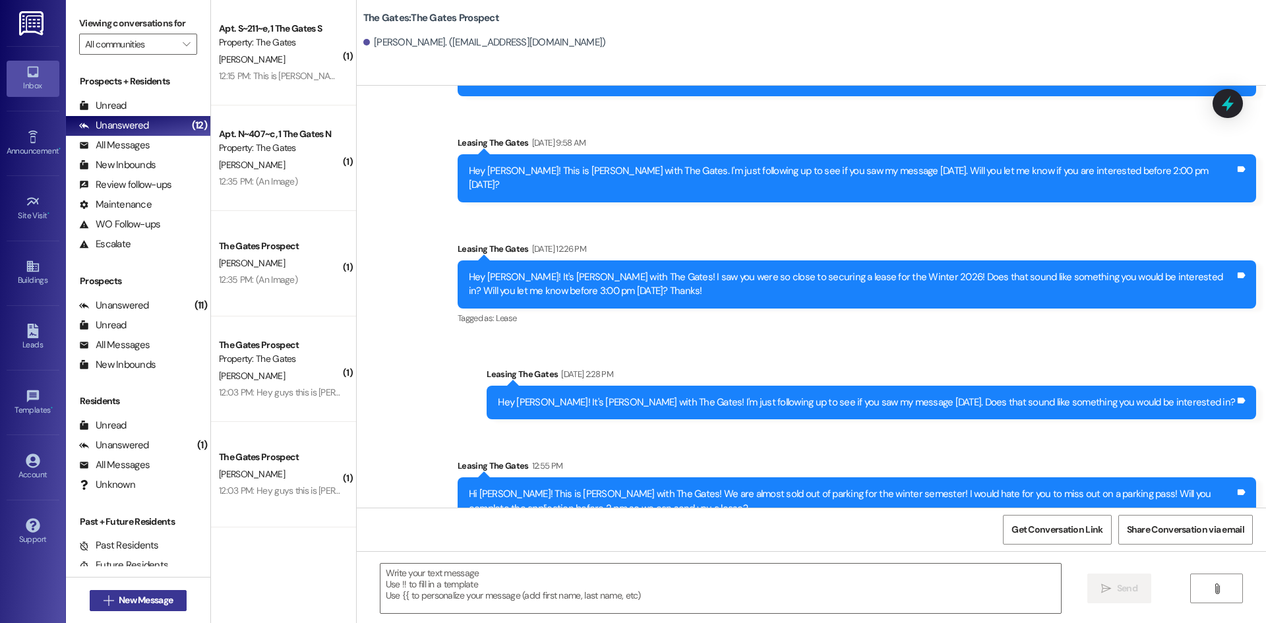
click at [125, 603] on span "New Message" at bounding box center [146, 600] width 54 height 14
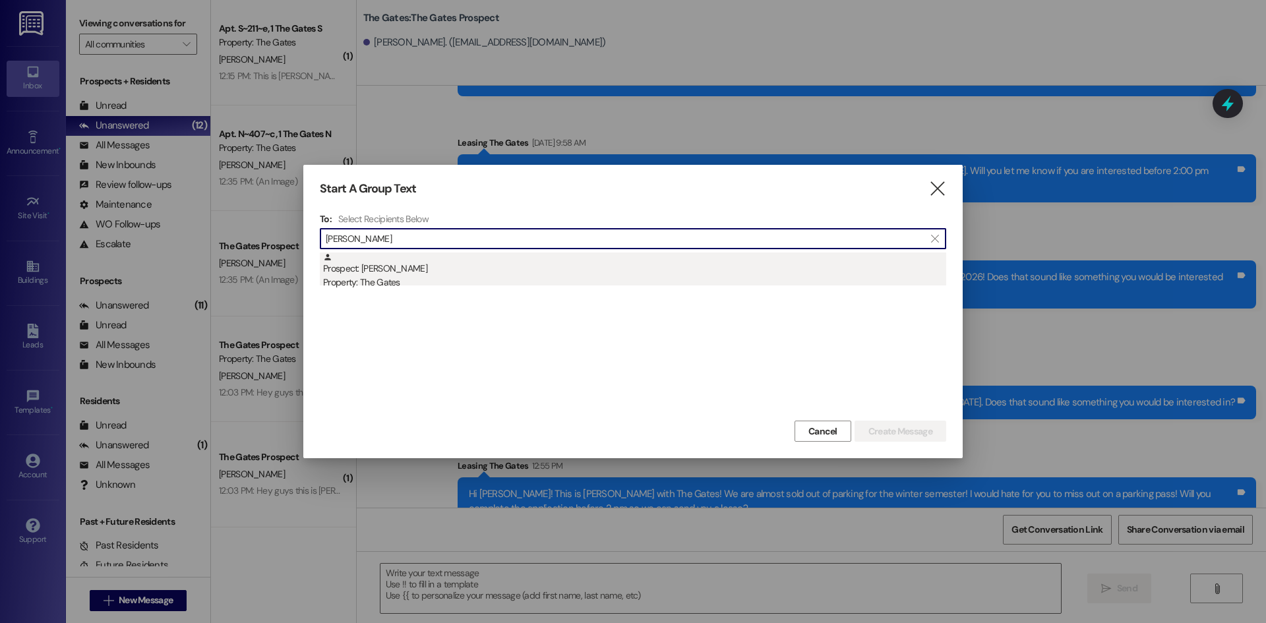
type input "[PERSON_NAME]"
click at [394, 270] on div "Prospect: [PERSON_NAME] Property: The Gates" at bounding box center [634, 272] width 623 height 38
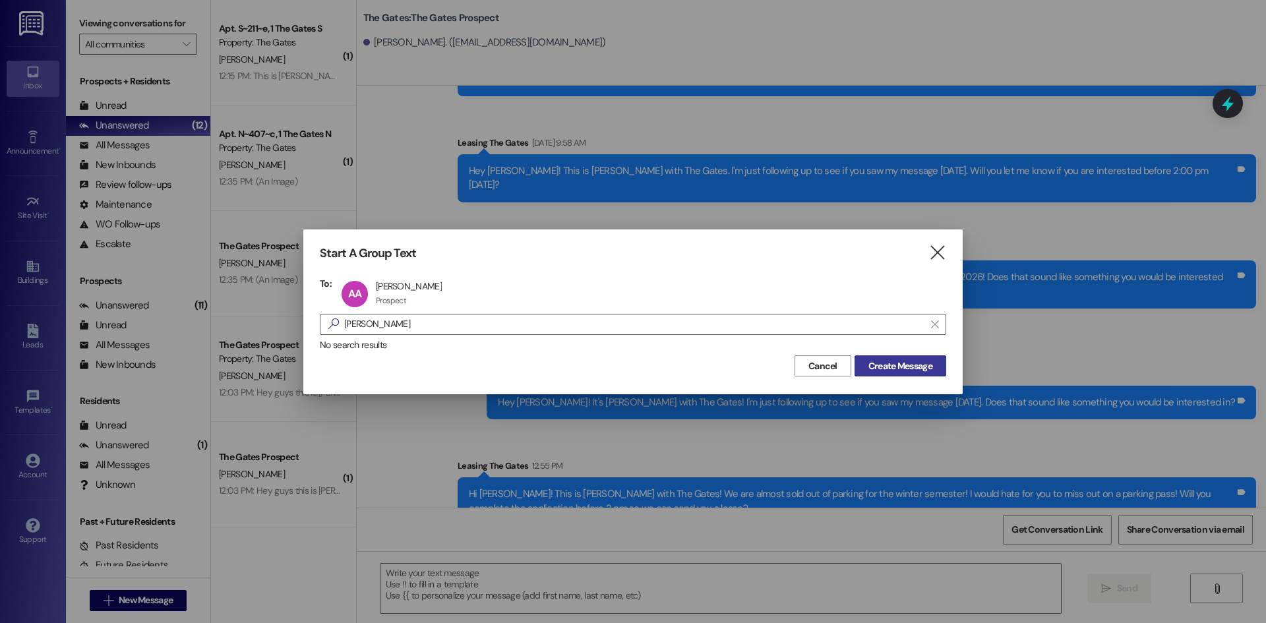
click at [896, 363] on span "Create Message" at bounding box center [900, 366] width 64 height 14
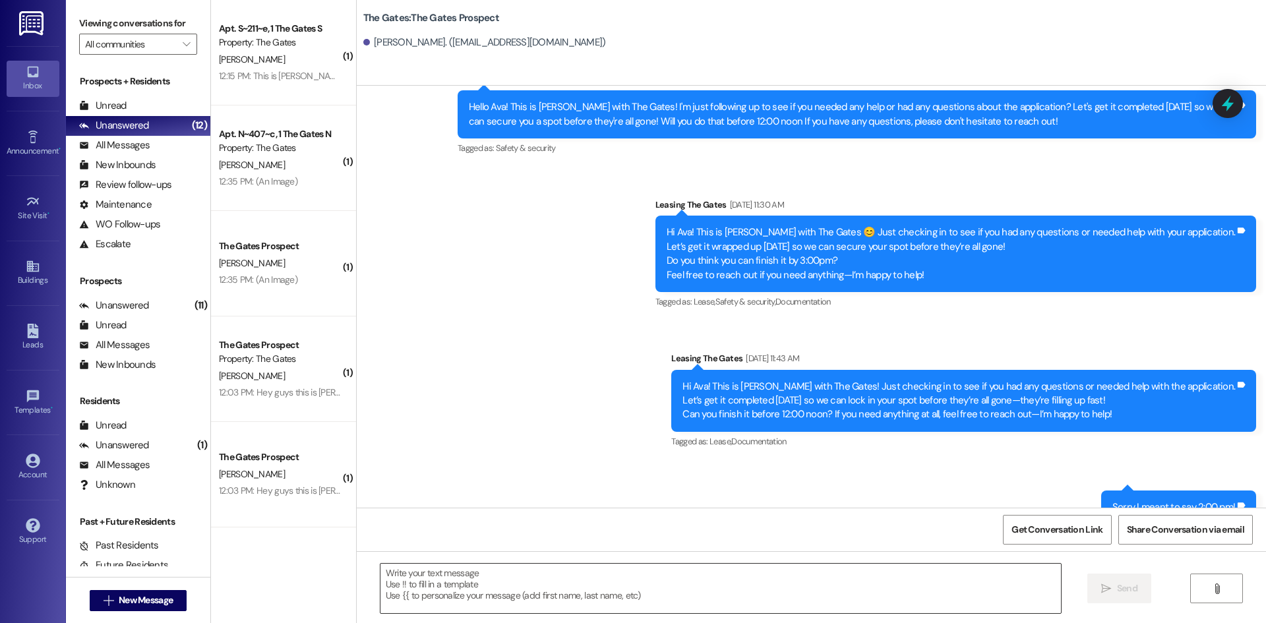
click at [400, 588] on textarea at bounding box center [720, 588] width 680 height 49
paste textarea "Hi [PERSON_NAME]! This is [PERSON_NAME] with The Gates! We are almost sold out …"
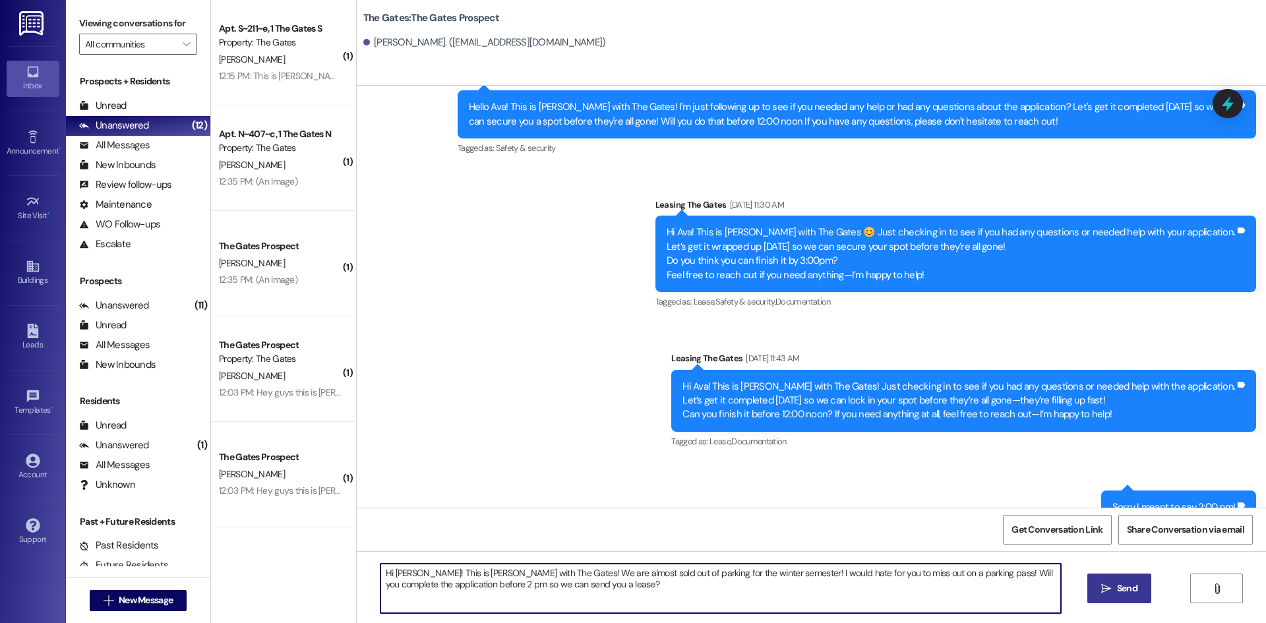
click at [403, 568] on textarea "Hi [PERSON_NAME]! This is [PERSON_NAME] with The Gates! We are almost sold out …" at bounding box center [720, 588] width 680 height 49
type textarea "Hi Ava! This is [PERSON_NAME] with The Gates! We are almost sold out of parking…"
click at [1133, 582] on span "Send" at bounding box center [1127, 589] width 20 height 14
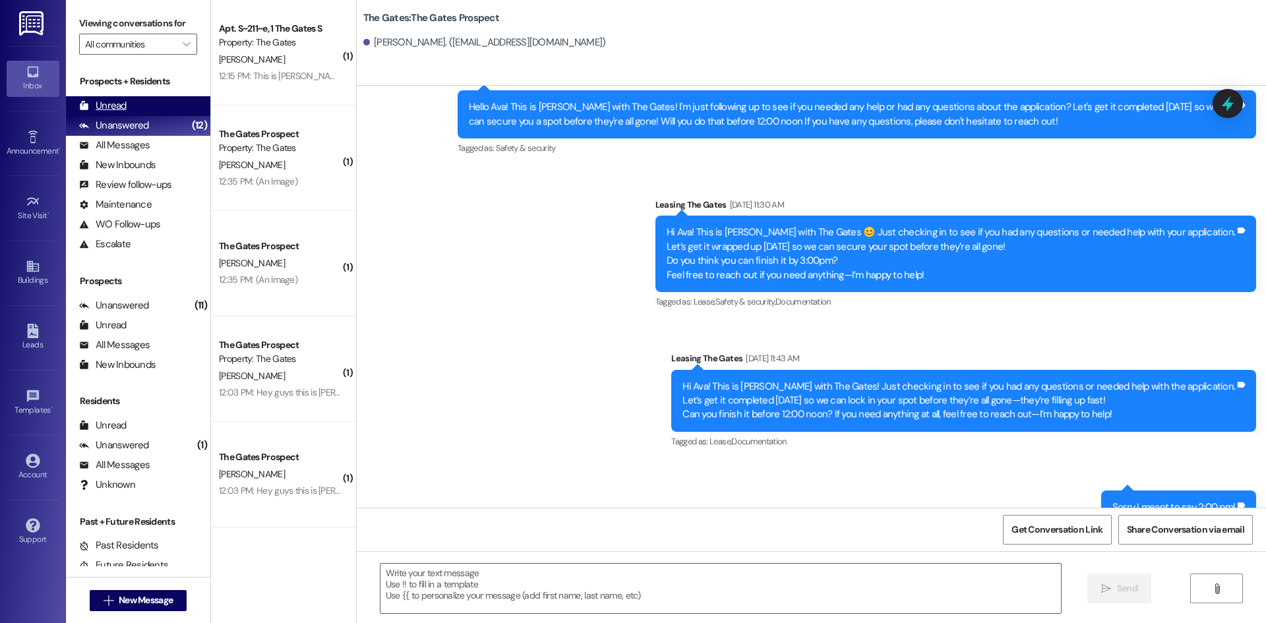
click at [123, 105] on div "Unread" at bounding box center [102, 106] width 47 height 14
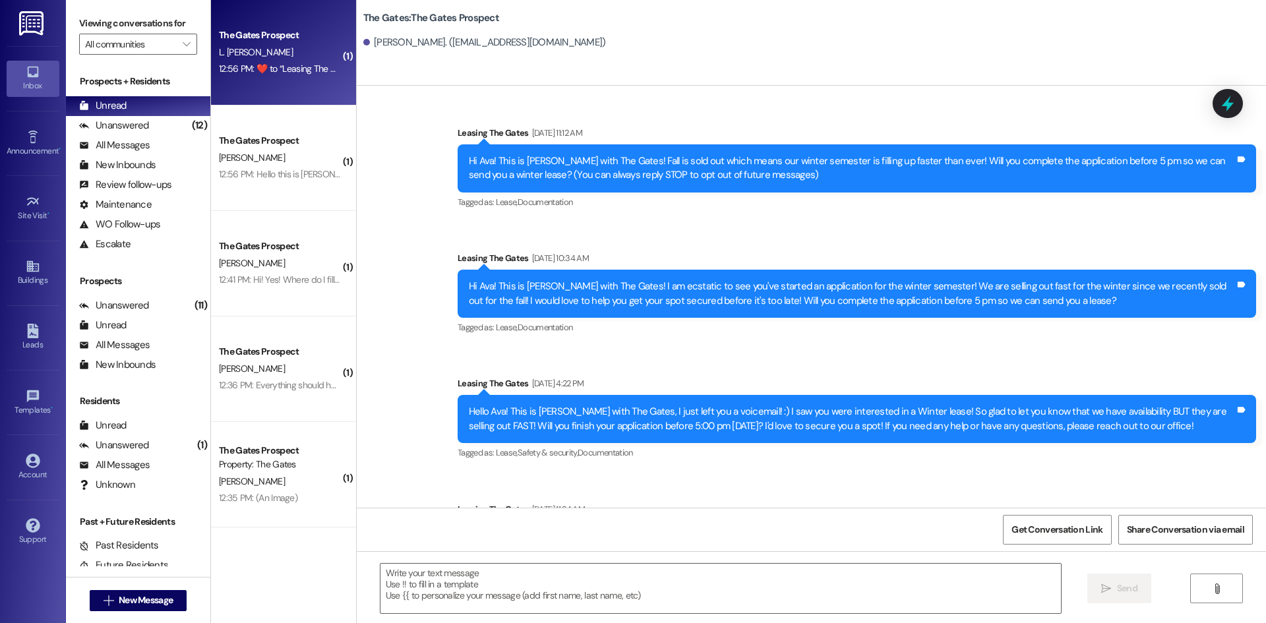
click at [276, 54] on div "L. [PERSON_NAME]" at bounding box center [280, 52] width 125 height 16
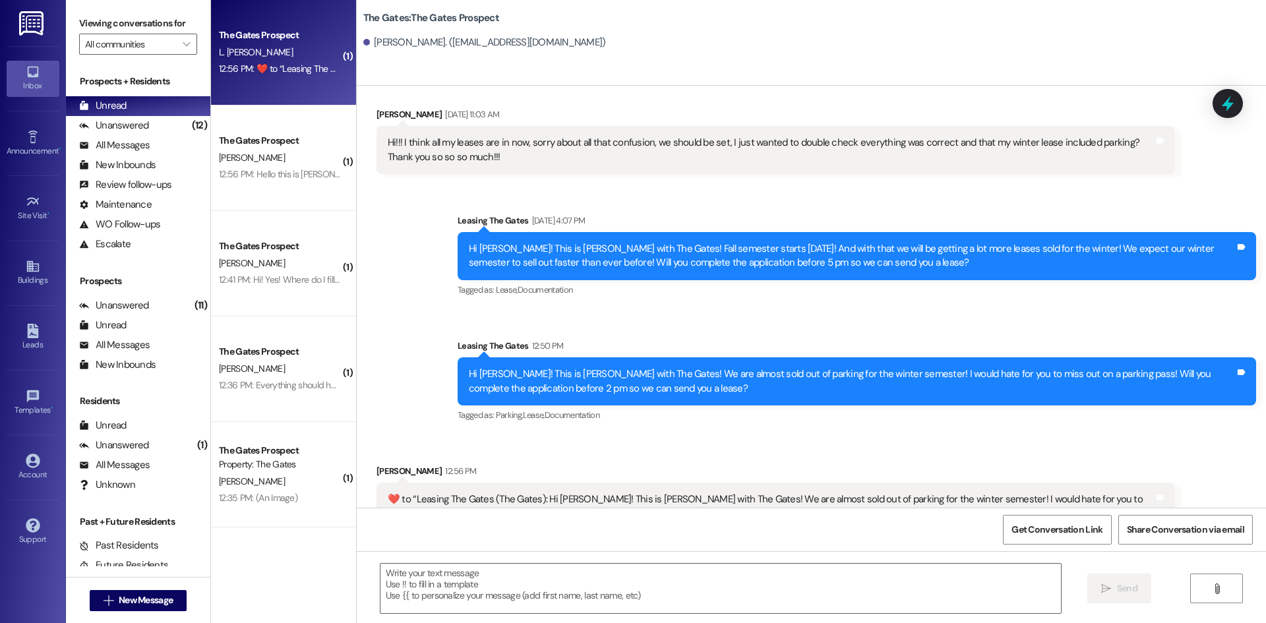
scroll to position [316, 0]
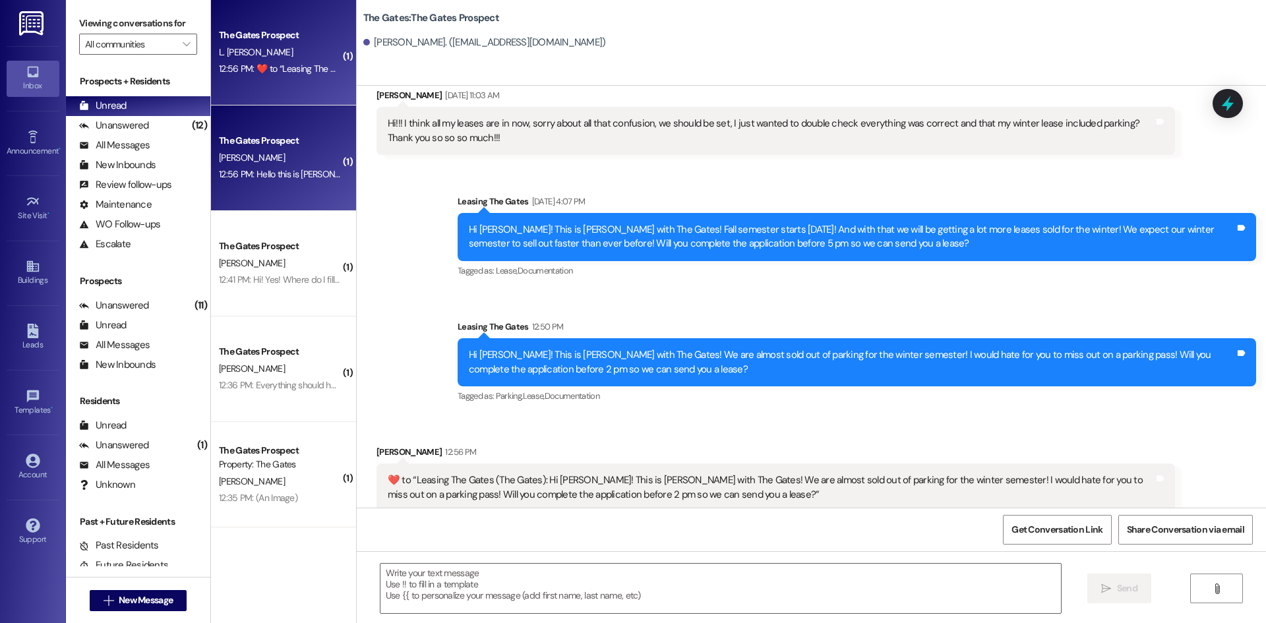
click at [274, 150] on div "[PERSON_NAME]" at bounding box center [280, 158] width 125 height 16
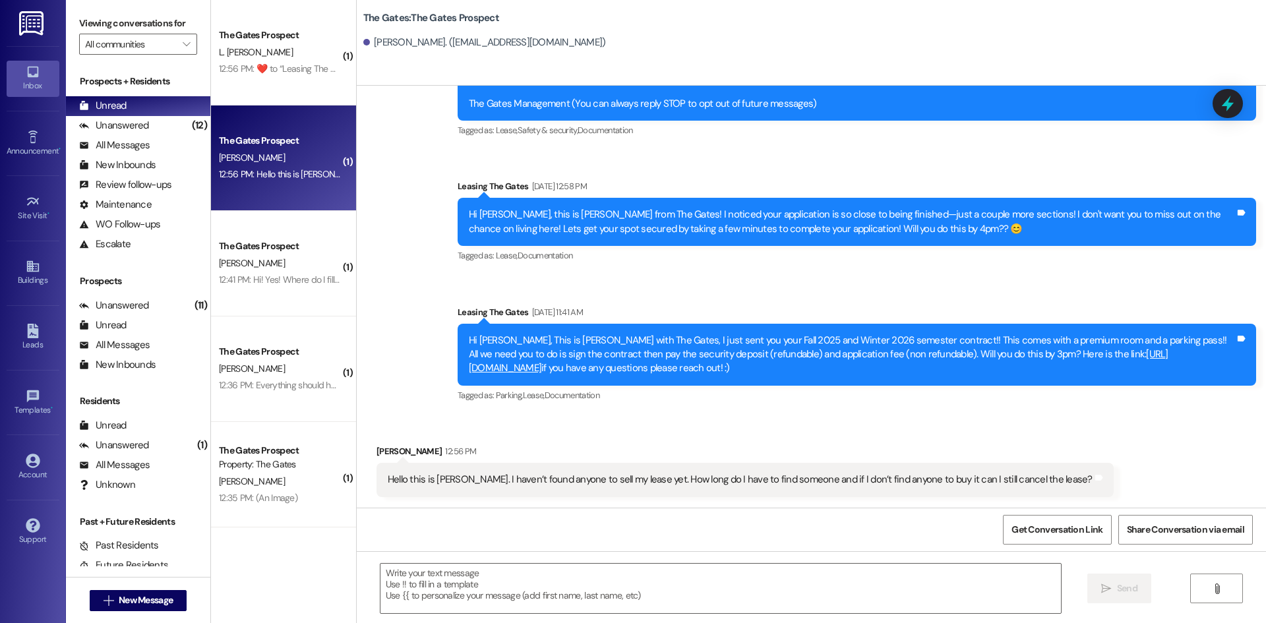
scroll to position [100, 0]
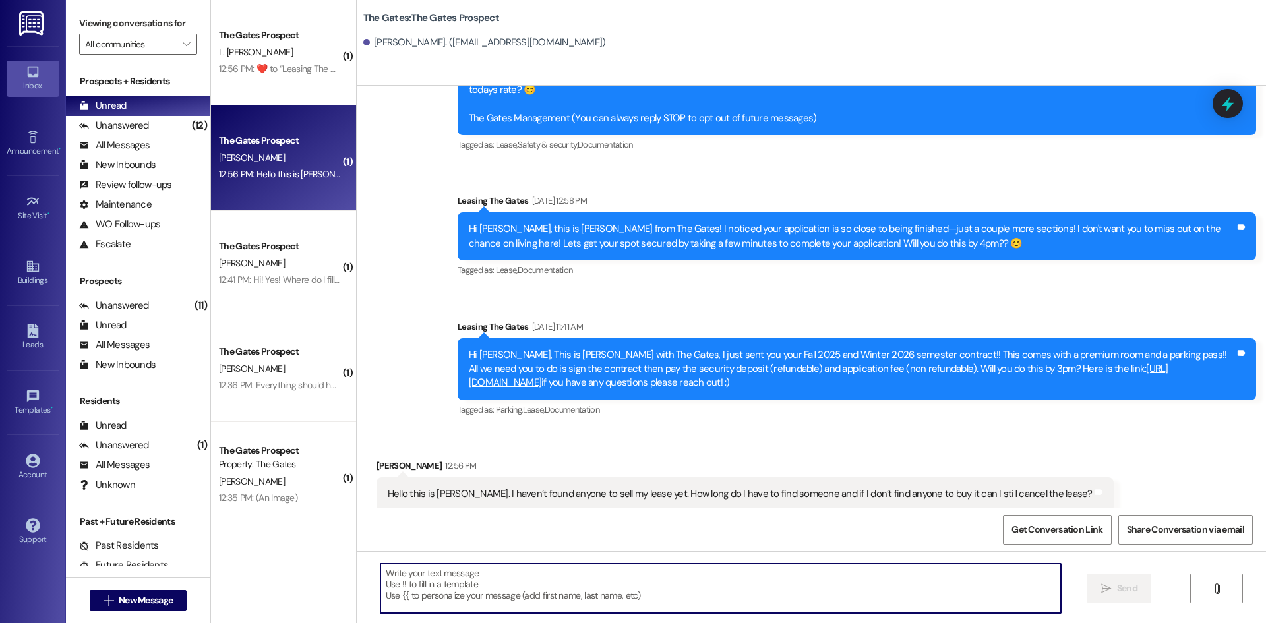
click at [573, 580] on textarea at bounding box center [720, 588] width 680 height 49
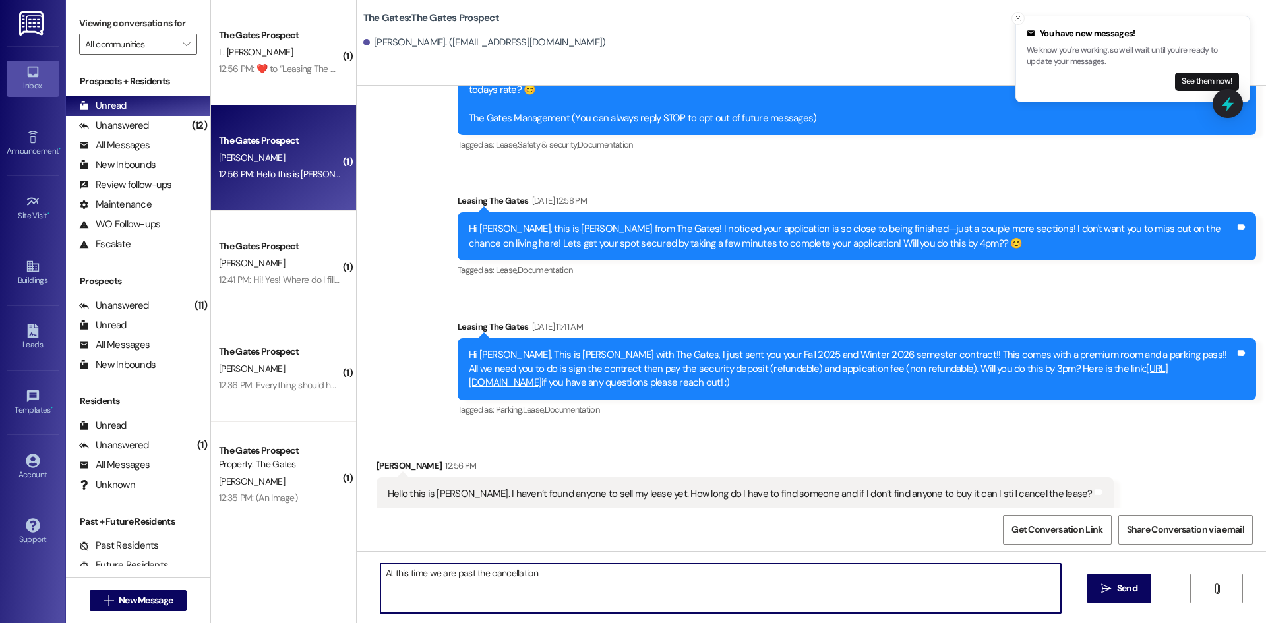
click at [549, 577] on textarea "At this time we are past the cancellation" at bounding box center [720, 588] width 680 height 49
type textarea "At this time we are past the cancellation date so we are unable to cancel the l…"
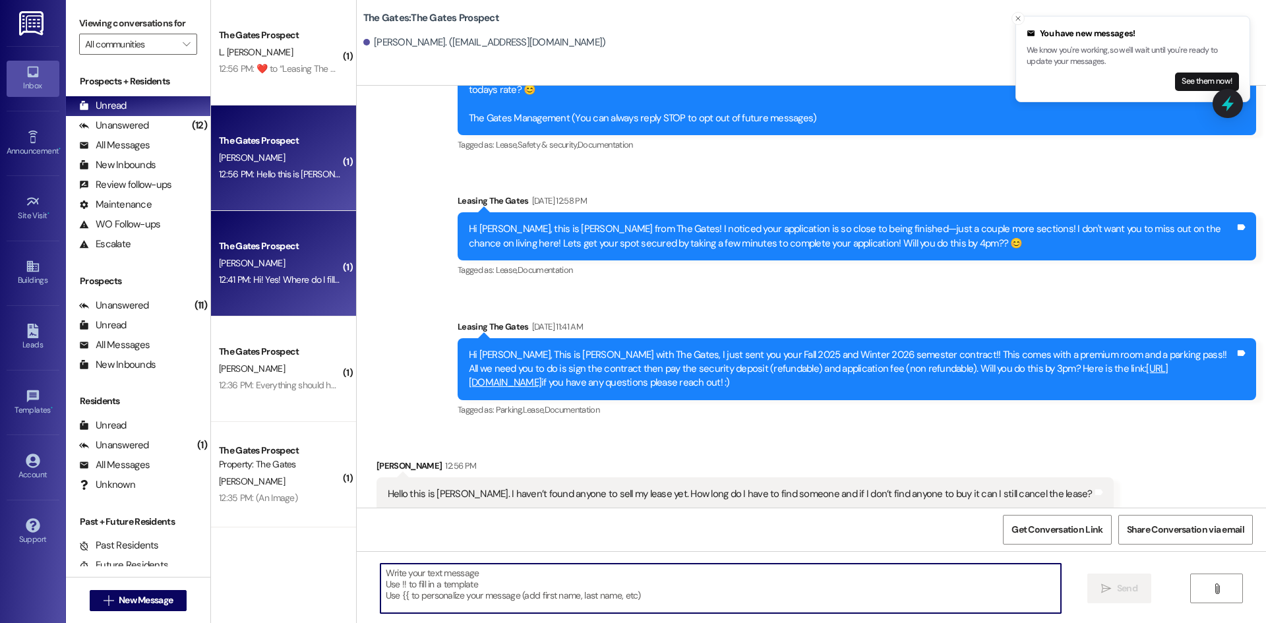
scroll to position [192, 0]
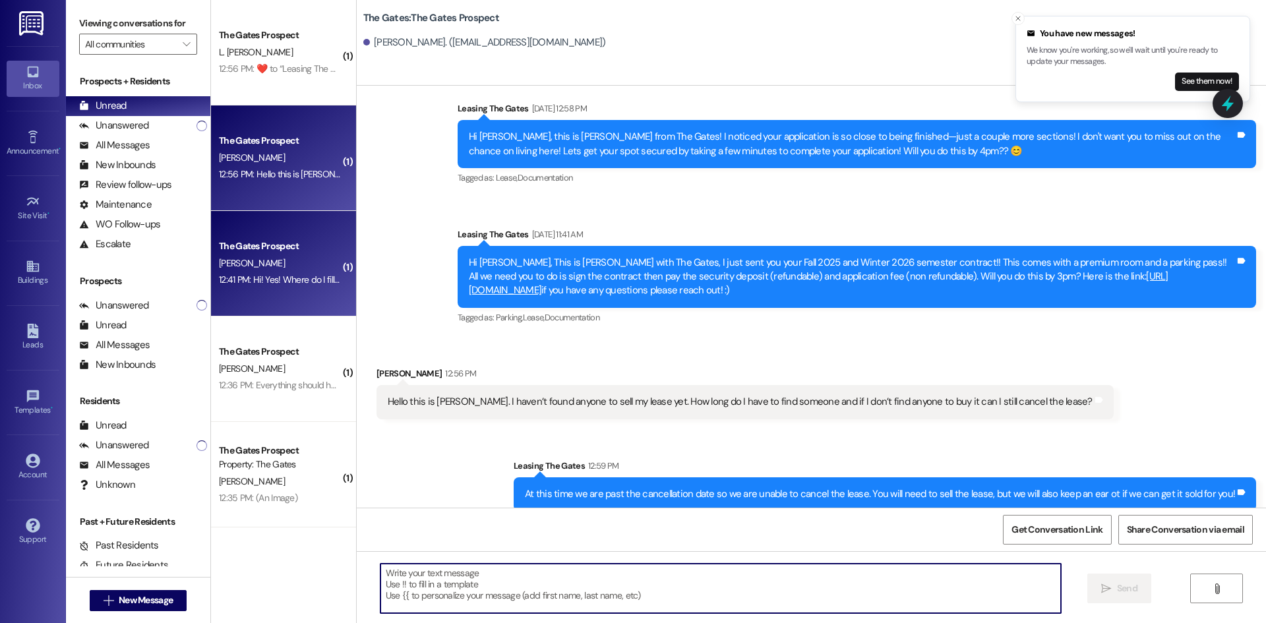
click at [256, 281] on div "12:41 PM: Hi! Yes! Where do I fill it out? 12:41 PM: Hi! Yes! Where do I fill i…" at bounding box center [289, 280] width 141 height 12
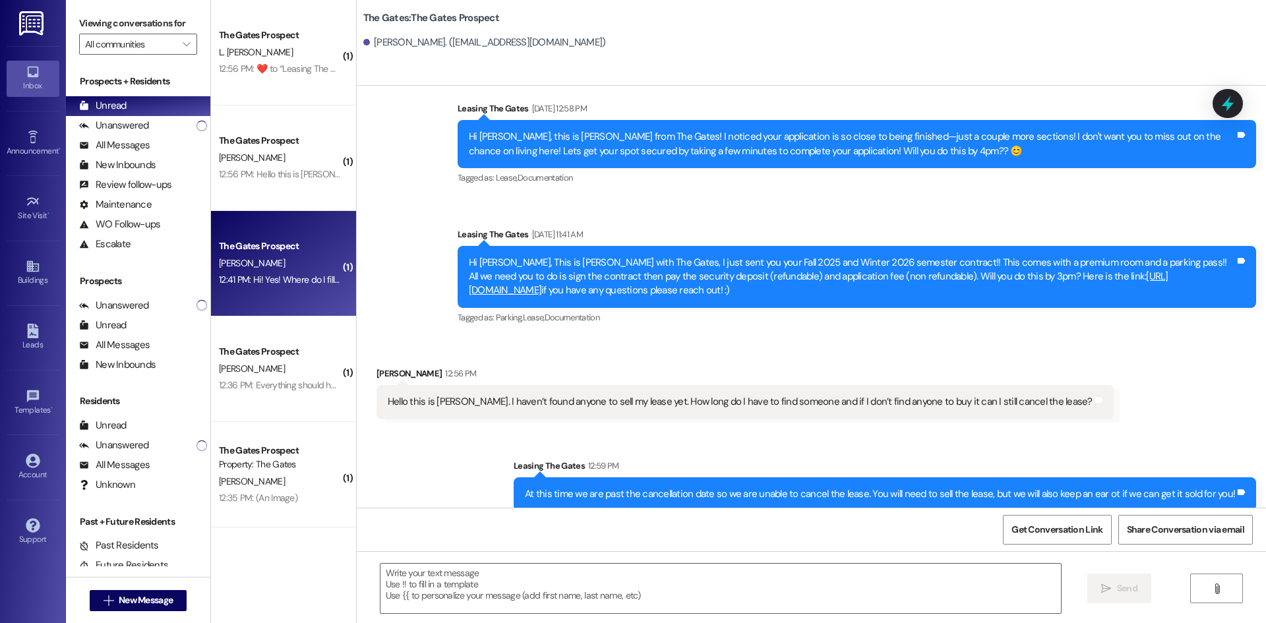
scroll to position [0, 0]
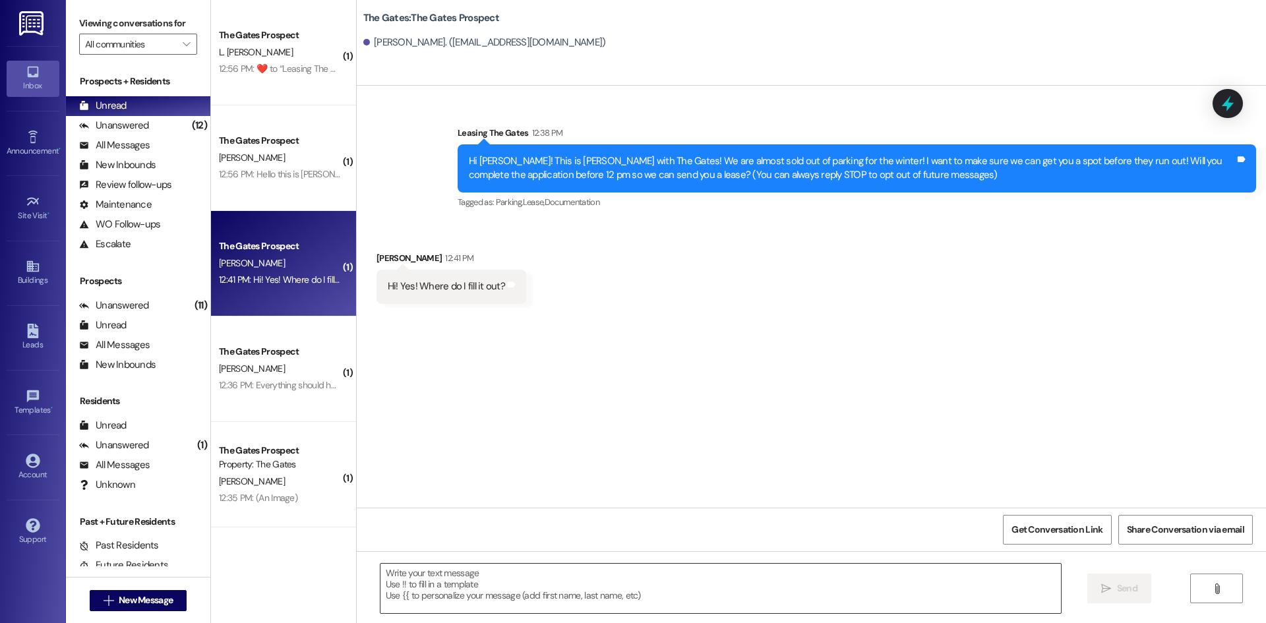
click at [495, 591] on textarea at bounding box center [720, 588] width 680 height 49
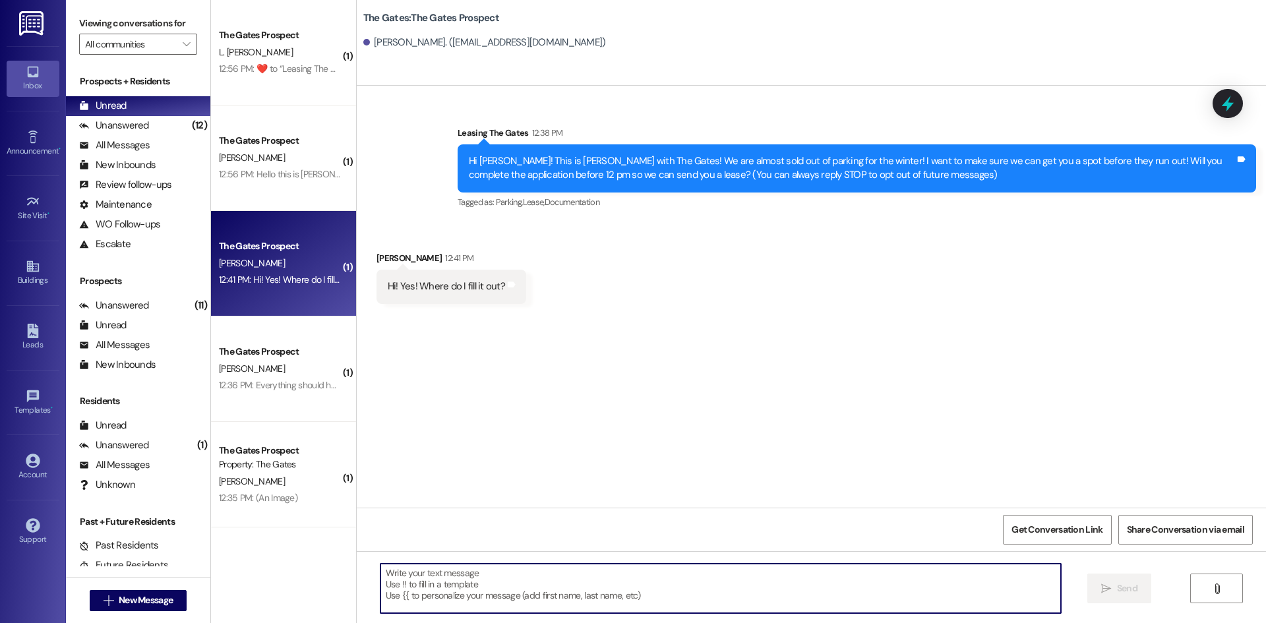
click at [427, 570] on textarea at bounding box center [720, 588] width 680 height 49
paste textarea "[URL][DOMAIN_NAME]"
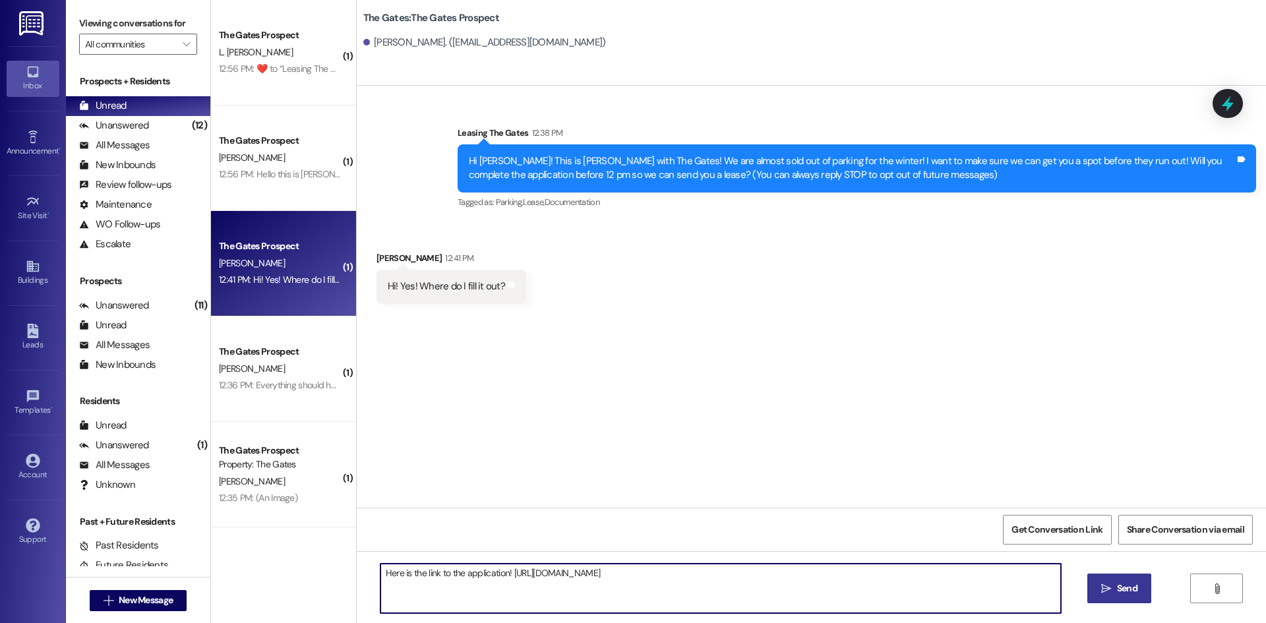
type textarea "Here is the link to the application! [URL][DOMAIN_NAME]"
click at [1117, 591] on span "Send" at bounding box center [1127, 589] width 20 height 14
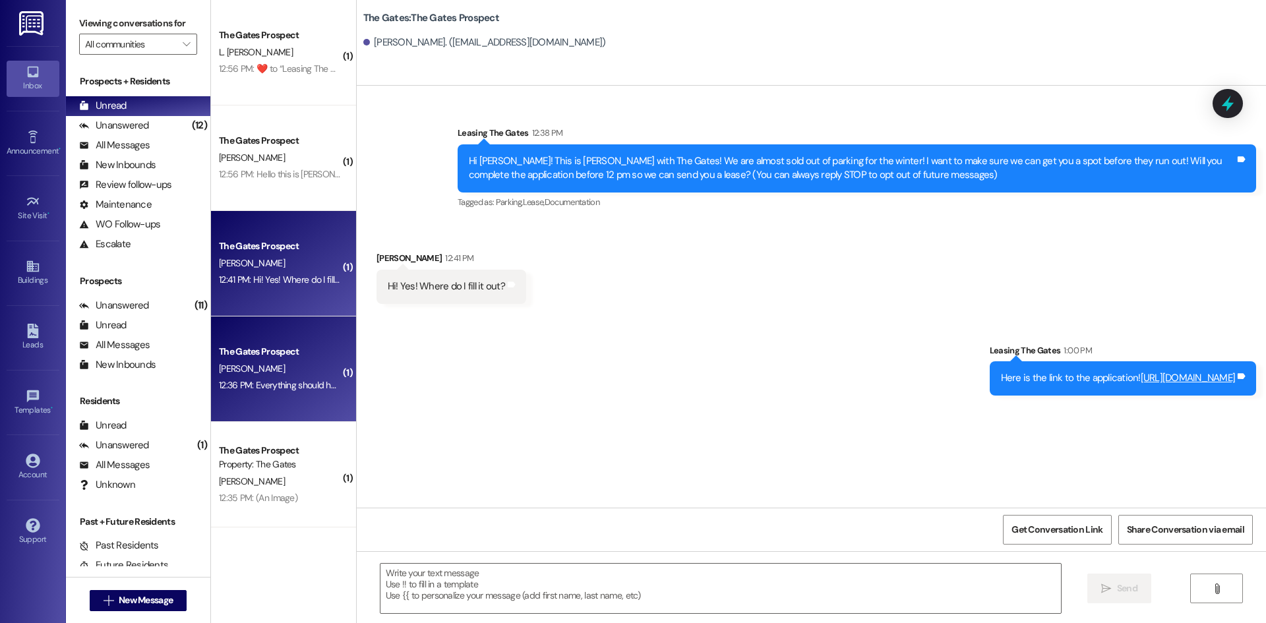
click at [321, 353] on div "The Gates Prospect" at bounding box center [280, 352] width 122 height 14
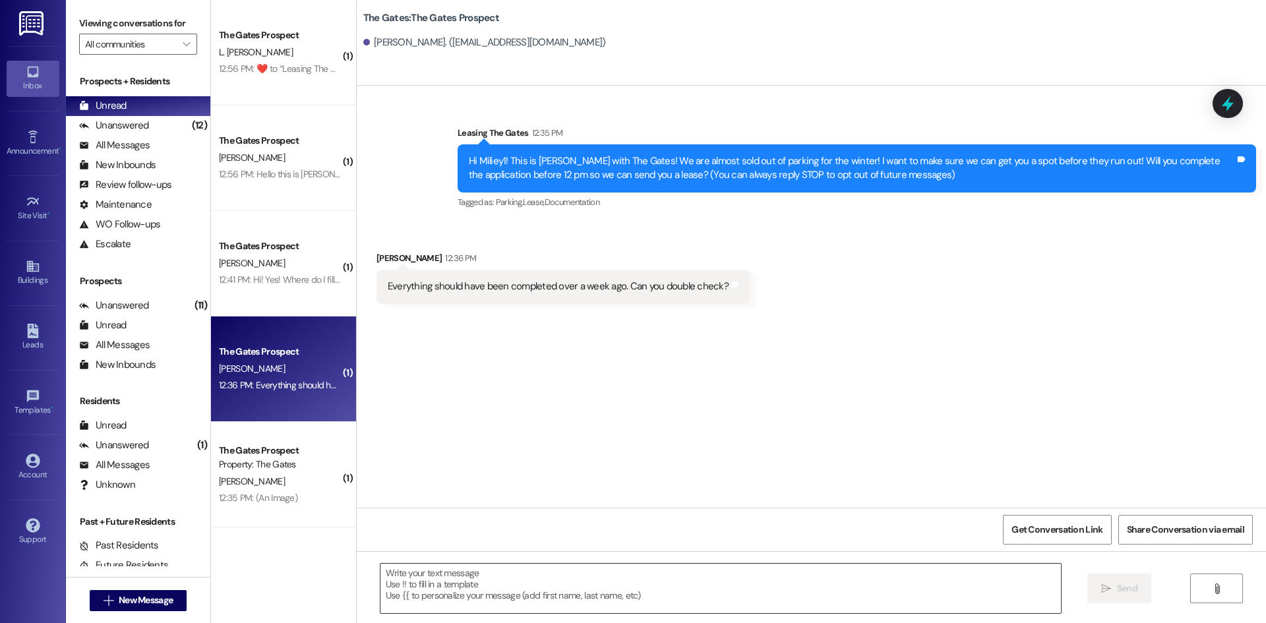
drag, startPoint x: 455, startPoint y: 601, endPoint x: 450, endPoint y: 595, distance: 7.0
click at [455, 600] on textarea at bounding box center [720, 588] width 680 height 49
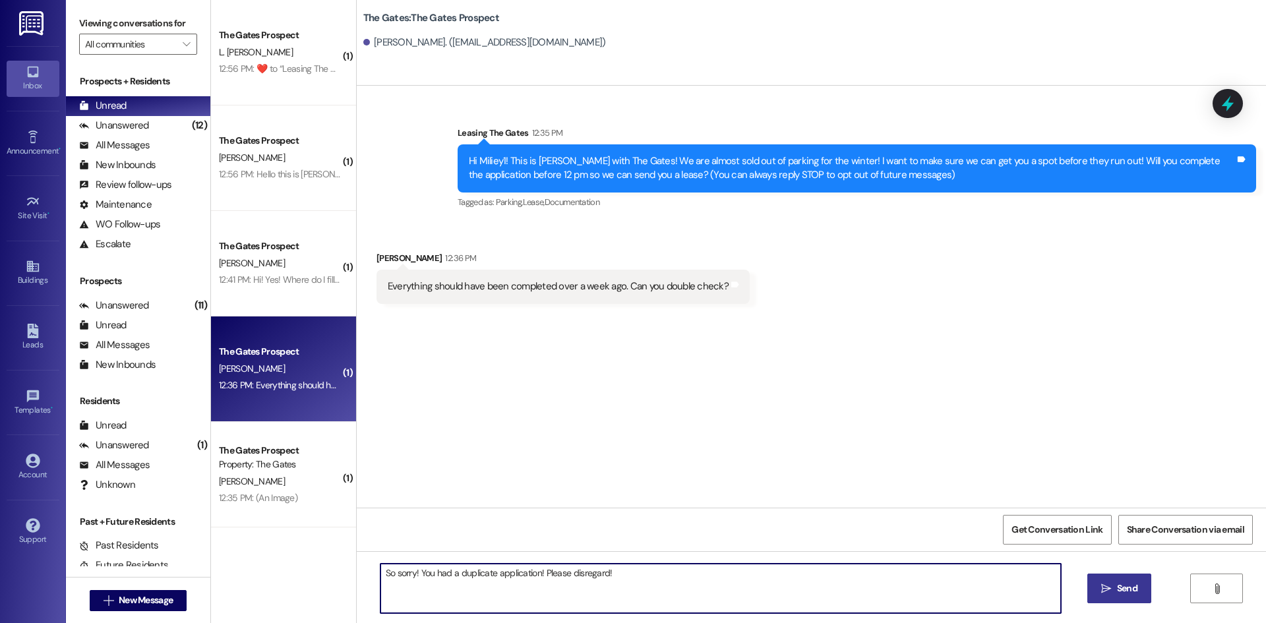
type textarea "So sorry! You had a duplicate application! Please disregard!"
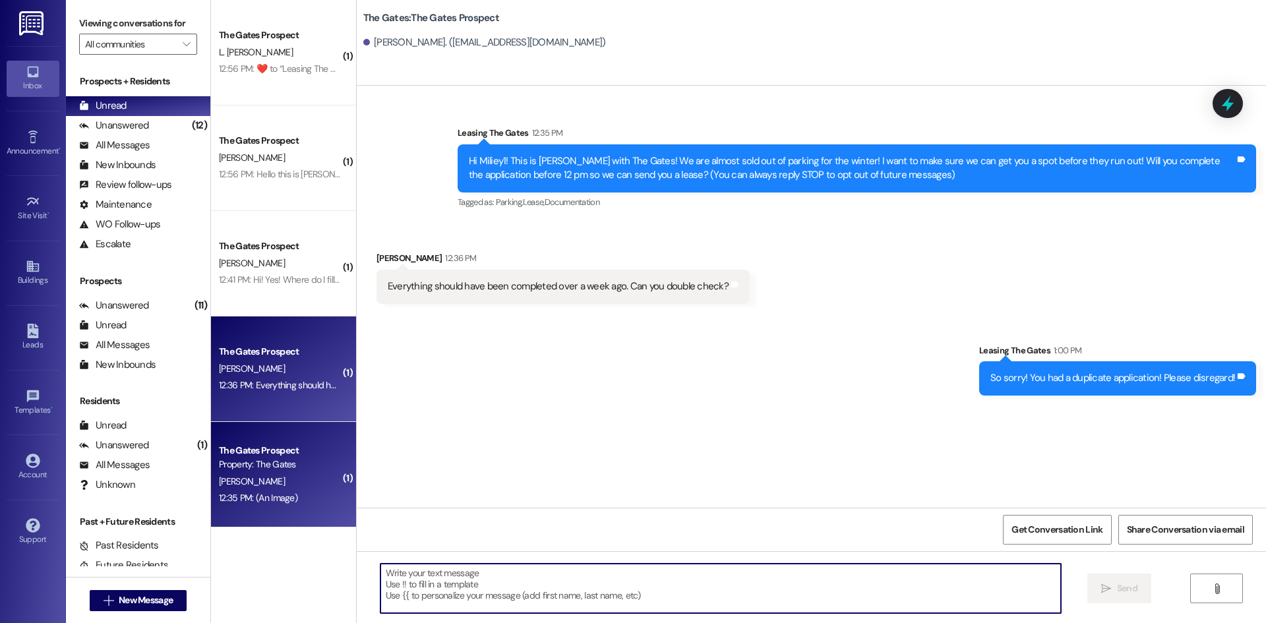
click at [258, 506] on div "12:35 PM: (An Image) 12:35 PM: (An Image)" at bounding box center [280, 498] width 125 height 16
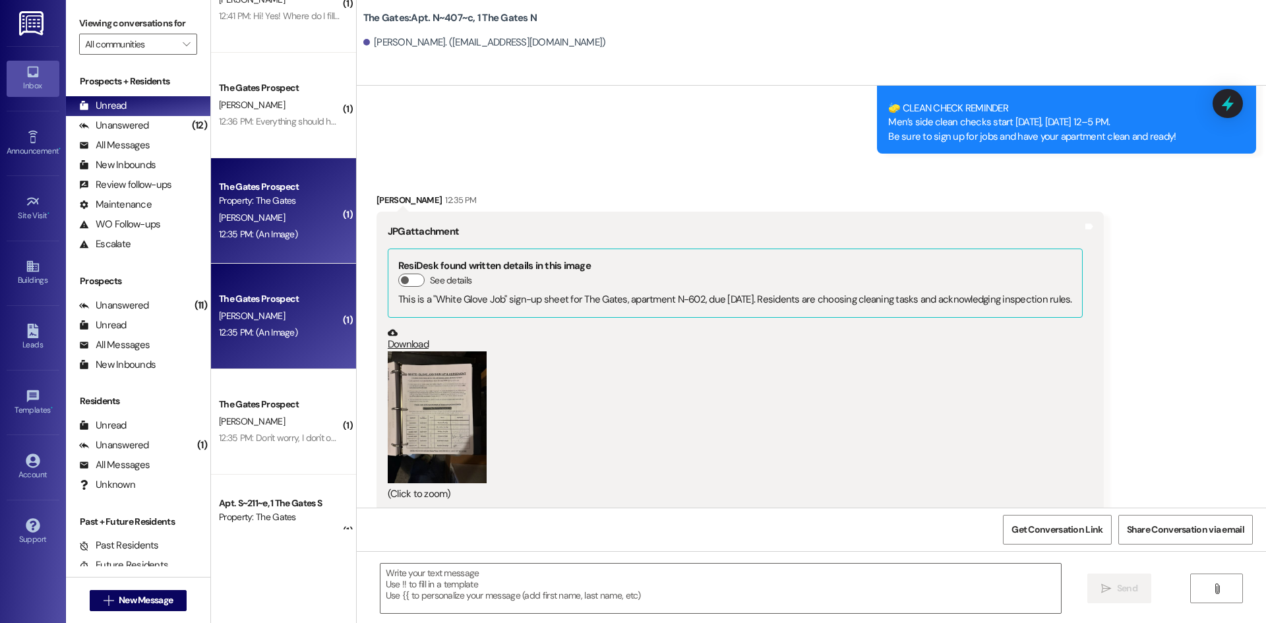
scroll to position [525, 0]
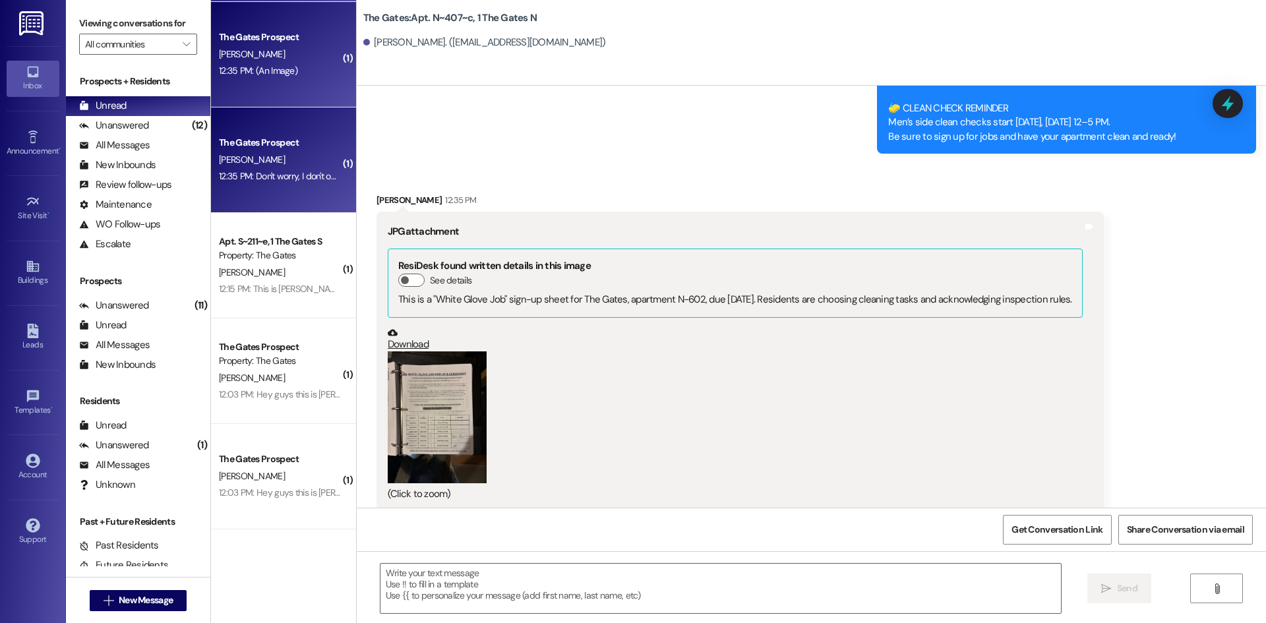
click at [248, 201] on div "The Gates Prospect [PERSON_NAME] 12:35 PM: Don't worry, I don't own a car so yo…" at bounding box center [283, 159] width 145 height 105
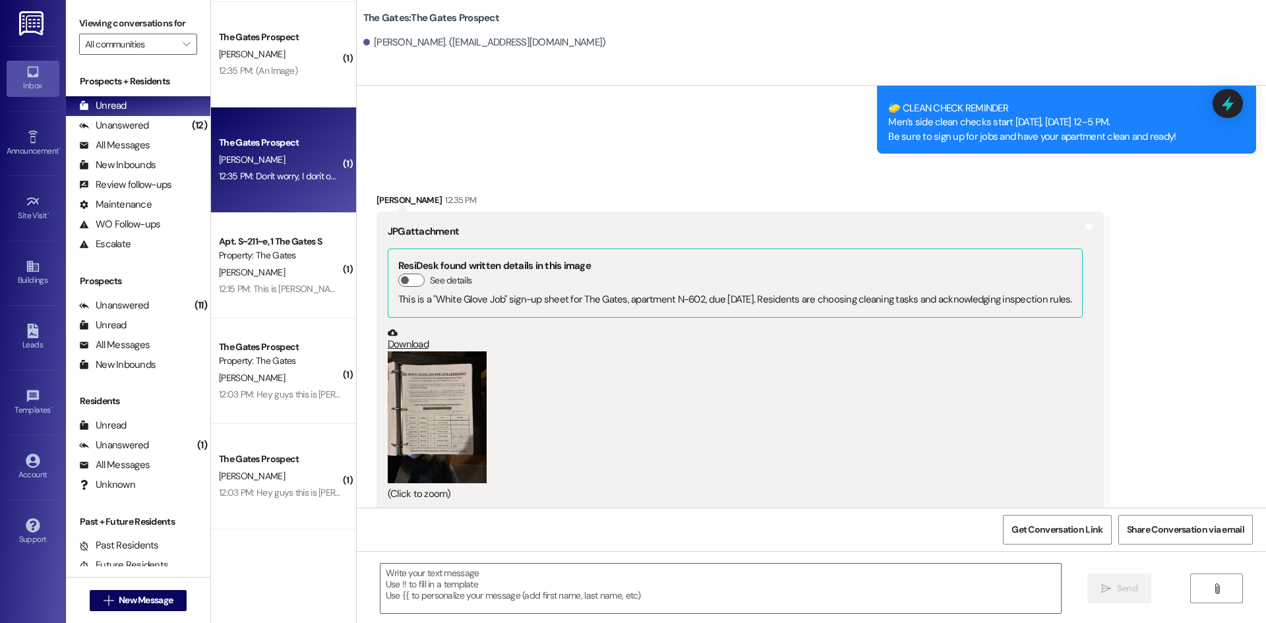
scroll to position [150, 0]
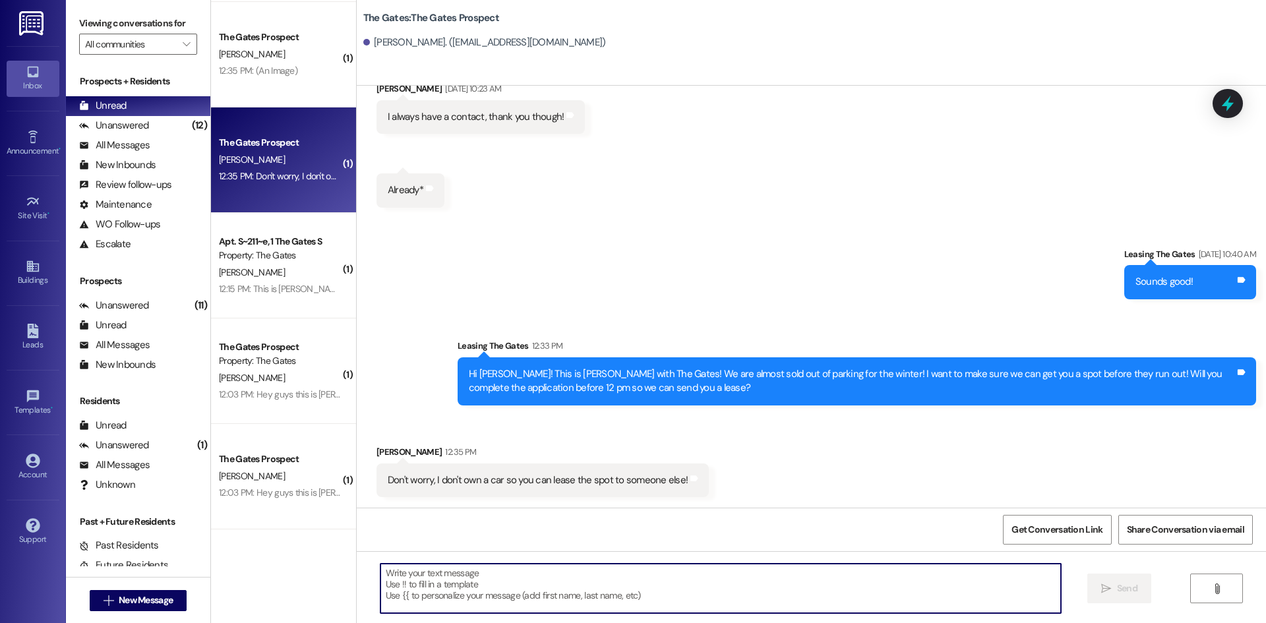
click at [431, 571] on textarea at bounding box center [720, 588] width 680 height 49
click at [405, 569] on textarea "Thank [PERSON_NAME] for letting us know!" at bounding box center [720, 588] width 680 height 49
type textarea "Thank you for letting us know!"
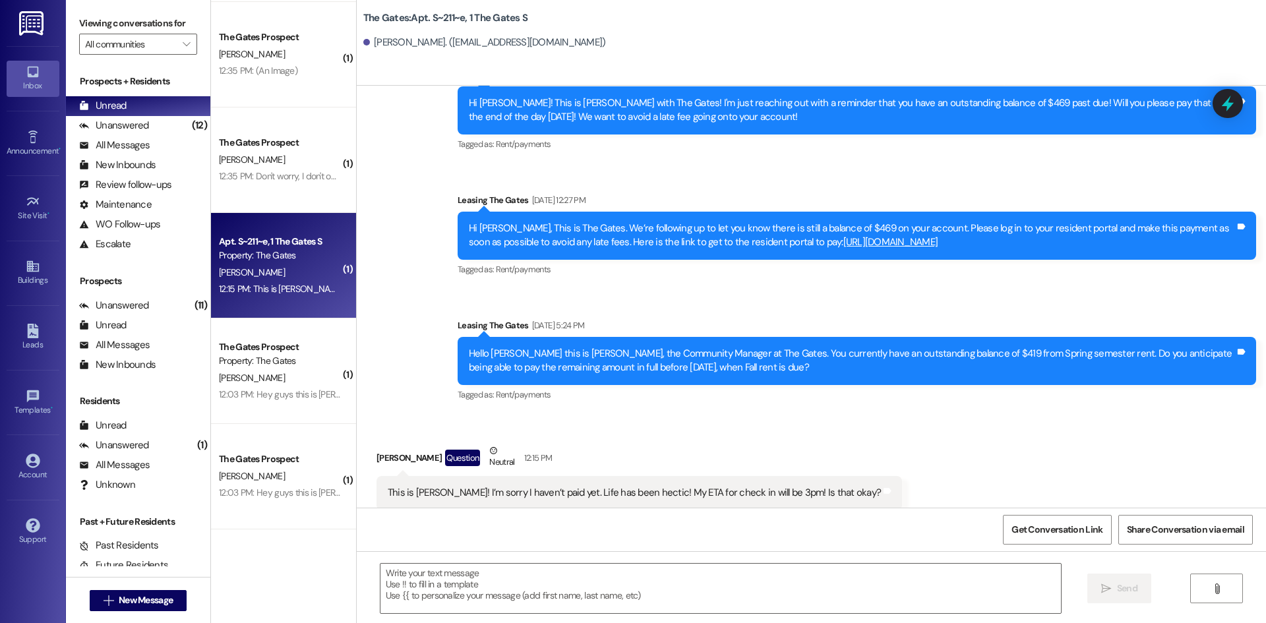
scroll to position [4603, 0]
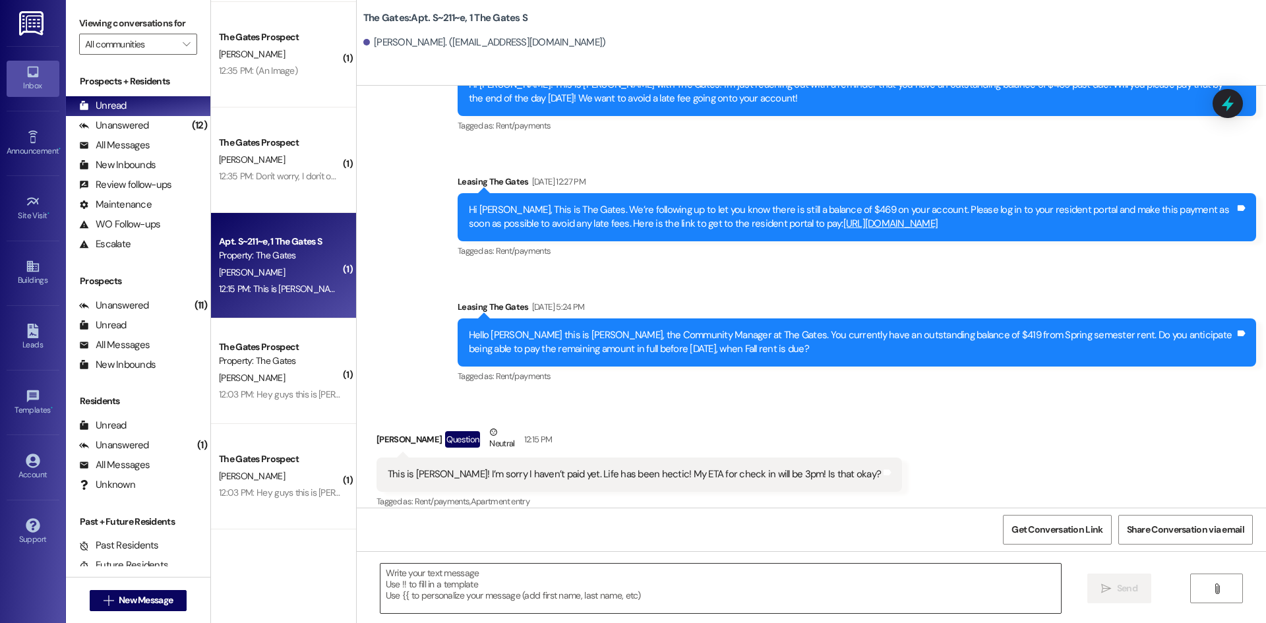
click at [589, 582] on textarea at bounding box center [720, 588] width 680 height 49
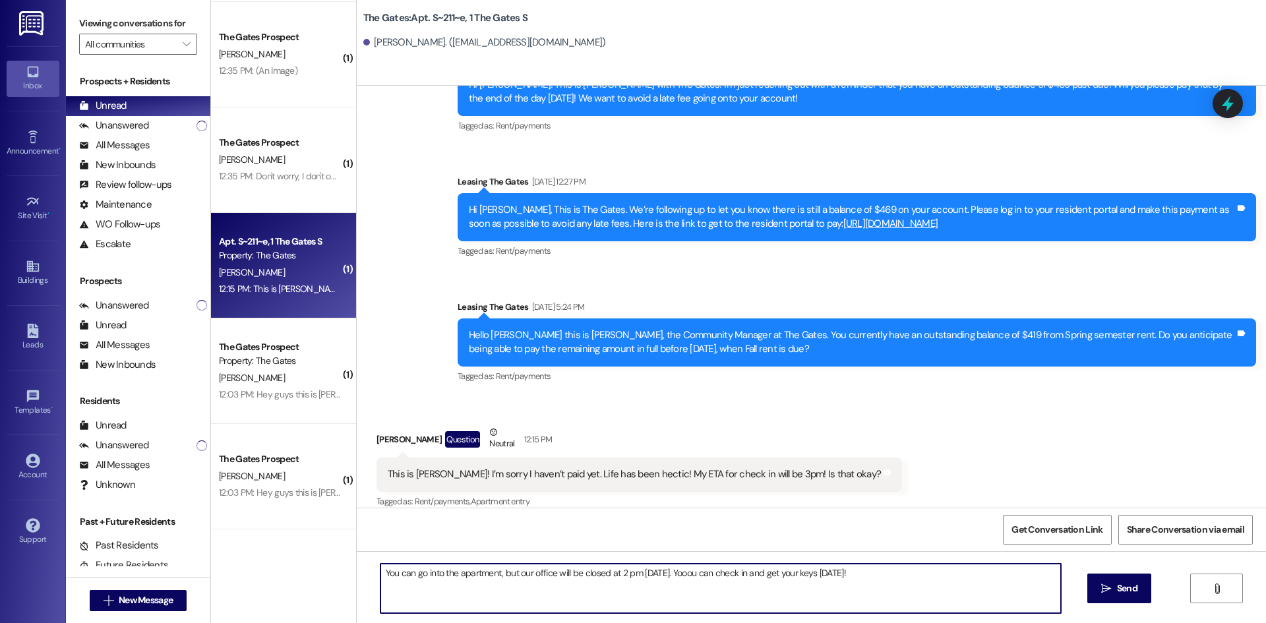
click at [678, 572] on textarea "You can go into the apartment, but our office will be closed at 2 pm [DATE]. Yo…" at bounding box center [720, 588] width 680 height 49
type textarea "You can go into the apartment, but our office will be closed at 2 pm [DATE]. Yo…"
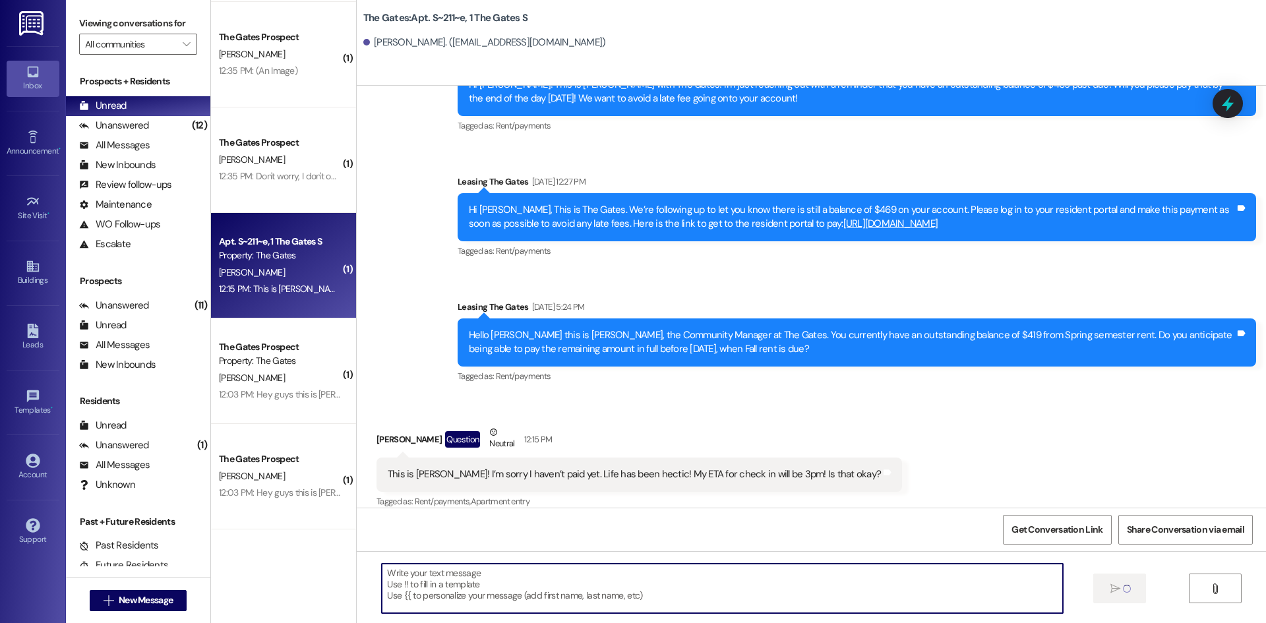
scroll to position [4603, 0]
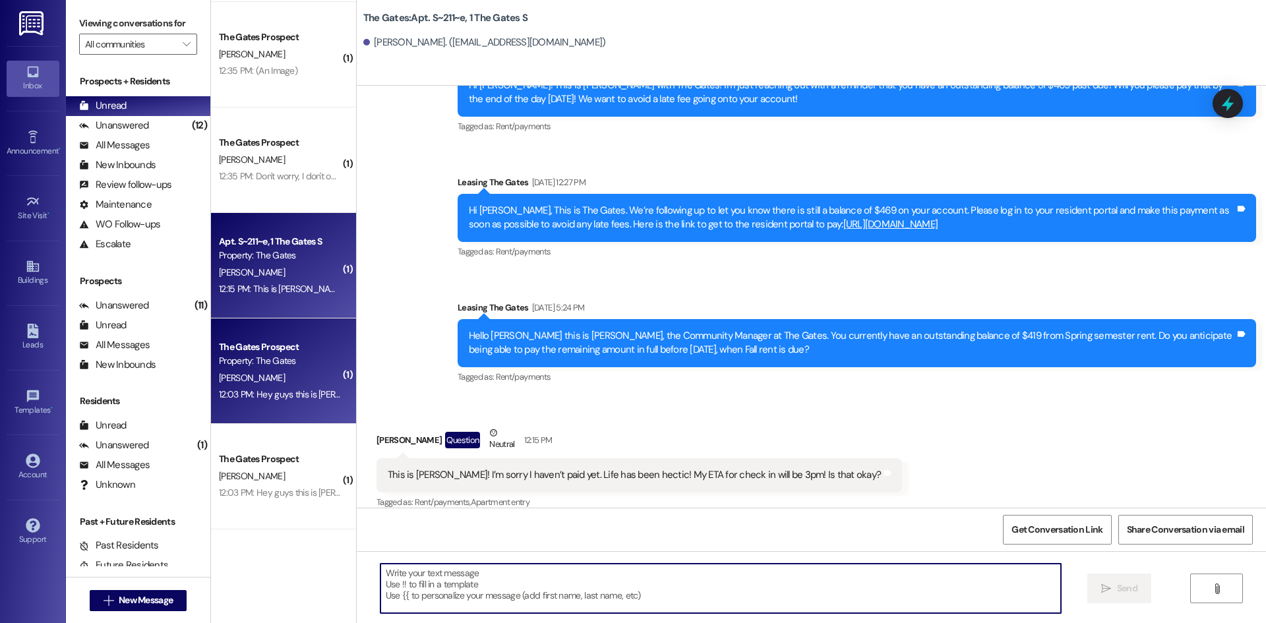
click at [274, 365] on div "Property: The Gates" at bounding box center [280, 361] width 122 height 14
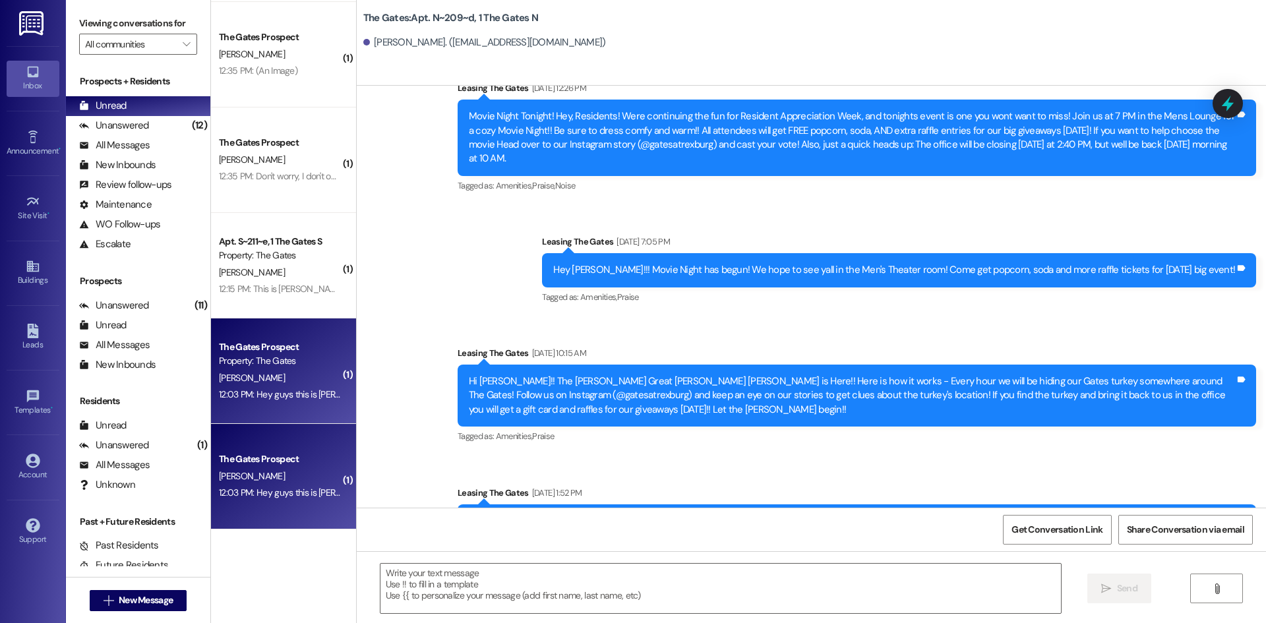
scroll to position [13991, 0]
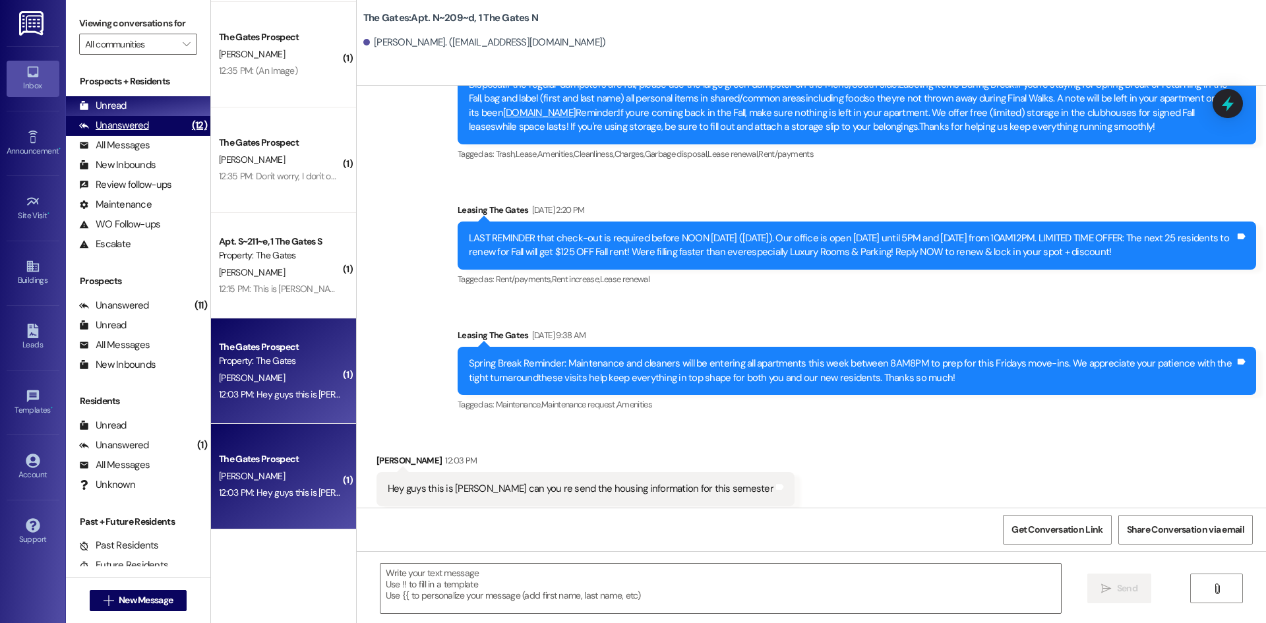
click at [164, 122] on div "Unanswered (12)" at bounding box center [138, 126] width 144 height 20
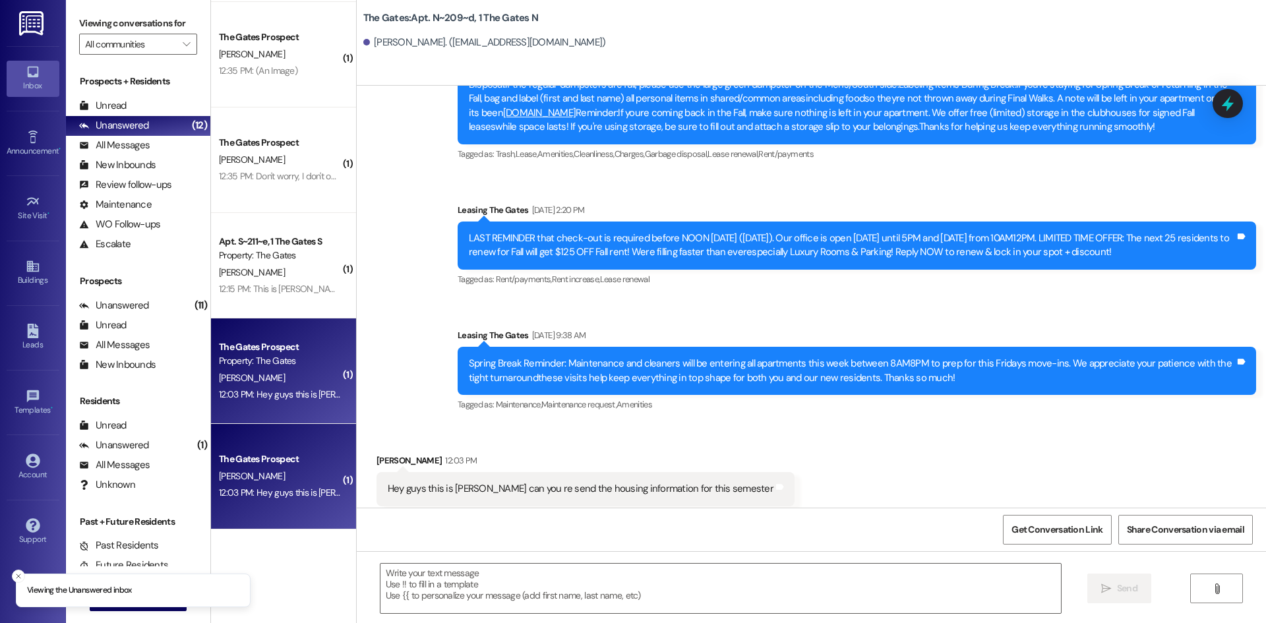
drag, startPoint x: 161, startPoint y: 111, endPoint x: 192, endPoint y: 69, distance: 51.8
click at [160, 111] on div "Unread (0)" at bounding box center [138, 106] width 144 height 20
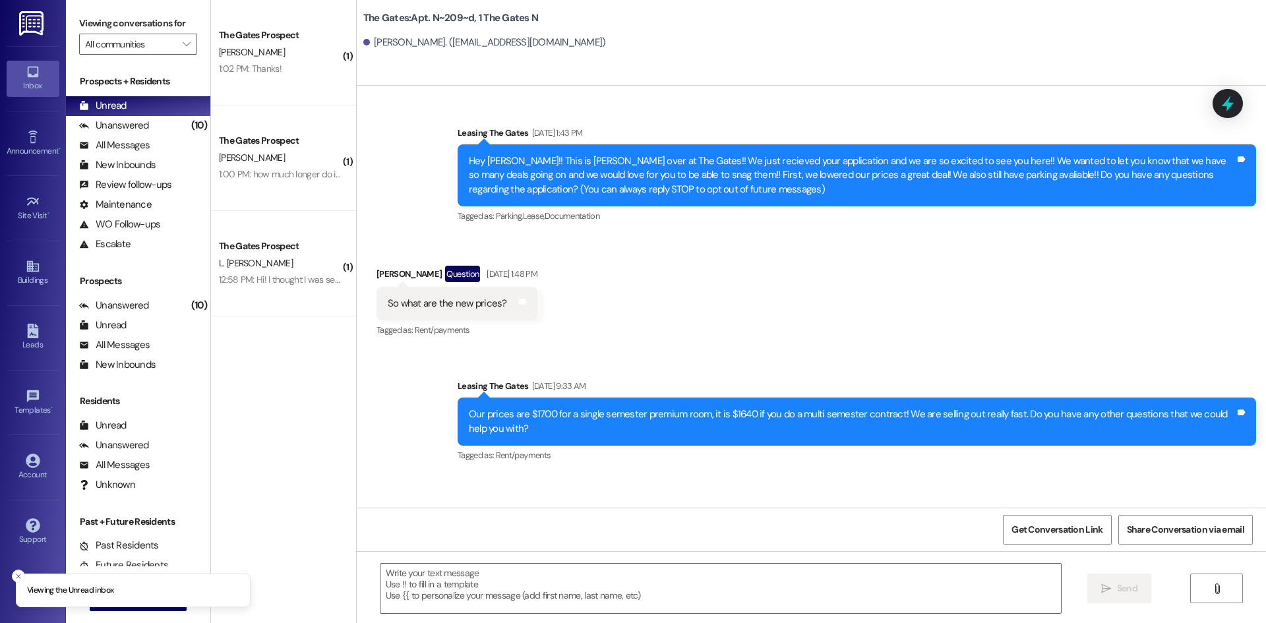
scroll to position [13990, 0]
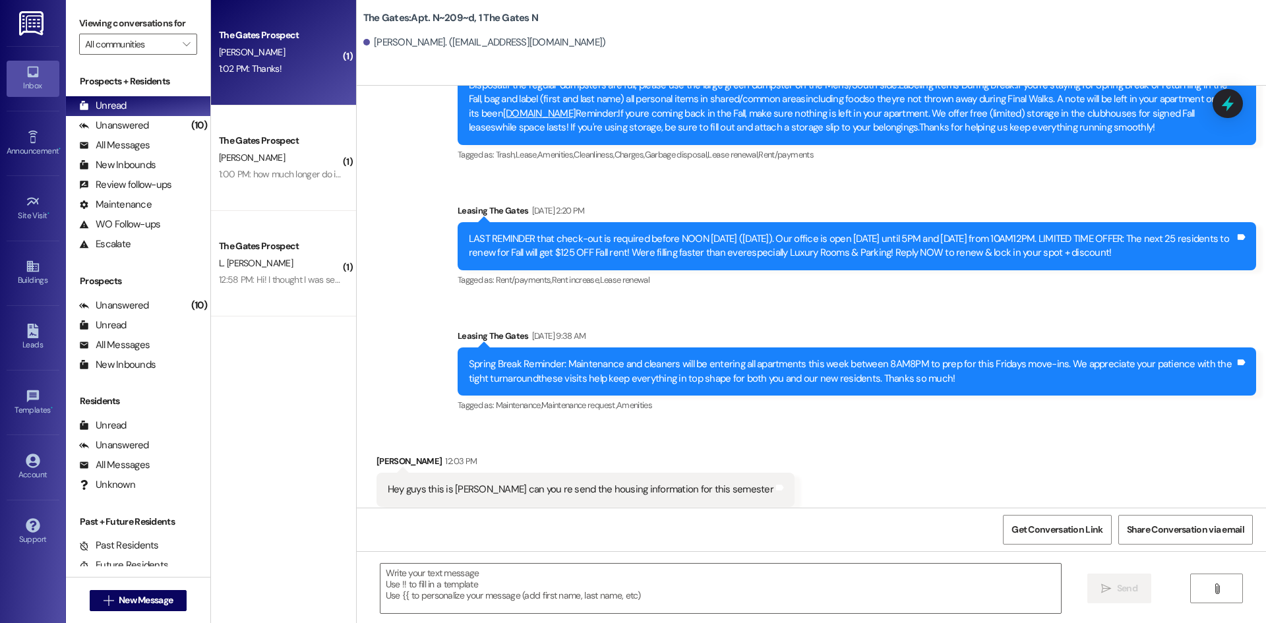
click at [273, 61] on div "1:02 PM: Thanks! 1:02 PM: Thanks!" at bounding box center [280, 69] width 125 height 16
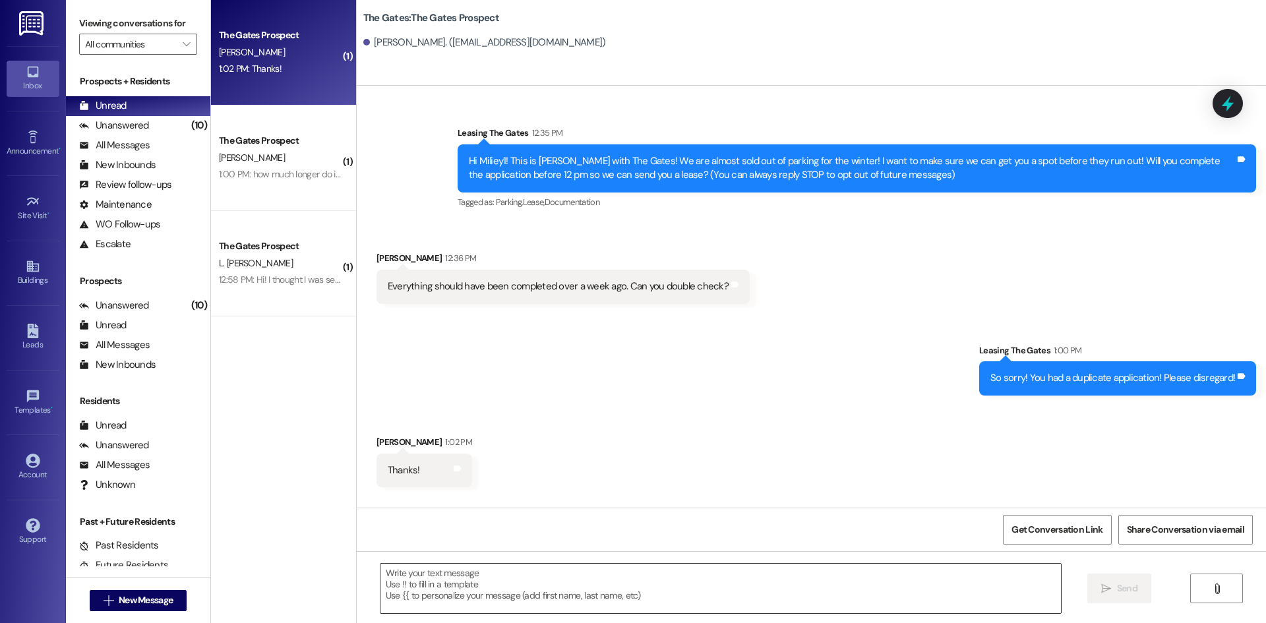
click at [443, 606] on textarea at bounding box center [720, 588] width 680 height 49
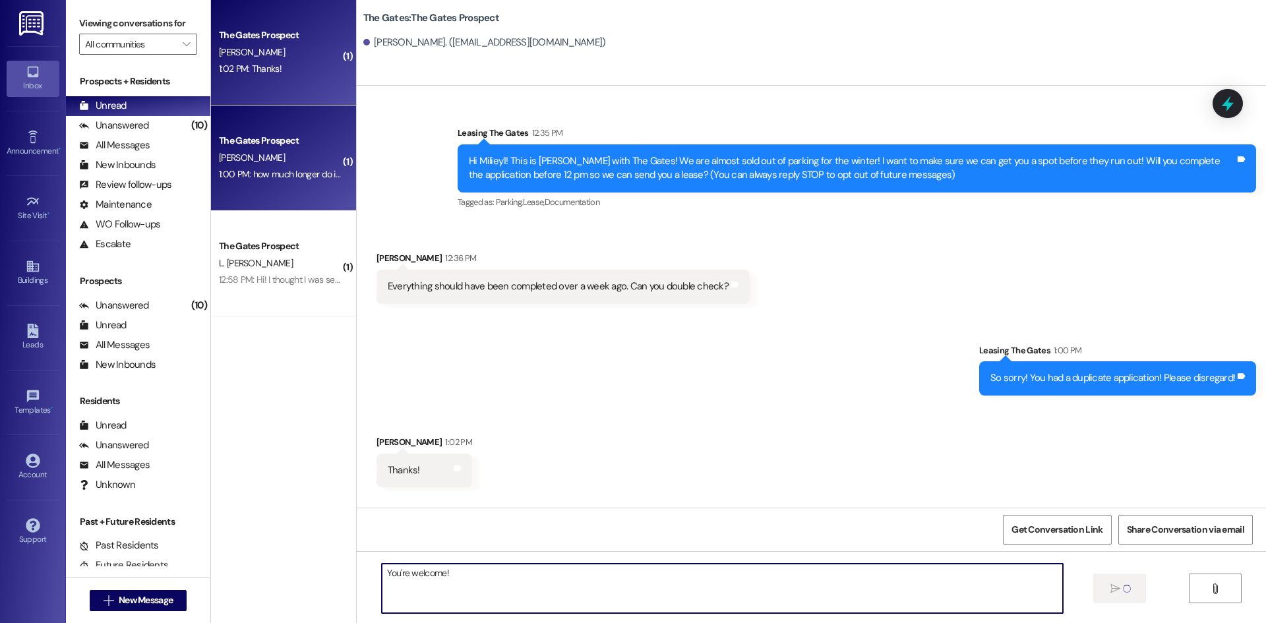
type textarea "You're welcome!"
click at [261, 150] on div "[PERSON_NAME]" at bounding box center [280, 158] width 125 height 16
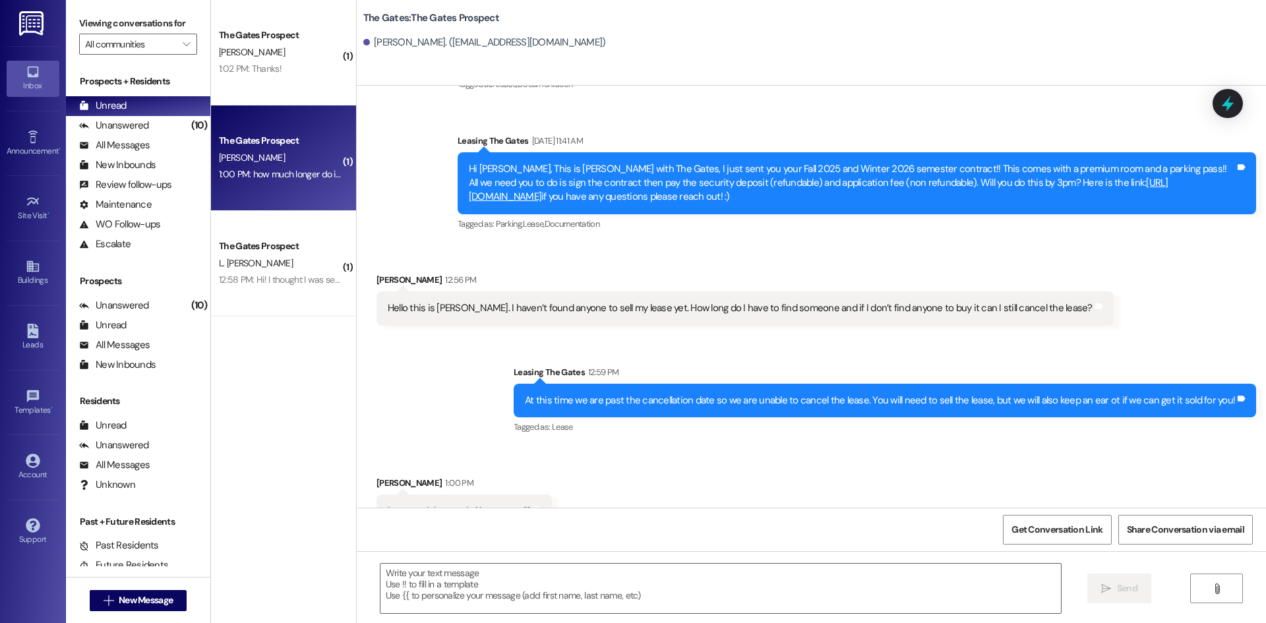
scroll to position [302, 0]
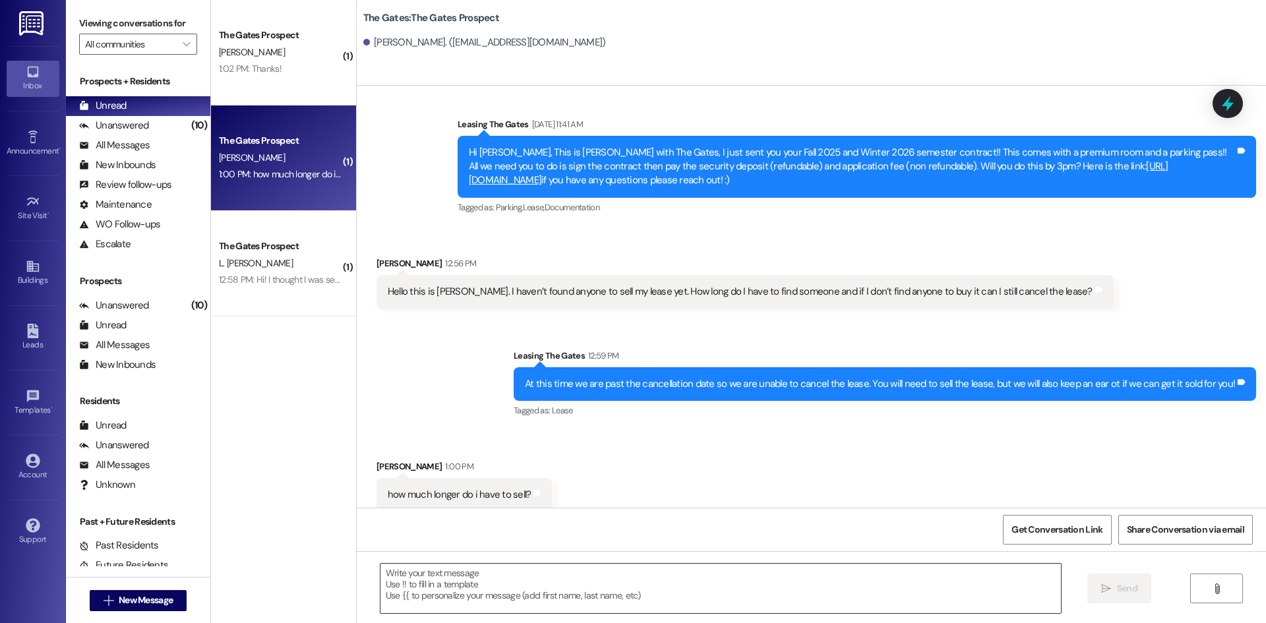
click at [550, 586] on textarea at bounding box center [720, 588] width 680 height 49
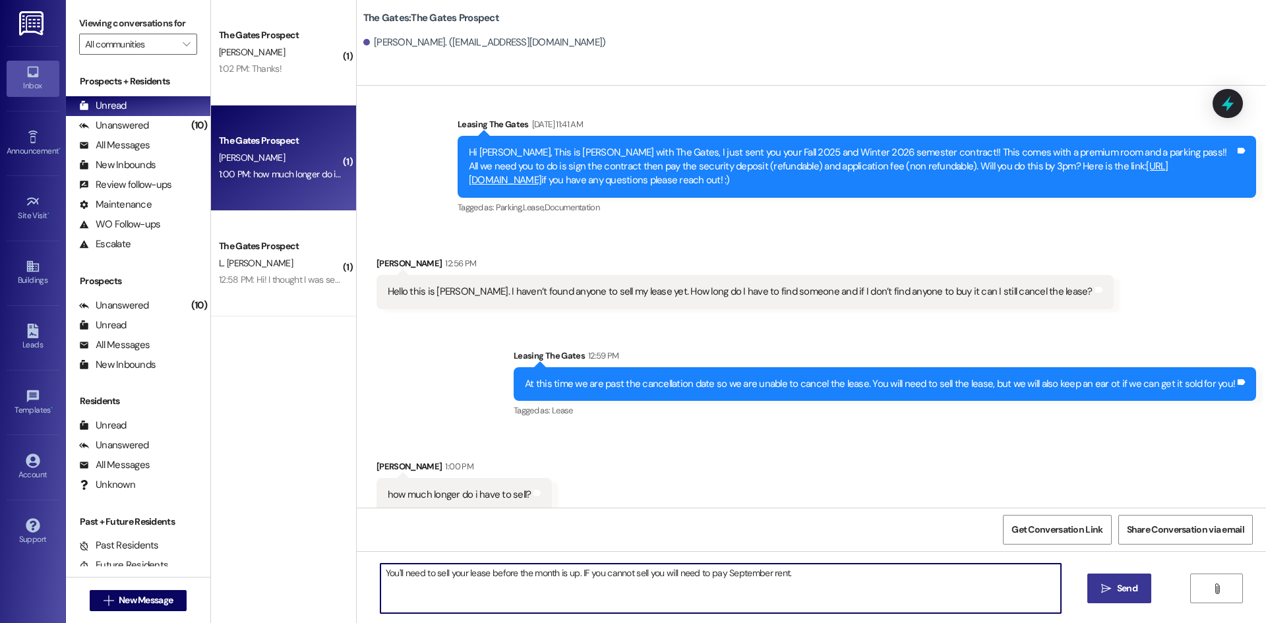
type textarea "You'll need to sell your lease before the month is up. IF you cannot sell you w…"
click at [1117, 591] on span "Send" at bounding box center [1127, 589] width 20 height 14
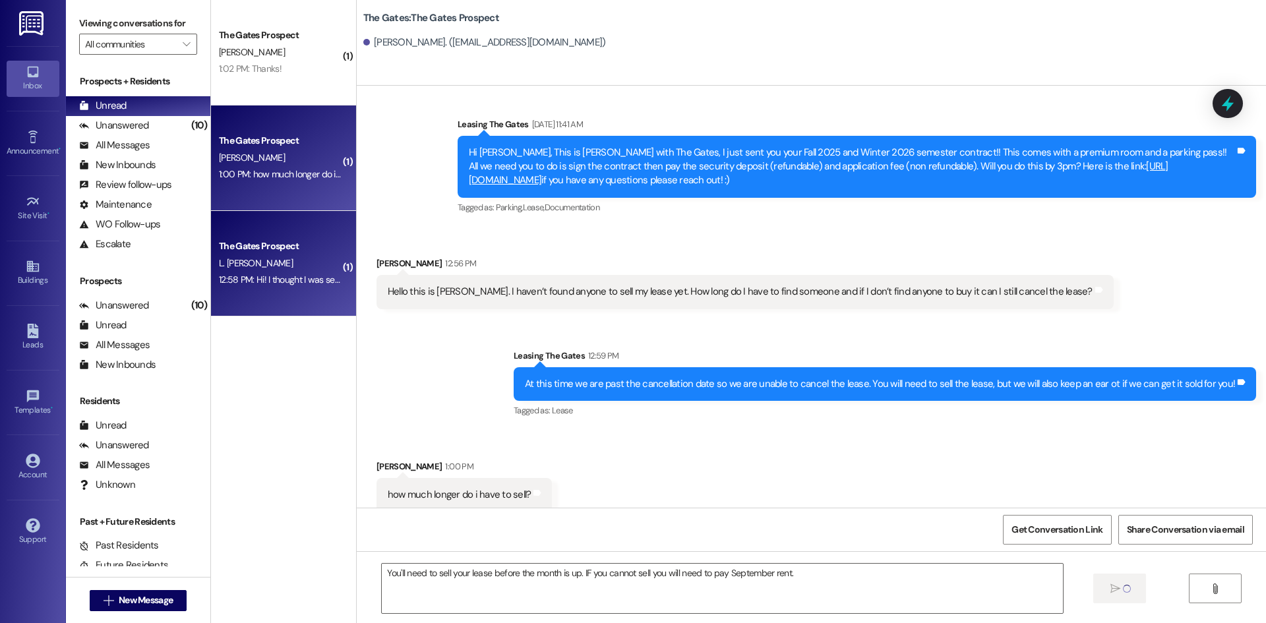
click at [233, 257] on span "L. [PERSON_NAME]" at bounding box center [256, 263] width 74 height 12
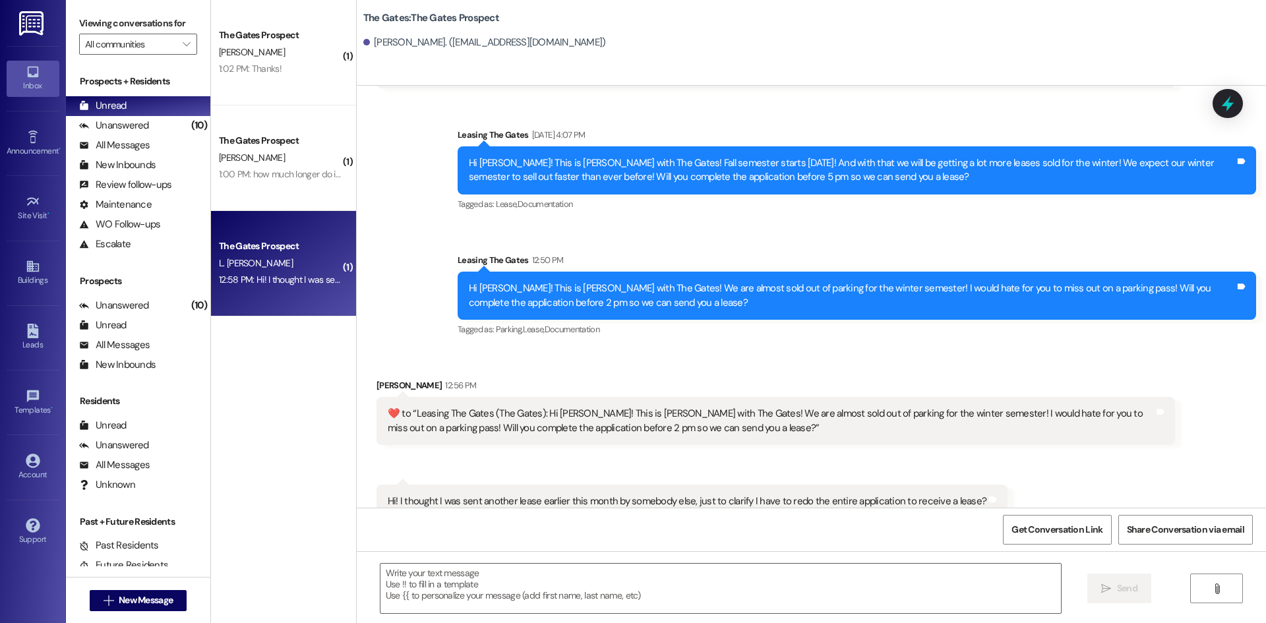
scroll to position [390, 0]
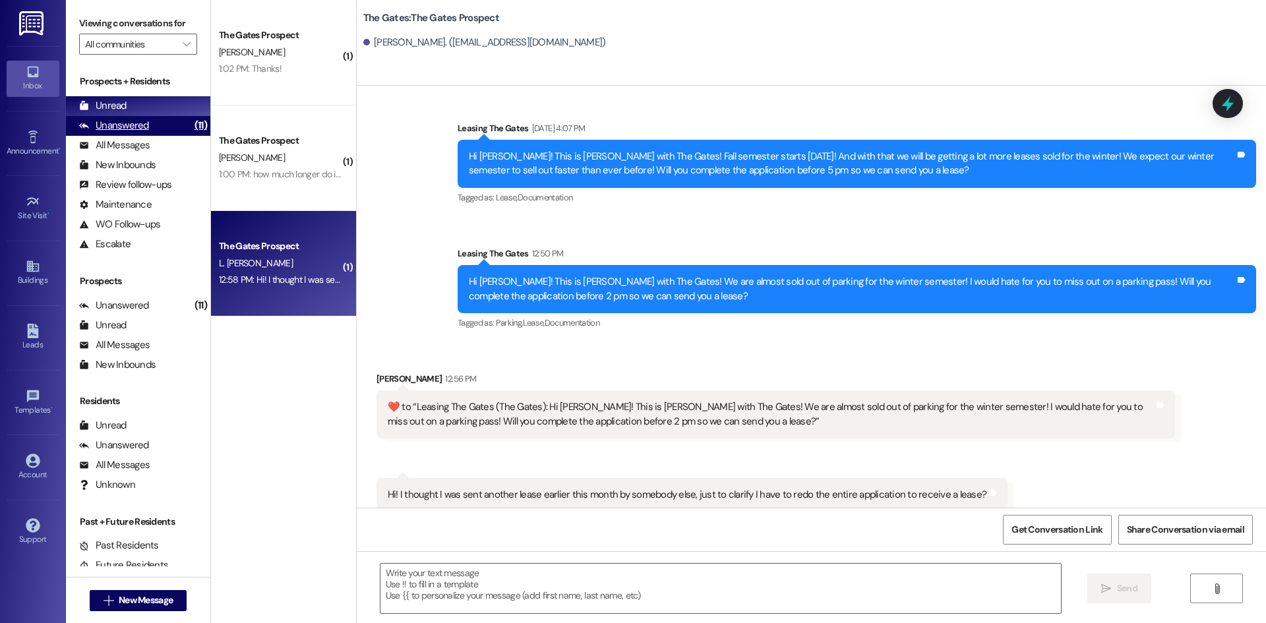
click at [105, 116] on div "Unanswered (11)" at bounding box center [138, 126] width 144 height 20
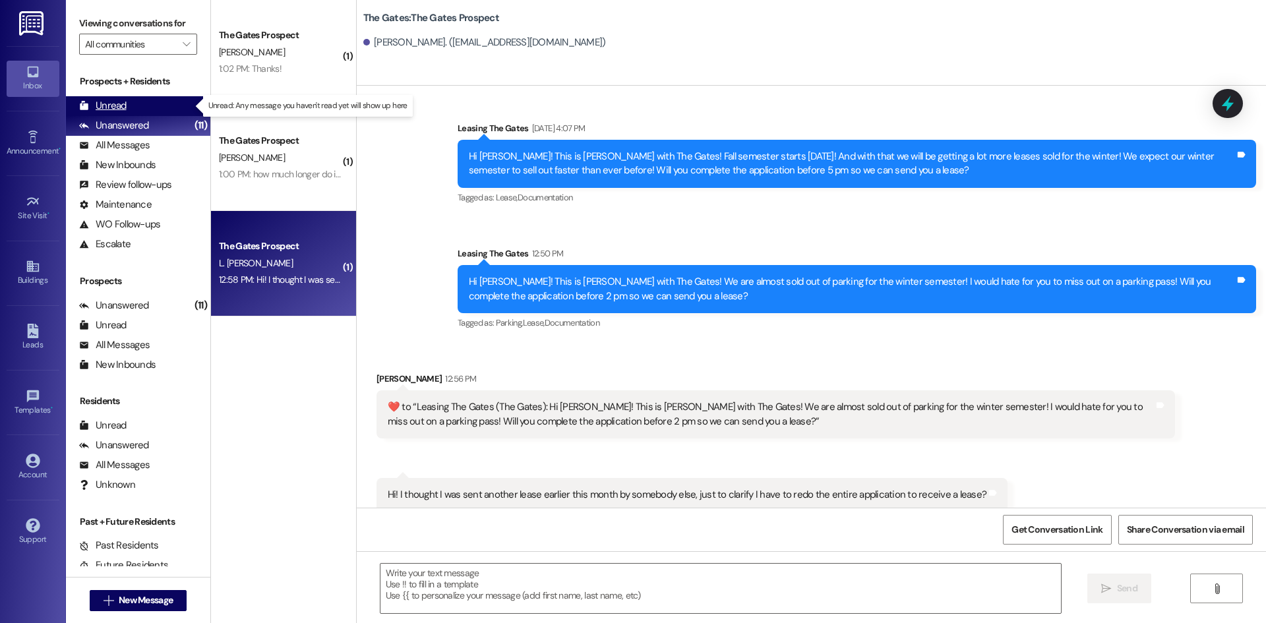
click at [103, 102] on div "Unread" at bounding box center [102, 106] width 47 height 14
